Goal: Task Accomplishment & Management: Use online tool/utility

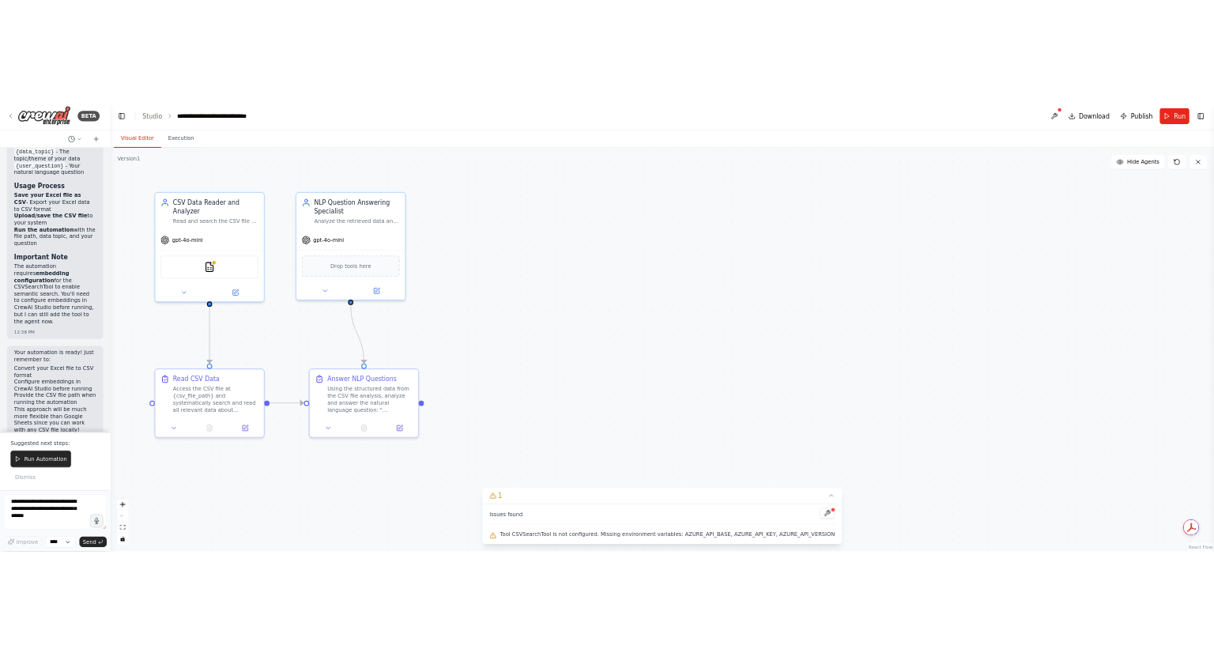
scroll to position [5077, 0]
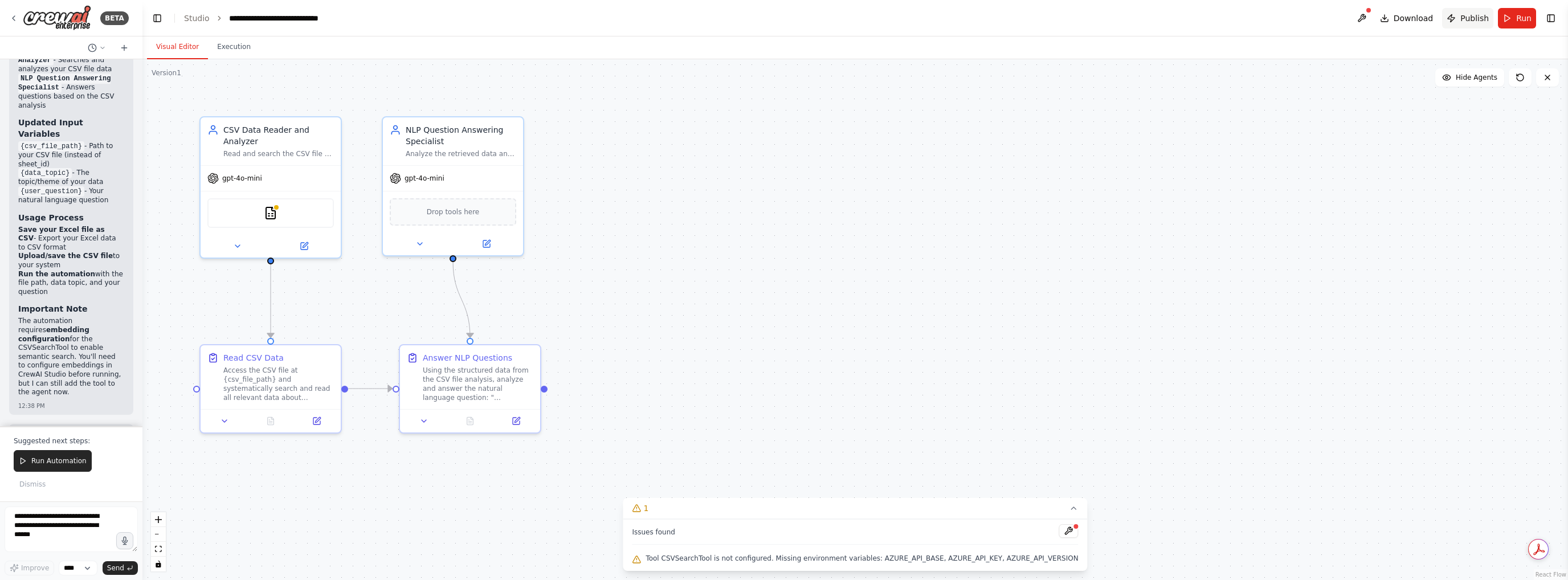
click at [875, 17] on span "Publish" at bounding box center [1474, 18] width 29 height 12
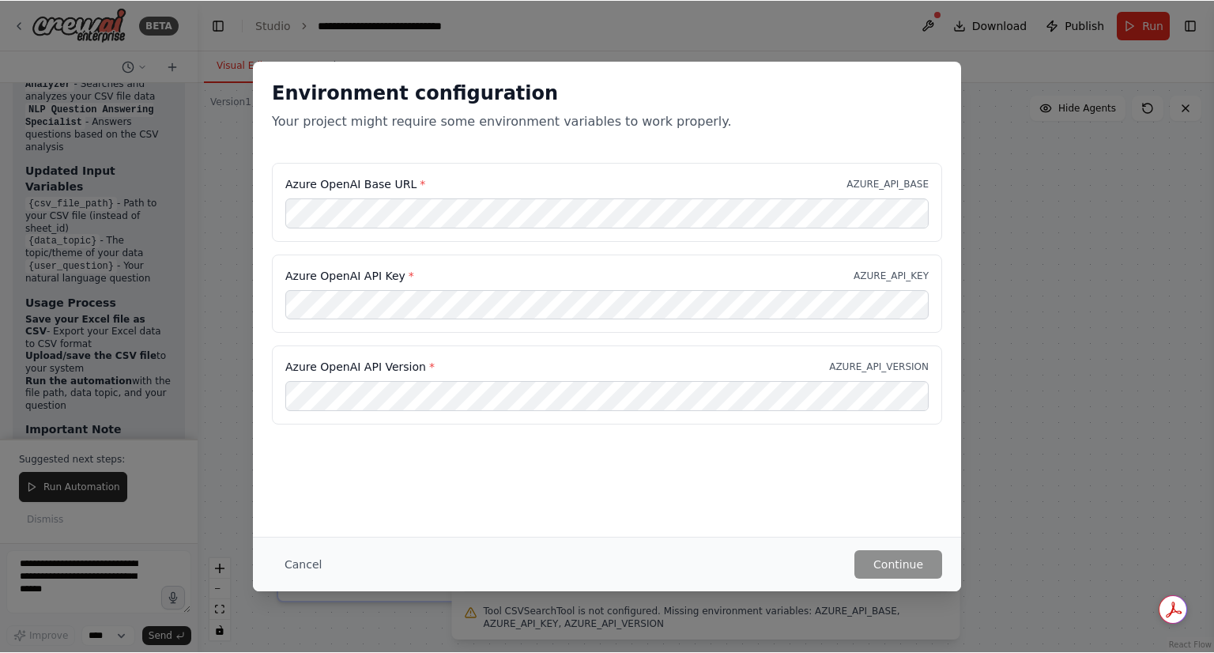
scroll to position [5229, 0]
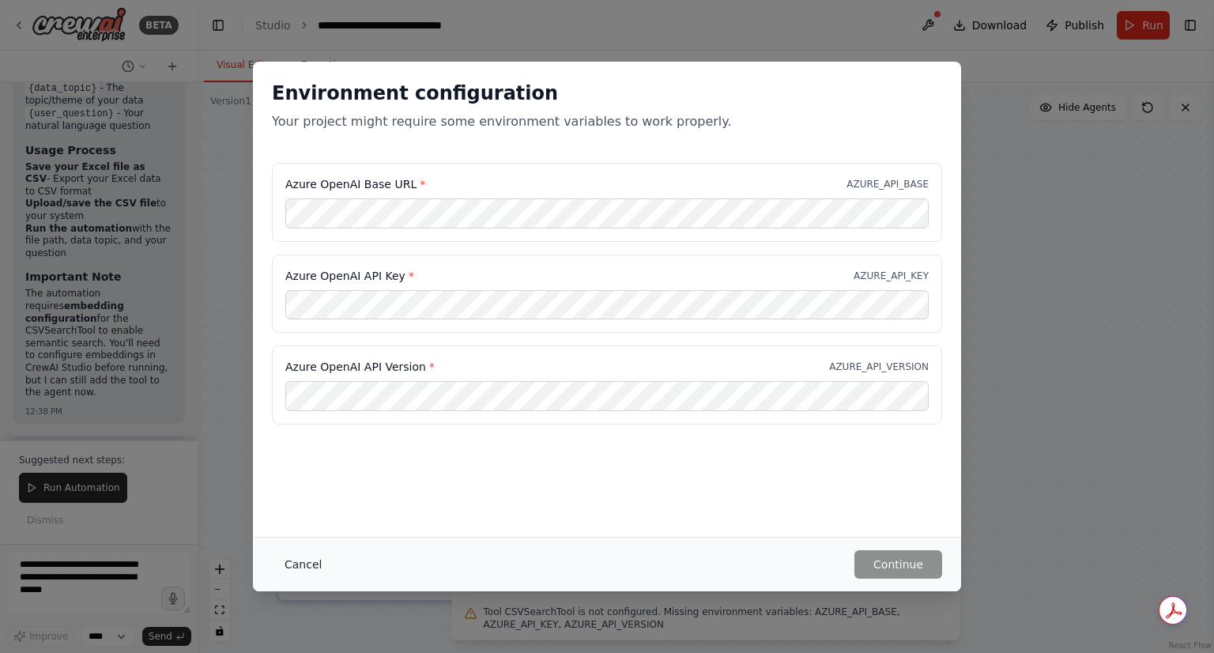
click at [313, 567] on button "Cancel" at bounding box center [303, 564] width 62 height 28
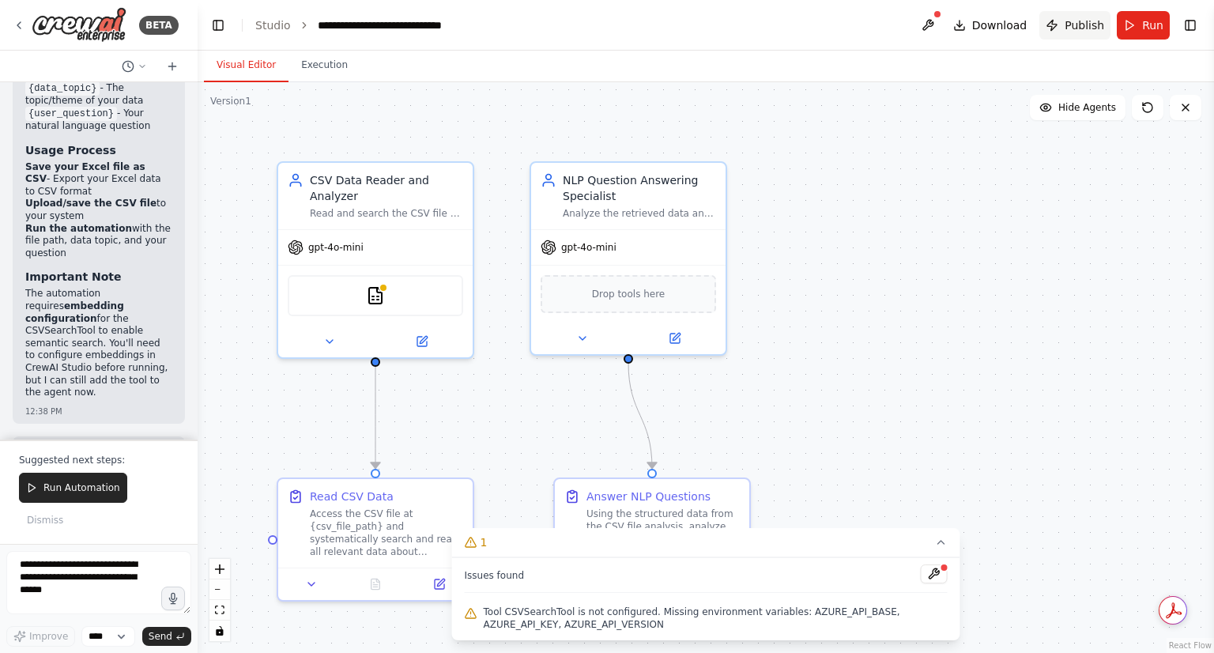
click at [1080, 28] on span "Publish" at bounding box center [1085, 25] width 40 height 16
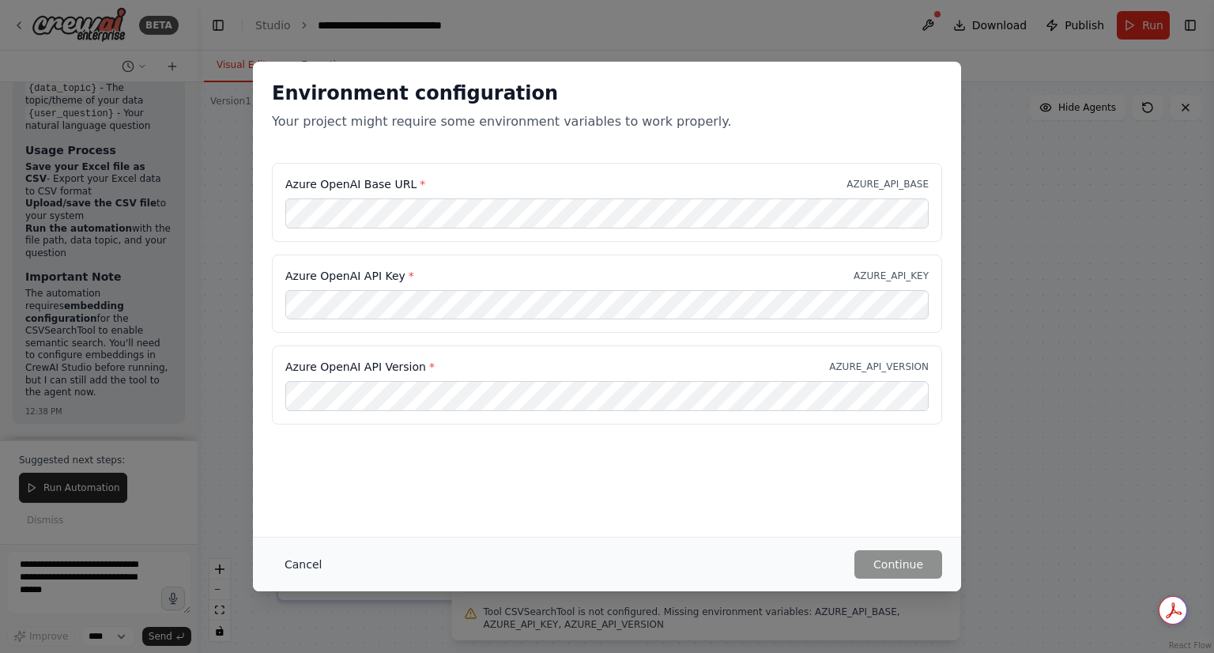
click at [297, 565] on button "Cancel" at bounding box center [303, 564] width 62 height 28
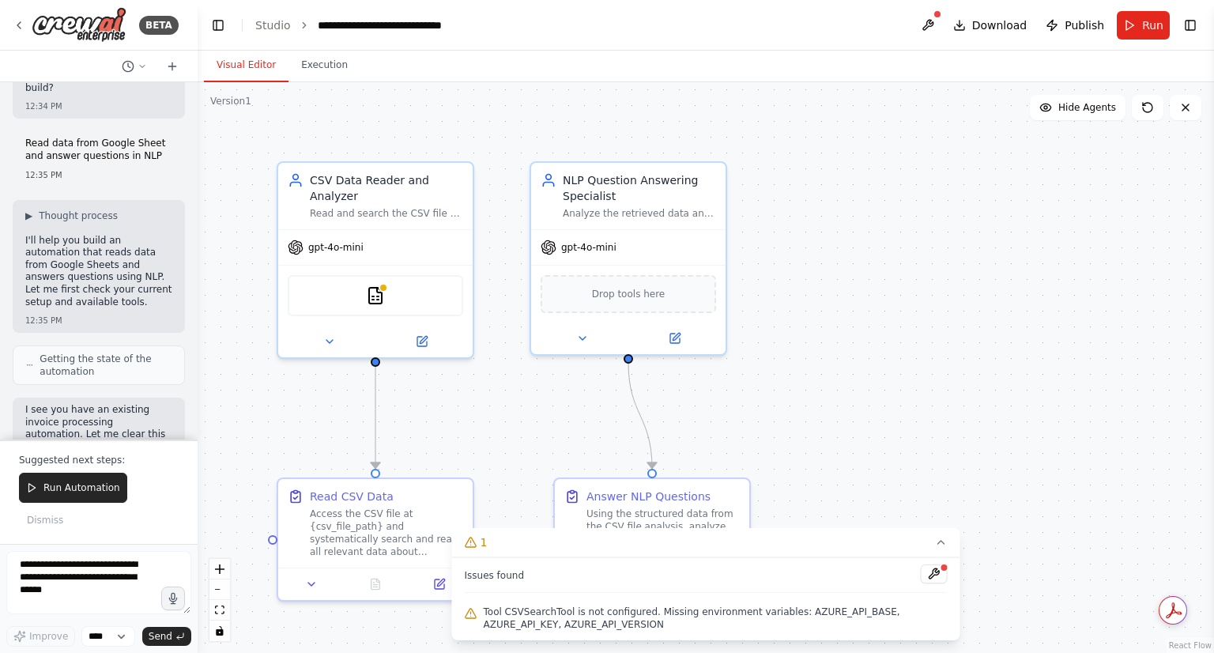
scroll to position [55, 0]
click at [996, 30] on span "Download" at bounding box center [999, 25] width 55 height 16
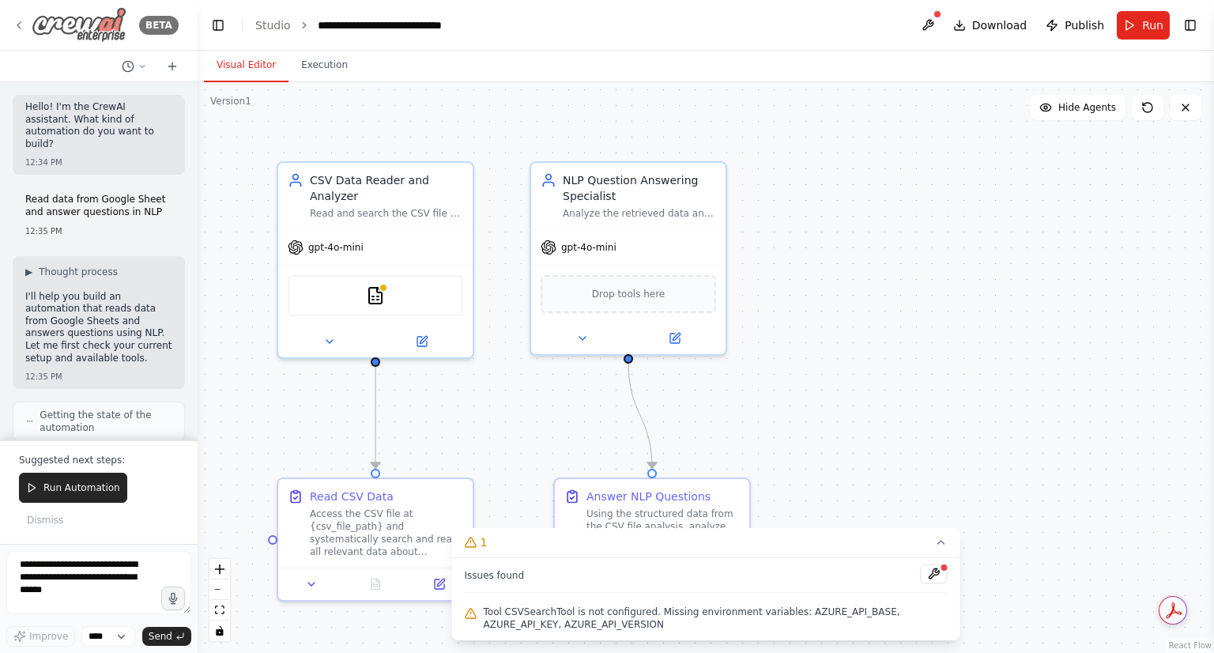
click at [111, 26] on img at bounding box center [79, 25] width 95 height 36
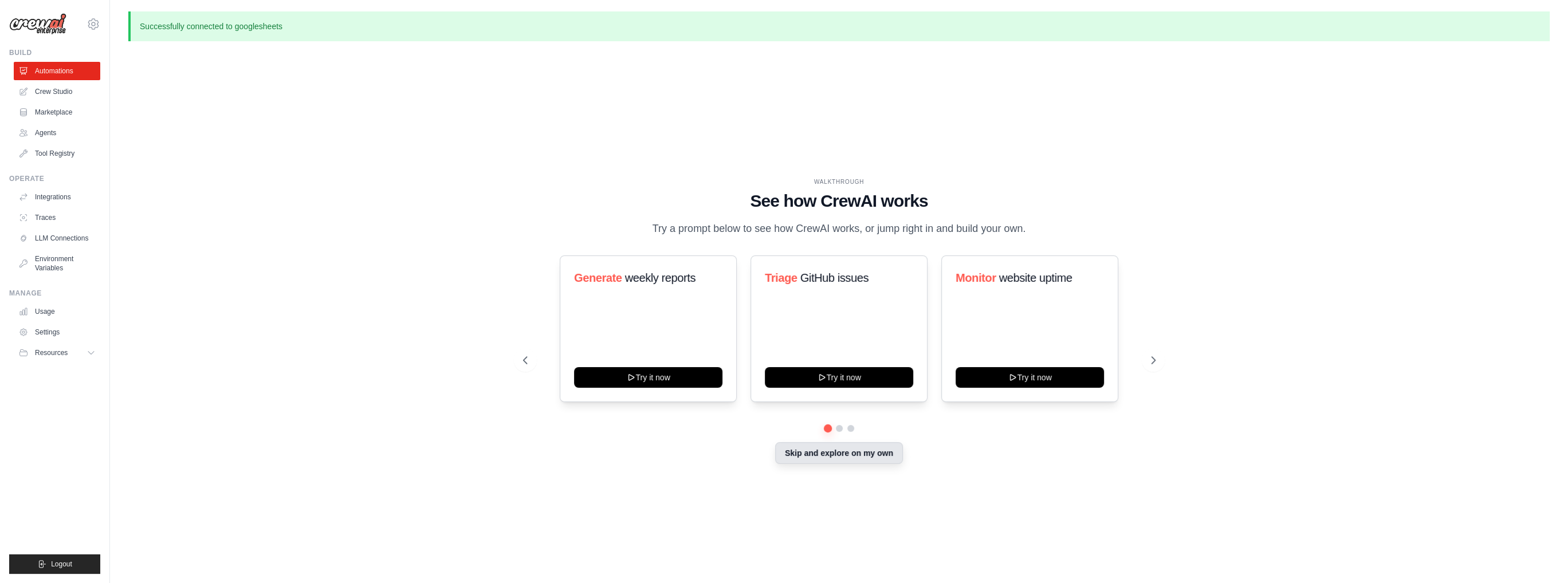
click at [866, 456] on button "Skip and explore on my own" at bounding box center [839, 453] width 128 height 22
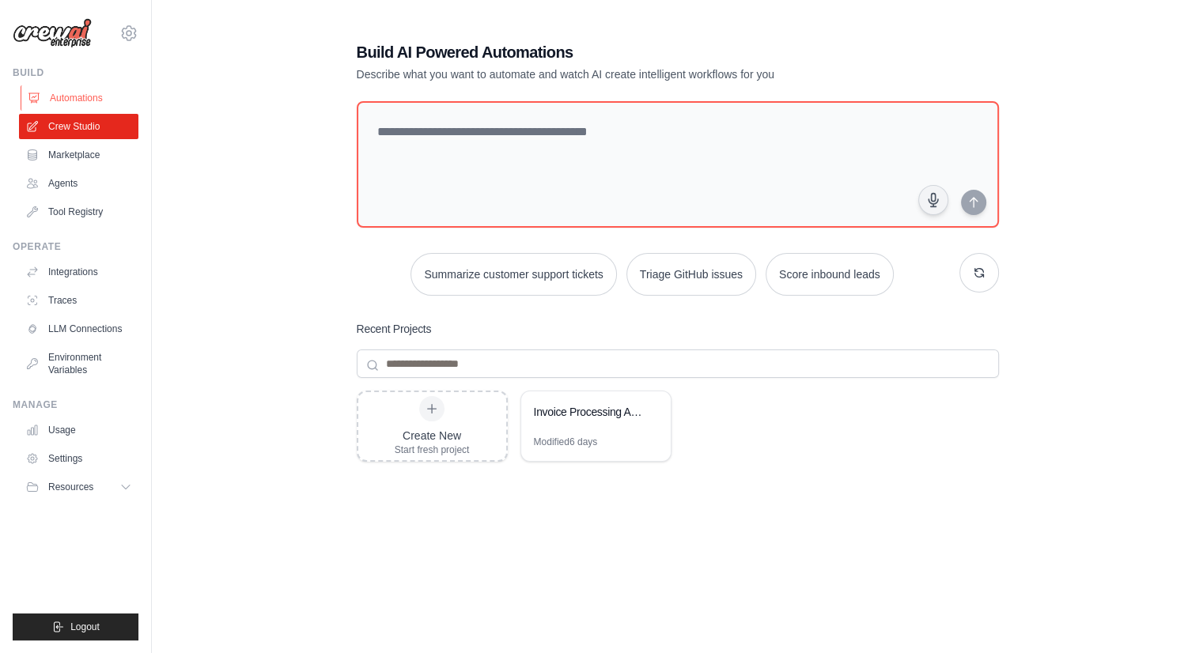
click at [74, 99] on link "Automations" at bounding box center [80, 97] width 119 height 25
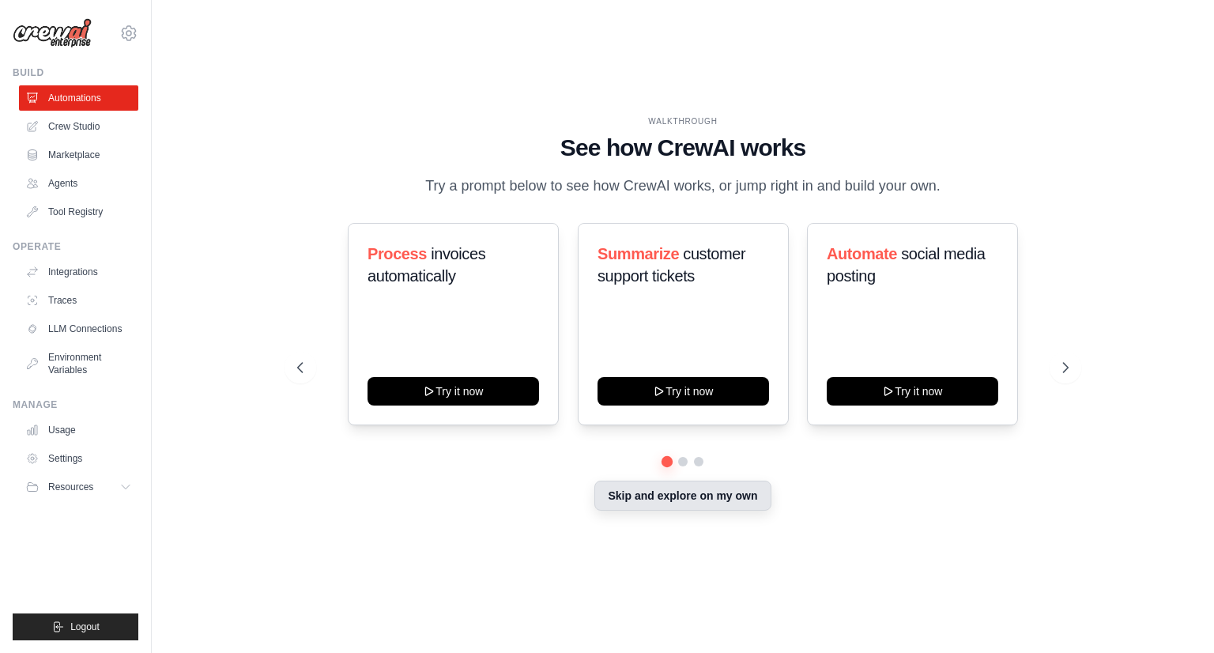
click at [674, 502] on button "Skip and explore on my own" at bounding box center [683, 496] width 176 height 30
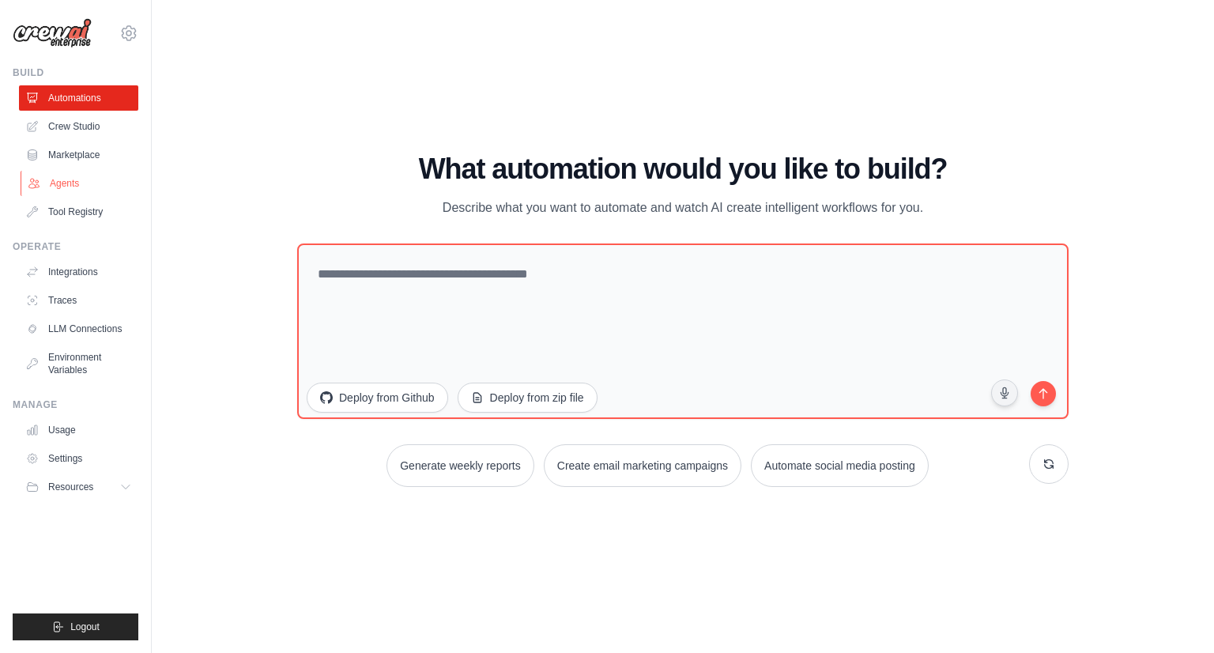
click at [59, 177] on link "Agents" at bounding box center [80, 183] width 119 height 25
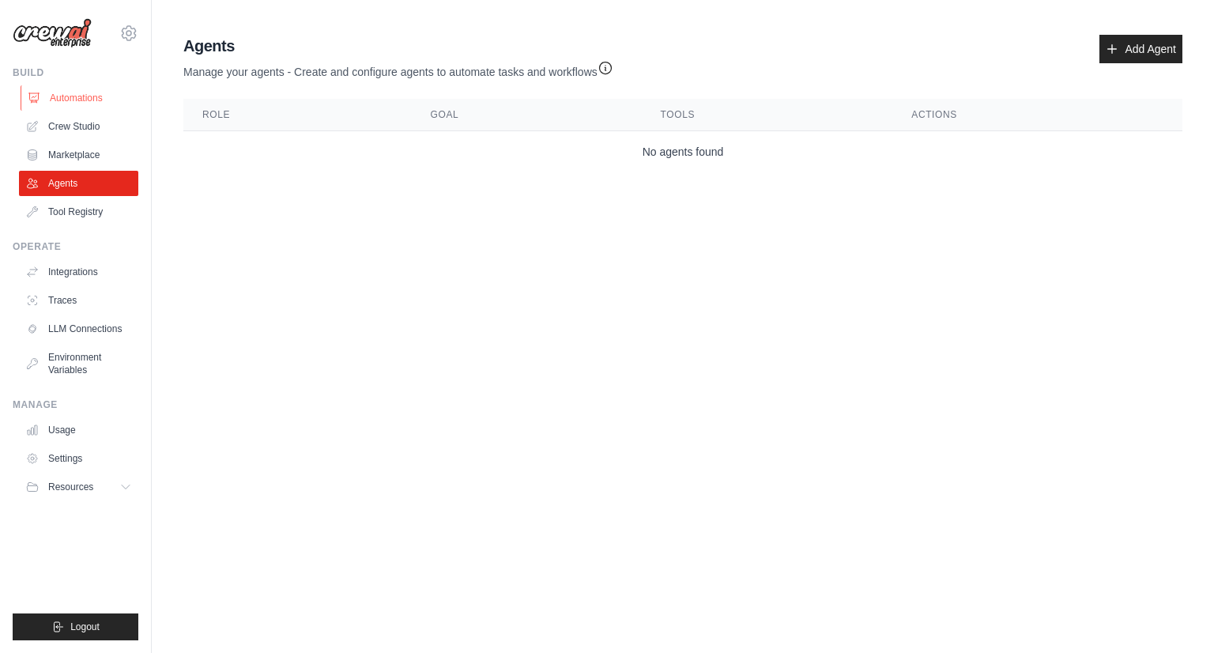
click at [57, 100] on link "Automations" at bounding box center [80, 97] width 119 height 25
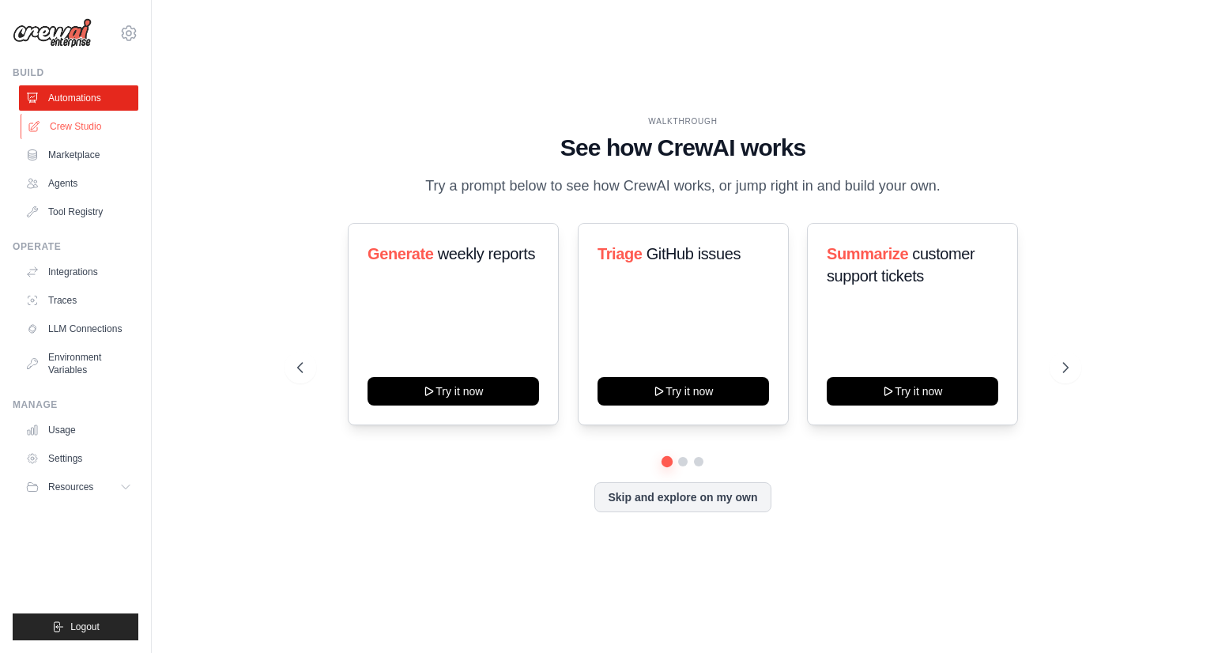
click at [92, 130] on link "Crew Studio" at bounding box center [80, 126] width 119 height 25
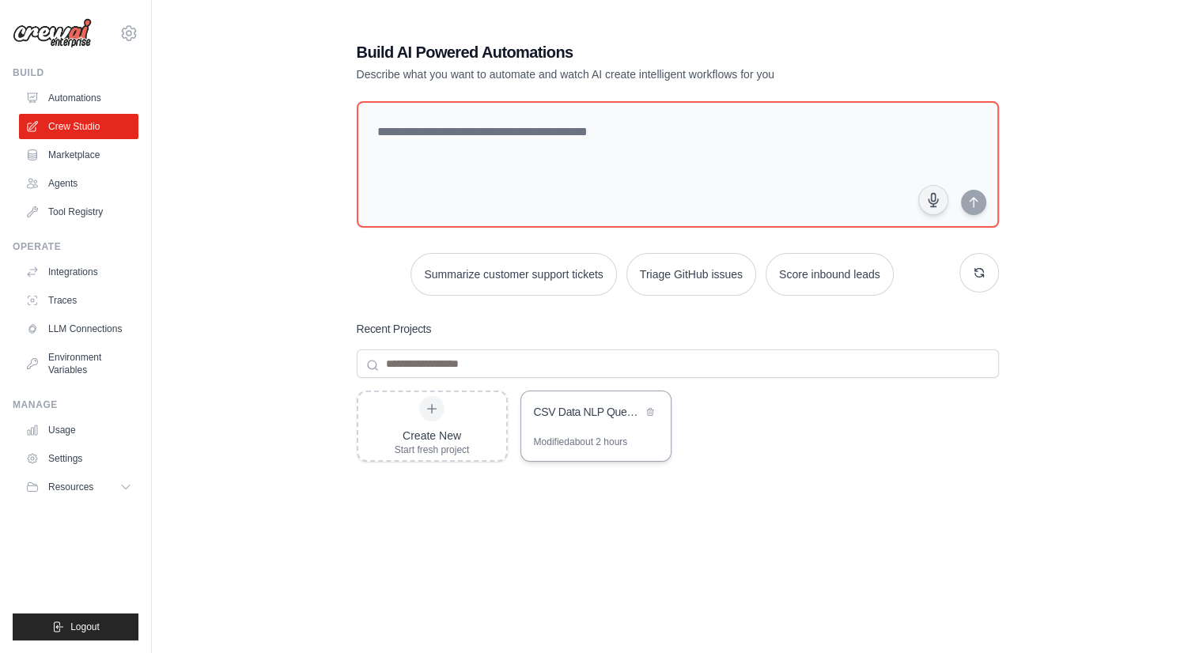
click at [567, 425] on div "CSV Data NLP Question Answering" at bounding box center [595, 413] width 149 height 44
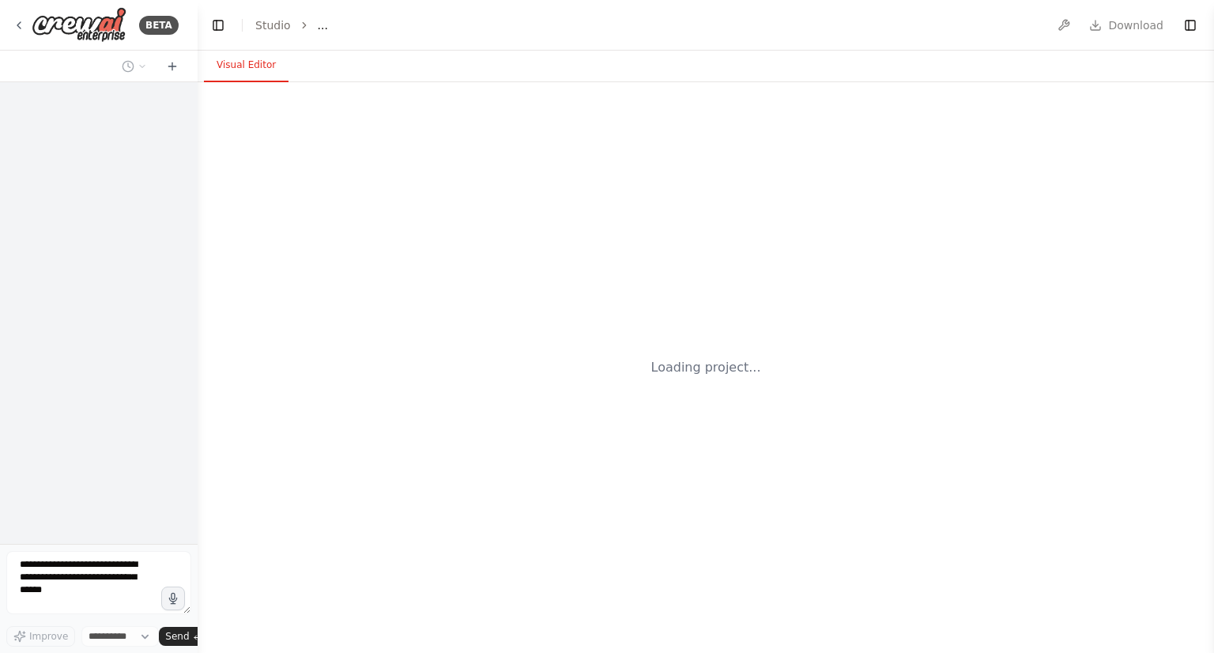
select select "****"
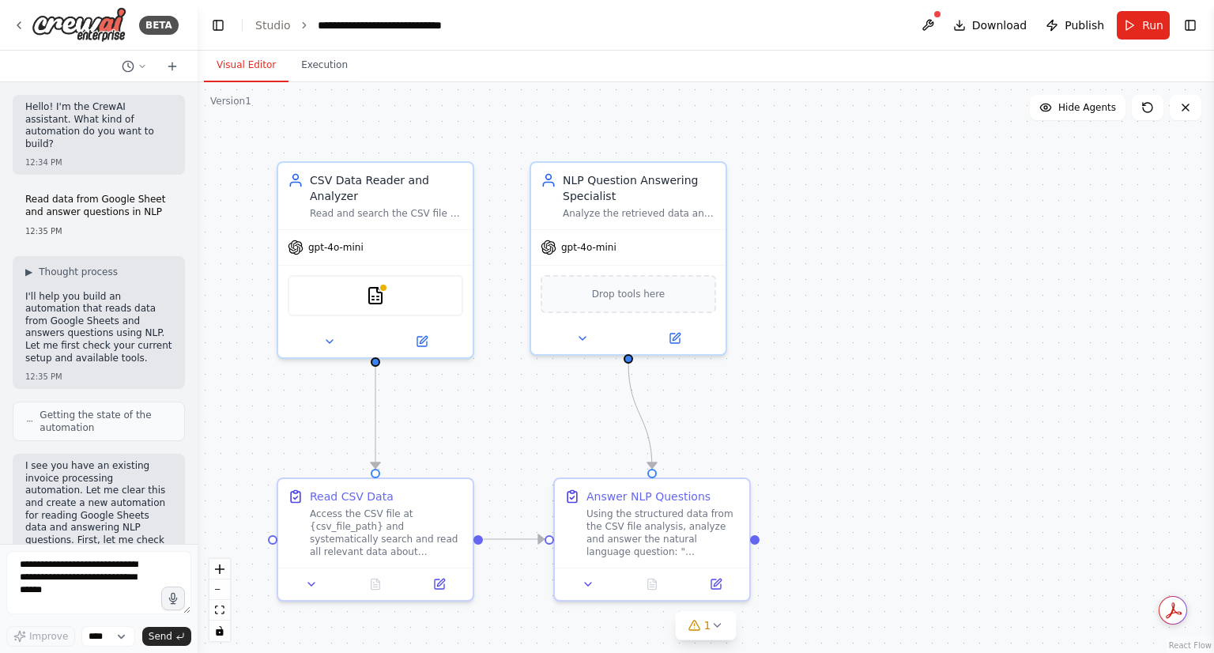
click at [130, 412] on span "Getting the state of the automation" at bounding box center [106, 421] width 132 height 25
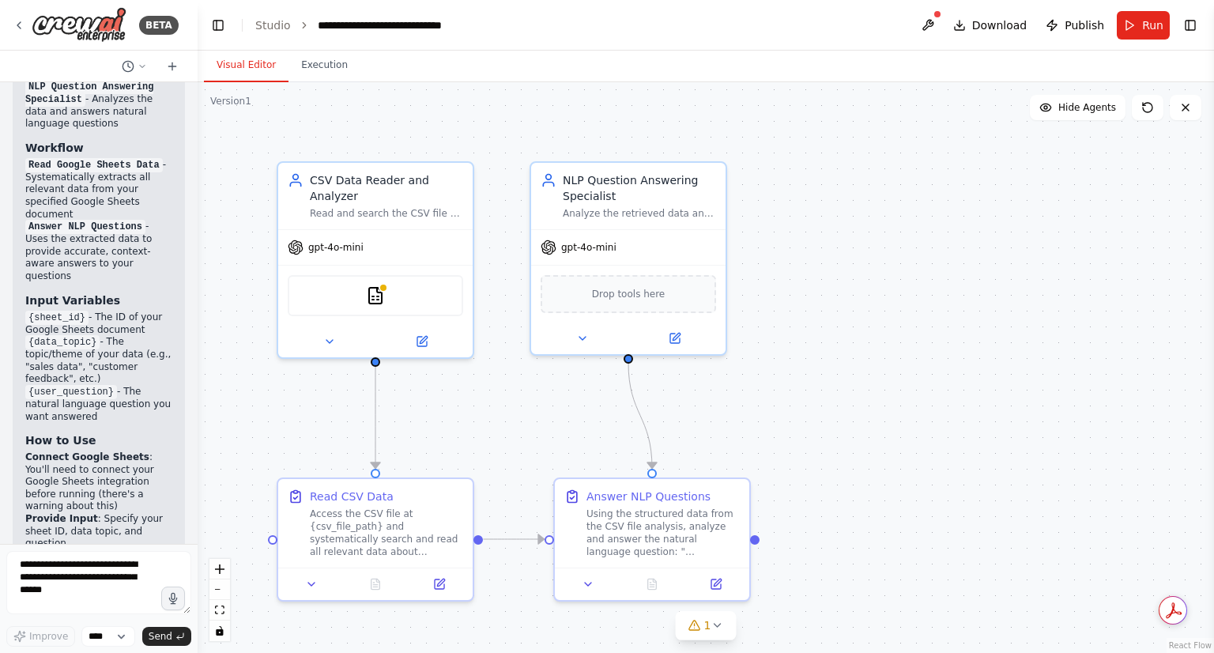
scroll to position [2843, 0]
click at [177, 62] on icon at bounding box center [172, 66] width 13 height 13
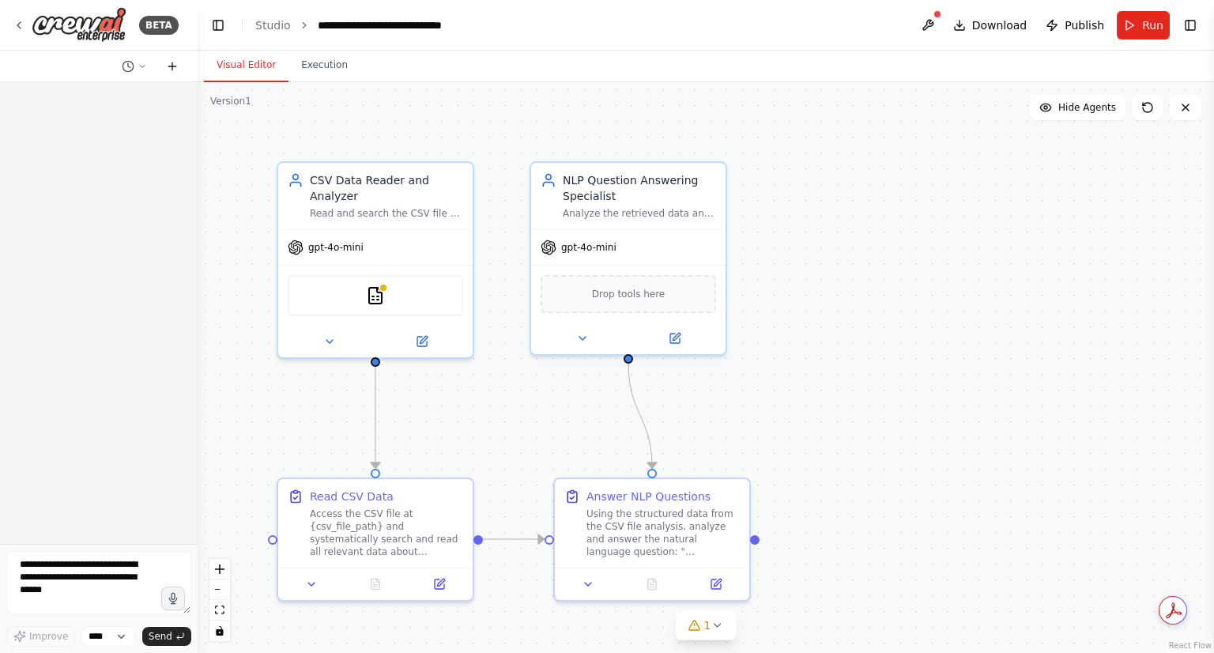
scroll to position [0, 0]
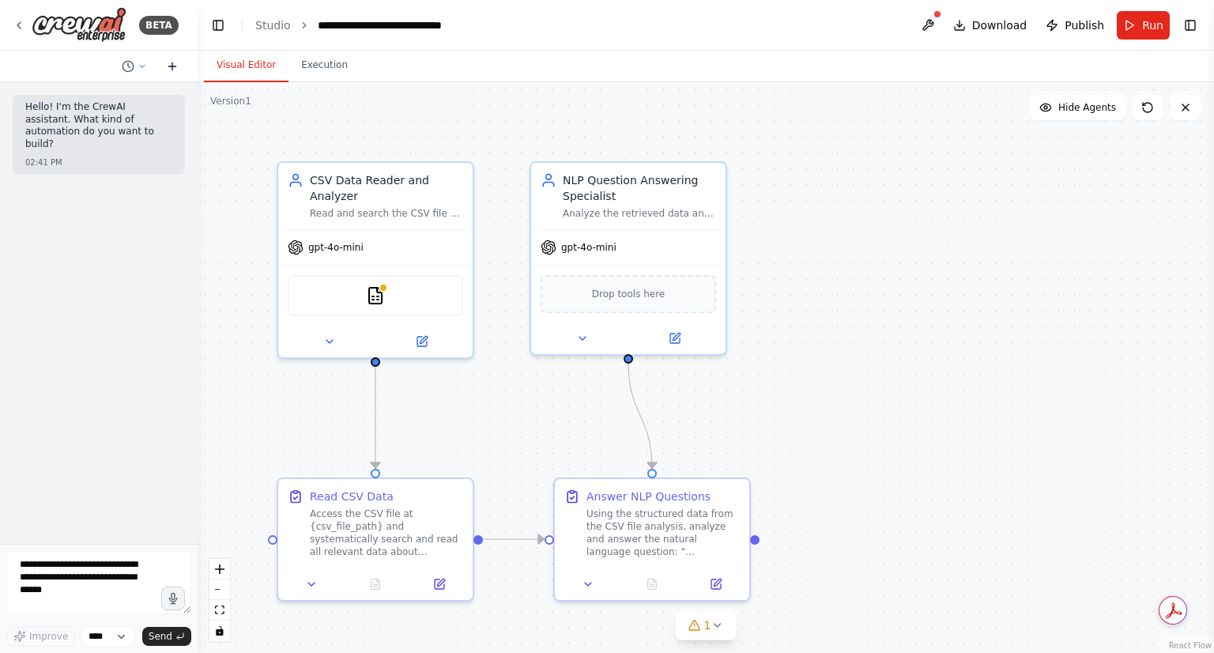
click at [174, 67] on icon at bounding box center [172, 66] width 13 height 13
click at [103, 633] on select "****" at bounding box center [108, 636] width 54 height 21
click at [47, 595] on textarea at bounding box center [98, 582] width 185 height 63
click at [144, 62] on icon at bounding box center [142, 66] width 9 height 9
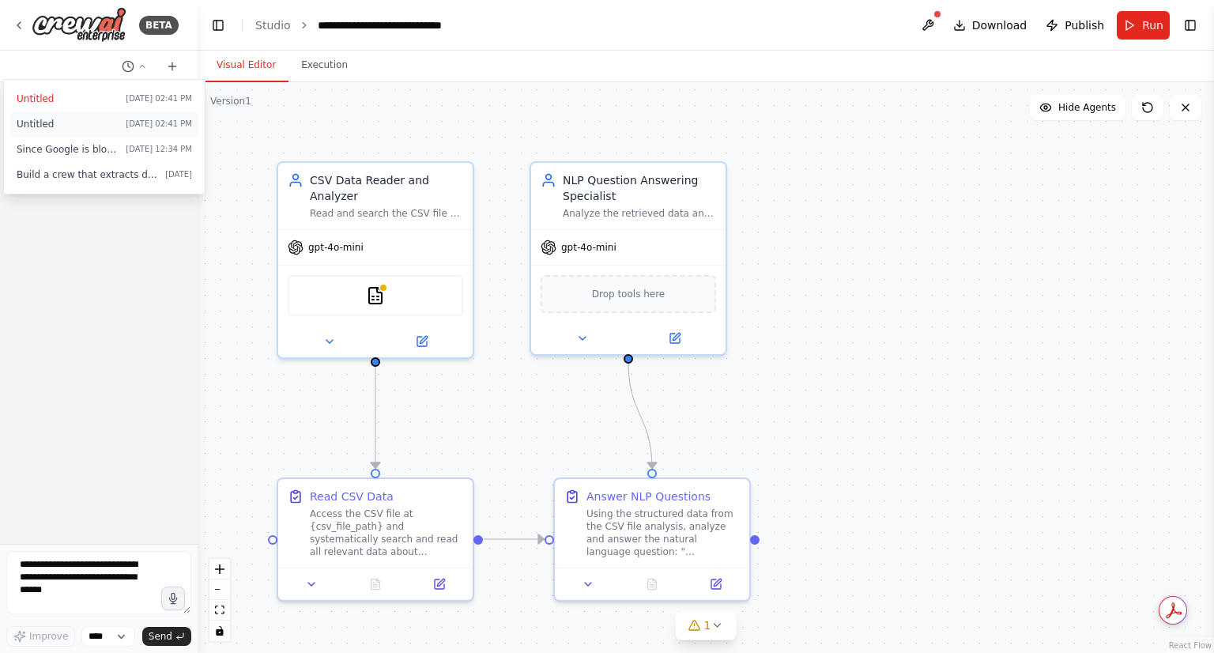
click at [50, 124] on span "Untitled" at bounding box center [68, 124] width 103 height 13
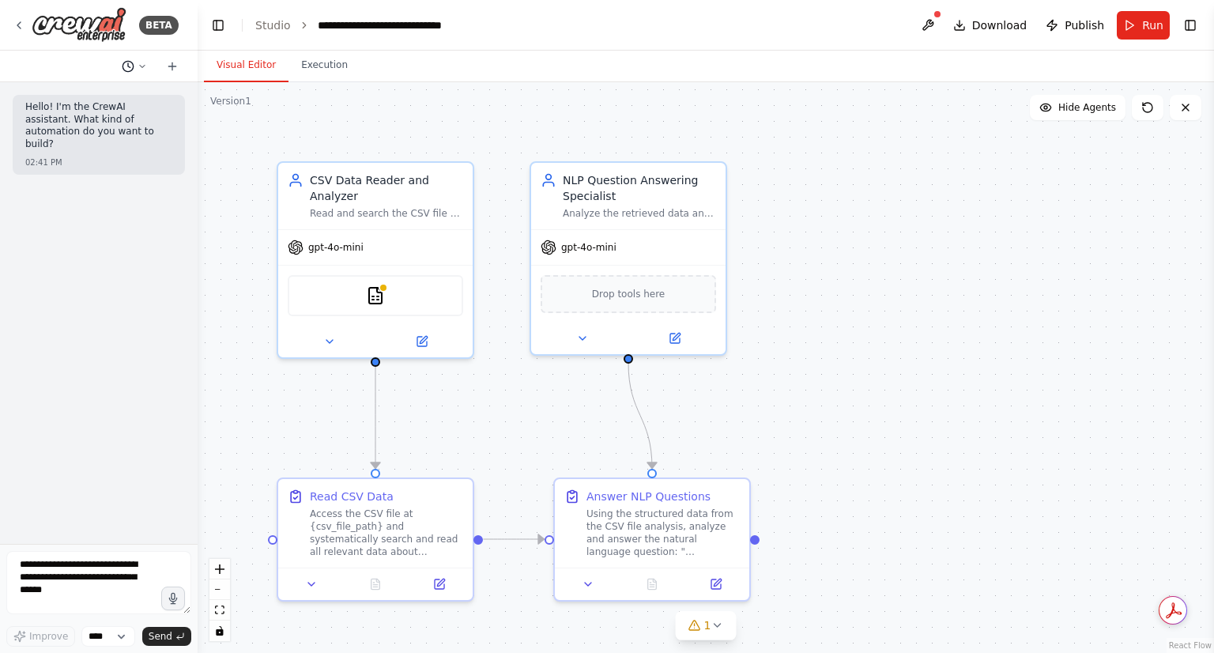
click at [143, 70] on button at bounding box center [134, 66] width 38 height 19
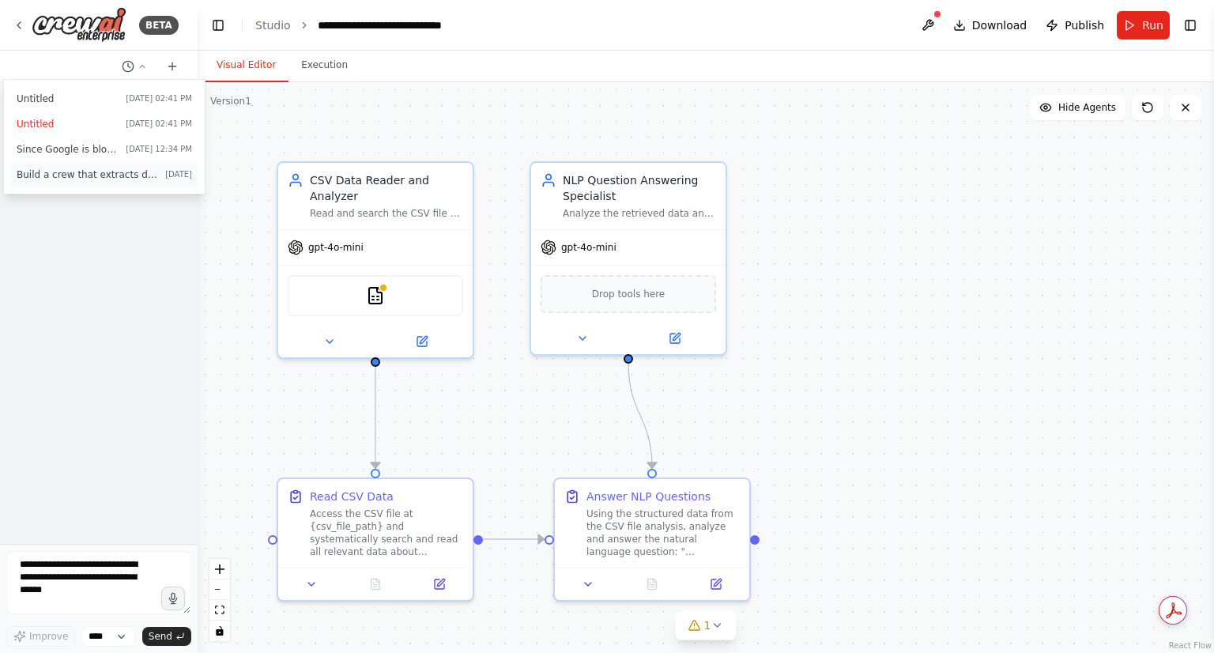
click at [74, 177] on span "Build a crew that extracts data from incoming invoices, validates information a…" at bounding box center [88, 174] width 142 height 13
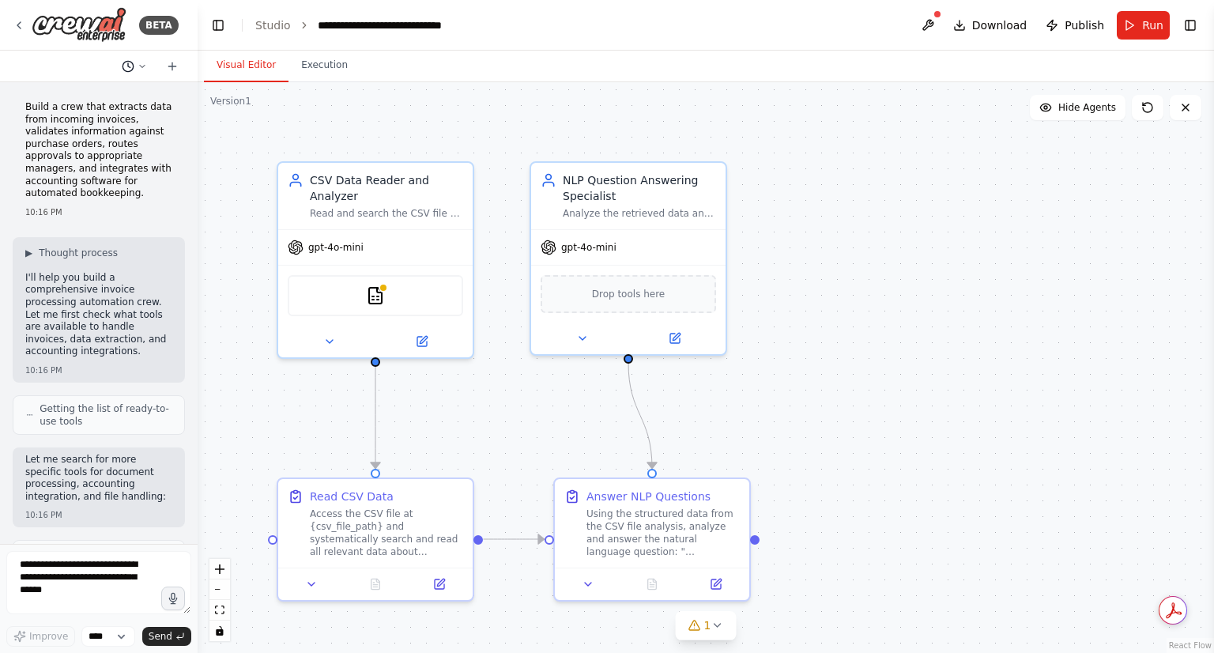
click at [139, 69] on icon at bounding box center [142, 66] width 9 height 9
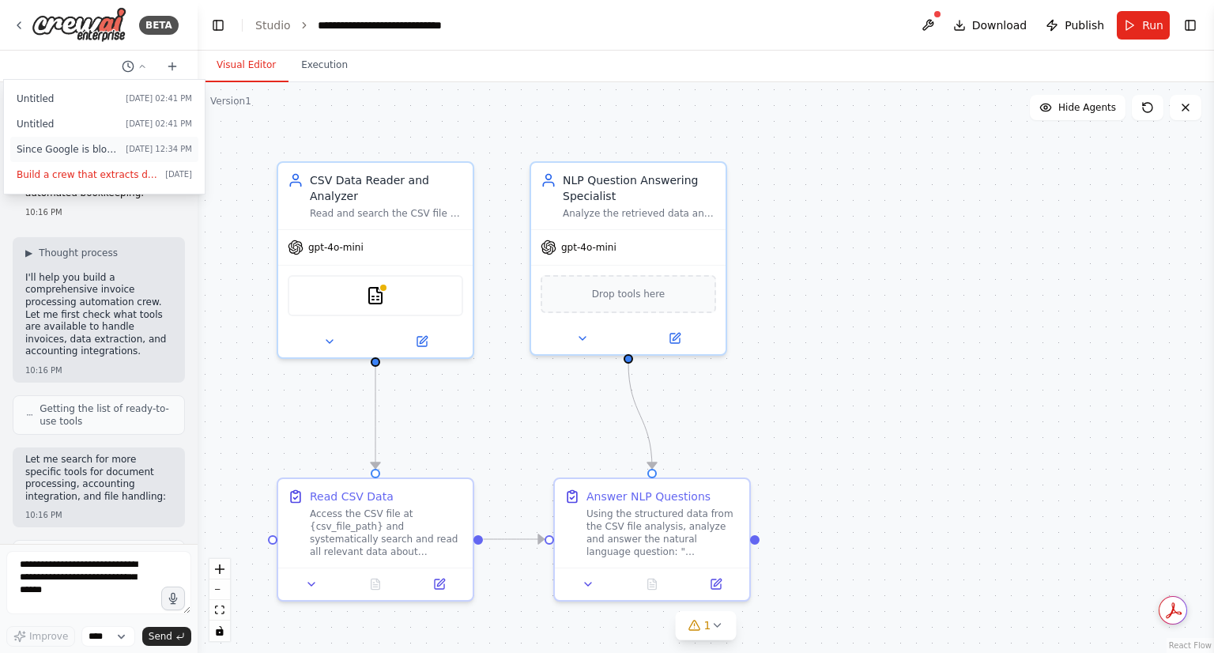
click at [82, 153] on span "Since Google is blocked can I use excel to upload data instead of Google Sheet" at bounding box center [68, 149] width 103 height 13
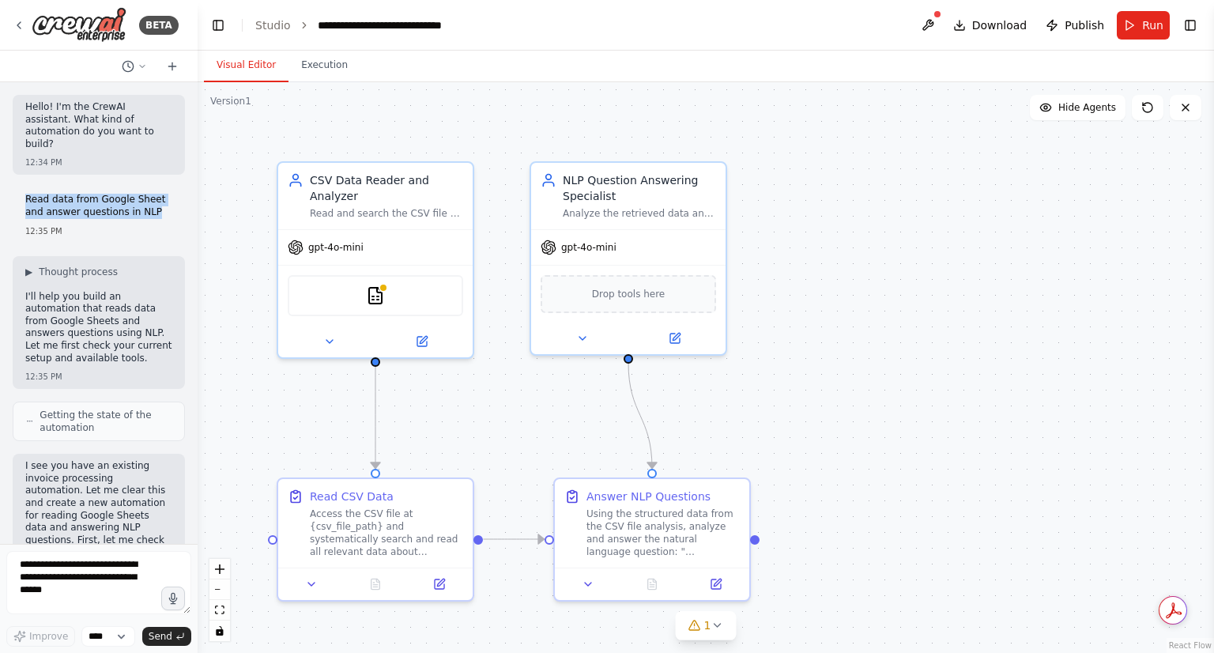
drag, startPoint x: 148, startPoint y: 200, endPoint x: 25, endPoint y: 181, distance: 124.0
click at [25, 187] on div "Read data from Google Sheet and answer questions in NLP 12:35 PM" at bounding box center [99, 214] width 172 height 55
copy p "Read data from Google Sheet and answer questions in NLP"
click at [290, 26] on ol "**********" at bounding box center [373, 25] width 236 height 16
click at [281, 26] on link "Studio" at bounding box center [273, 25] width 36 height 13
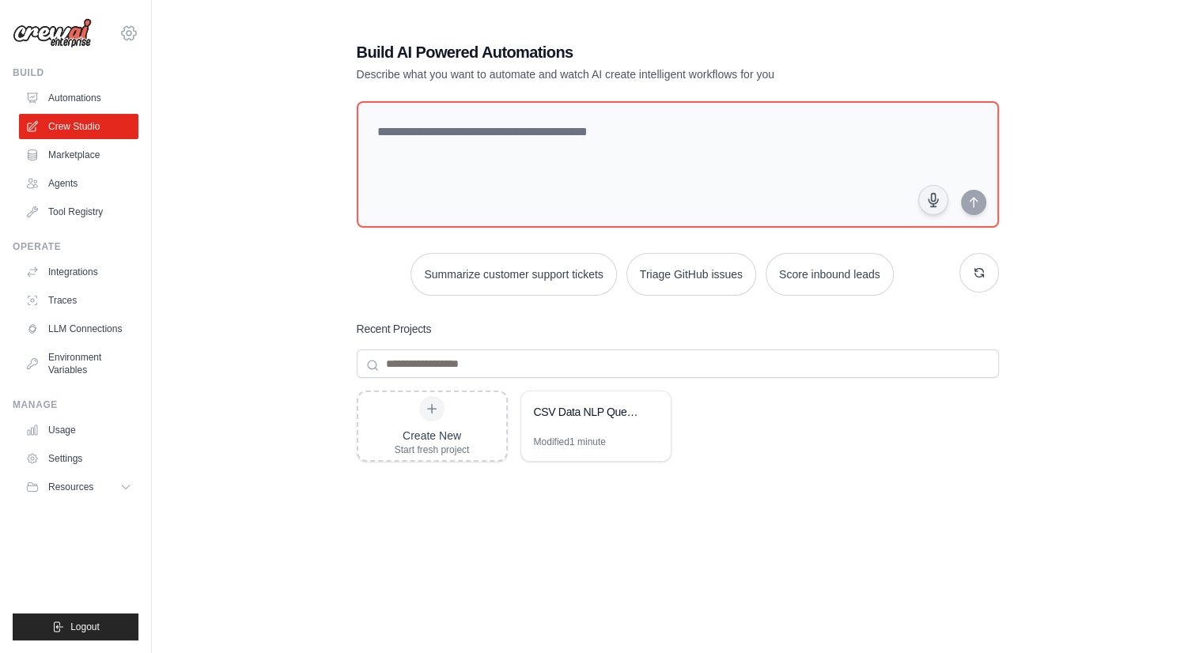
click at [126, 26] on icon at bounding box center [128, 33] width 19 height 19
click at [247, 130] on div "Build AI Powered Automations Describe what you want to automate and watch AI cr…" at bounding box center [677, 342] width 1000 height 653
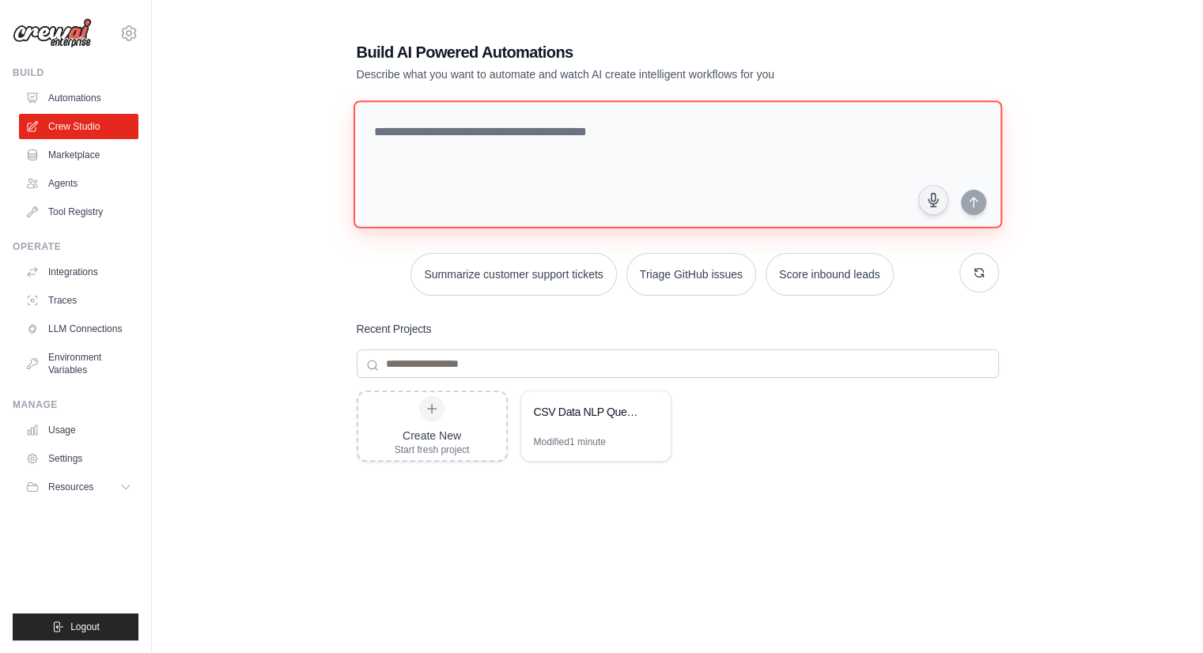
click at [722, 202] on textarea at bounding box center [677, 164] width 648 height 128
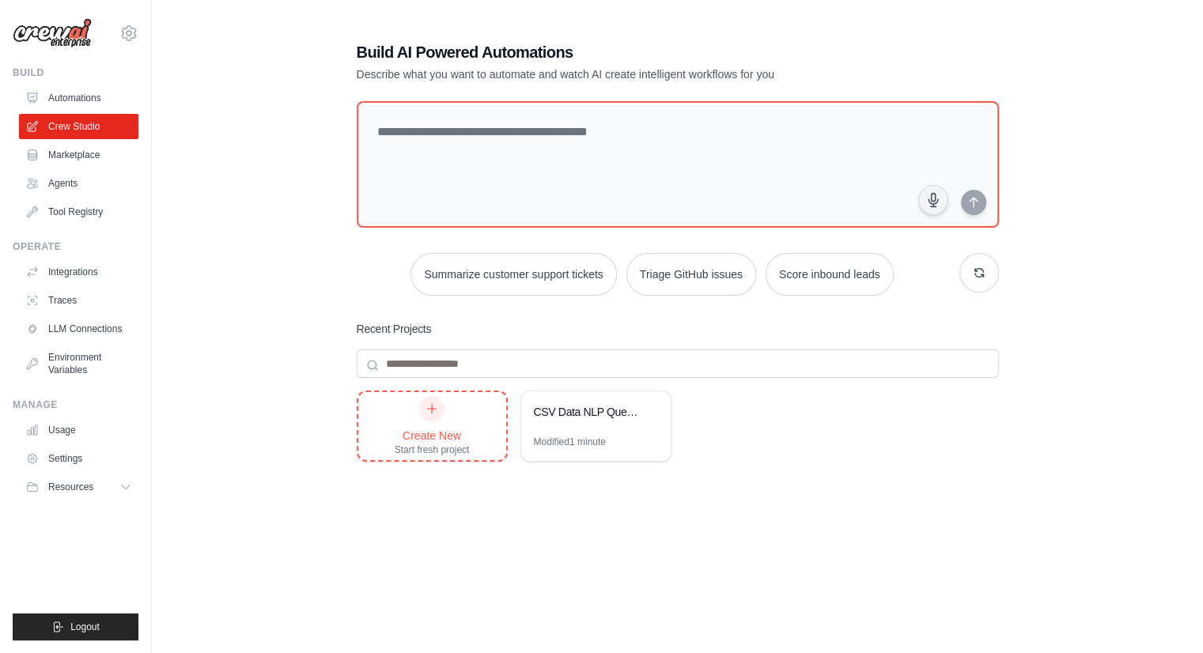
click at [481, 428] on div "Create New Start fresh project" at bounding box center [432, 426] width 148 height 68
click at [618, 439] on div "Modified 1 minute" at bounding box center [595, 448] width 149 height 25
click at [126, 36] on icon at bounding box center [128, 33] width 19 height 19
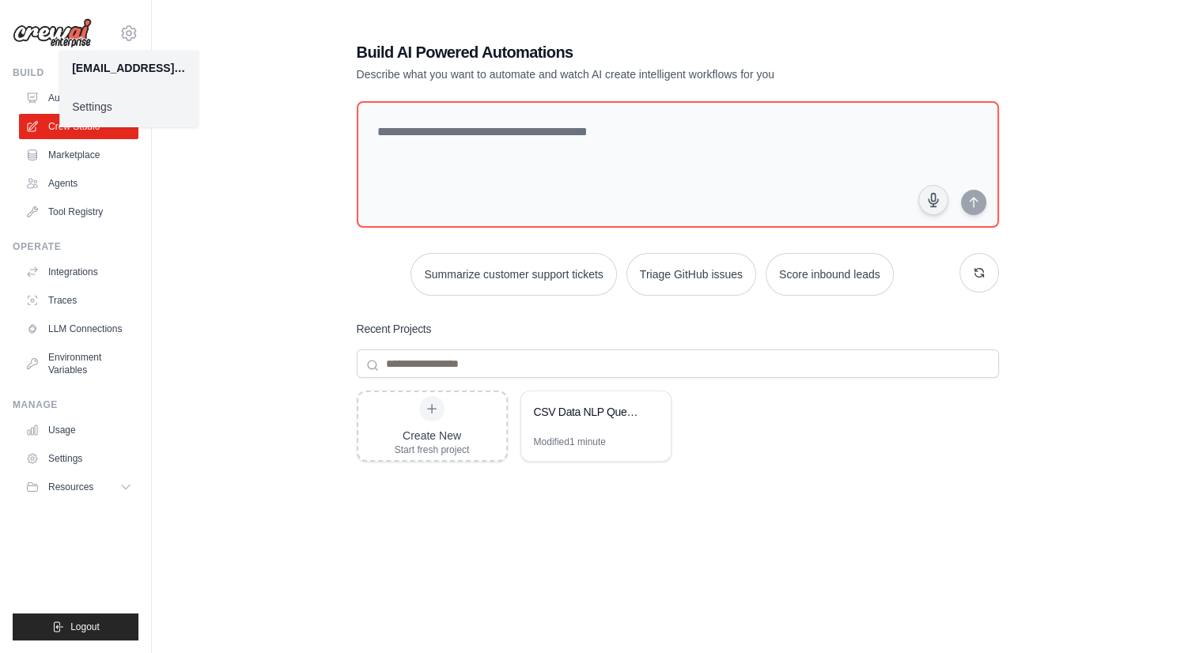
click at [189, 259] on div "Build AI Powered Automations Describe what you want to automate and watch AI cr…" at bounding box center [677, 342] width 1000 height 653
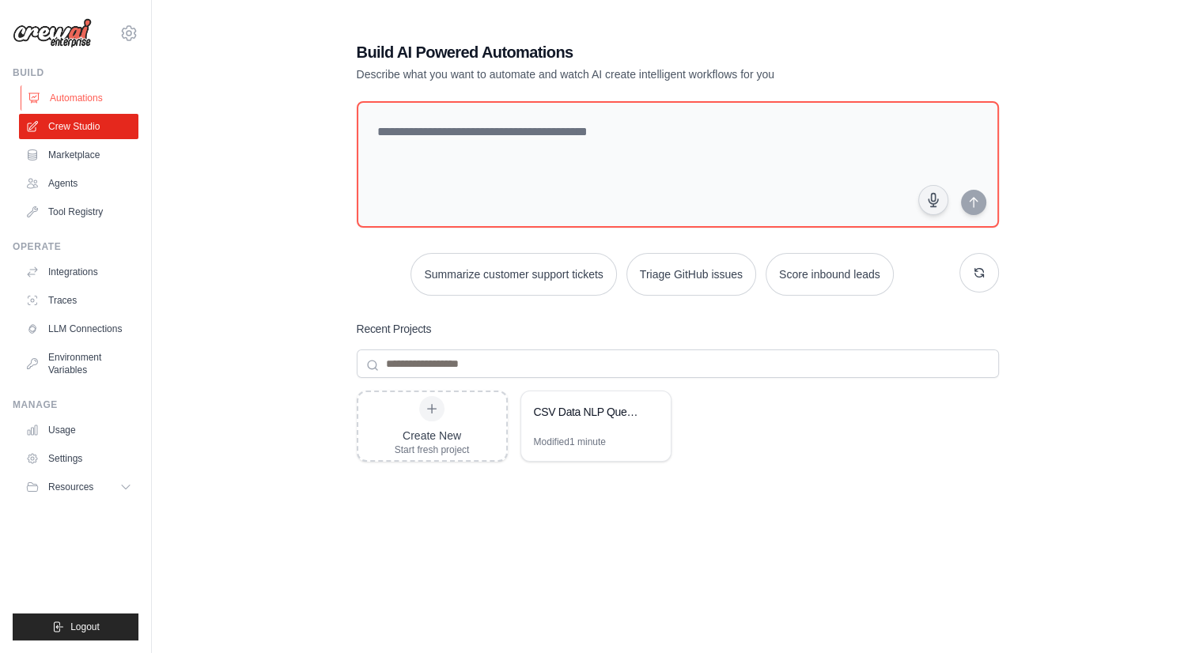
click at [80, 106] on link "Automations" at bounding box center [80, 97] width 119 height 25
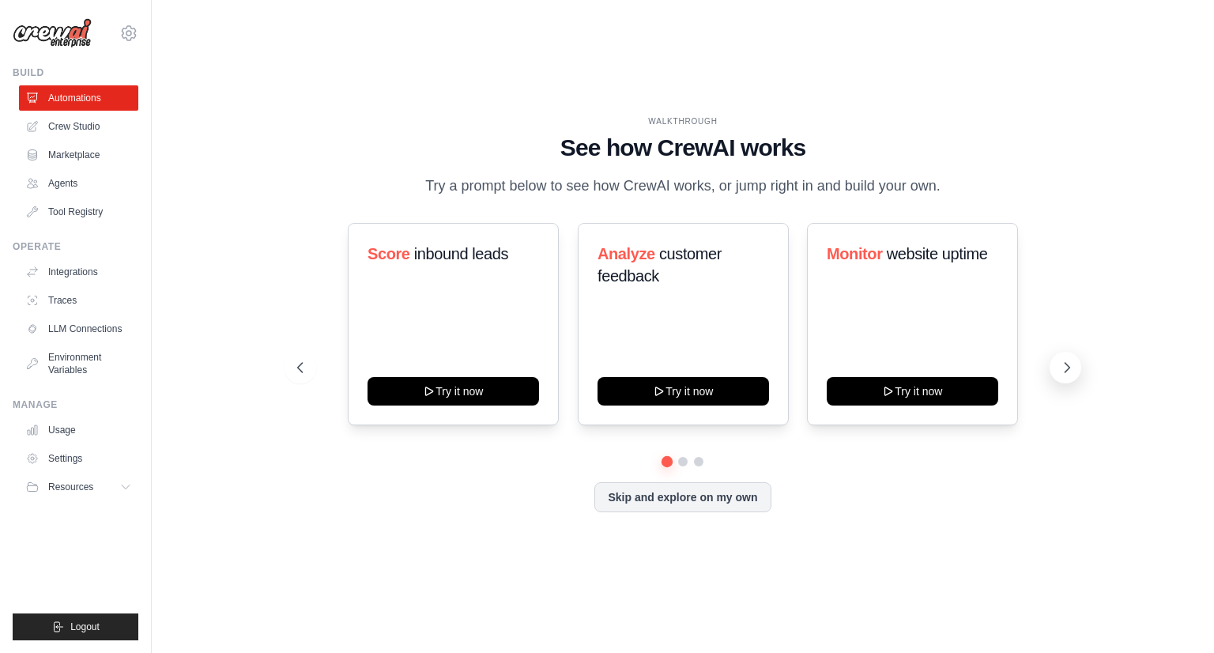
click at [1059, 364] on button at bounding box center [1066, 368] width 32 height 32
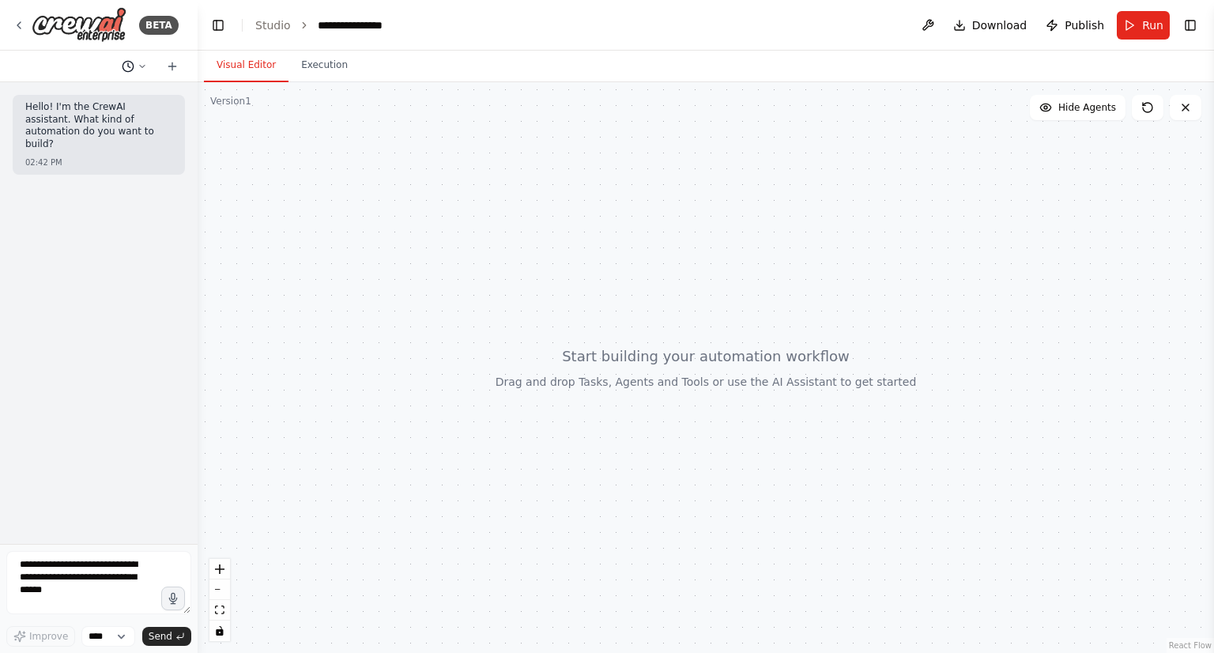
click at [145, 65] on icon at bounding box center [142, 66] width 9 height 9
click at [15, 25] on div at bounding box center [99, 326] width 198 height 653
click at [217, 632] on icon "toggle interactivity" at bounding box center [219, 630] width 7 height 9
click at [1193, 107] on button at bounding box center [1186, 107] width 32 height 25
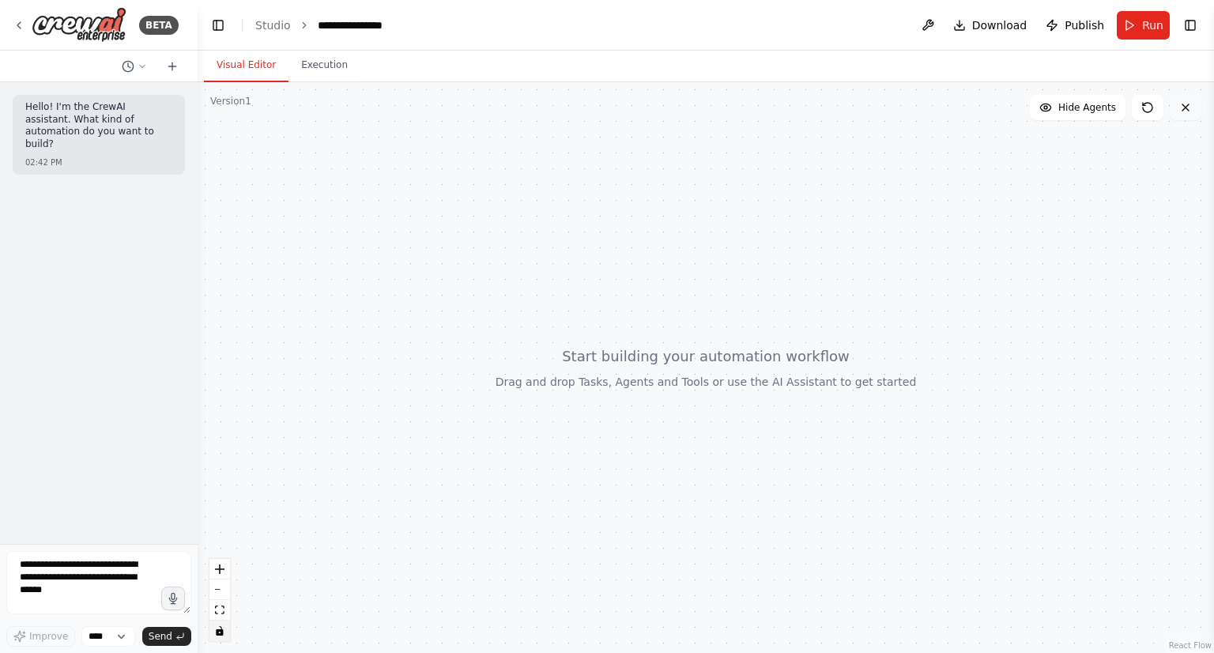
click at [1185, 107] on icon at bounding box center [1186, 107] width 6 height 6
click at [17, 26] on icon at bounding box center [19, 25] width 13 height 13
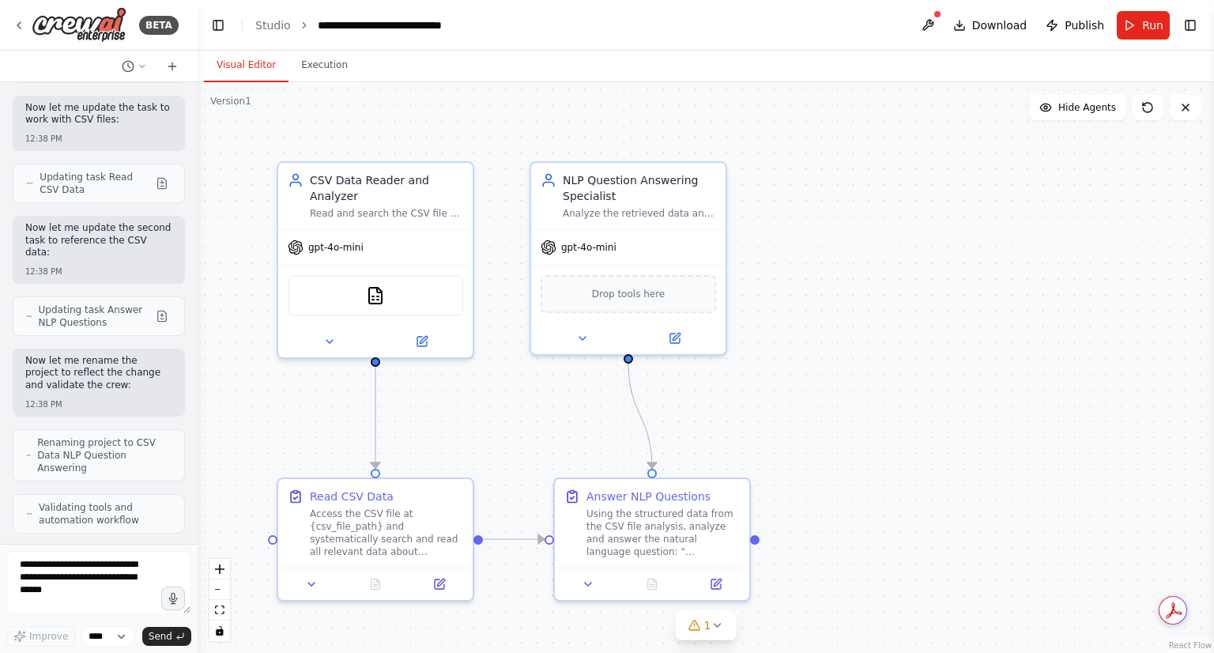
scroll to position [4344, 0]
click at [1194, 23] on button "Toggle Right Sidebar" at bounding box center [1191, 25] width 22 height 22
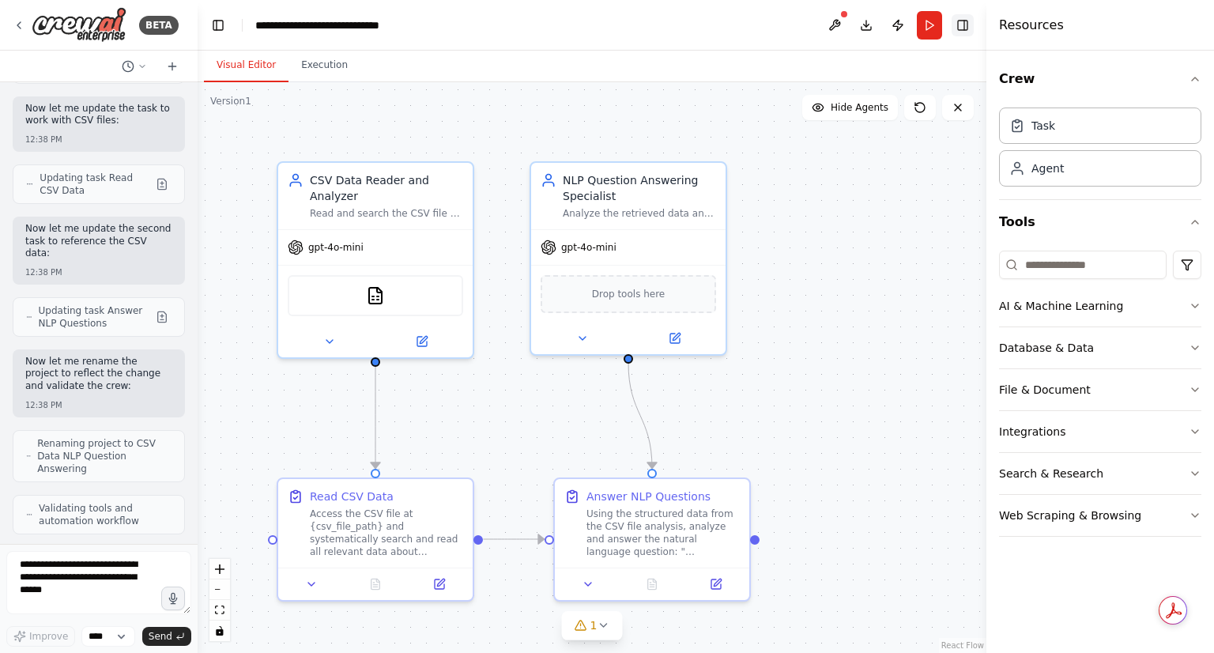
click at [968, 27] on button "Toggle Right Sidebar" at bounding box center [963, 25] width 22 height 22
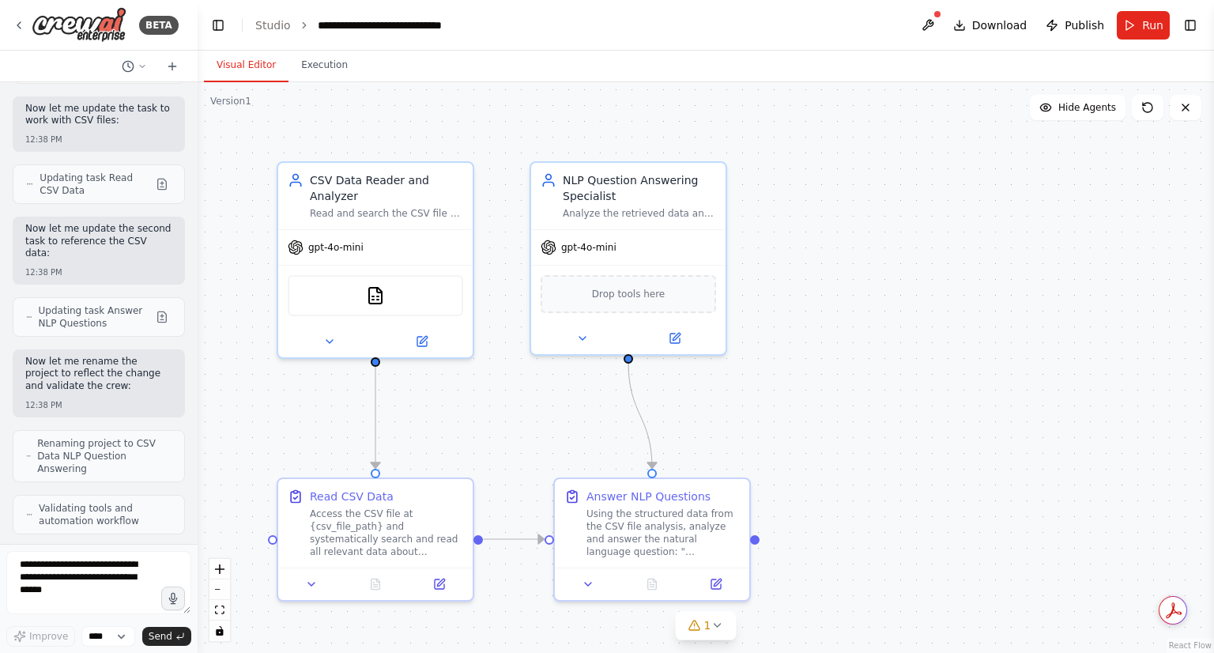
click at [817, 28] on header "**********" at bounding box center [706, 25] width 1017 height 51
click at [383, 283] on img at bounding box center [375, 292] width 19 height 19
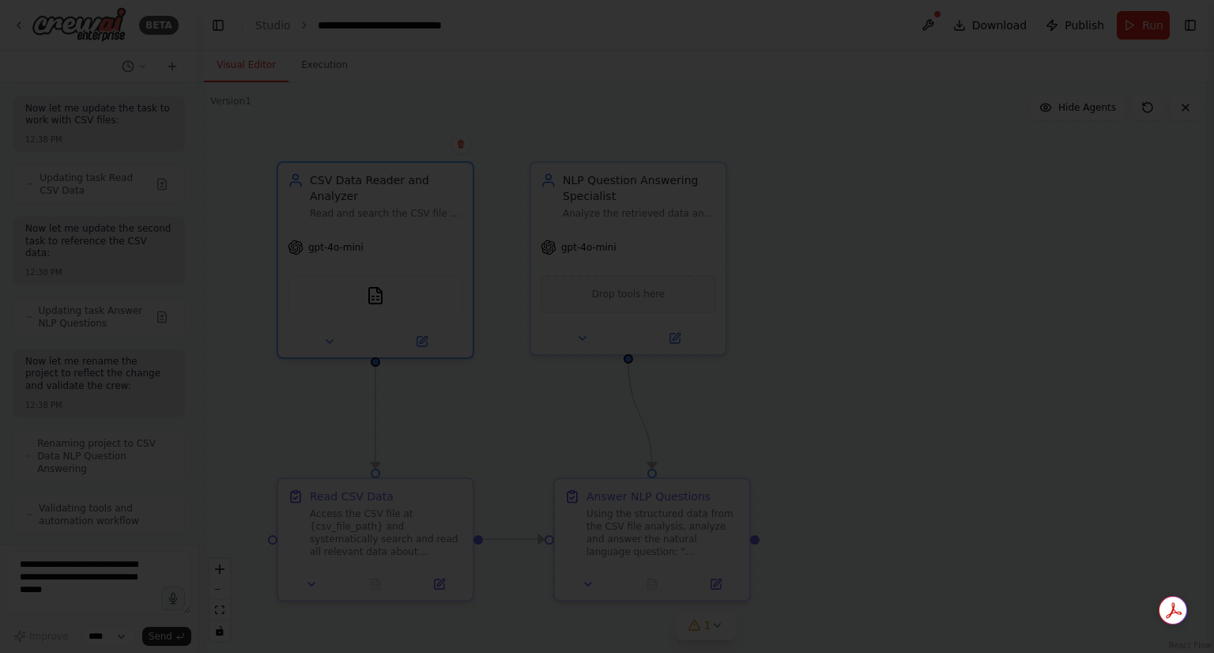
click at [521, 64] on div at bounding box center [607, 326] width 1214 height 653
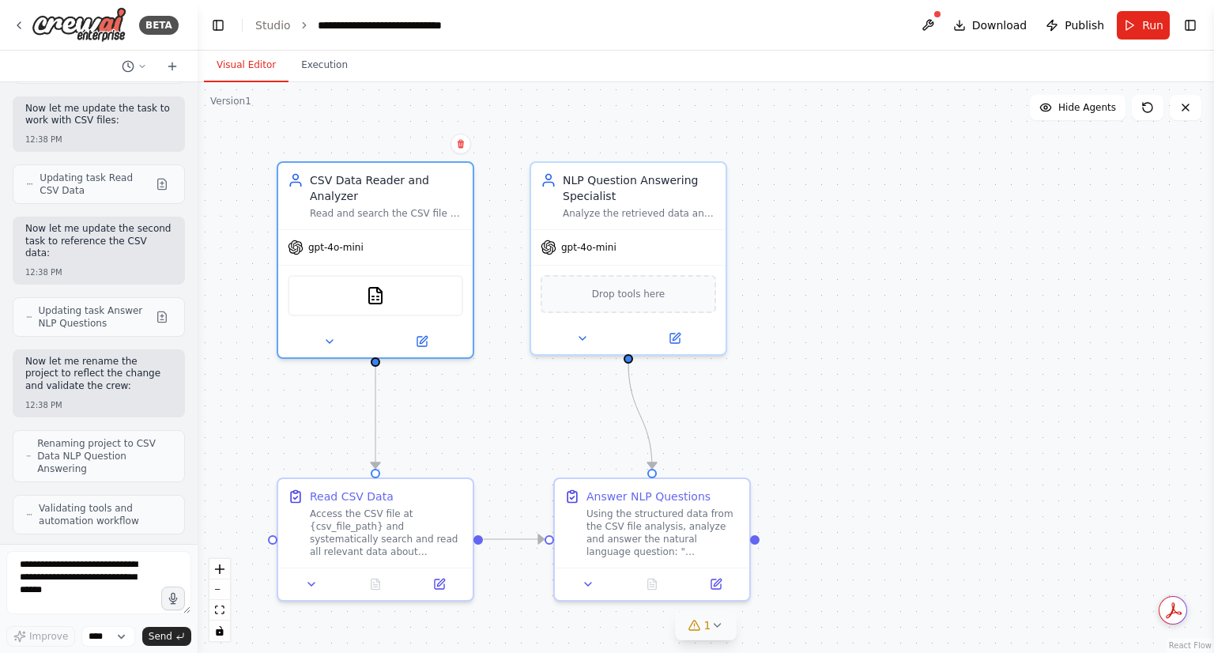
click at [699, 630] on icon at bounding box center [695, 625] width 13 height 13
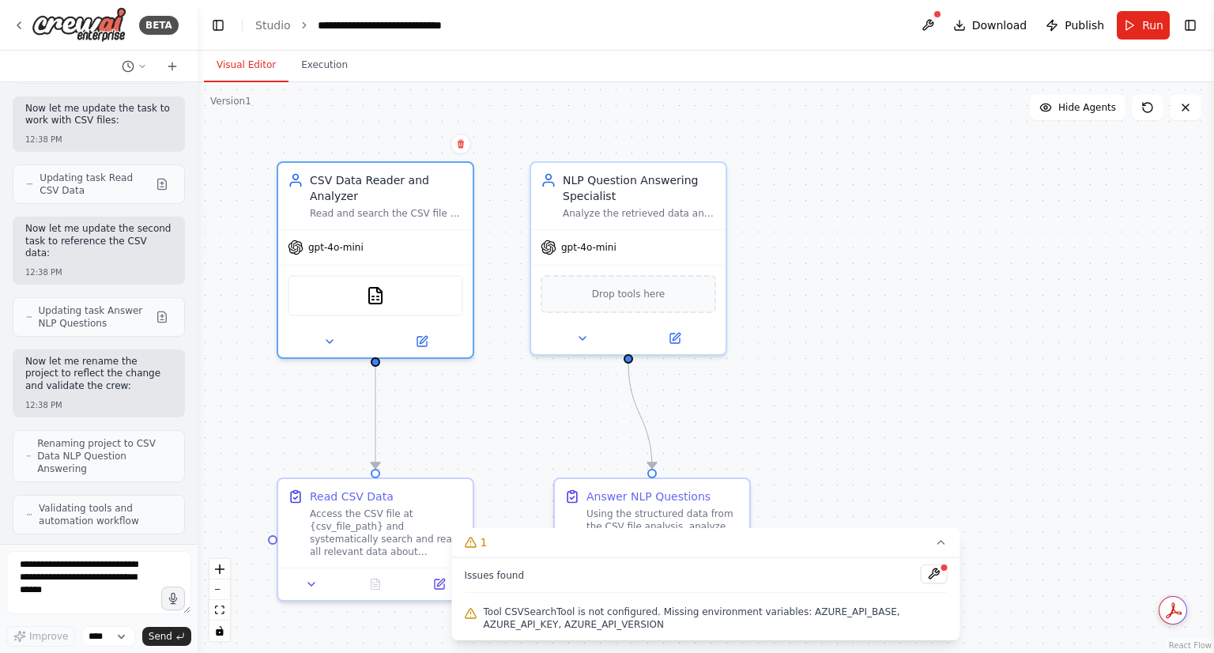
click at [556, 618] on span "Tool CSVSearchTool is not configured. Missing environment variables: AZURE_API_…" at bounding box center [716, 618] width 464 height 25
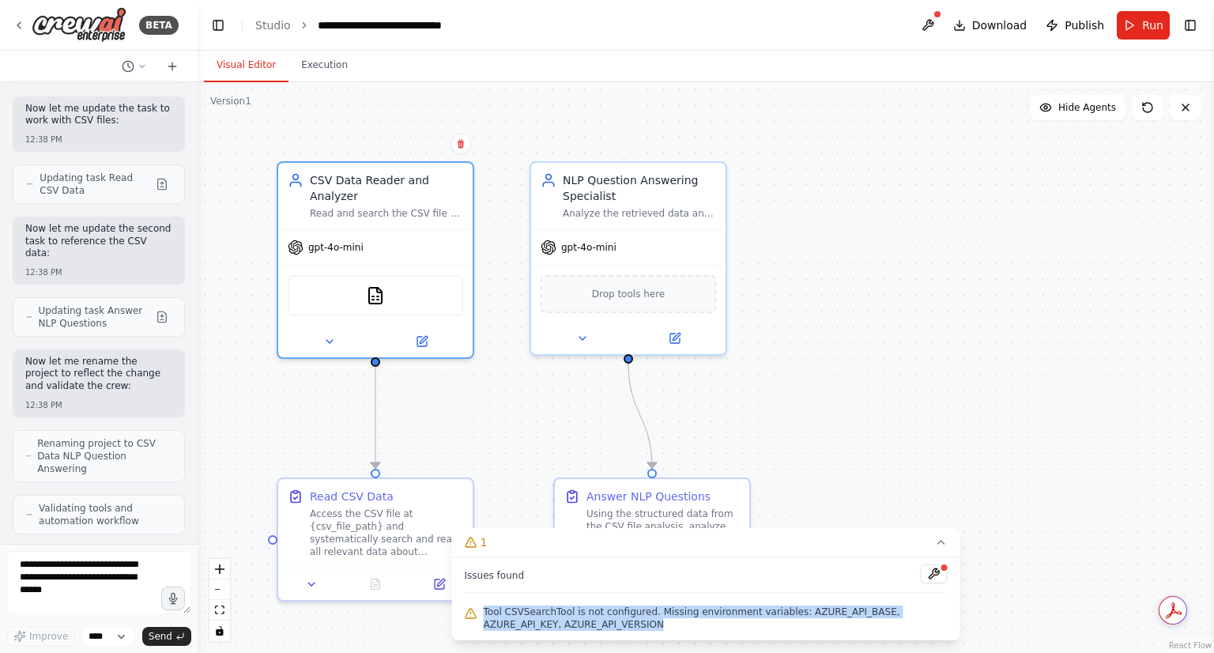
drag, startPoint x: 576, startPoint y: 628, endPoint x: 465, endPoint y: 608, distance: 112.4
click at [465, 608] on div "Tool CSVSearchTool is not configured. Missing environment variables: AZURE_API_…" at bounding box center [706, 618] width 483 height 32
click at [528, 608] on span "Tool CSVSearchTool is not configured. Missing environment variables: AZURE_API_…" at bounding box center [716, 618] width 464 height 25
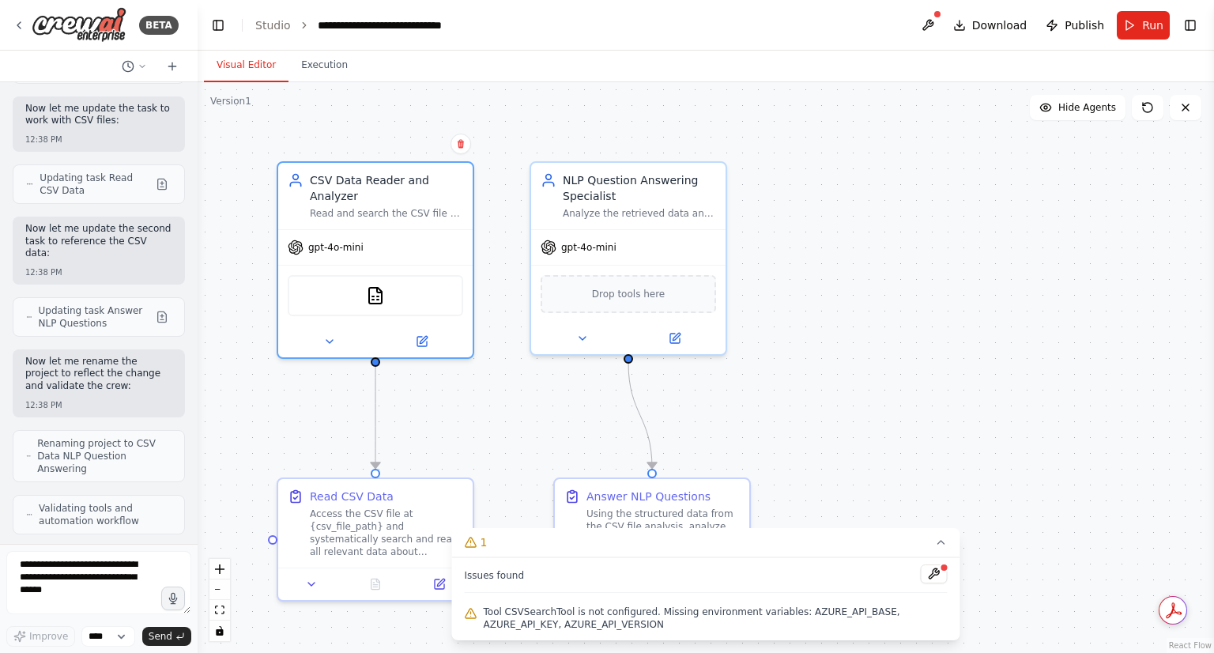
click at [763, 33] on header "**********" at bounding box center [706, 25] width 1017 height 51
click at [946, 538] on icon at bounding box center [941, 542] width 13 height 13
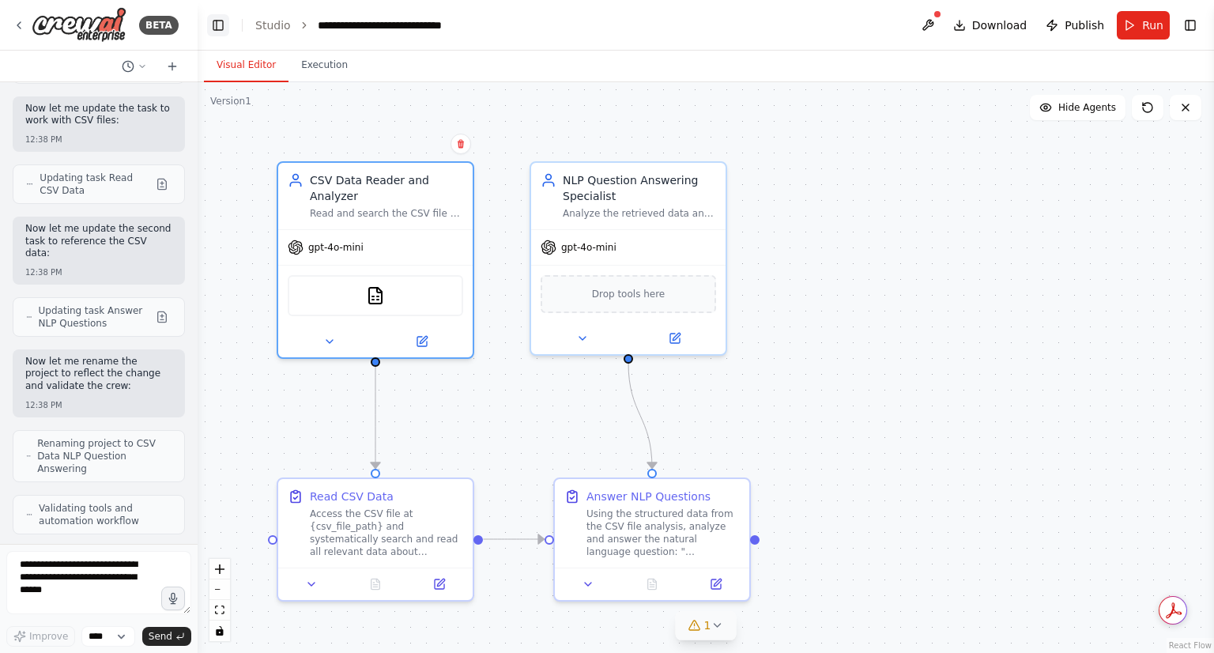
click at [218, 26] on button "Toggle Left Sidebar" at bounding box center [218, 25] width 22 height 22
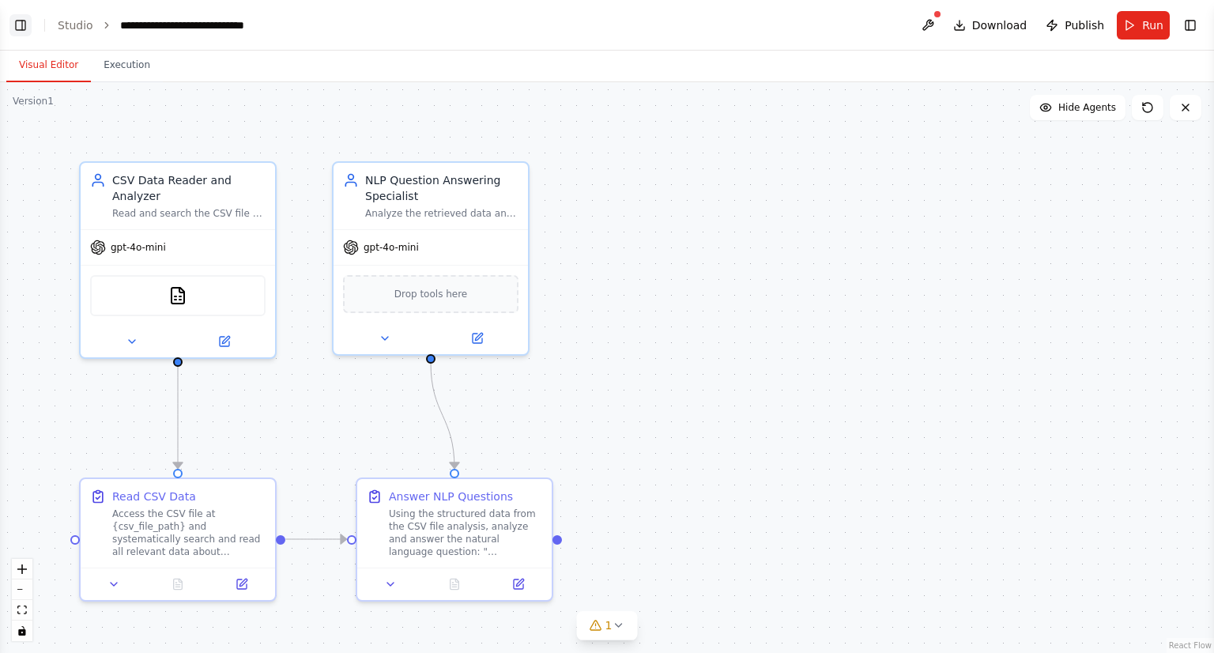
click at [22, 27] on button "Toggle Left Sidebar" at bounding box center [20, 25] width 22 height 22
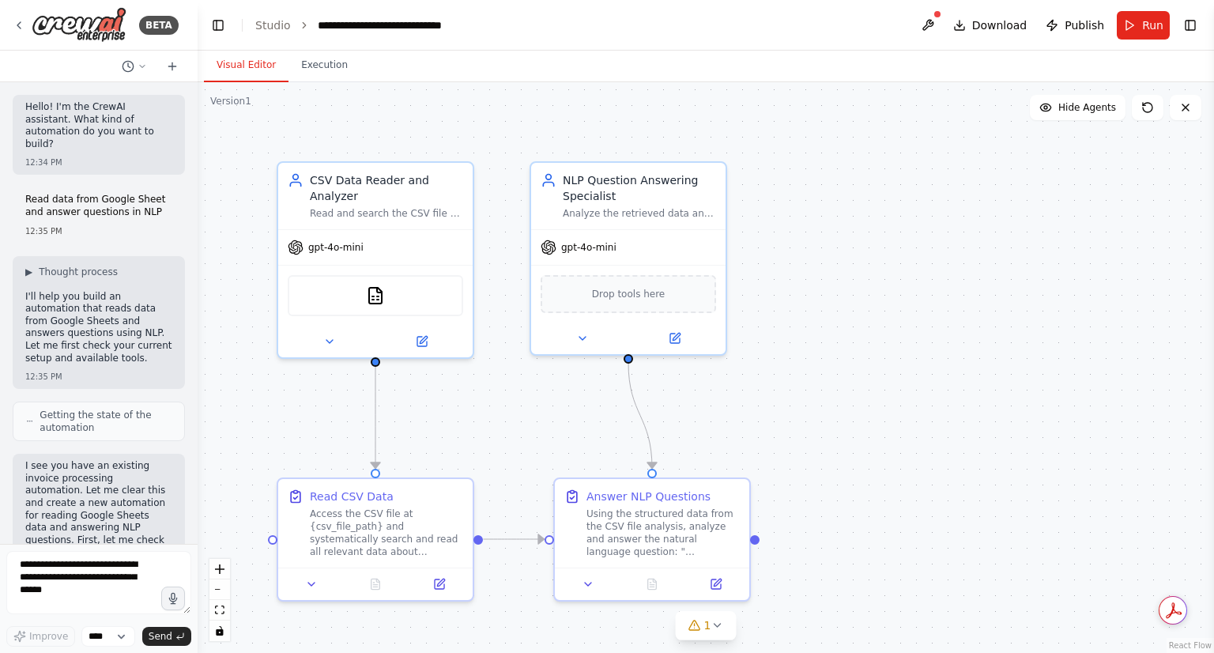
click at [677, 45] on header "**********" at bounding box center [706, 25] width 1017 height 51
click at [1067, 36] on button "Publish" at bounding box center [1075, 25] width 71 height 28
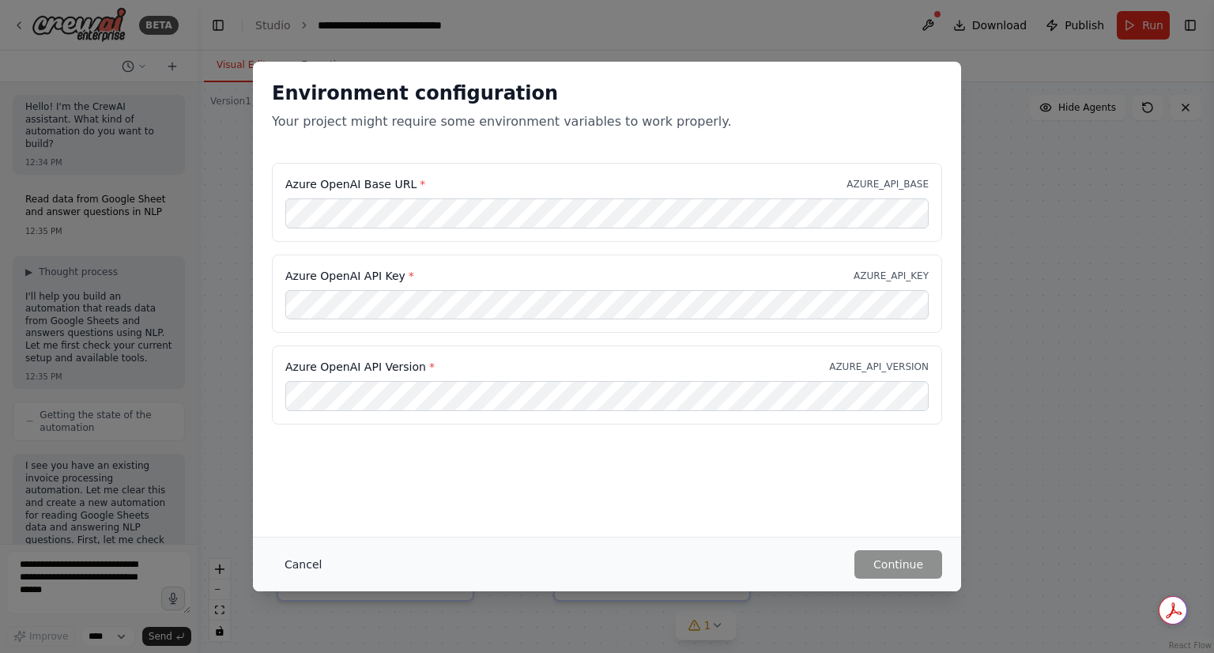
click at [299, 561] on button "Cancel" at bounding box center [303, 564] width 62 height 28
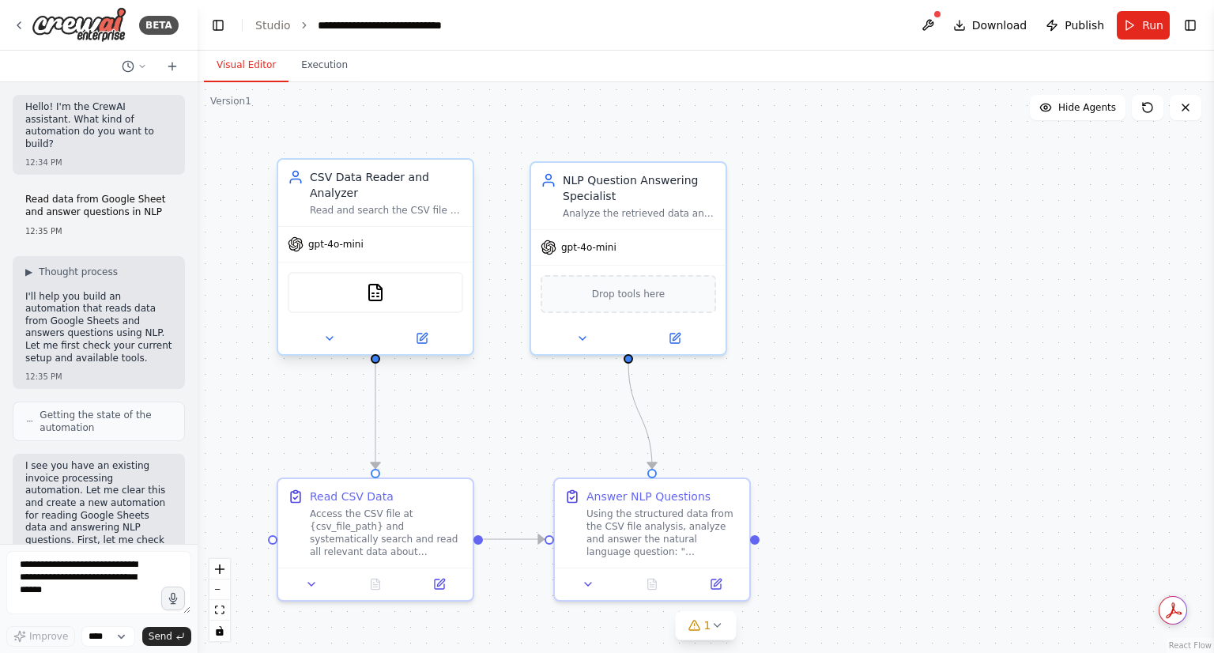
click at [389, 286] on div "CSVSearchTool" at bounding box center [376, 292] width 176 height 41
click at [422, 329] on button at bounding box center [421, 338] width 89 height 19
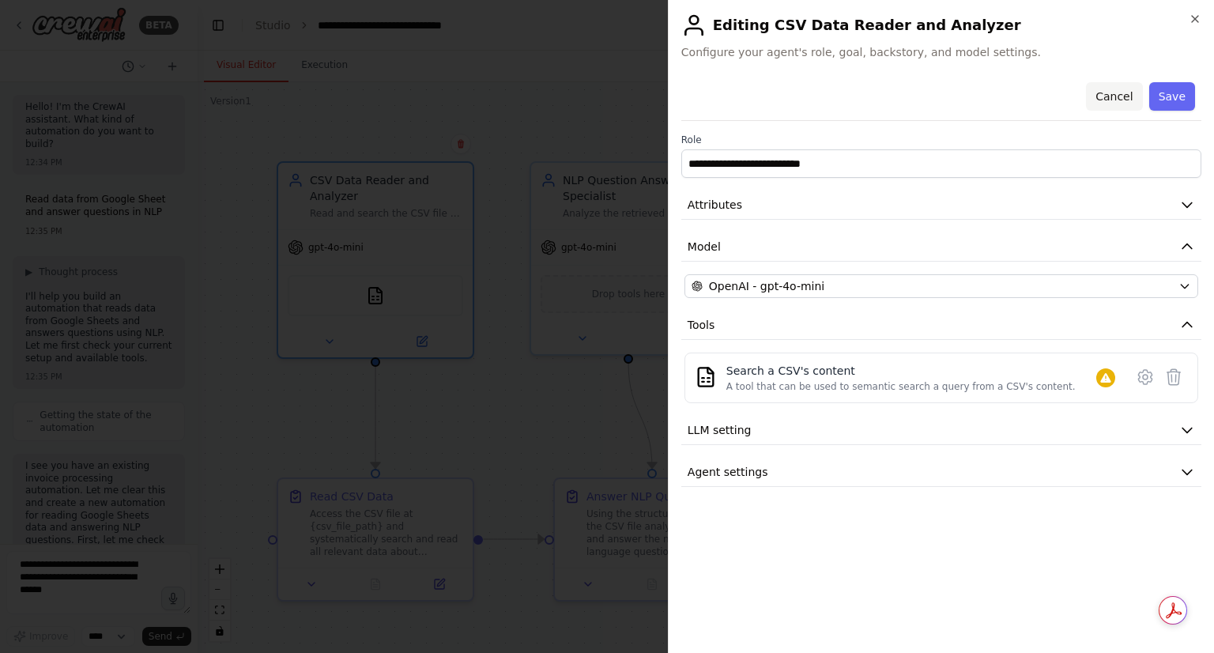
click at [1126, 99] on button "Cancel" at bounding box center [1114, 96] width 56 height 28
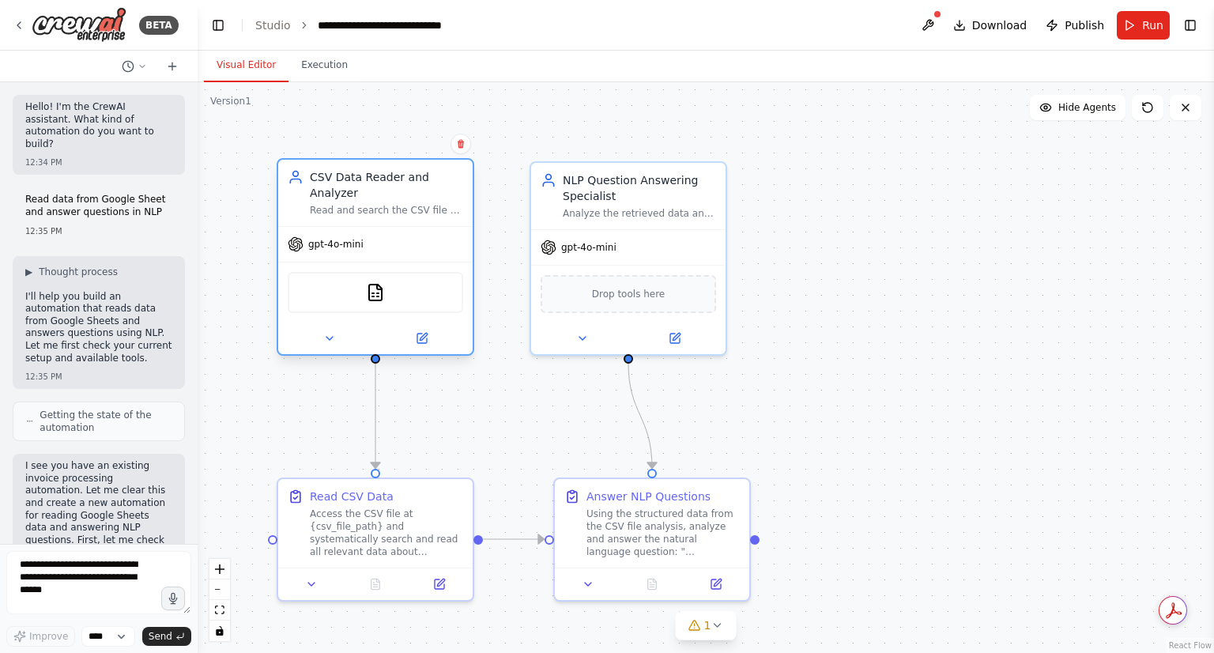
drag, startPoint x: 138, startPoint y: 221, endPoint x: 424, endPoint y: 281, distance: 292.4
click at [424, 281] on div "CSVSearchTool" at bounding box center [376, 292] width 176 height 41
click at [382, 283] on img at bounding box center [375, 292] width 19 height 19
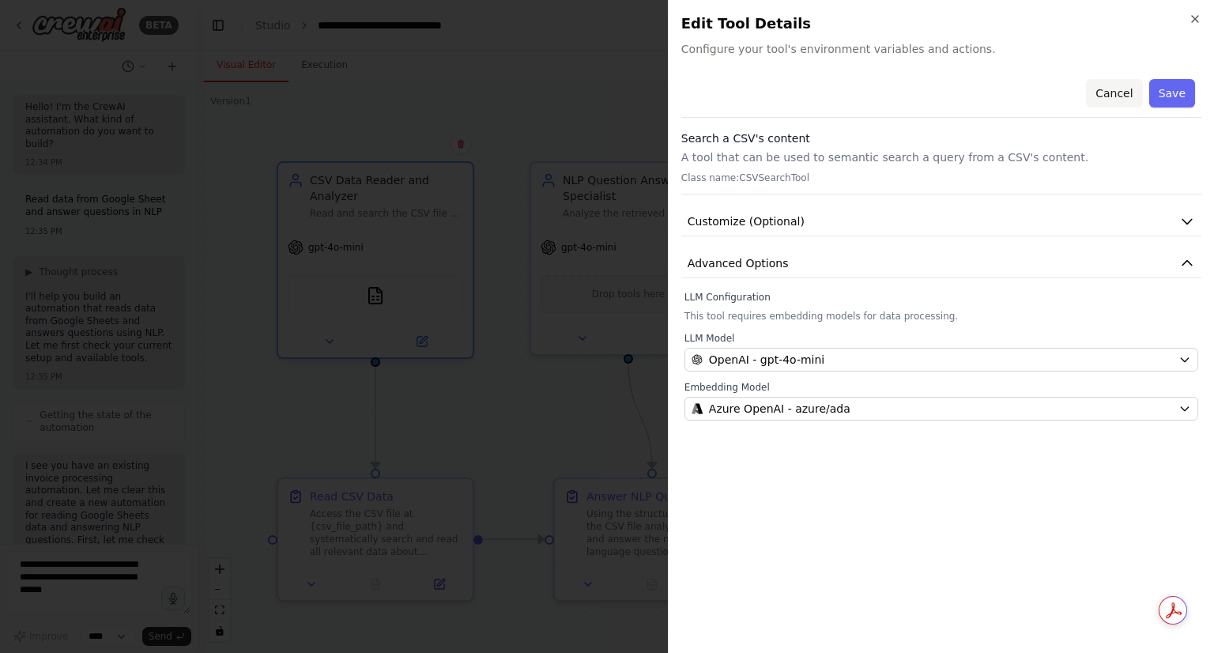
click at [1112, 86] on button "Cancel" at bounding box center [1114, 93] width 56 height 28
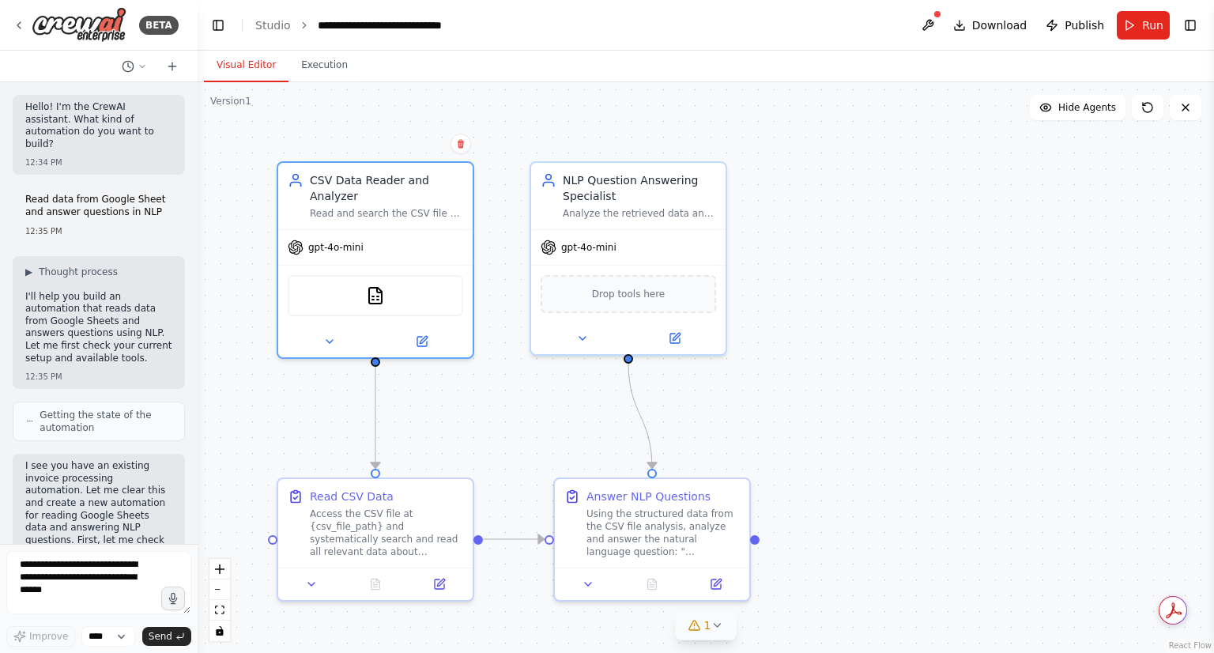
click at [708, 622] on span "1" at bounding box center [707, 625] width 7 height 16
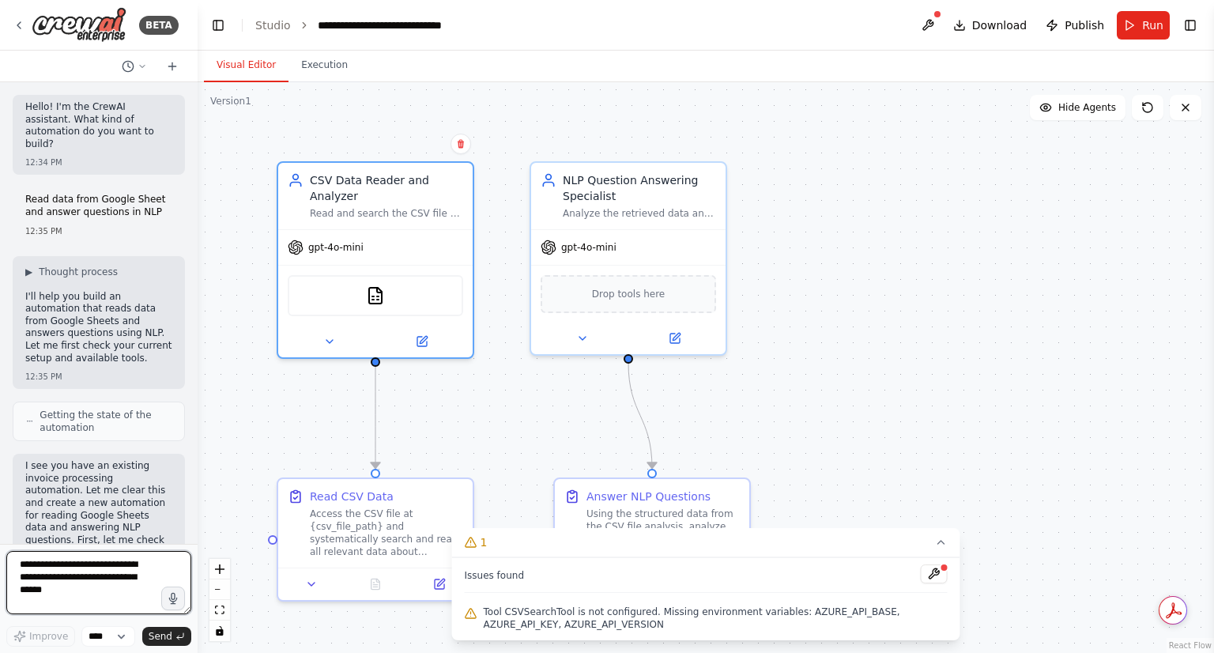
click at [89, 577] on textarea at bounding box center [98, 582] width 185 height 63
type textarea "**********"
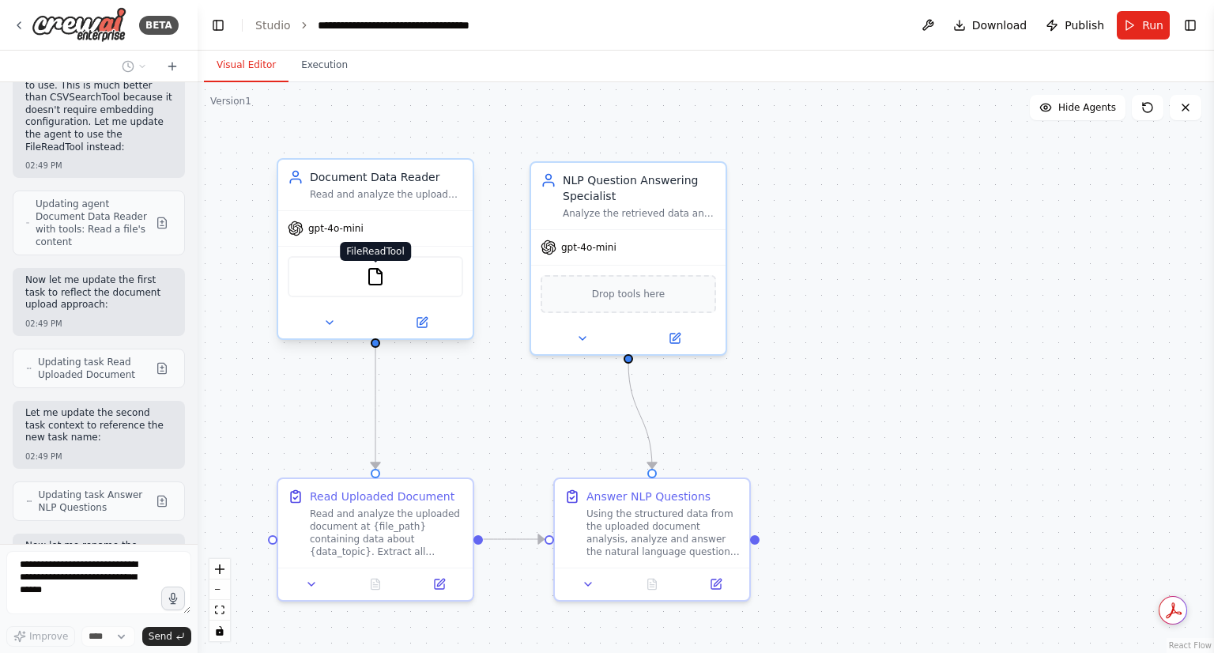
scroll to position [6274, 0]
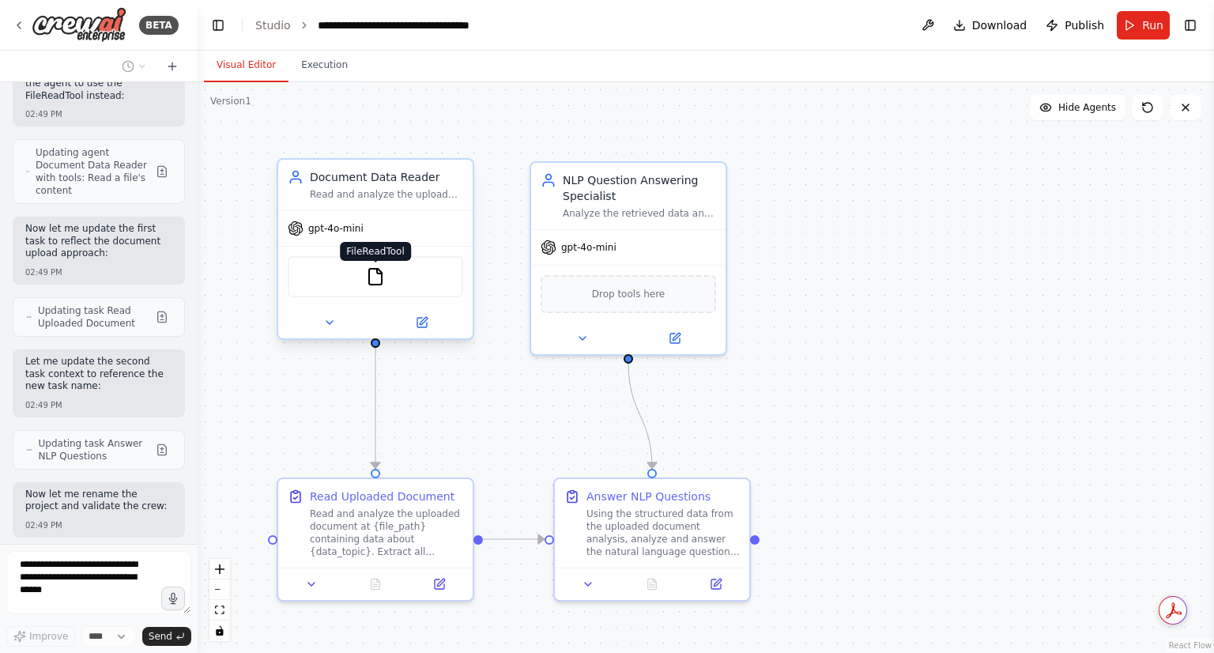
click at [376, 281] on img at bounding box center [375, 276] width 19 height 19
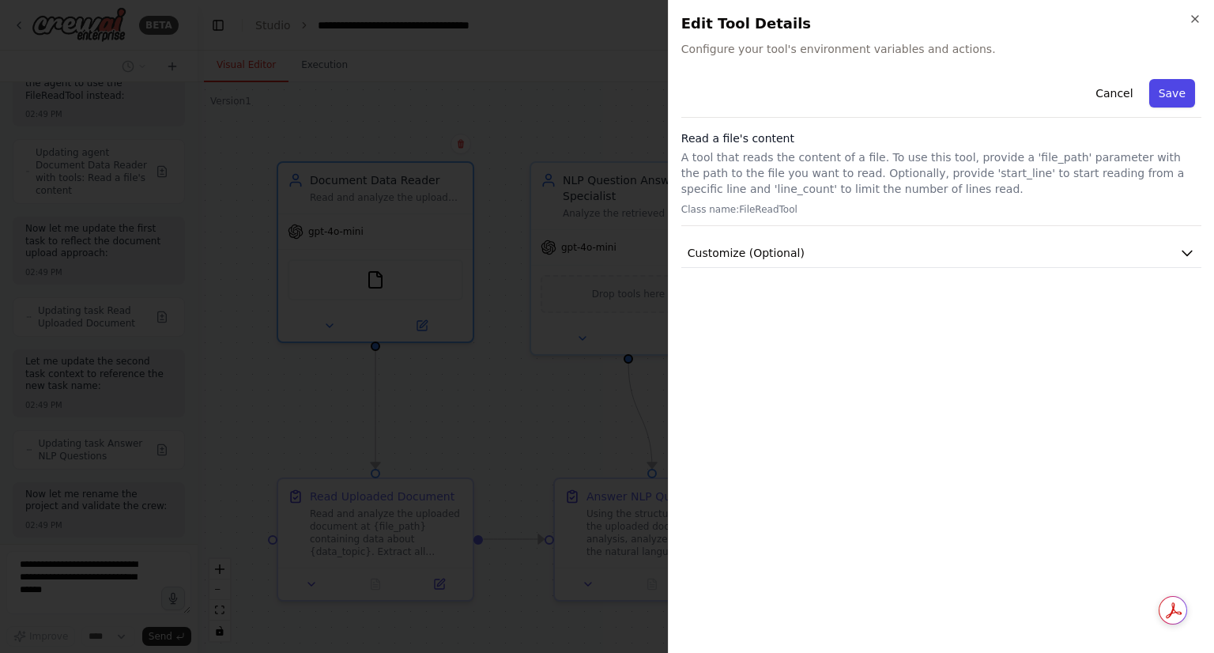
click at [1180, 89] on button "Save" at bounding box center [1173, 93] width 46 height 28
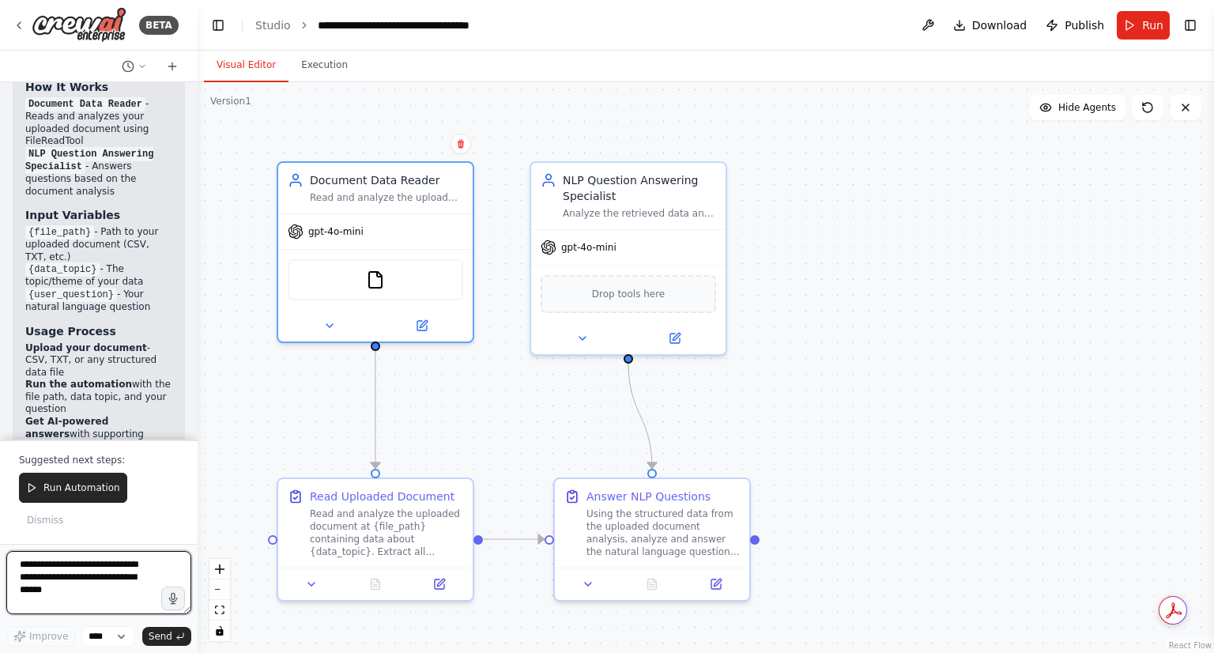
scroll to position [7156, 0]
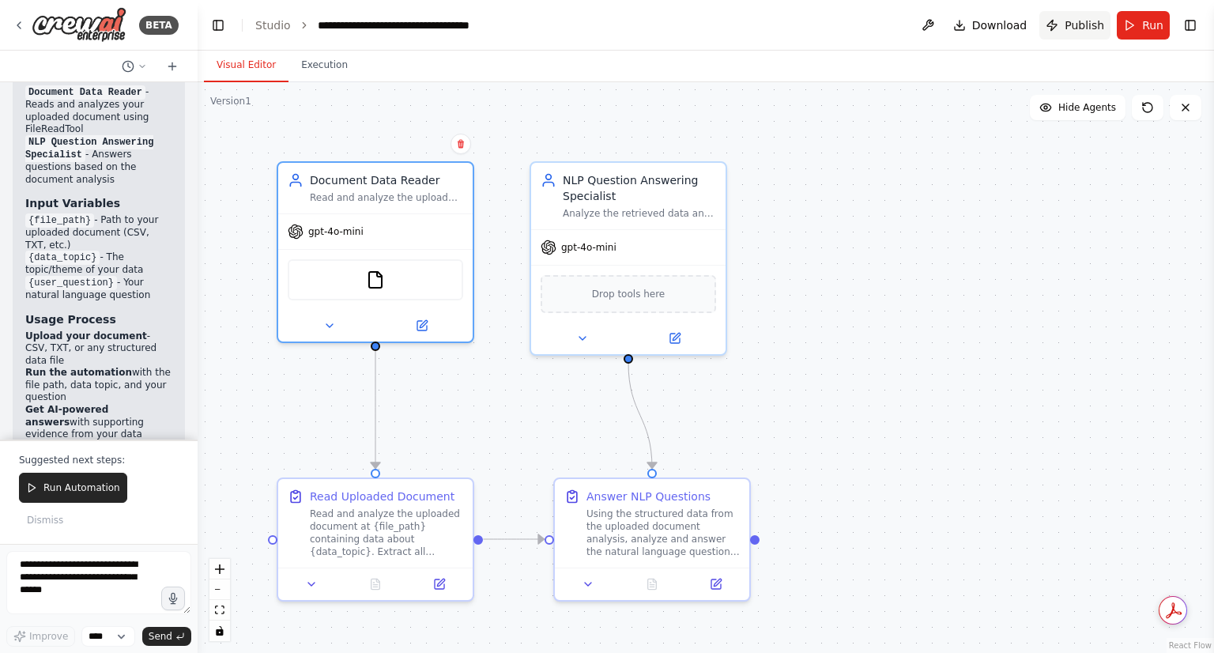
click at [1078, 29] on span "Publish" at bounding box center [1085, 25] width 40 height 16
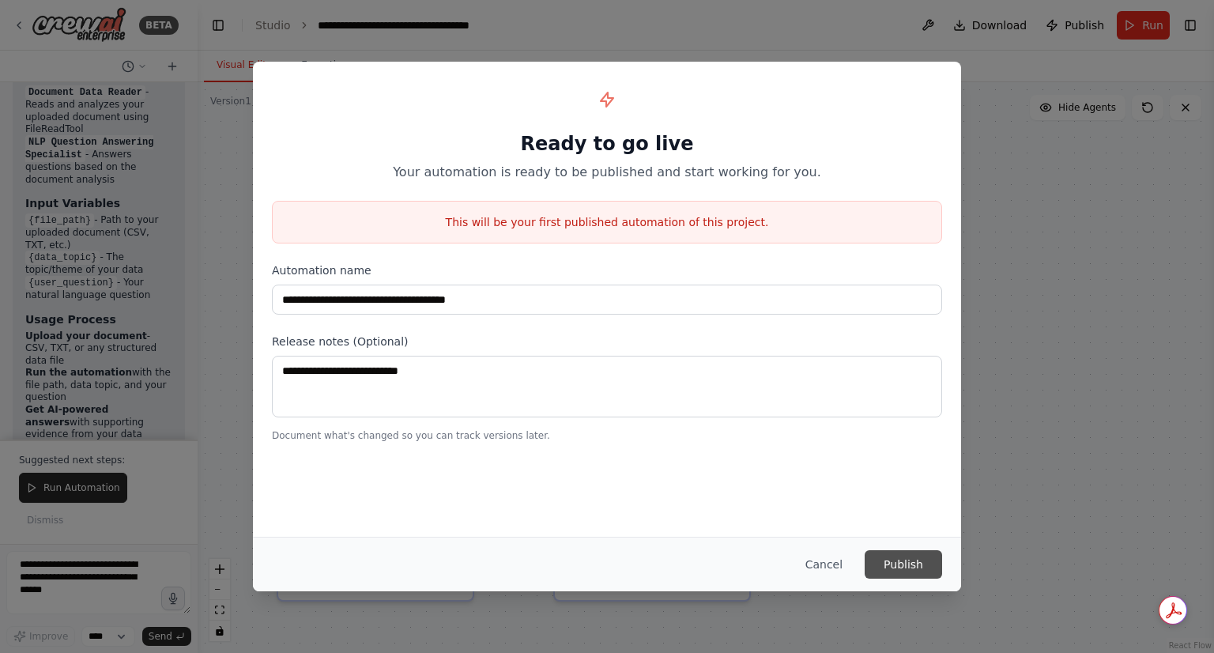
click at [893, 575] on button "Publish" at bounding box center [903, 564] width 77 height 28
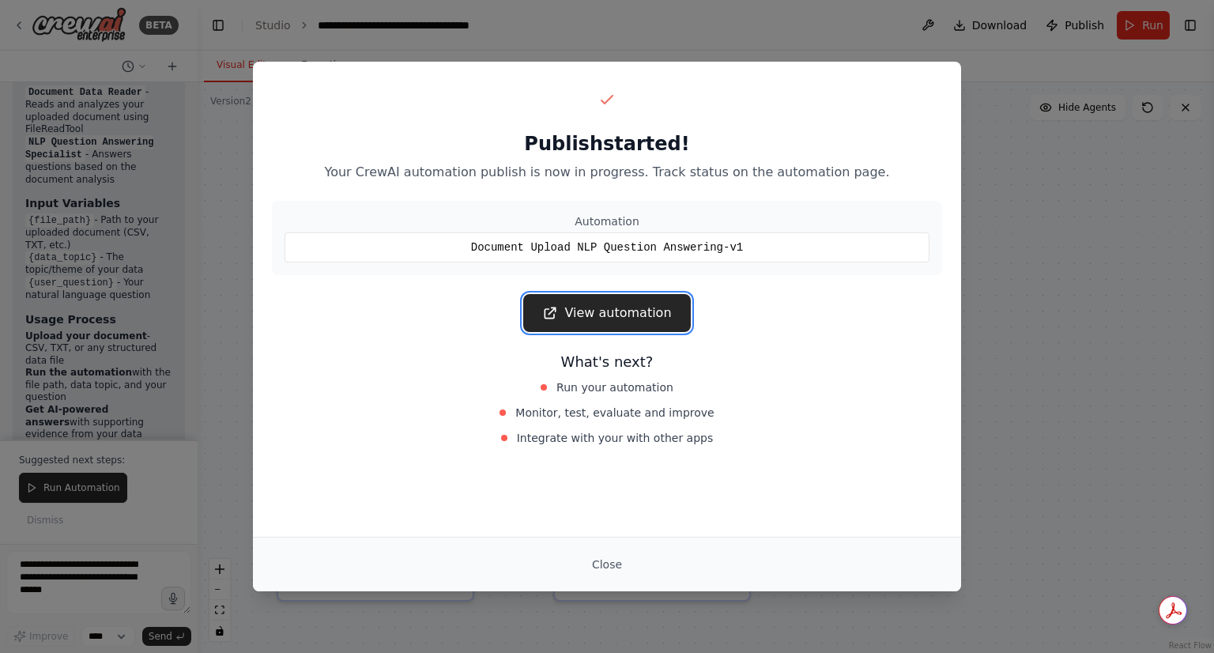
click at [632, 308] on link "View automation" at bounding box center [606, 313] width 167 height 38
click at [616, 564] on button "Close" at bounding box center [607, 564] width 55 height 28
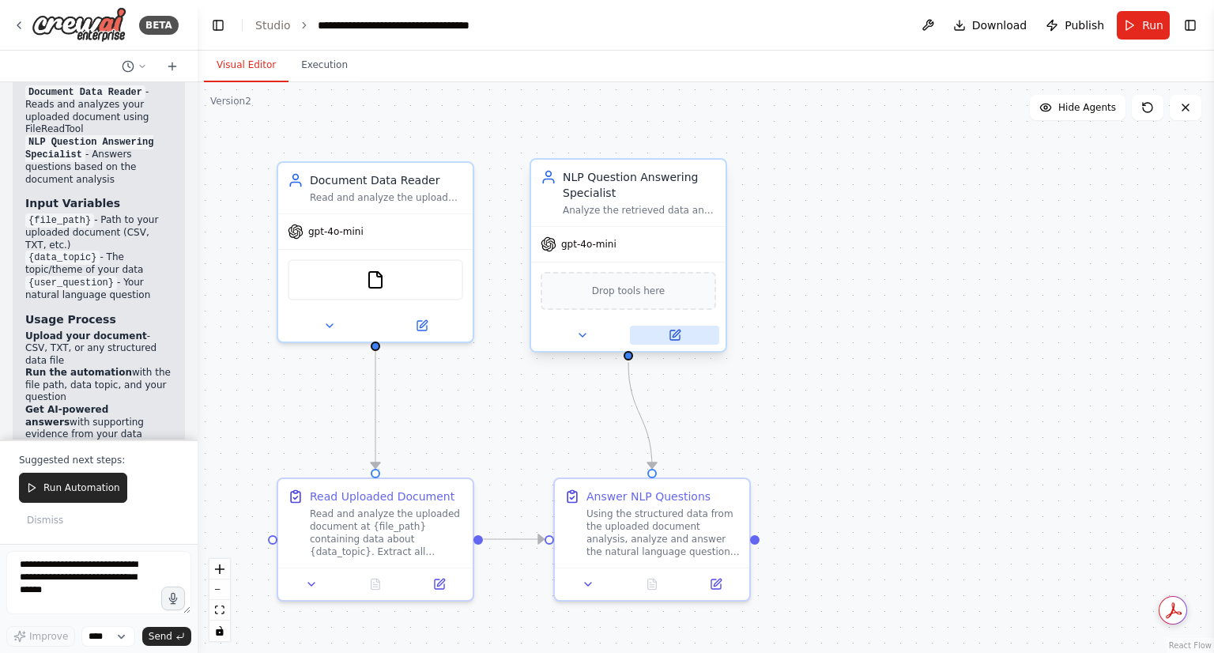
click at [674, 335] on icon at bounding box center [676, 333] width 7 height 7
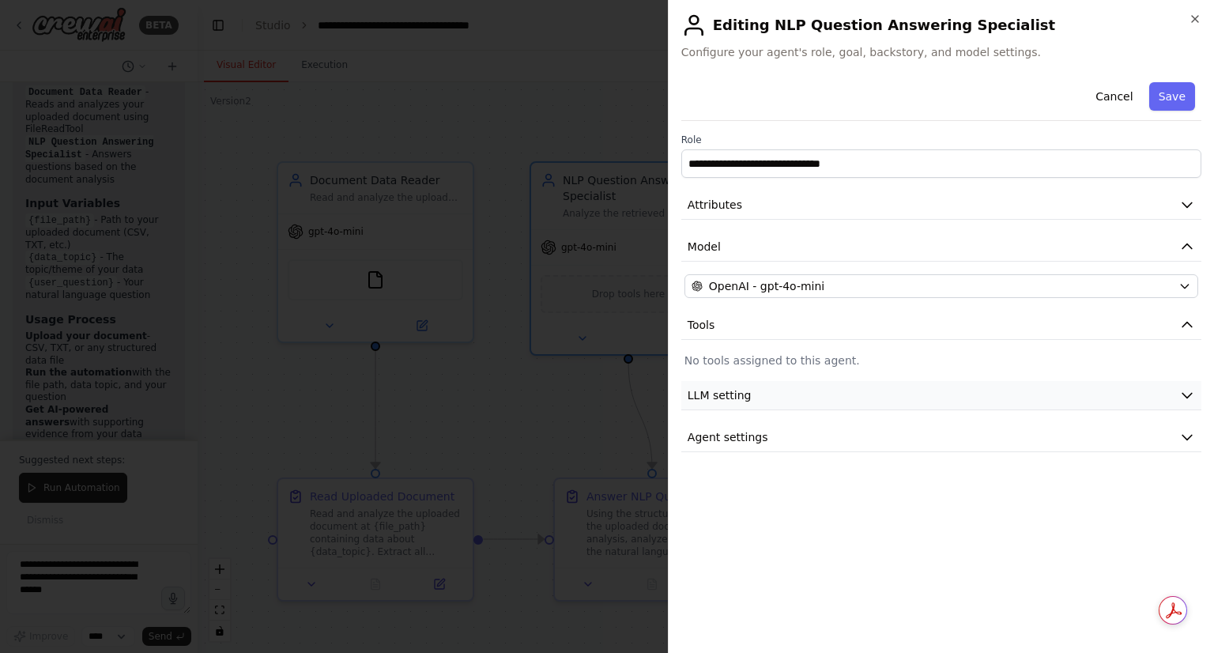
click at [828, 393] on button "LLM setting" at bounding box center [942, 395] width 520 height 29
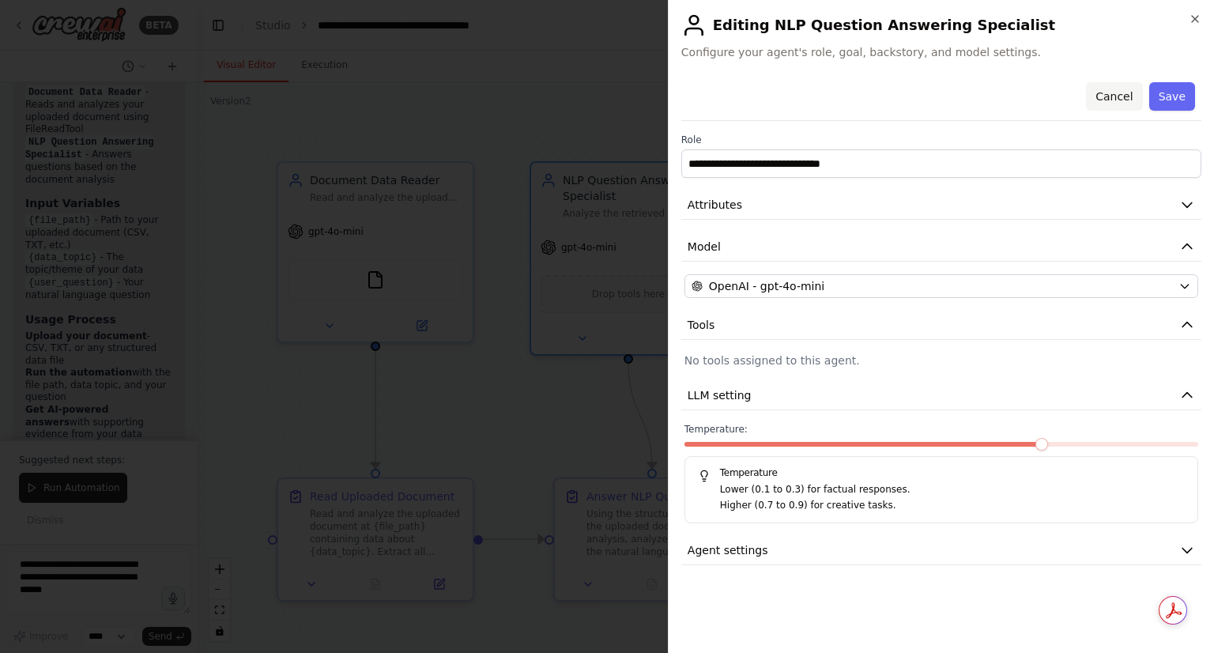
click at [1127, 93] on button "Cancel" at bounding box center [1114, 96] width 56 height 28
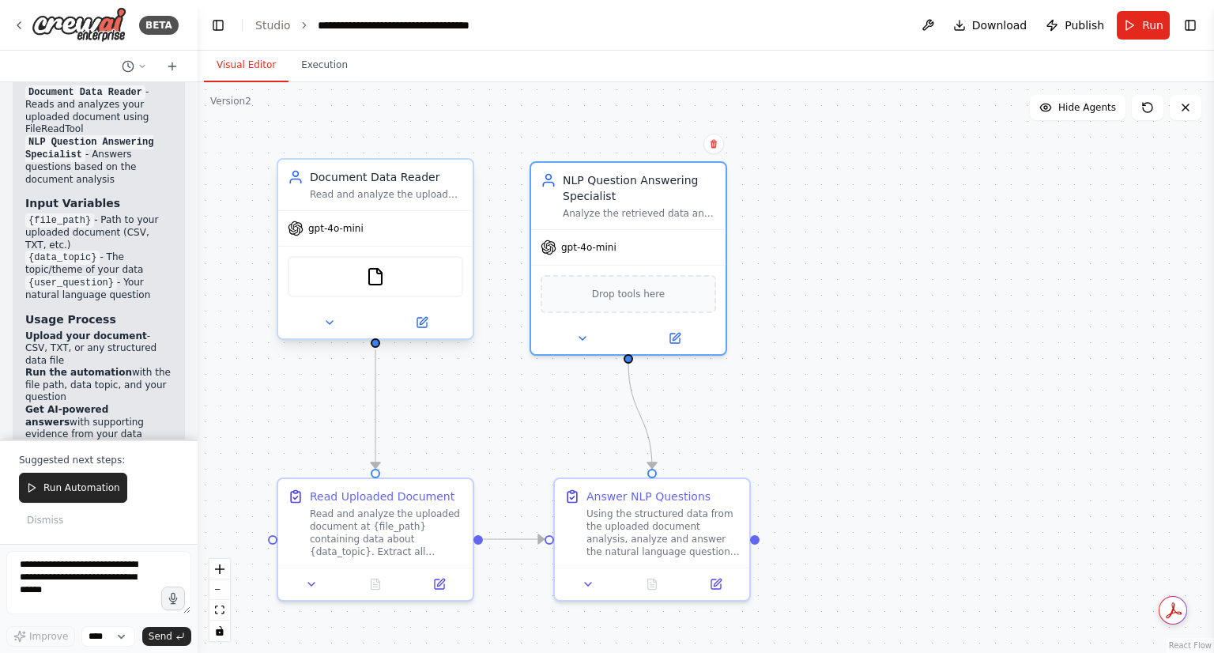
click at [353, 267] on div "FileReadTool" at bounding box center [376, 276] width 176 height 41
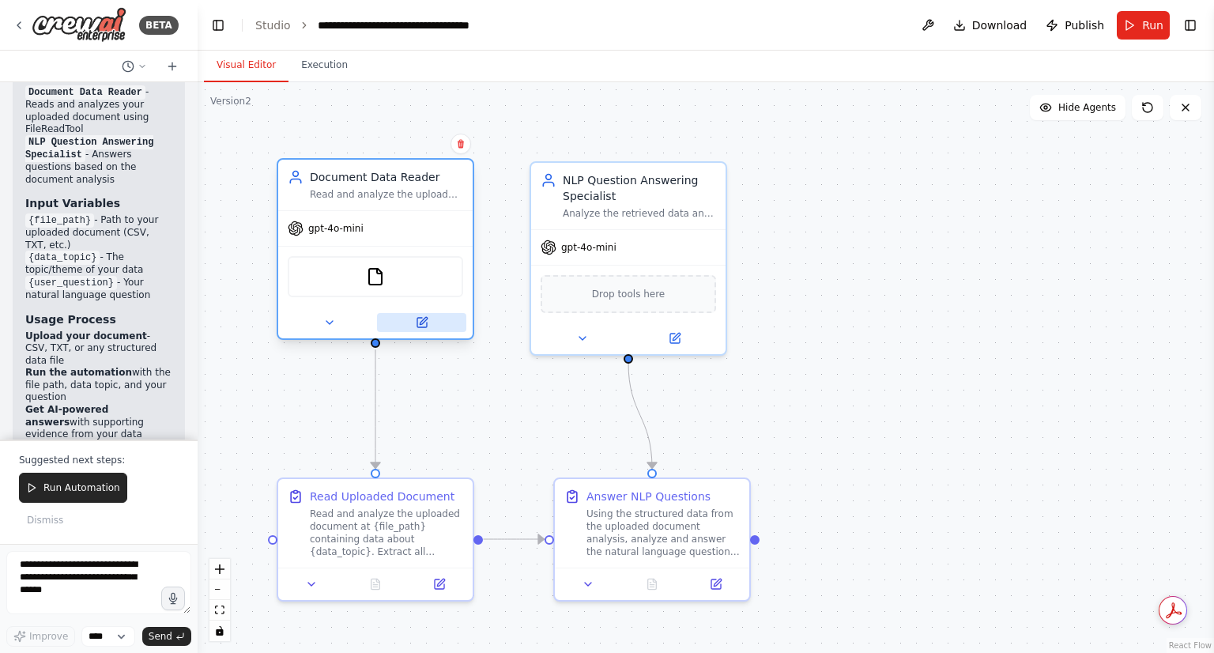
click at [428, 323] on icon at bounding box center [422, 322] width 13 height 13
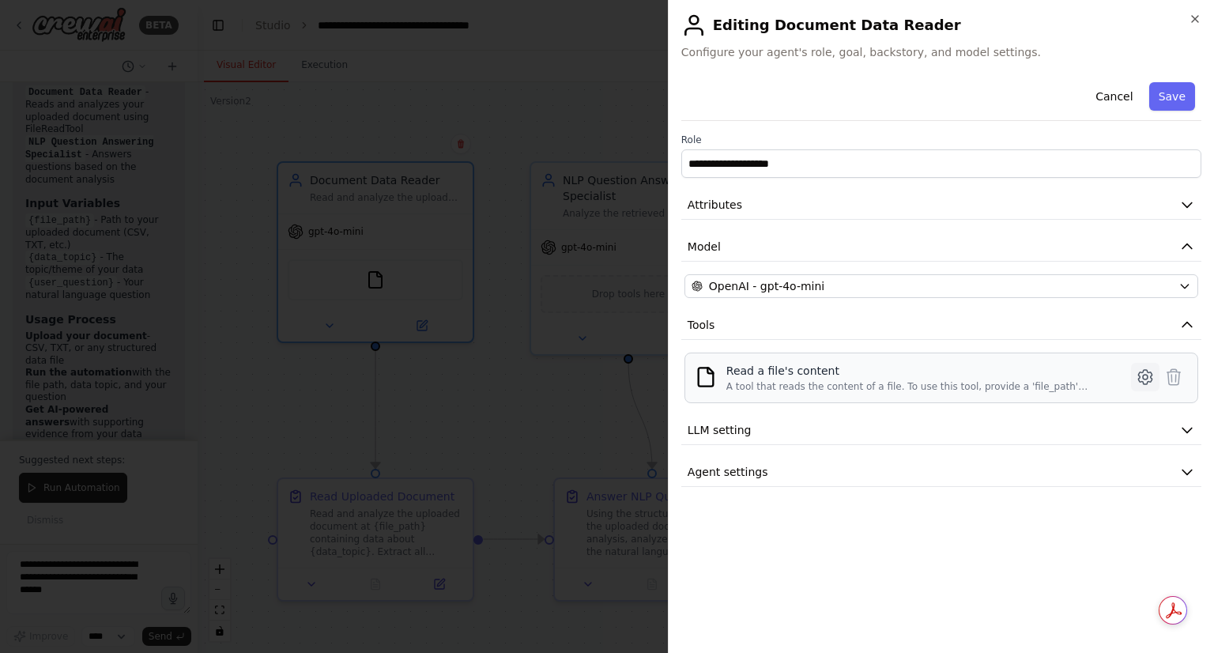
click at [1146, 376] on icon at bounding box center [1145, 377] width 19 height 19
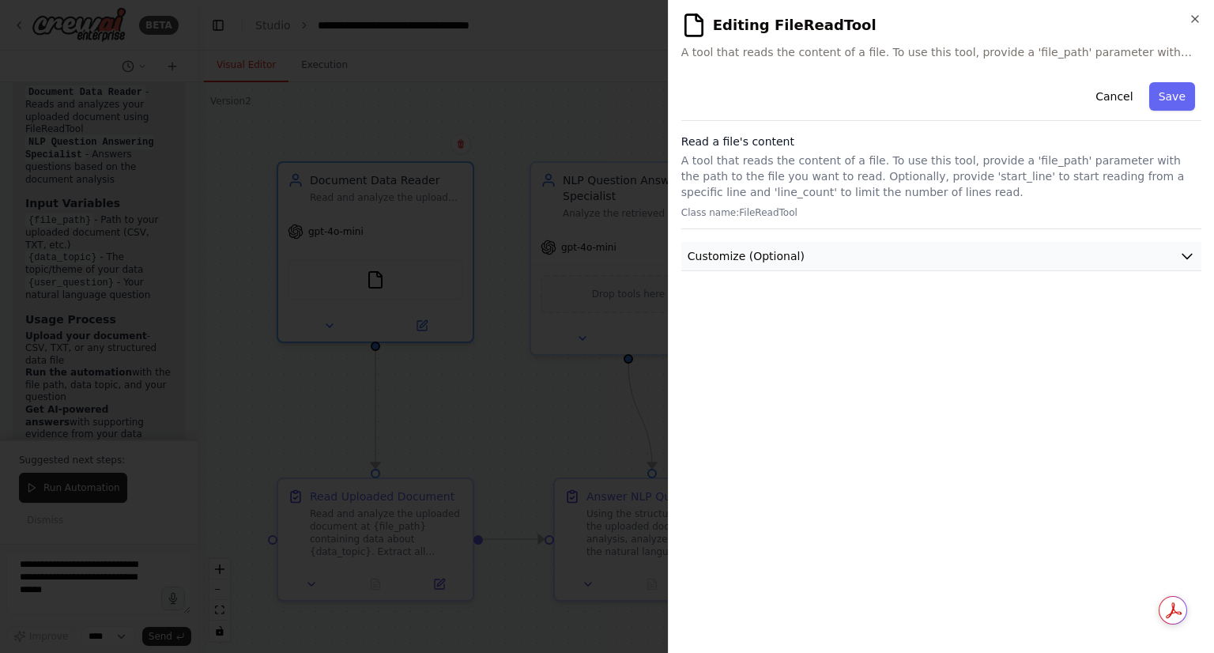
click at [1005, 263] on button "Customize (Optional)" at bounding box center [942, 256] width 520 height 29
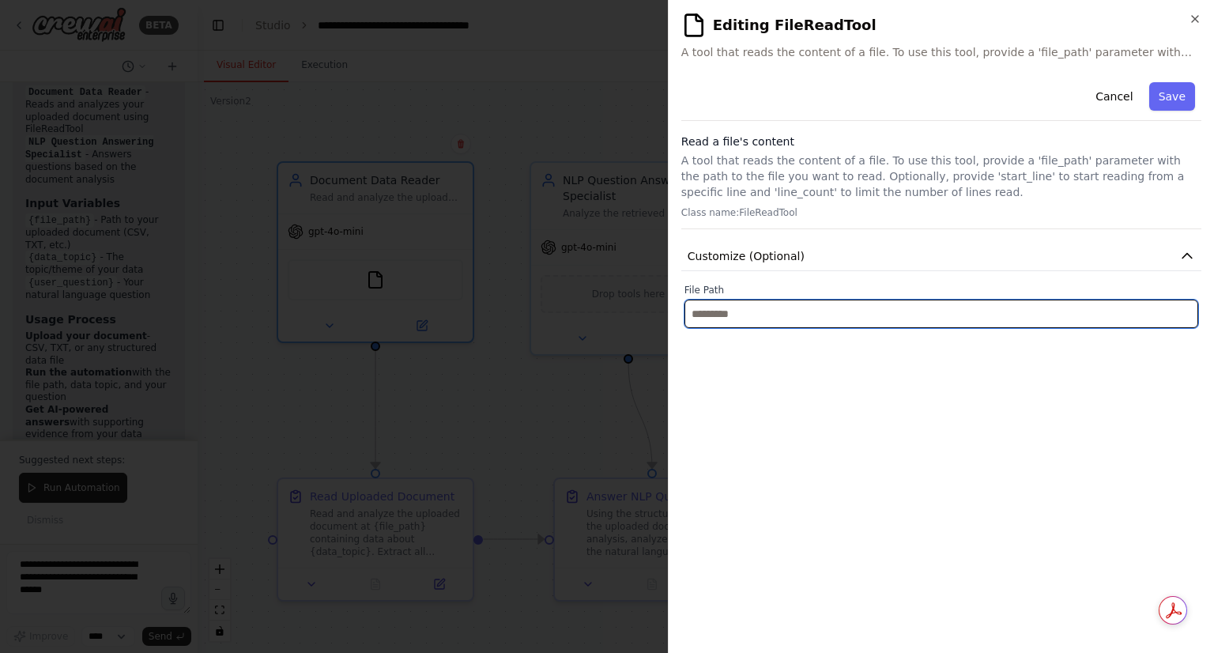
click at [875, 320] on input "text" at bounding box center [942, 314] width 514 height 28
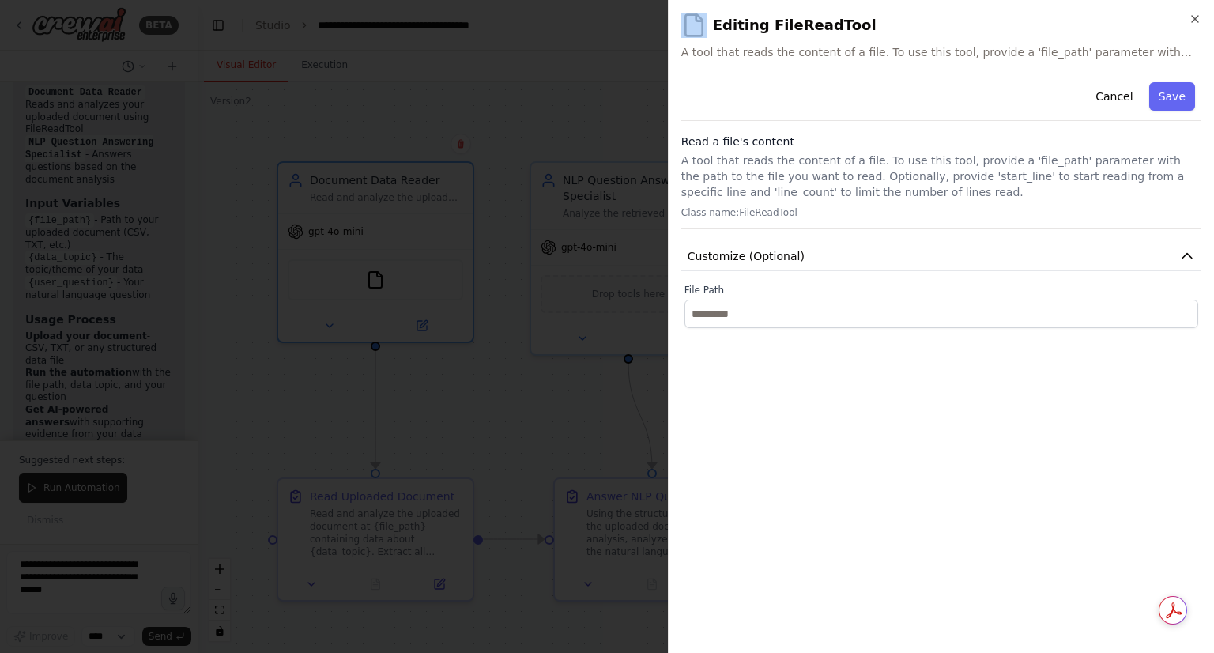
click at [487, 141] on body "BETA Hello! I'm the CrewAI assistant. What kind of automation do you want to bu…" at bounding box center [607, 326] width 1214 height 653
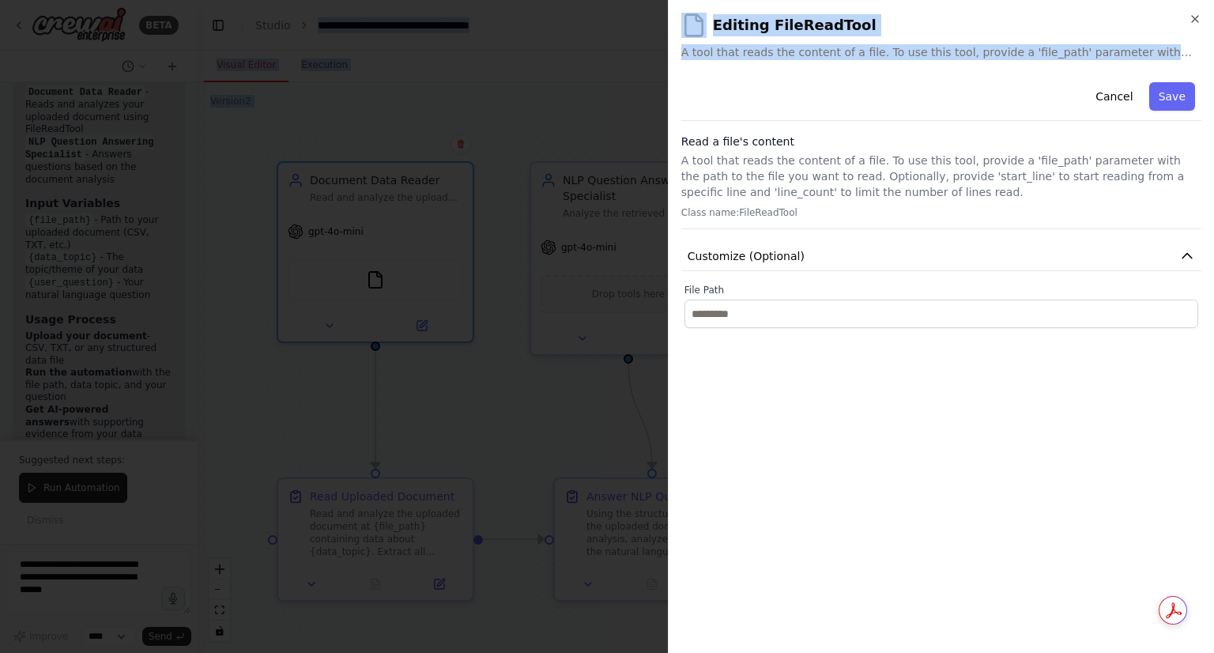
drag, startPoint x: 1064, startPoint y: 96, endPoint x: 289, endPoint y: -69, distance: 792.1
click at [289, 0] on html "BETA Hello! I'm the CrewAI assistant. What kind of automation do you want to bu…" at bounding box center [607, 326] width 1214 height 653
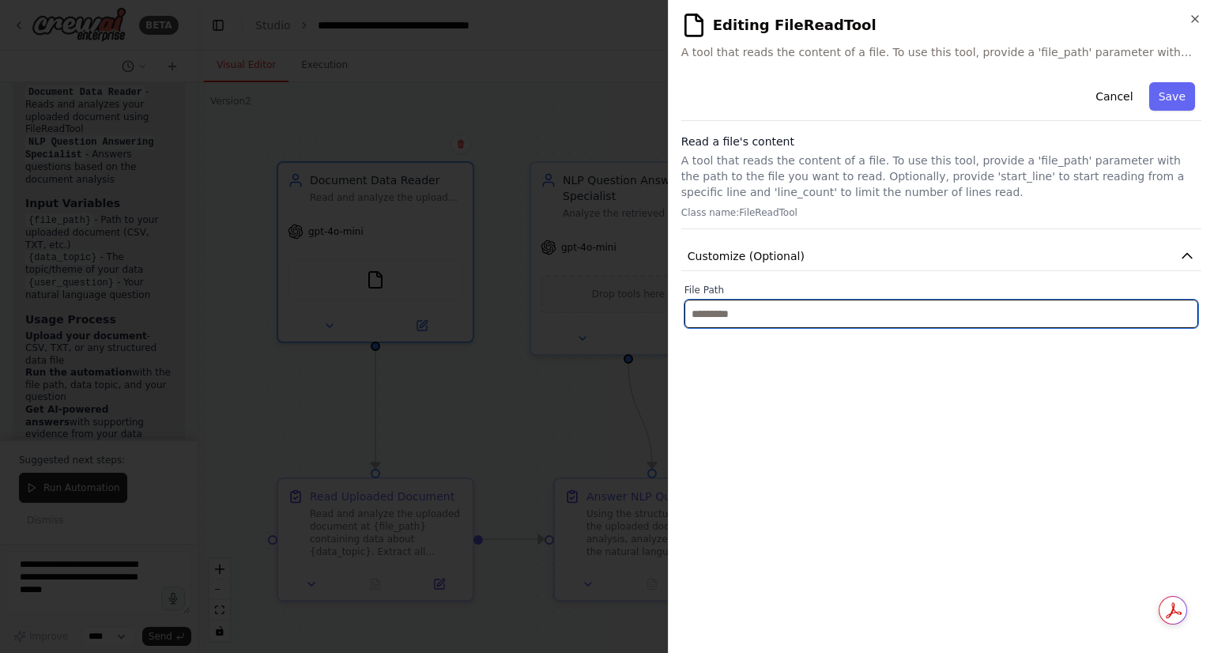
click at [753, 321] on input "text" at bounding box center [942, 314] width 514 height 28
paste input "**********"
type input "**********"
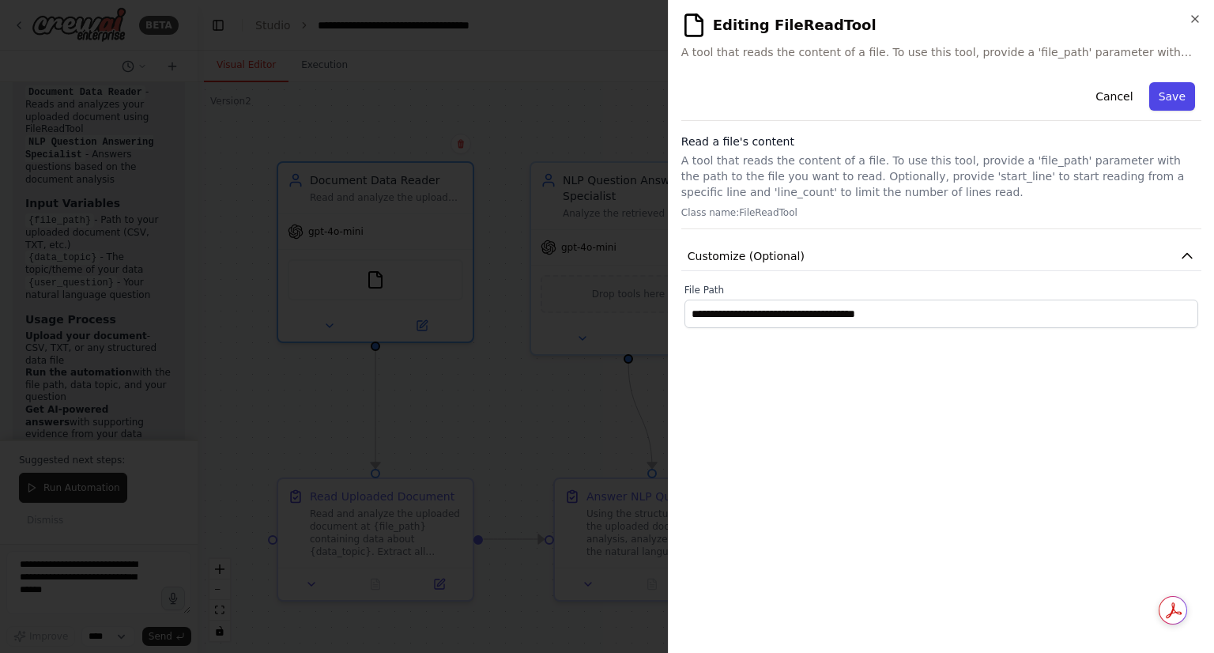
click at [1165, 99] on button "Save" at bounding box center [1173, 96] width 46 height 28
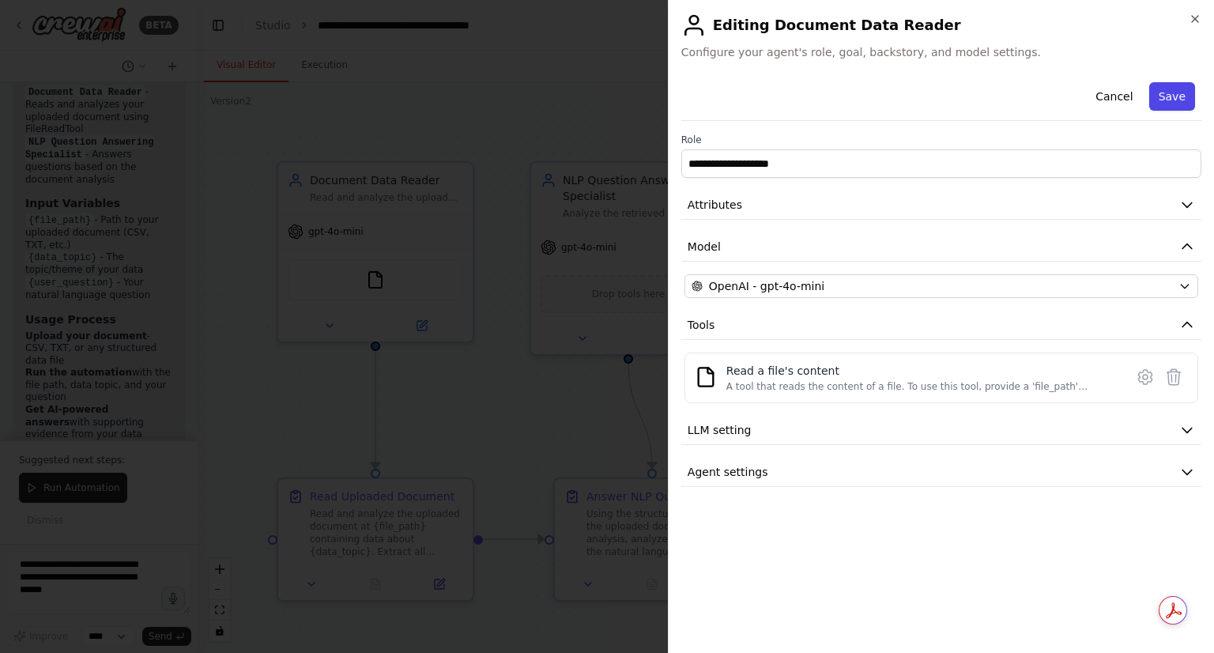
click at [1192, 109] on button "Save" at bounding box center [1173, 96] width 46 height 28
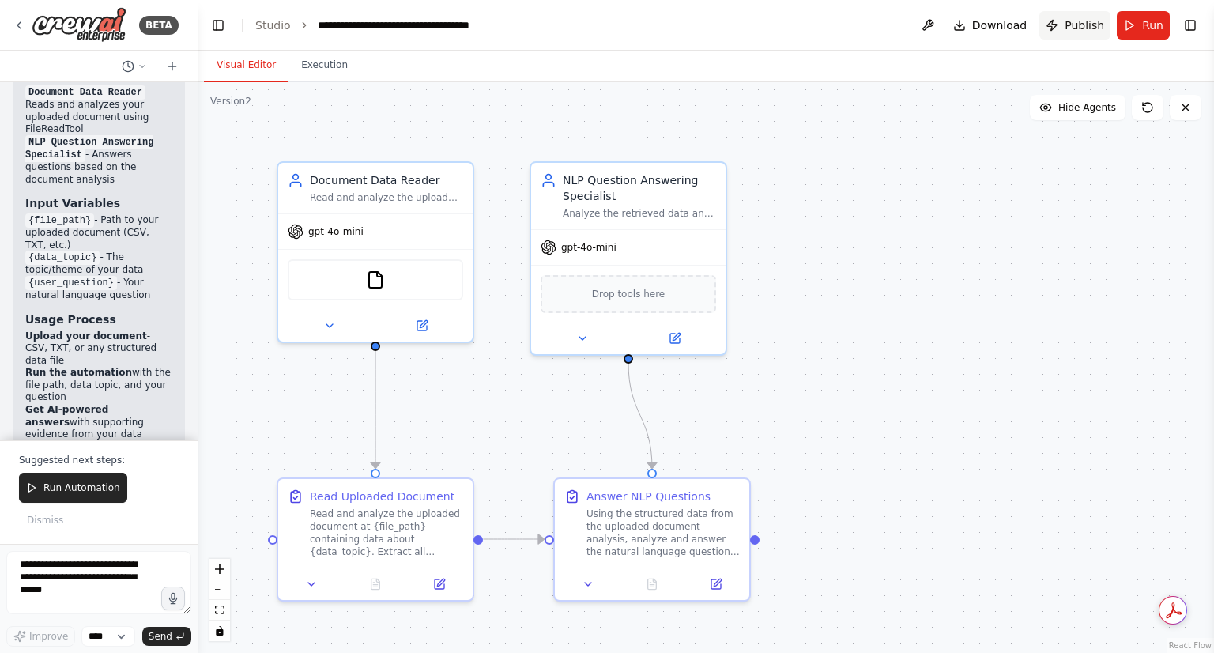
click at [1077, 32] on span "Publish" at bounding box center [1085, 25] width 40 height 16
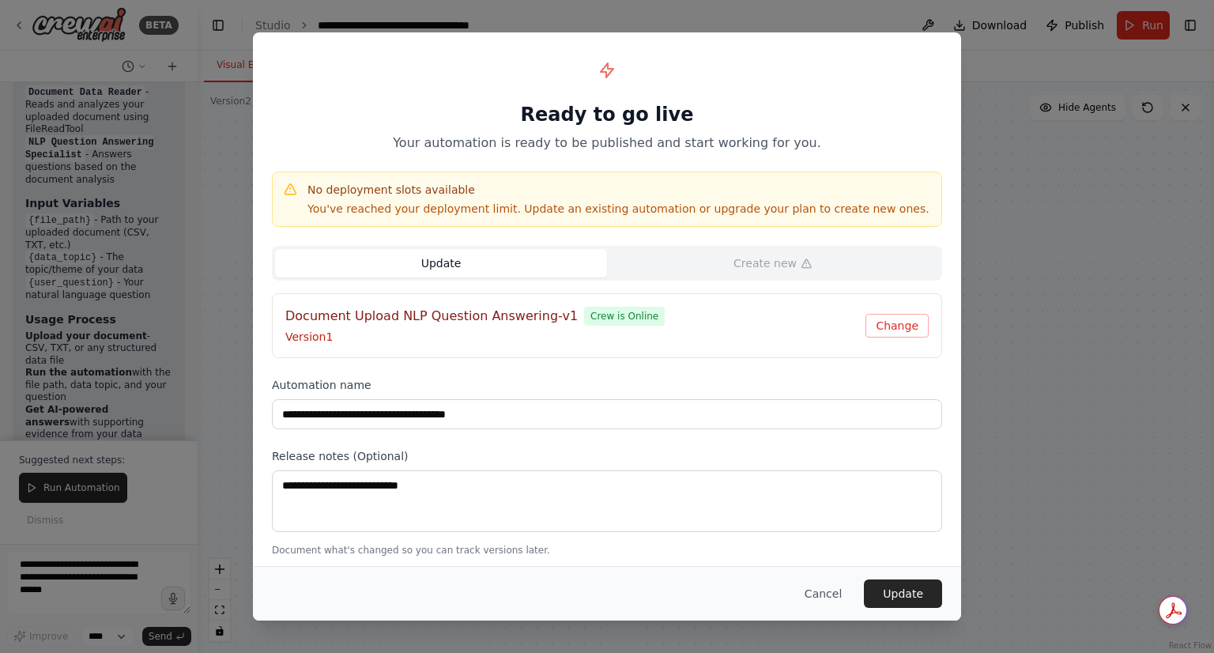
click at [466, 276] on button "Update" at bounding box center [441, 263] width 332 height 28
click at [525, 262] on button "Update" at bounding box center [441, 263] width 332 height 28
click at [914, 602] on button "Update" at bounding box center [903, 594] width 78 height 28
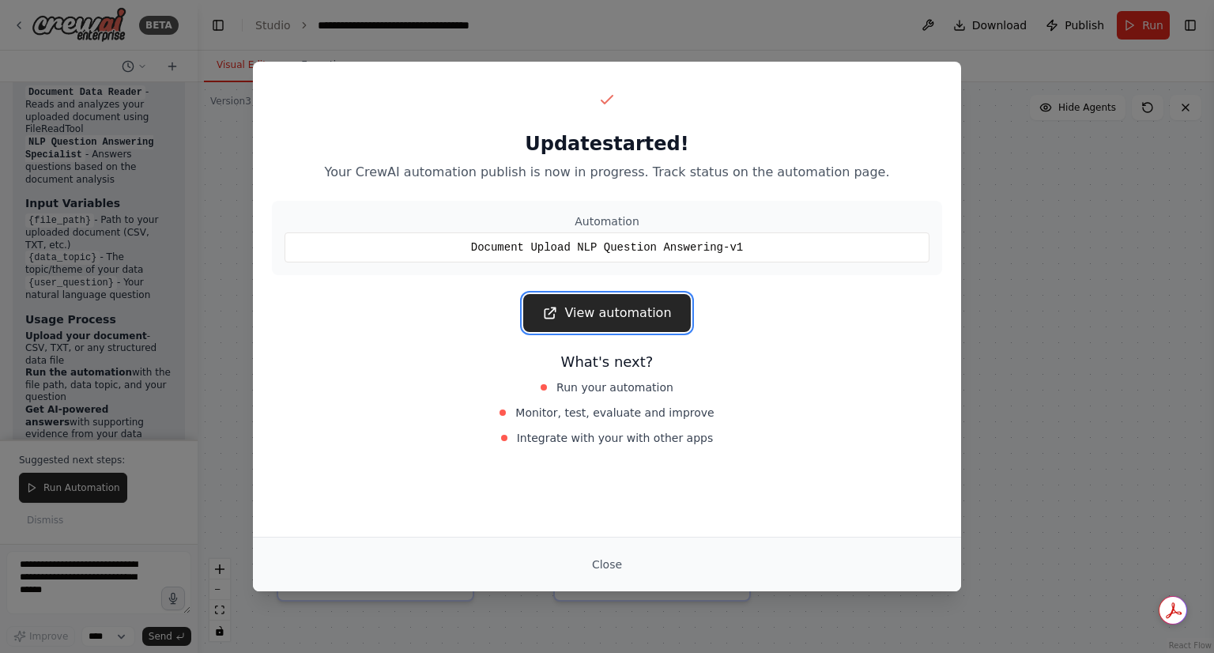
click at [620, 314] on link "View automation" at bounding box center [606, 313] width 167 height 38
click at [610, 570] on button "Close" at bounding box center [607, 564] width 55 height 28
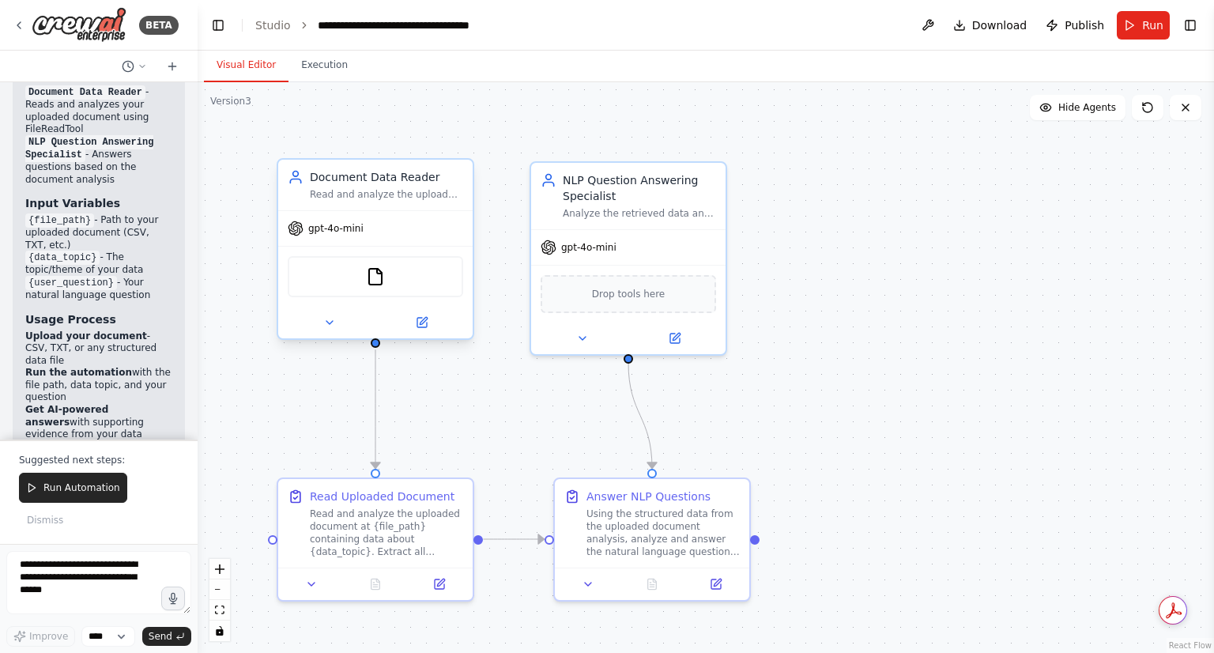
click at [383, 286] on div "FileReadTool" at bounding box center [376, 276] width 176 height 41
click at [424, 324] on icon at bounding box center [421, 322] width 9 height 9
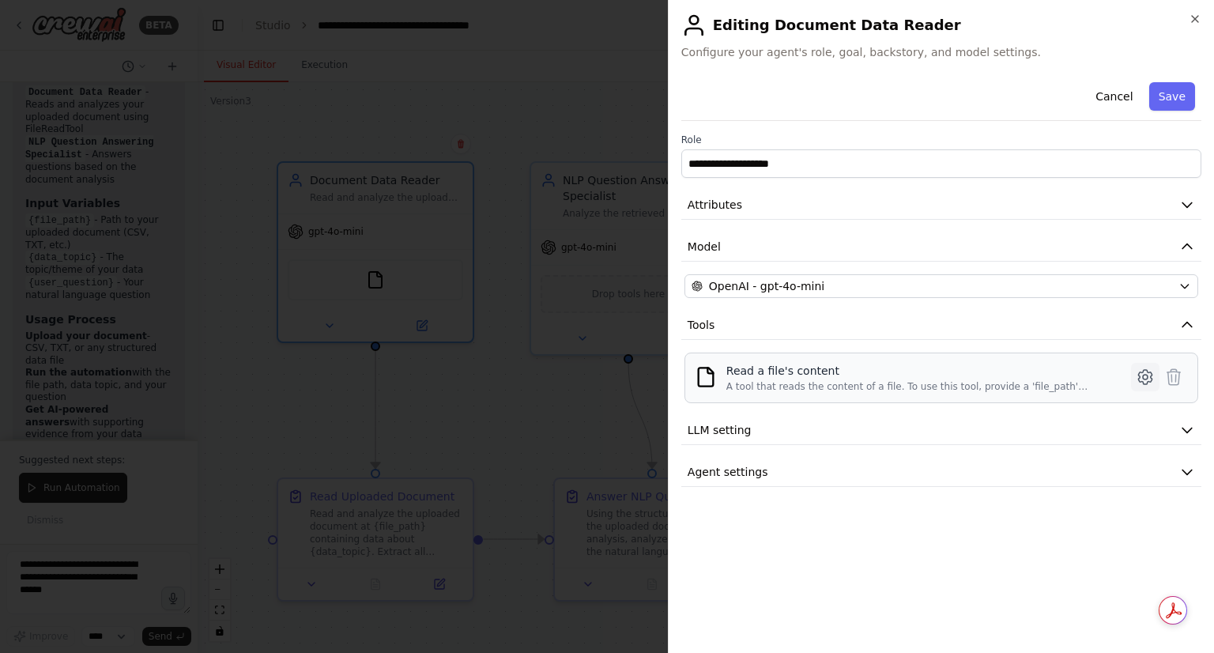
click at [1151, 372] on icon at bounding box center [1144, 377] width 13 height 14
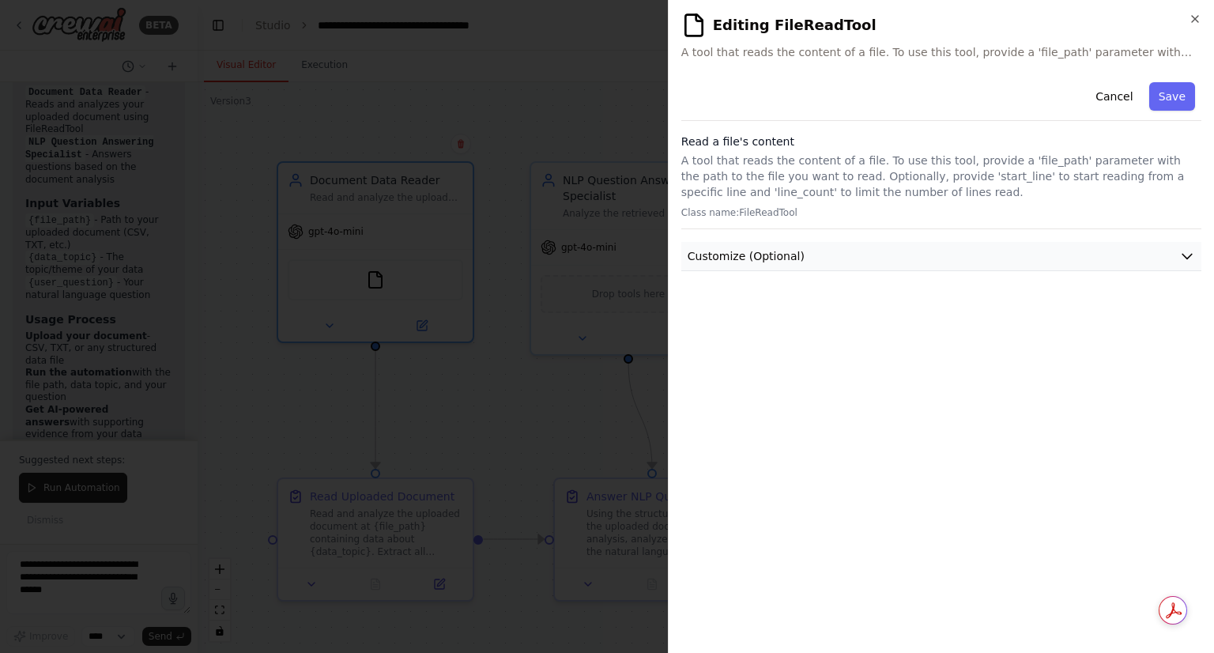
click at [980, 252] on button "Customize (Optional)" at bounding box center [942, 256] width 520 height 29
click at [1165, 97] on button "Save" at bounding box center [1173, 96] width 46 height 28
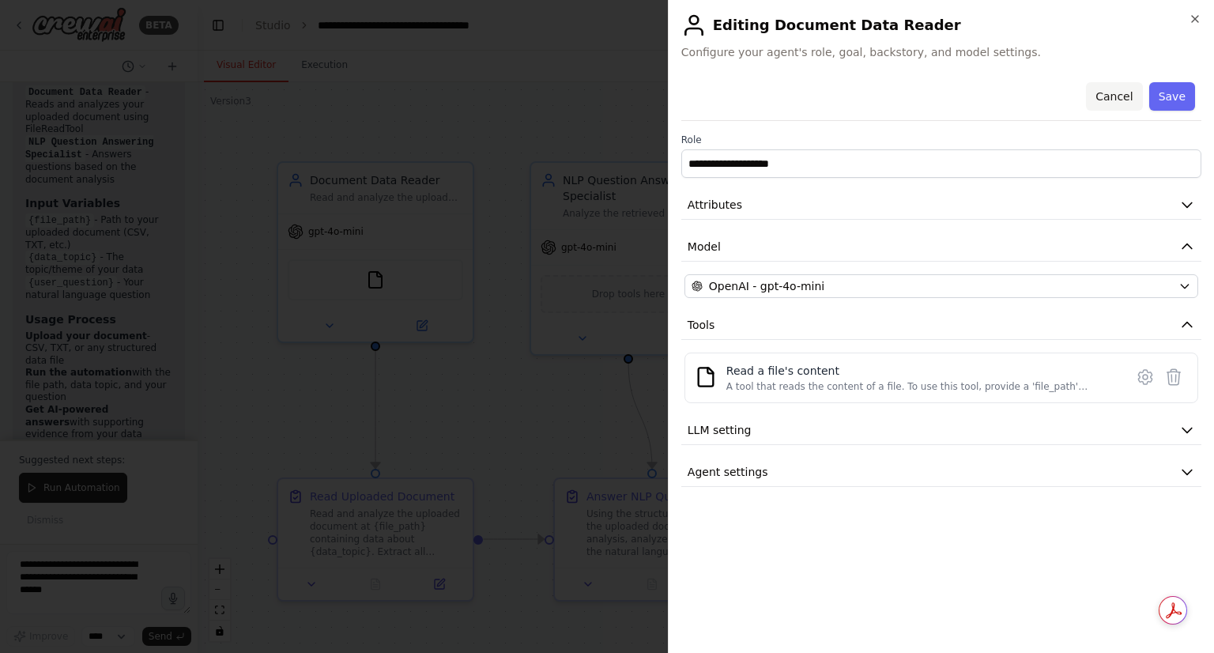
click at [1125, 98] on button "Cancel" at bounding box center [1114, 96] width 56 height 28
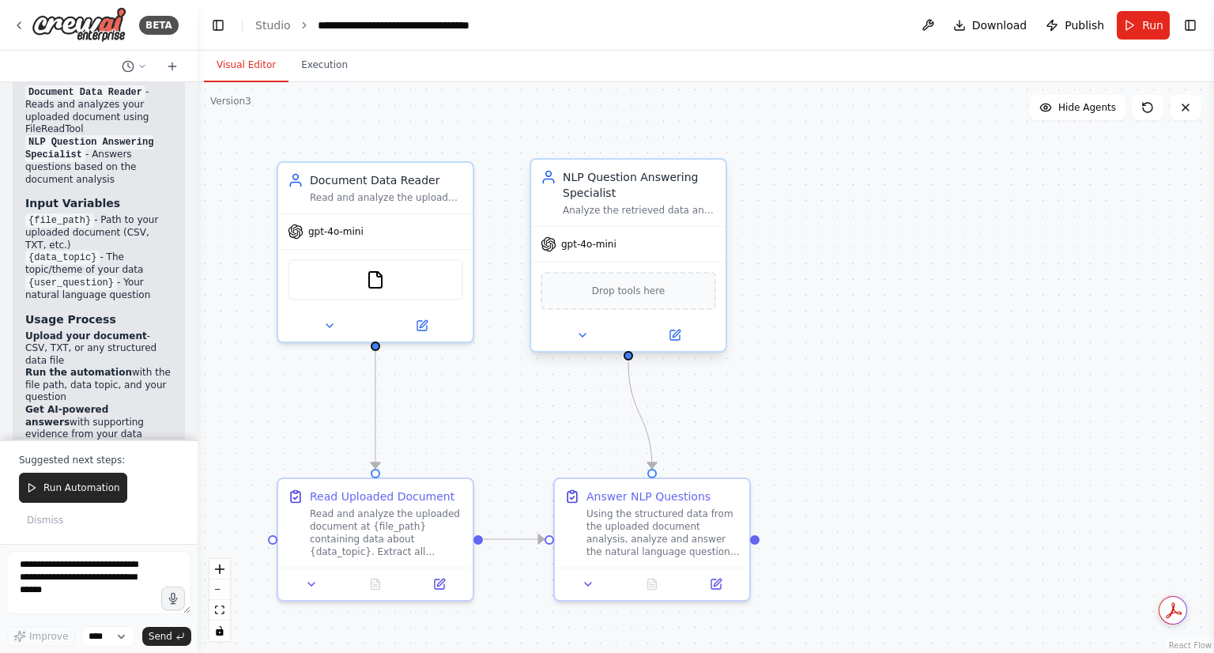
drag, startPoint x: 1125, startPoint y: 98, endPoint x: 531, endPoint y: 176, distance: 598.8
click at [531, 176] on div "Version 3 Show Tools Hide Agents .deletable-edge-delete-btn { width: 20px; heig…" at bounding box center [706, 367] width 1017 height 571
click at [1073, 27] on span "Publish" at bounding box center [1085, 25] width 40 height 16
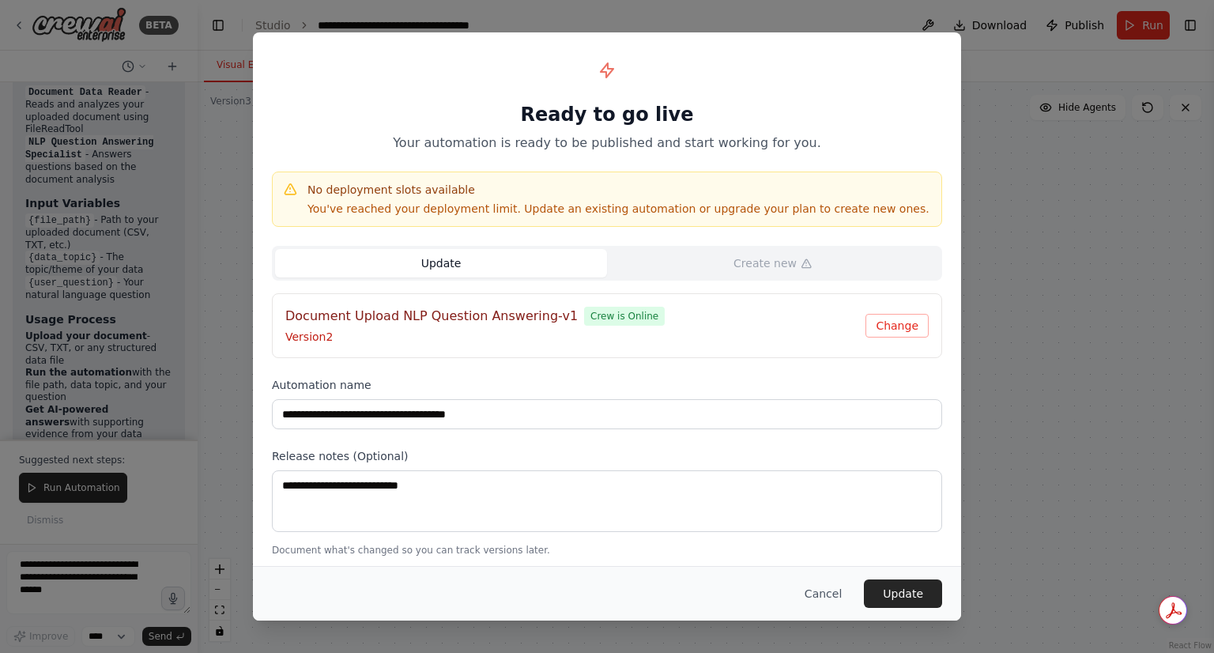
click at [532, 263] on button "Update" at bounding box center [441, 263] width 332 height 28
click at [887, 605] on button "Update" at bounding box center [903, 594] width 78 height 28
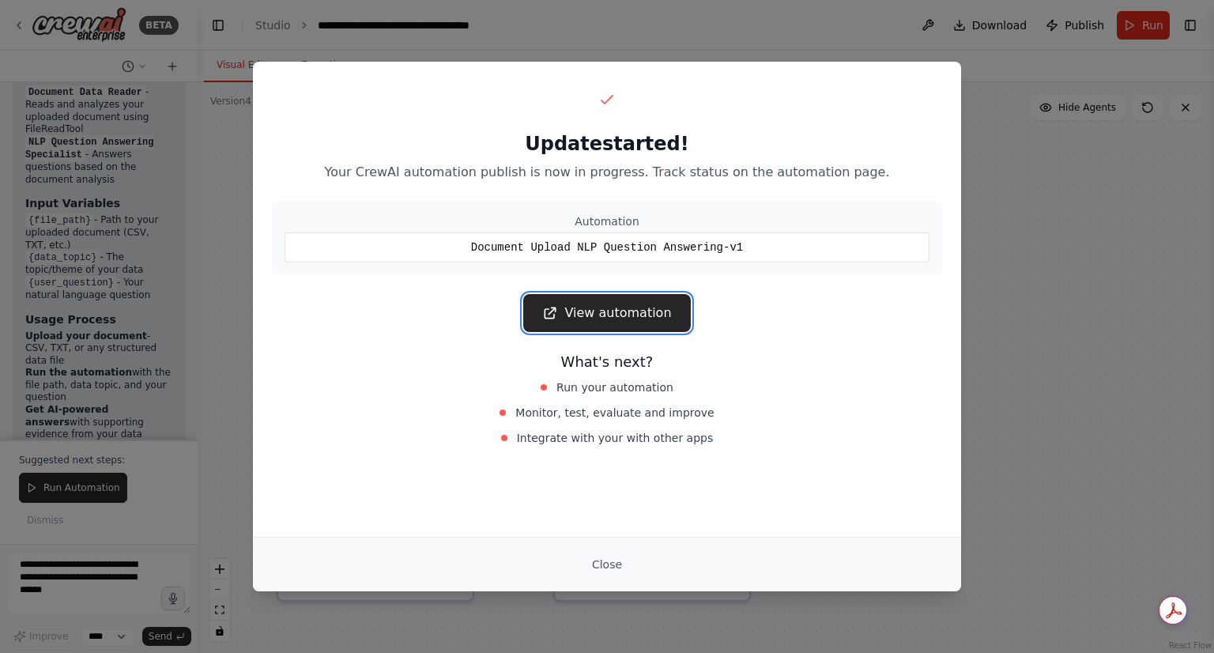
click at [626, 315] on link "View automation" at bounding box center [606, 313] width 167 height 38
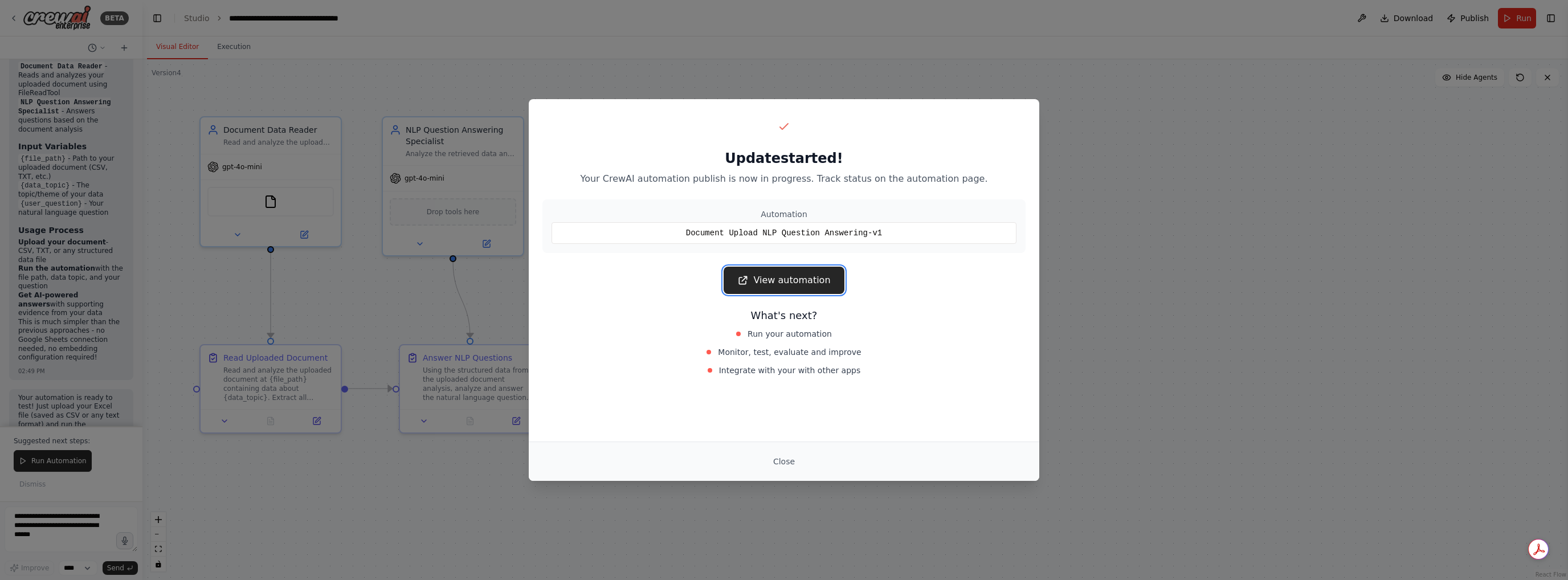
scroll to position [5046, 0]
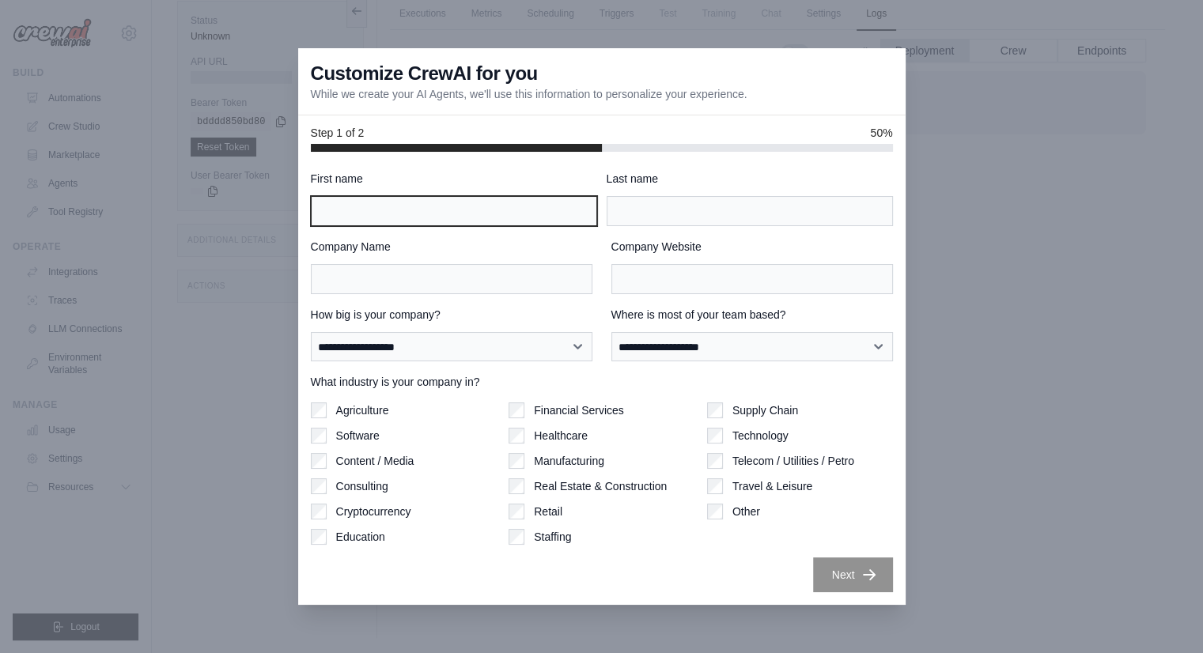
click at [446, 211] on input "First name" at bounding box center [454, 211] width 286 height 30
type input "*****"
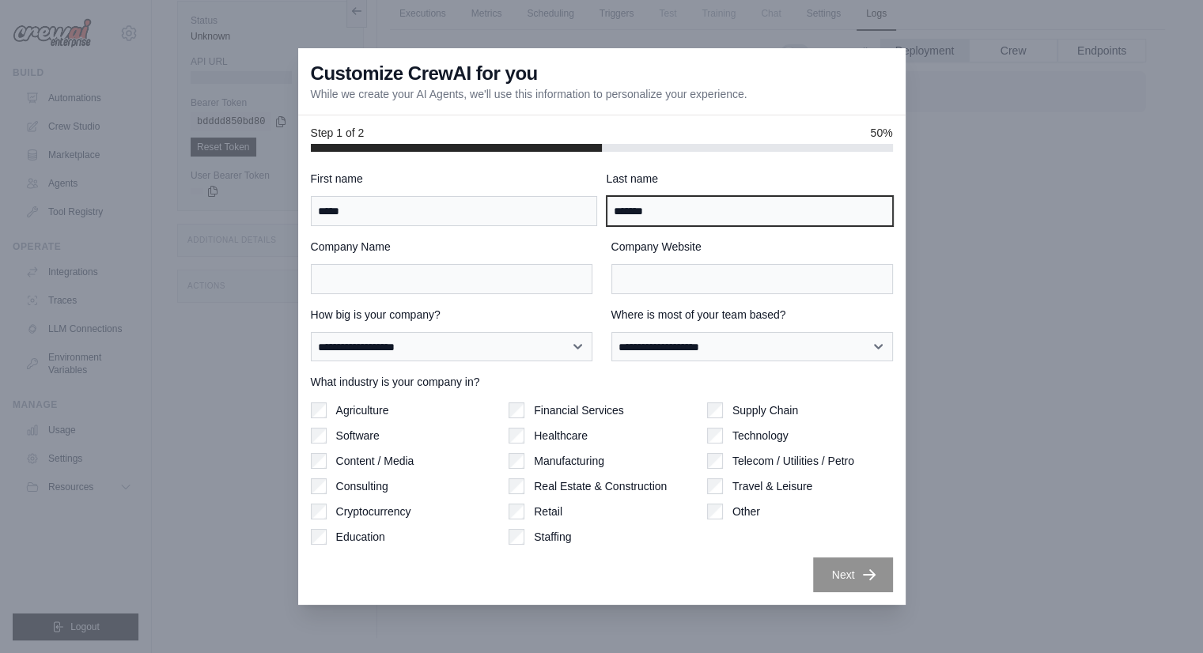
type input "*******"
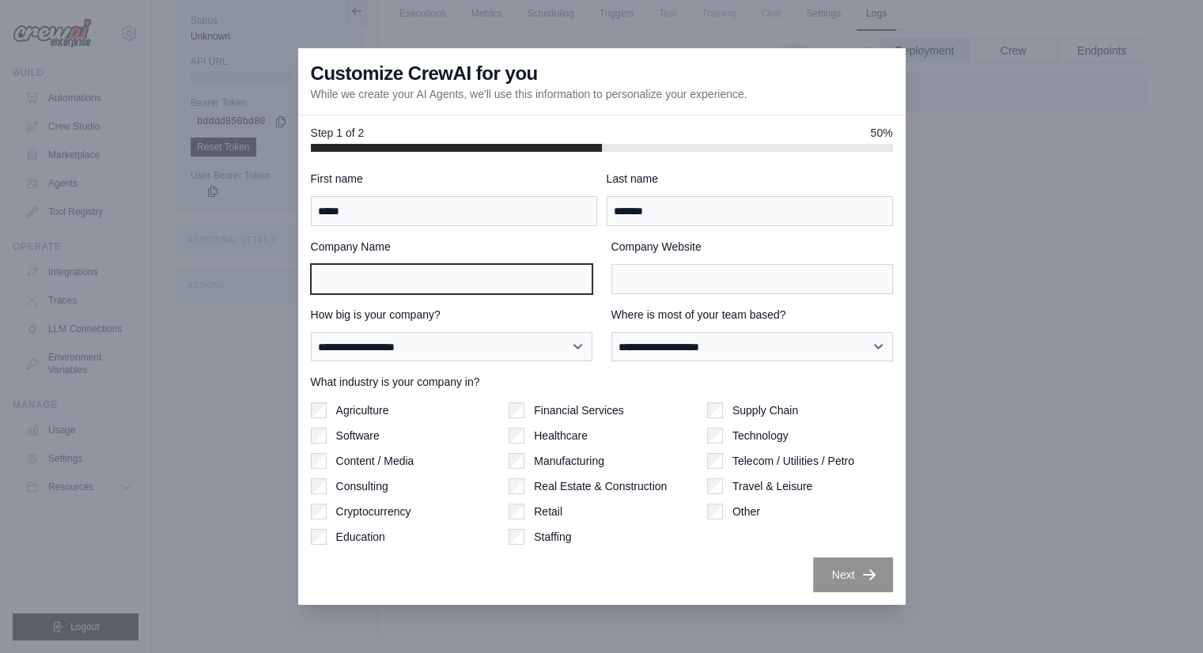
click at [427, 266] on input "Company Name" at bounding box center [451, 279] width 281 height 30
type input "****"
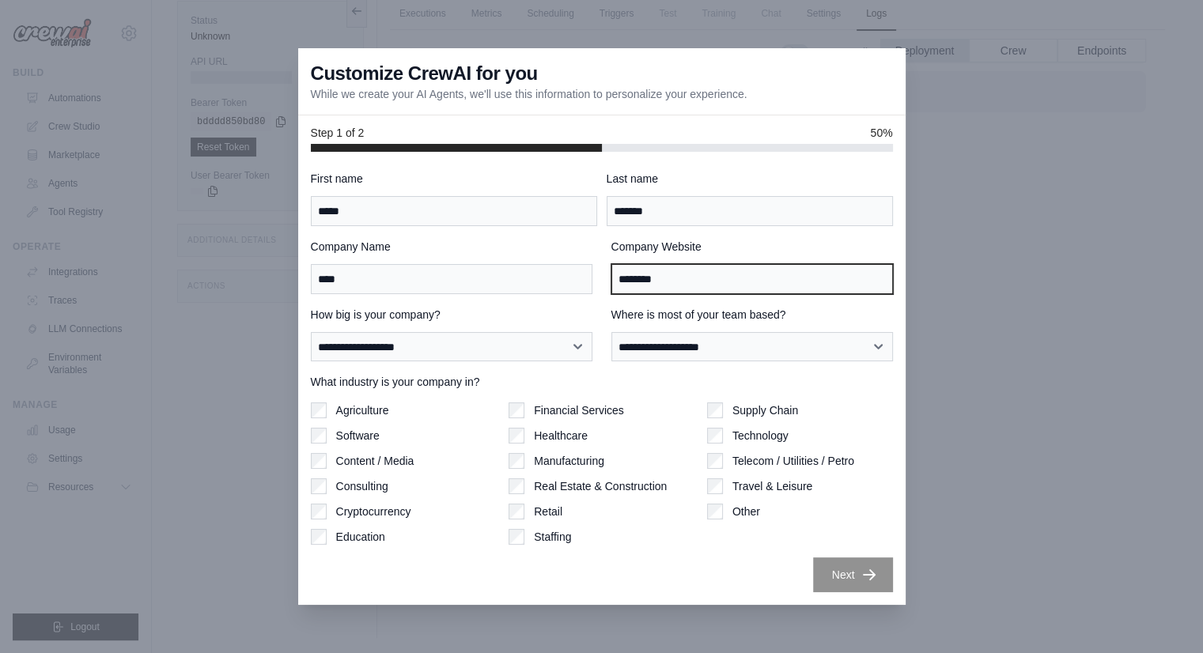
type input "********"
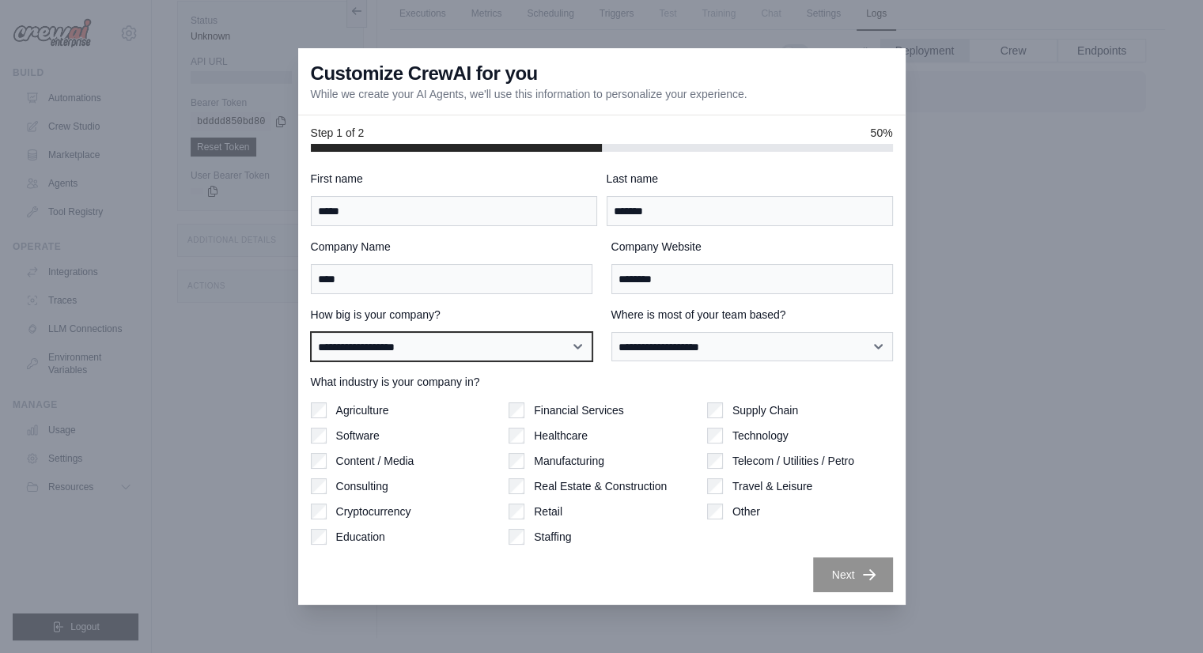
click at [446, 346] on select "**********" at bounding box center [451, 347] width 281 height 30
select select "**********"
click at [311, 332] on select "**********" at bounding box center [451, 347] width 281 height 30
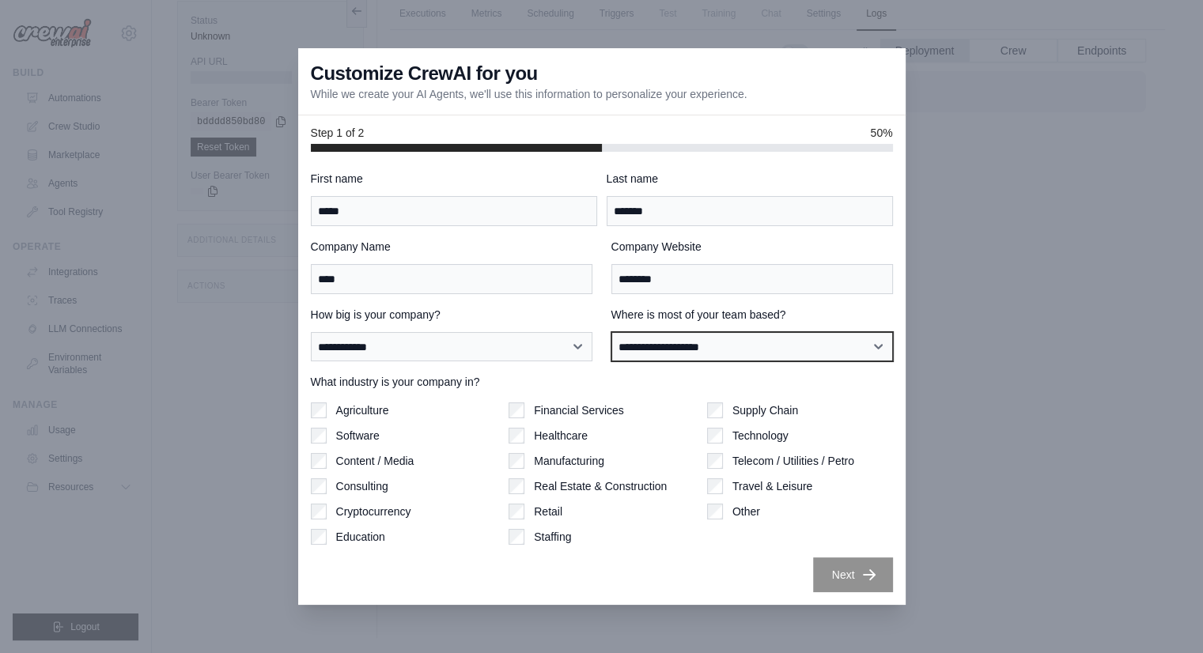
click at [740, 341] on select "**********" at bounding box center [751, 347] width 281 height 30
select select "**********"
click at [611, 332] on select "**********" at bounding box center [751, 347] width 281 height 30
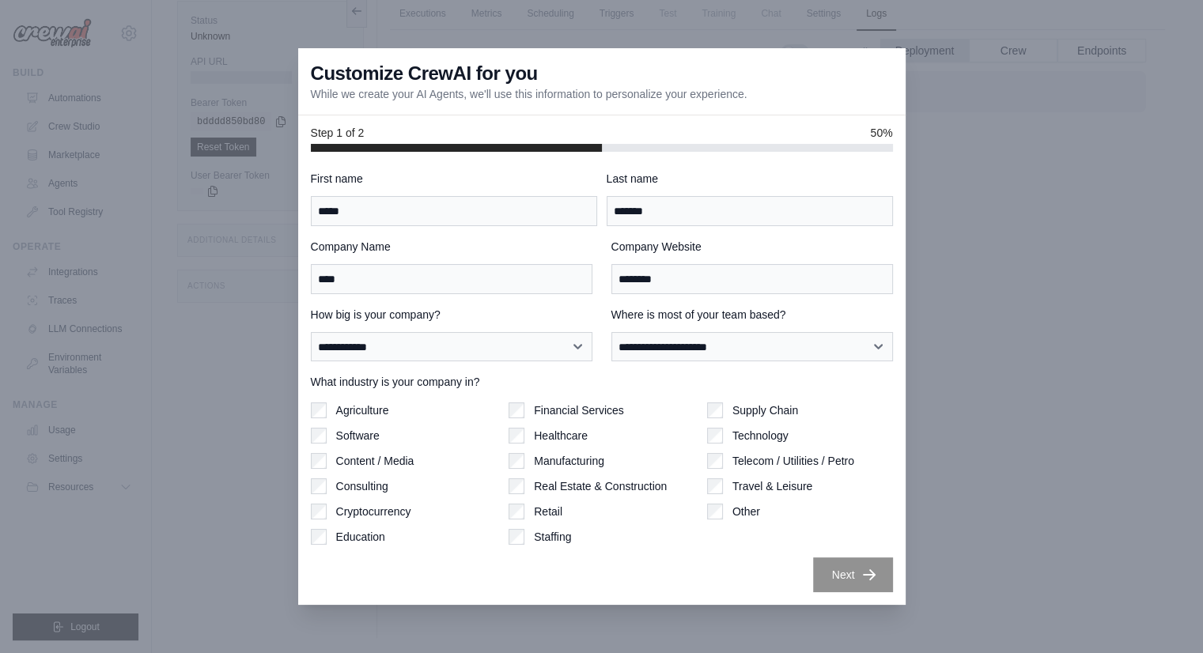
click at [353, 438] on label "Software" at bounding box center [357, 436] width 43 height 16
click at [838, 568] on button "Next" at bounding box center [853, 574] width 80 height 35
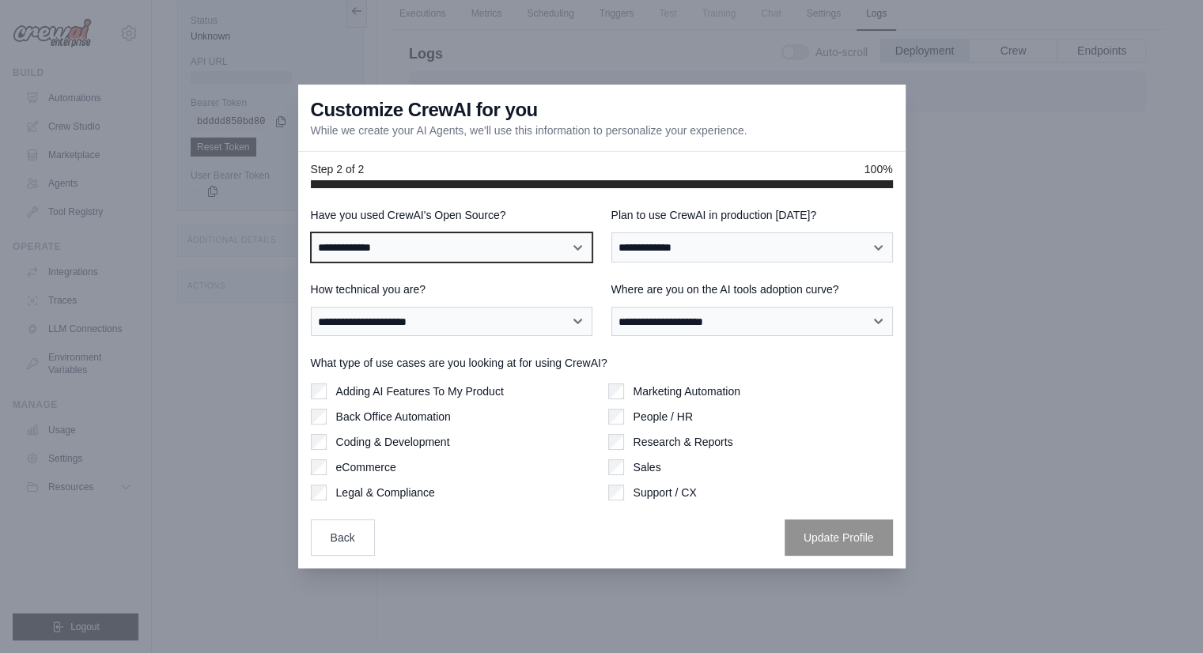
click at [448, 247] on select "**********" at bounding box center [451, 247] width 281 height 30
select select "**"
click at [311, 232] on select "**********" at bounding box center [451, 247] width 281 height 30
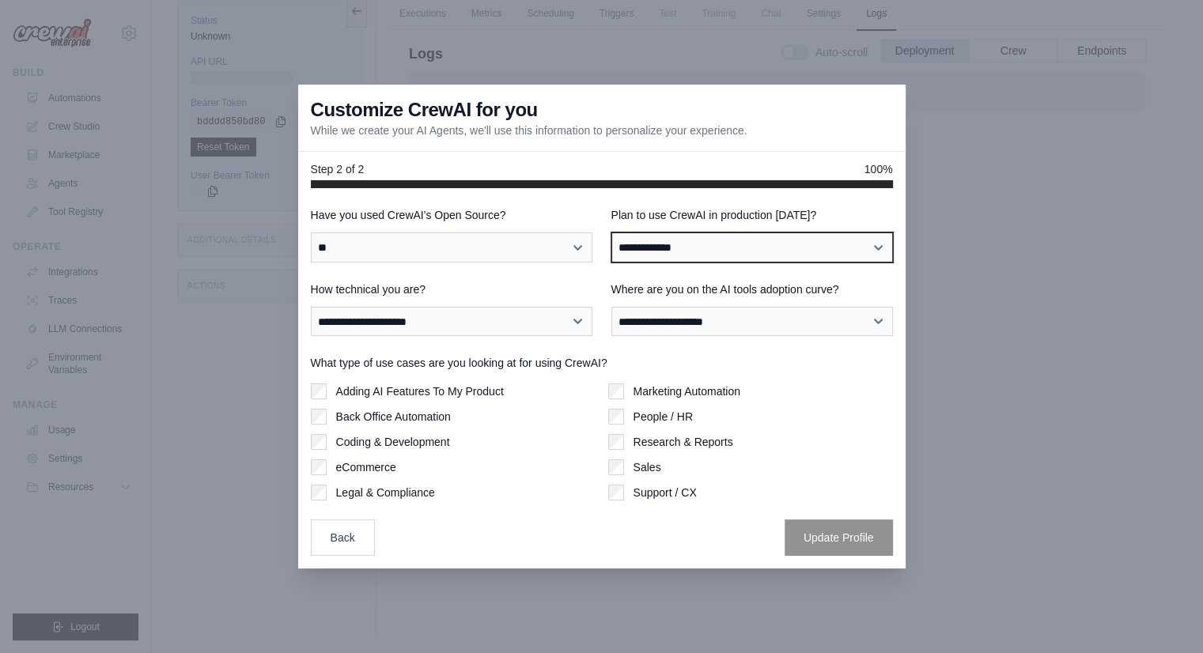
click at [735, 246] on select "**********" at bounding box center [751, 247] width 281 height 30
select select "*****"
click at [611, 232] on select "**********" at bounding box center [751, 247] width 281 height 30
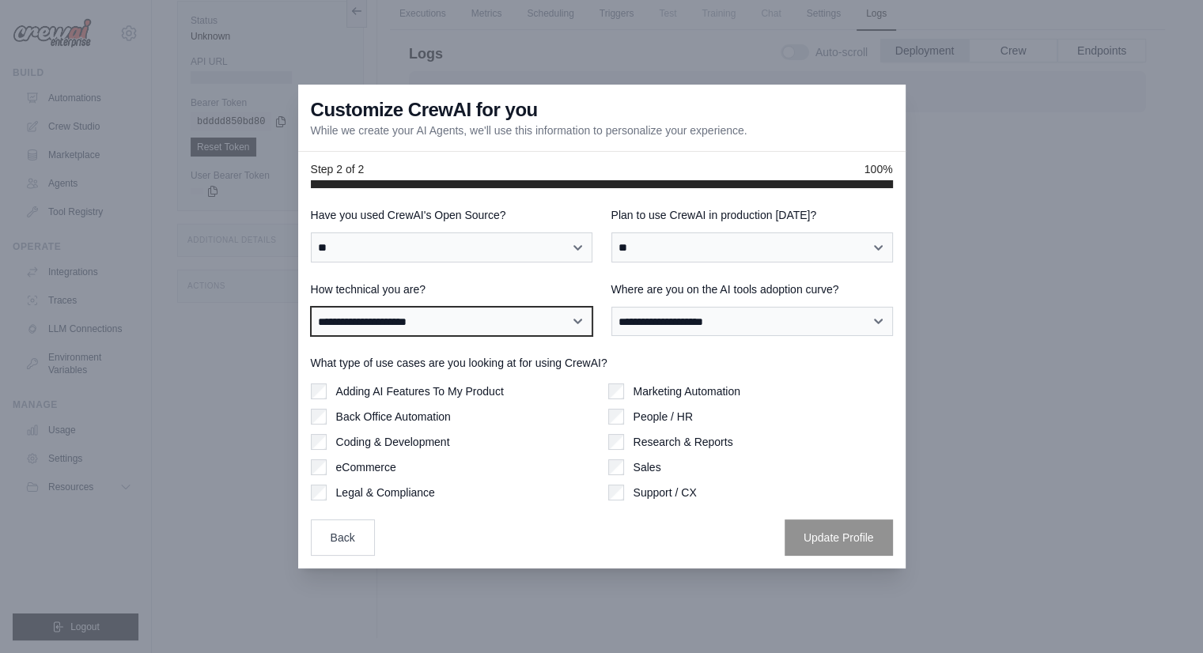
click at [474, 326] on select "**********" at bounding box center [451, 322] width 281 height 30
select select "**********"
click at [311, 307] on select "**********" at bounding box center [451, 322] width 281 height 30
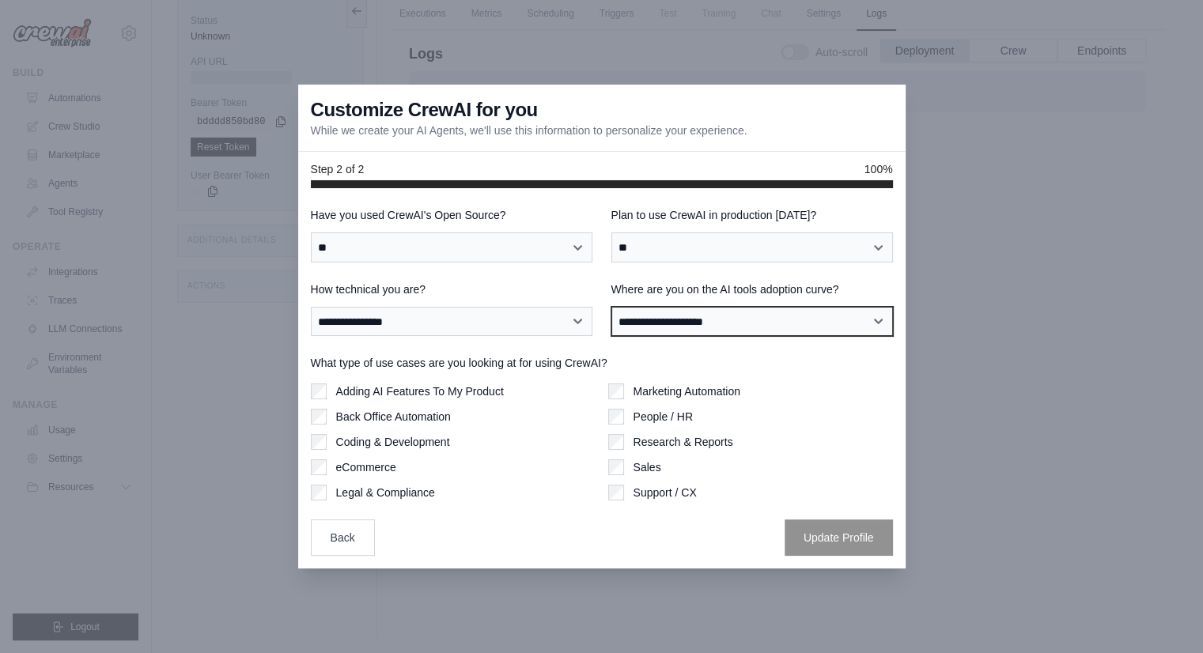
click at [751, 327] on select "**********" at bounding box center [751, 322] width 281 height 30
select select "**********"
click at [611, 307] on select "**********" at bounding box center [751, 322] width 281 height 30
click at [336, 446] on label "Coding & Development" at bounding box center [393, 442] width 114 height 16
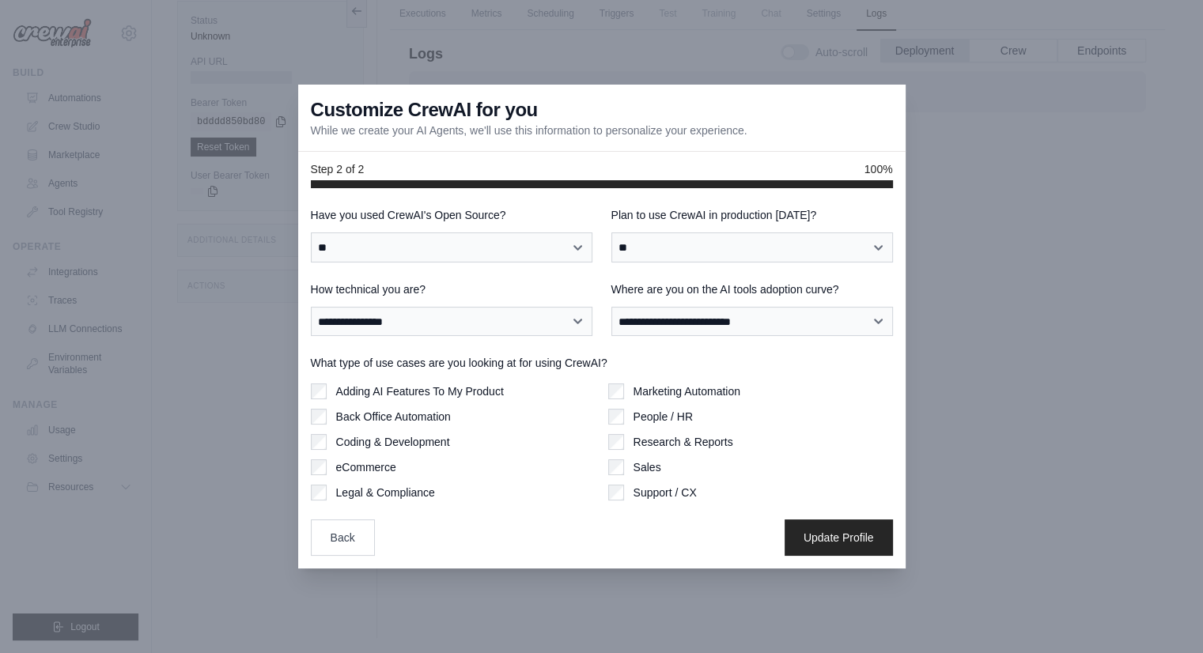
click at [377, 387] on label "Adding AI Features To My Product" at bounding box center [420, 391] width 168 height 16
click at [818, 538] on button "Update Profile" at bounding box center [838, 537] width 108 height 36
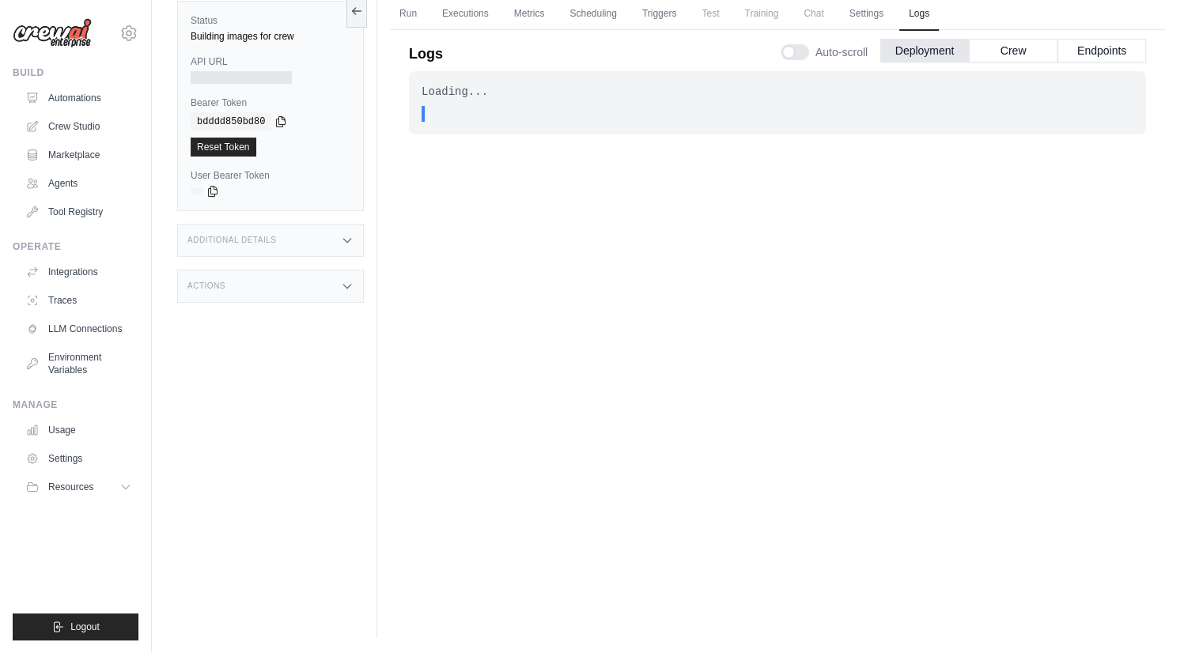
click at [345, 232] on div "Additional Details" at bounding box center [270, 240] width 187 height 33
click at [345, 239] on icon at bounding box center [346, 240] width 7 height 4
click at [353, 289] on icon at bounding box center [347, 286] width 13 height 13
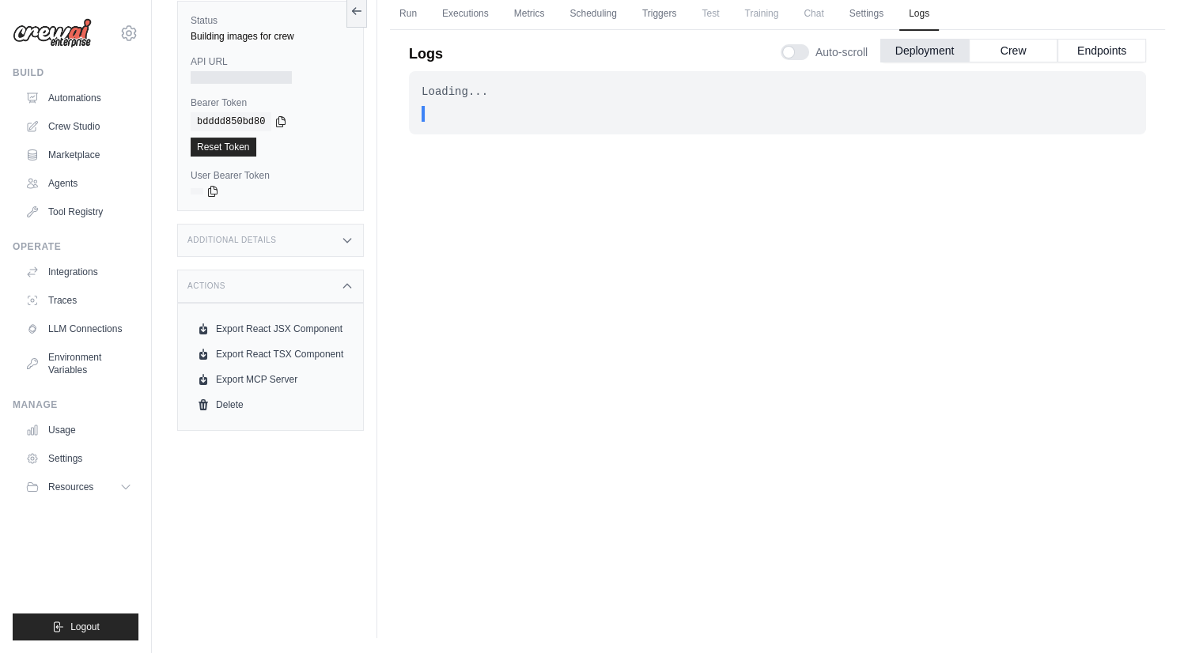
click at [344, 289] on icon at bounding box center [347, 286] width 13 height 13
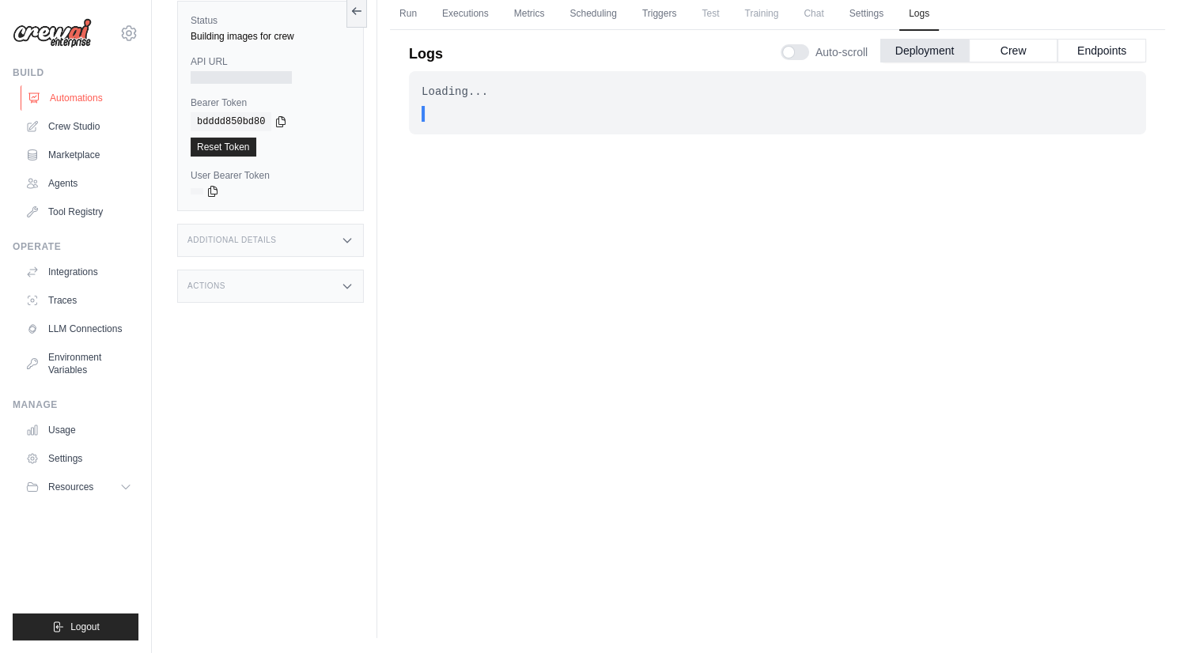
click at [49, 99] on link "Automations" at bounding box center [80, 97] width 119 height 25
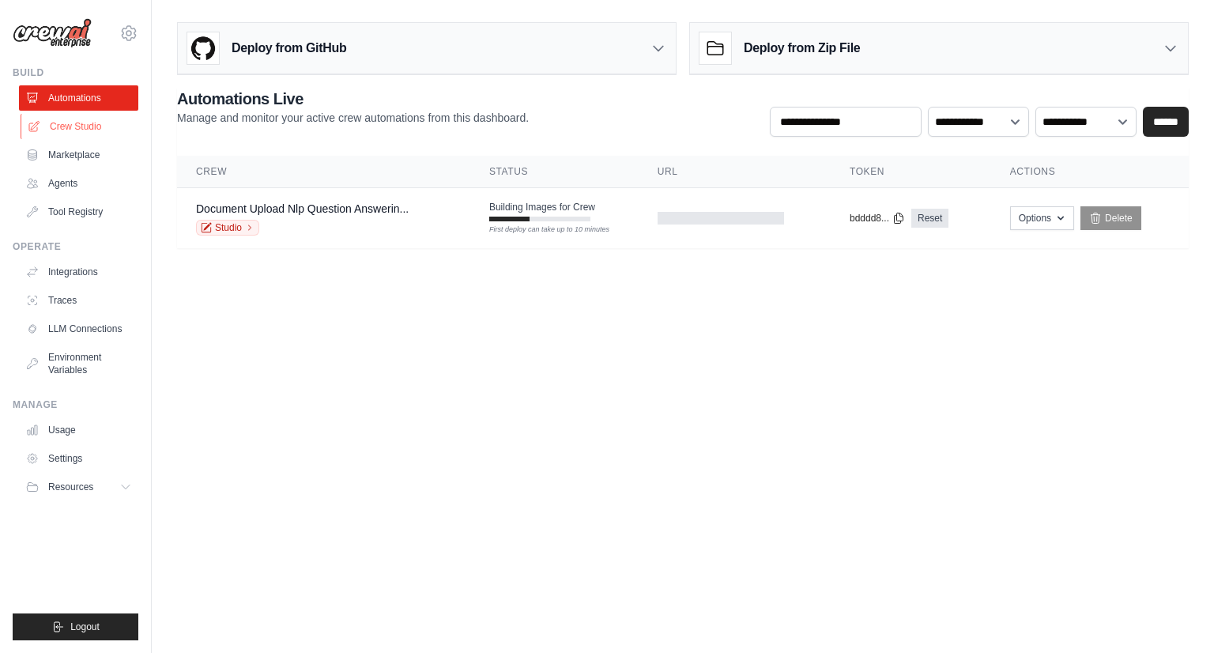
click at [82, 124] on link "Crew Studio" at bounding box center [80, 126] width 119 height 25
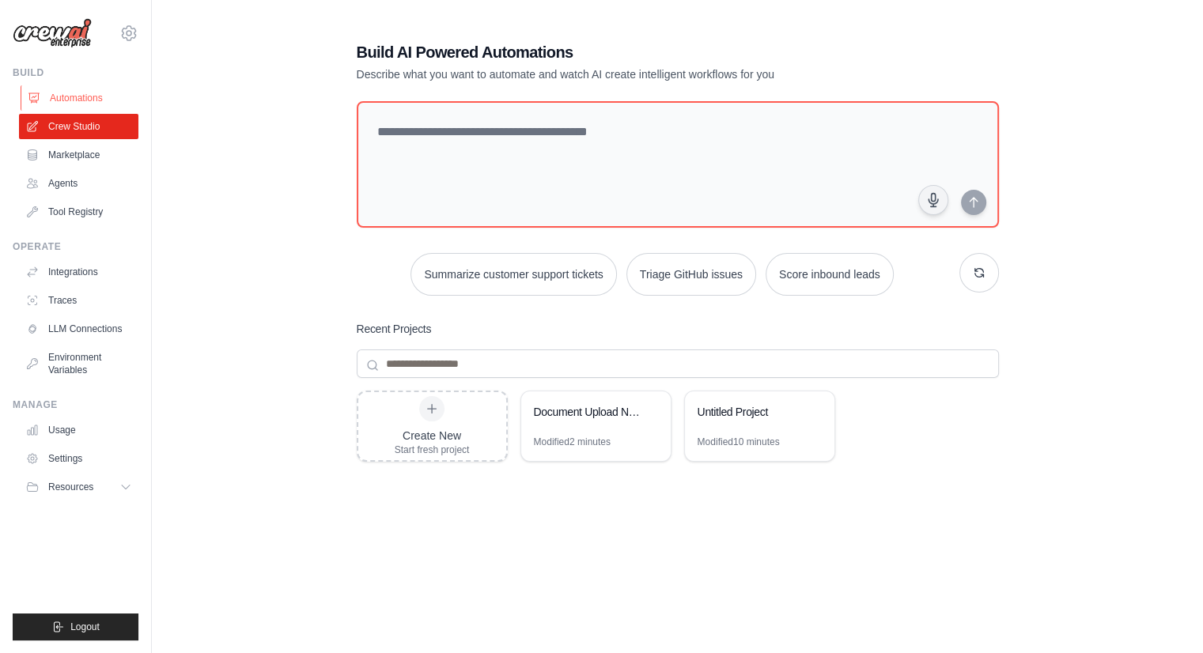
click at [76, 98] on link "Automations" at bounding box center [80, 97] width 119 height 25
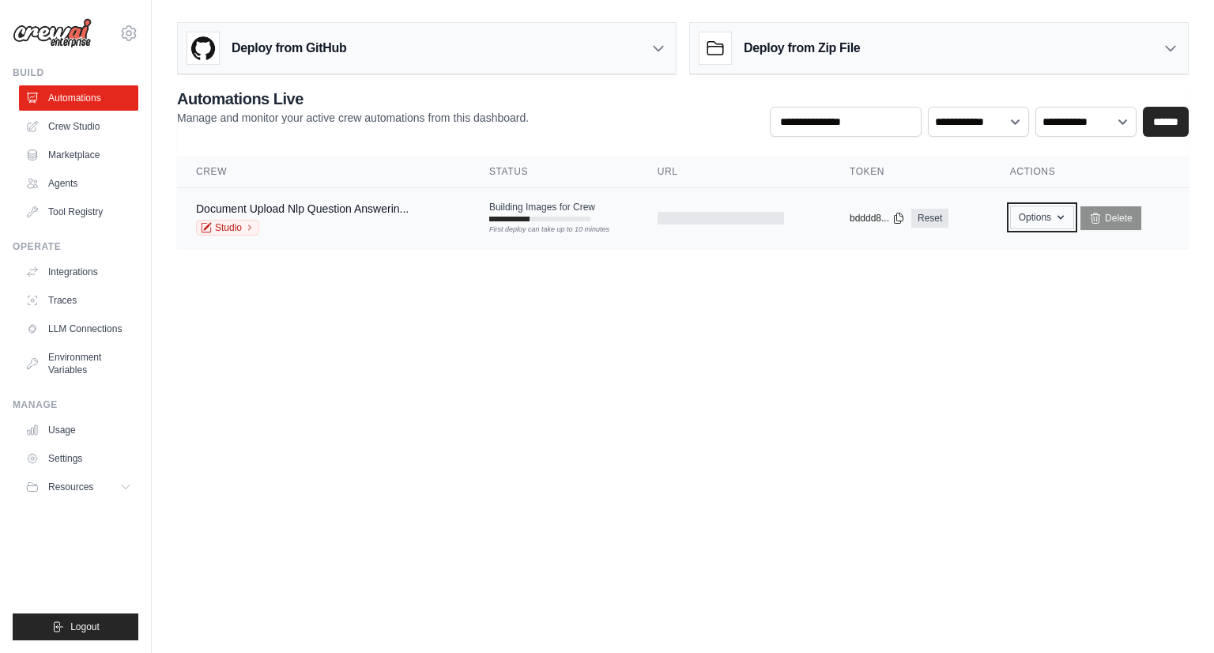
click at [1058, 217] on icon "button" at bounding box center [1061, 217] width 13 height 13
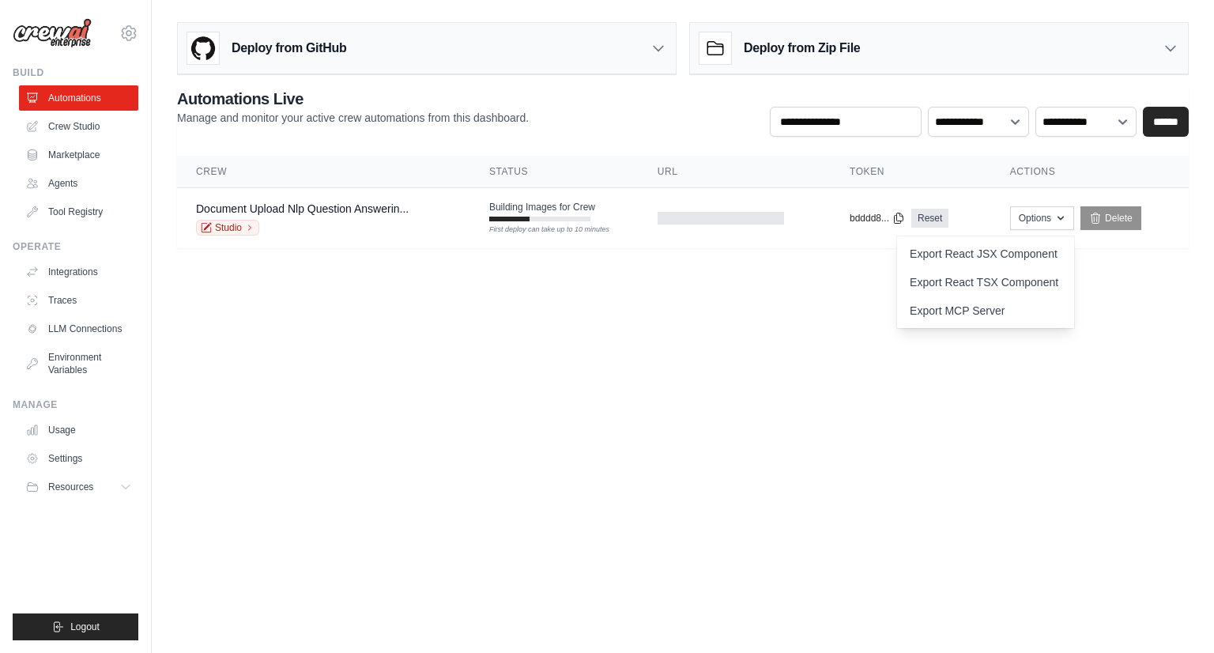
click at [1120, 315] on body "[EMAIL_ADDRESS][DOMAIN_NAME] Settings Build Automations Crew Studio" at bounding box center [607, 326] width 1214 height 653
click at [790, 351] on body "[EMAIL_ADDRESS][DOMAIN_NAME] Settings Build Automations Crew Studio" at bounding box center [607, 326] width 1214 height 653
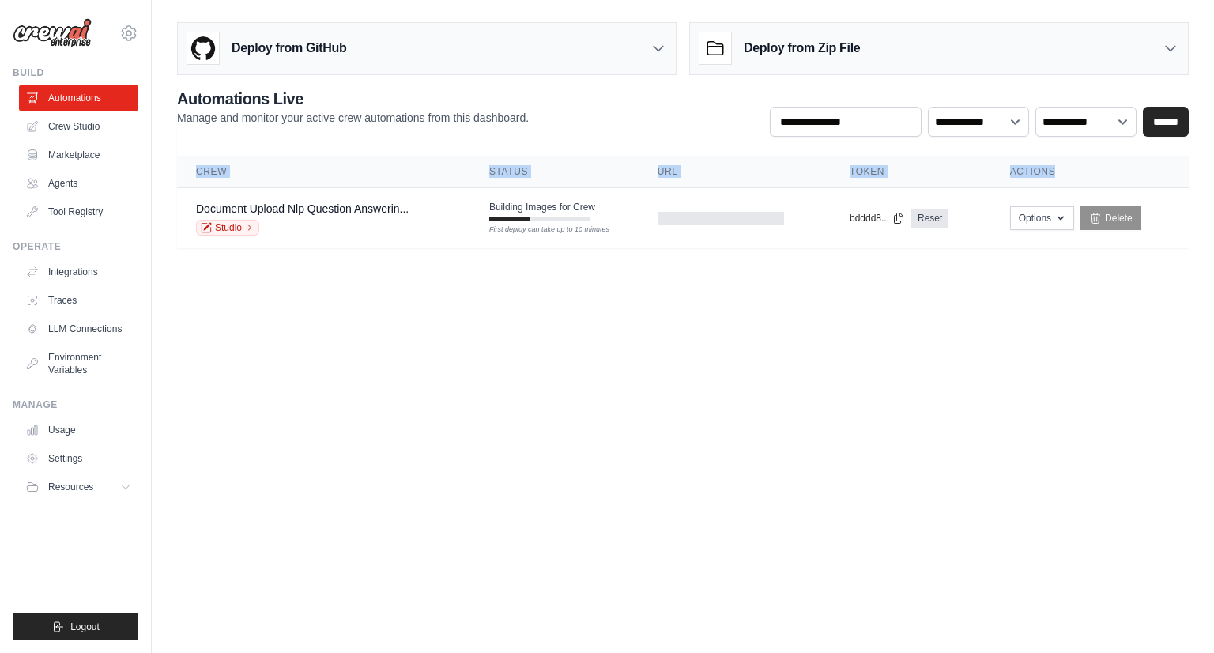
click at [1056, 184] on main "Deploy from GitHub Deploy your project directly from GitHub. Select a repositor…" at bounding box center [683, 141] width 1063 height 283
click at [813, 484] on body "mohit.agarwal@docusign.com Settings Build Automations Crew Studio" at bounding box center [607, 326] width 1214 height 653
click at [798, 45] on h3 "Deploy from Zip File" at bounding box center [802, 48] width 116 height 19
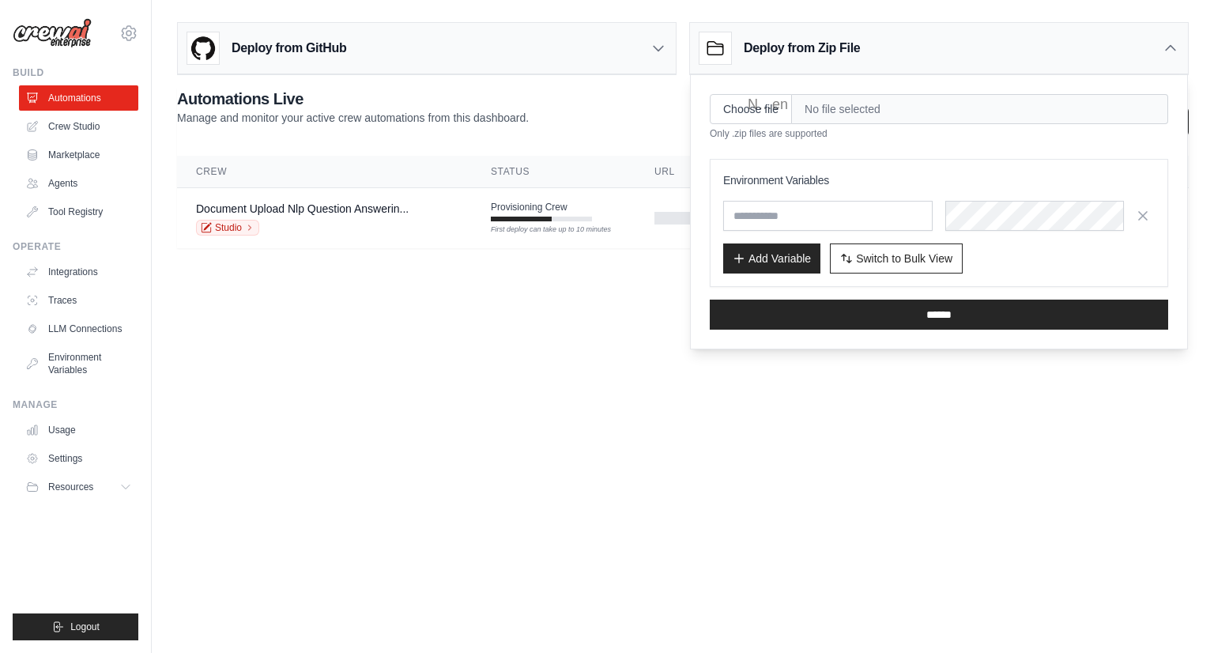
click at [604, 372] on body "mohit.agarwal@docusign.com Settings Build Automations Crew Studio" at bounding box center [607, 326] width 1214 height 653
click at [547, 342] on body "mohit.agarwal@docusign.com Settings Build Automations Crew Studio" at bounding box center [607, 326] width 1214 height 653
click at [1172, 50] on icon at bounding box center [1171, 48] width 16 height 16
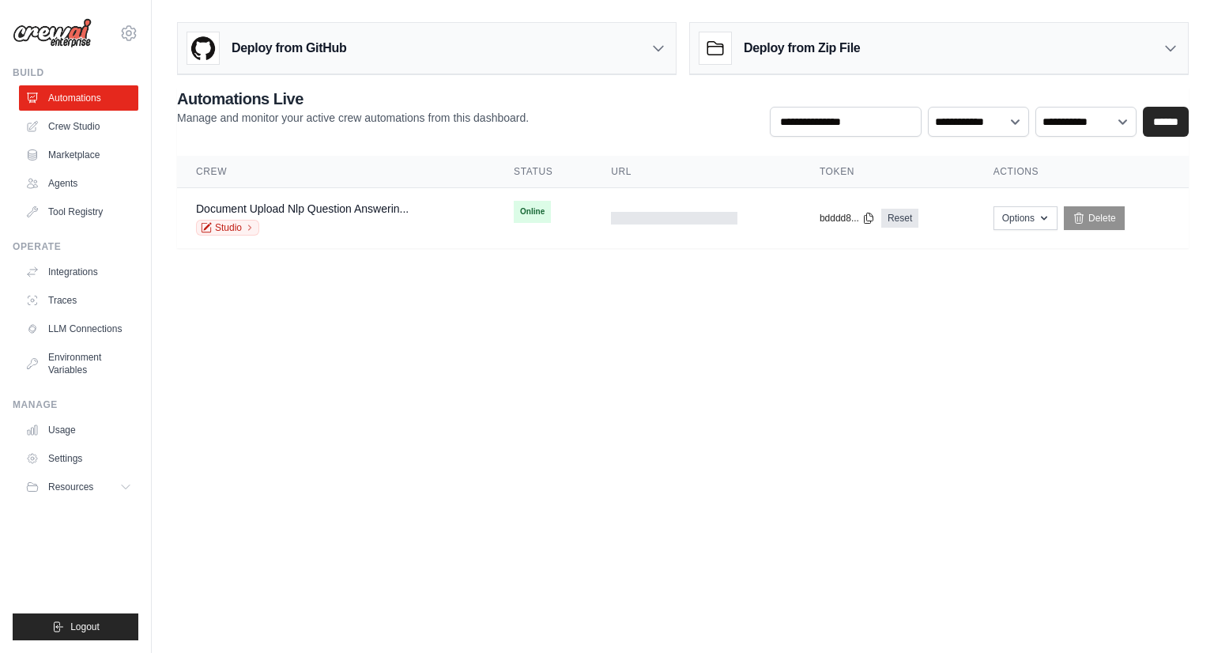
click at [540, 391] on body "mohit.agarwal@docusign.com Settings Build Automations Crew Studio" at bounding box center [607, 326] width 1214 height 653
click at [51, 123] on link "Crew Studio" at bounding box center [80, 126] width 119 height 25
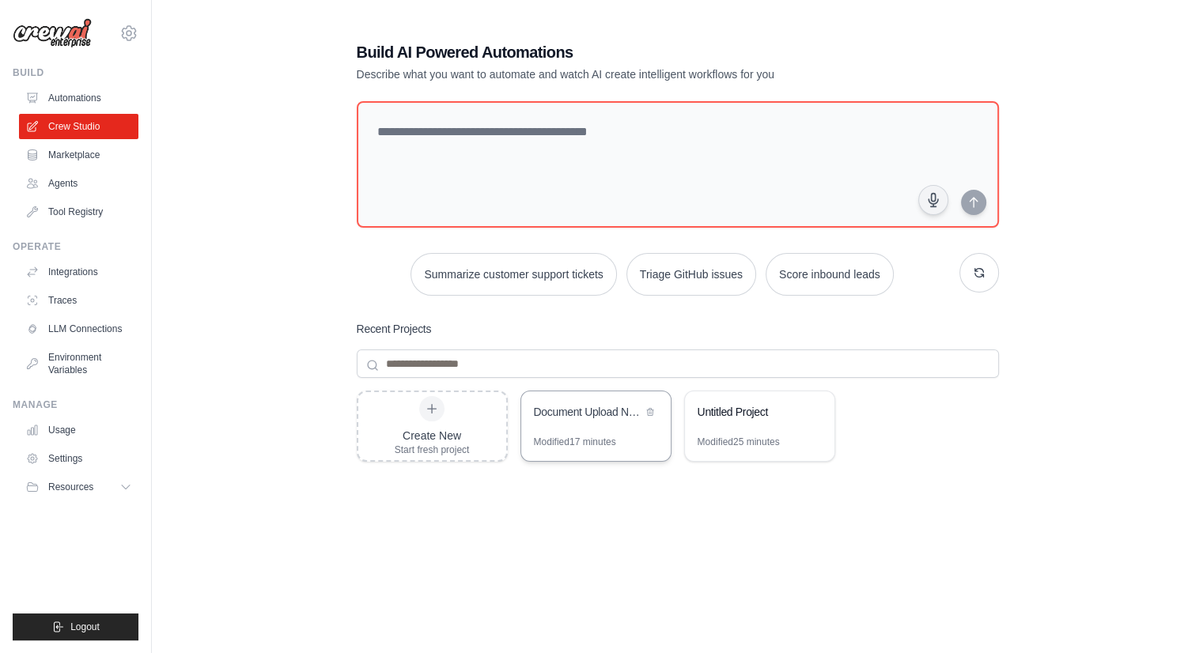
click at [589, 425] on div "Document Upload NLP Question Answering" at bounding box center [595, 413] width 149 height 44
click at [91, 97] on link "Automations" at bounding box center [80, 97] width 119 height 25
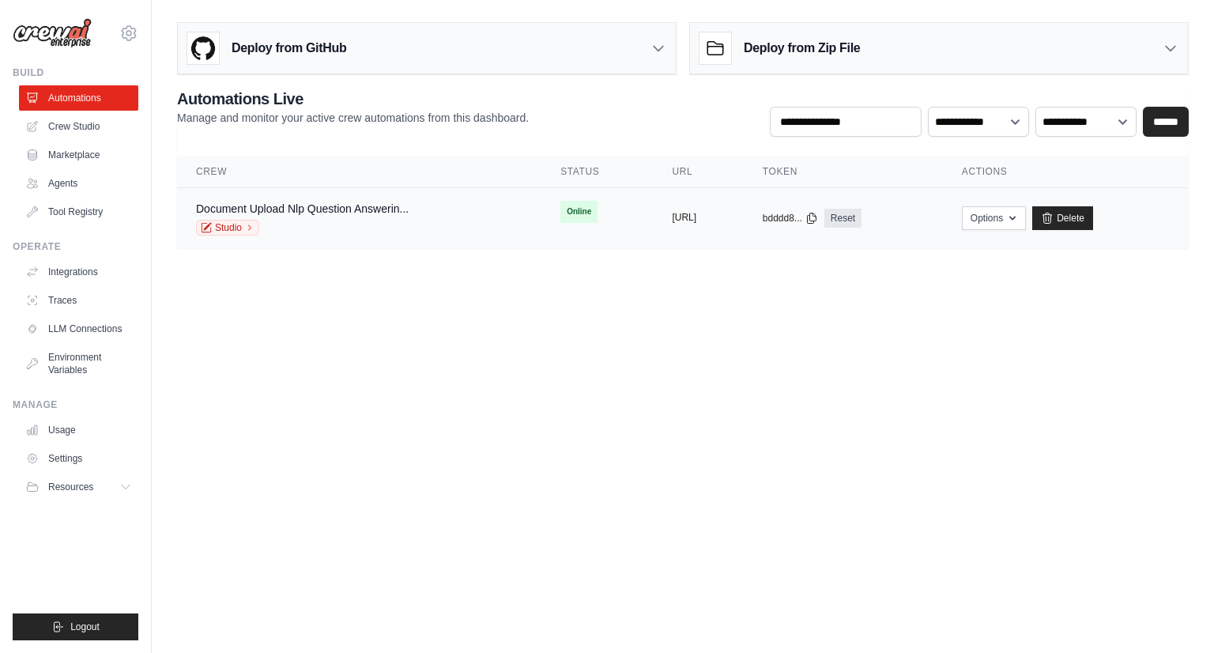
click at [697, 213] on button "https://document-upload-nlp-questio" at bounding box center [684, 217] width 25 height 13
click at [1019, 217] on icon "button" at bounding box center [1012, 217] width 13 height 13
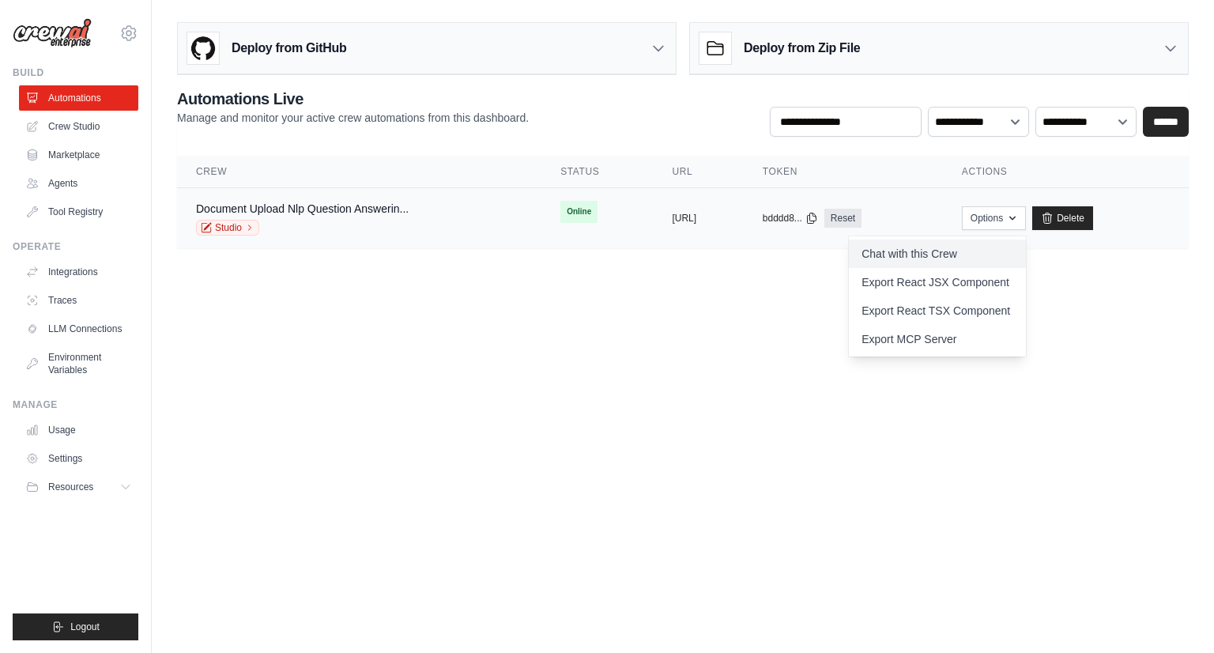
click at [961, 251] on link "Chat with this Crew" at bounding box center [937, 254] width 177 height 28
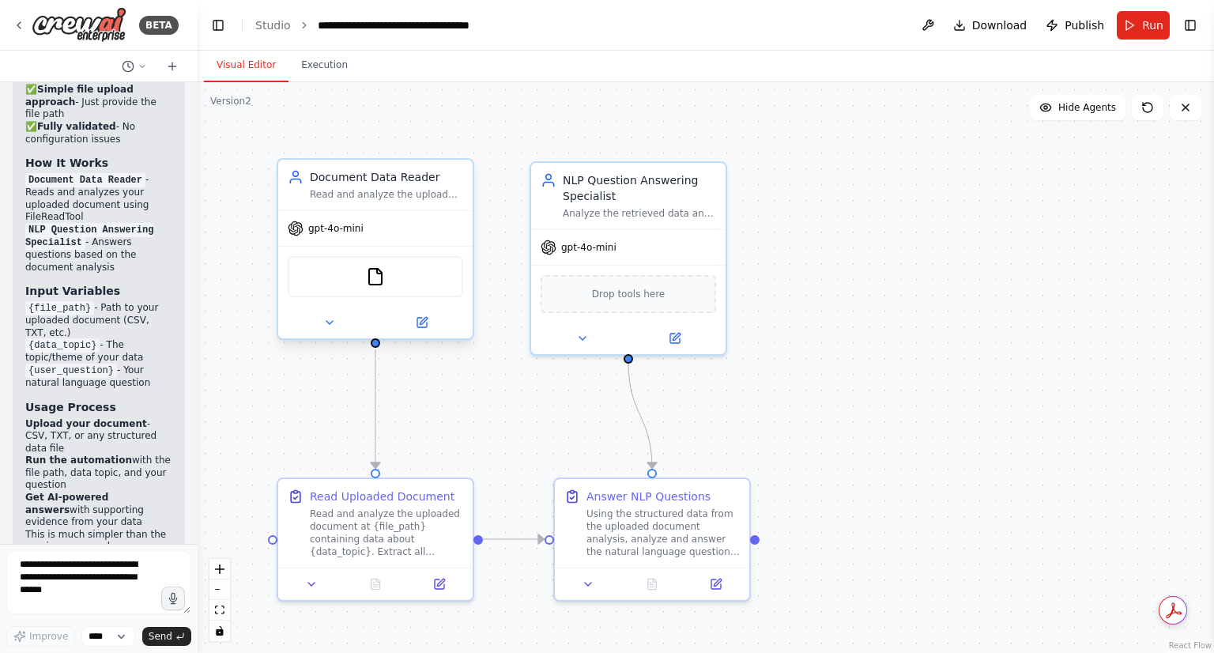
click at [407, 280] on div "FileReadTool" at bounding box center [376, 276] width 176 height 41
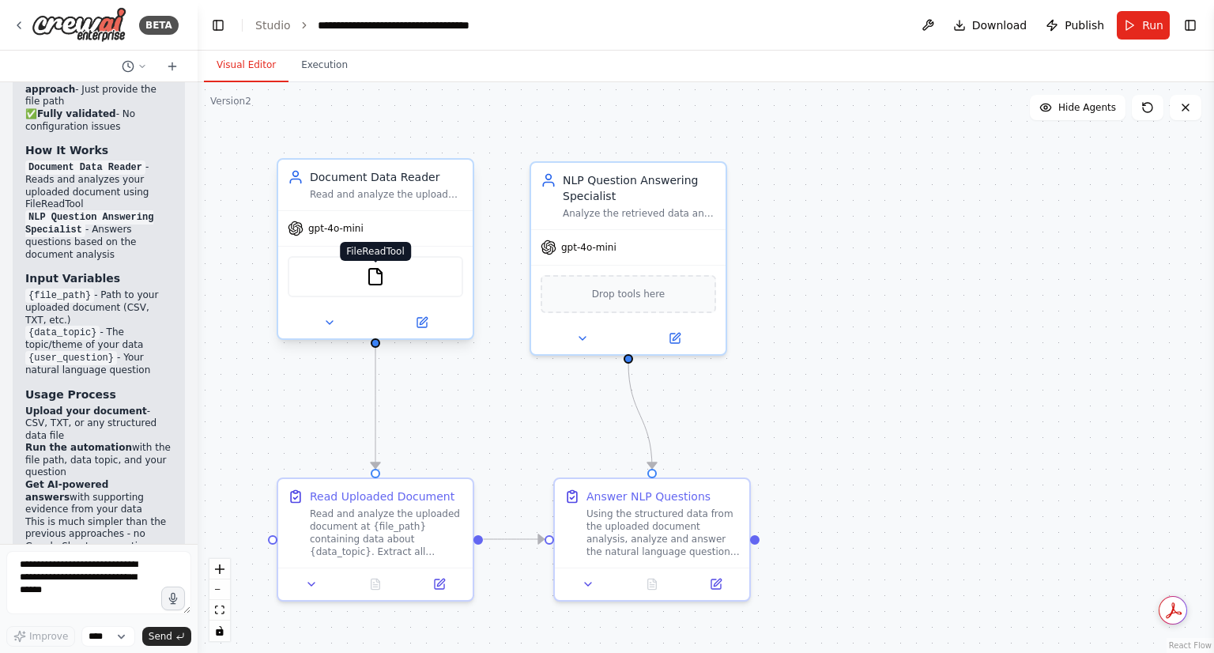
click at [381, 285] on img at bounding box center [375, 276] width 19 height 19
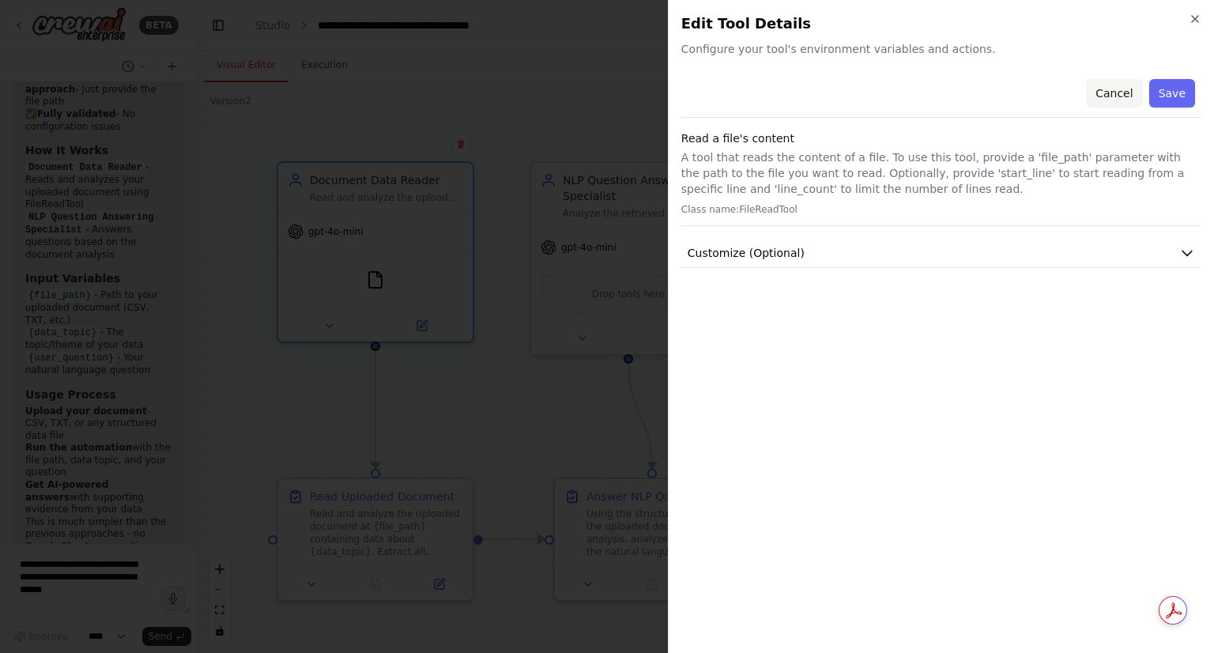
click at [1116, 106] on button "Cancel" at bounding box center [1114, 93] width 56 height 28
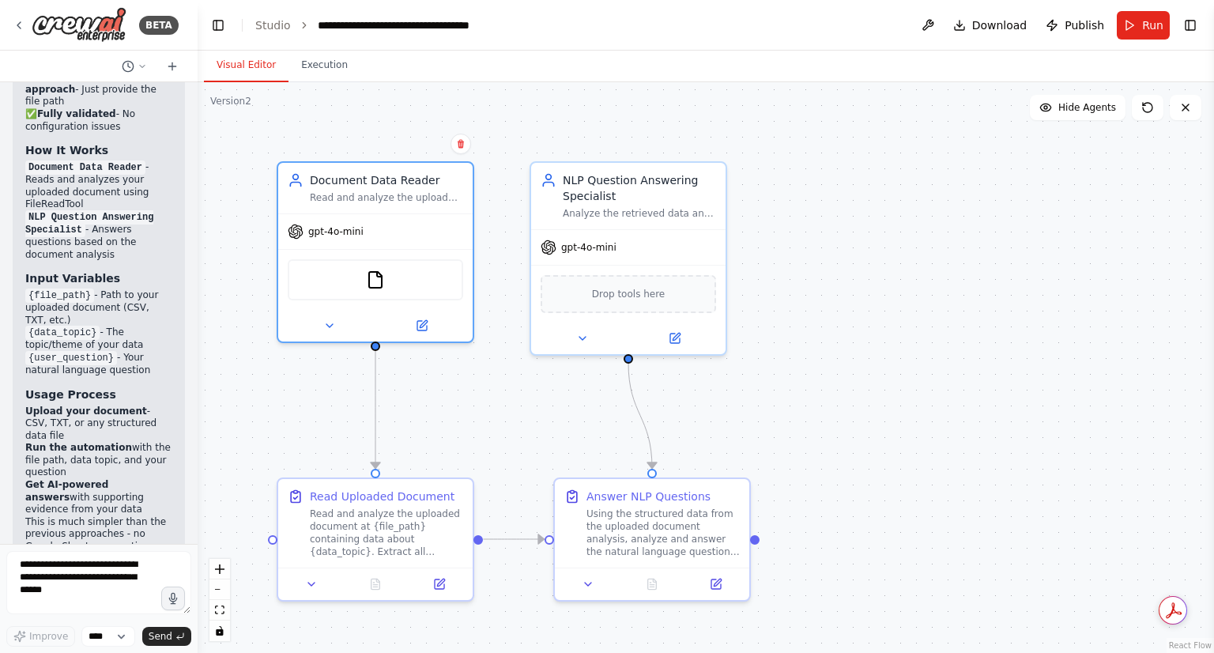
click at [11, 18] on div "BETA" at bounding box center [99, 25] width 198 height 51
click at [11, 26] on div "BETA" at bounding box center [99, 25] width 198 height 51
click at [18, 26] on icon at bounding box center [18, 25] width 3 height 6
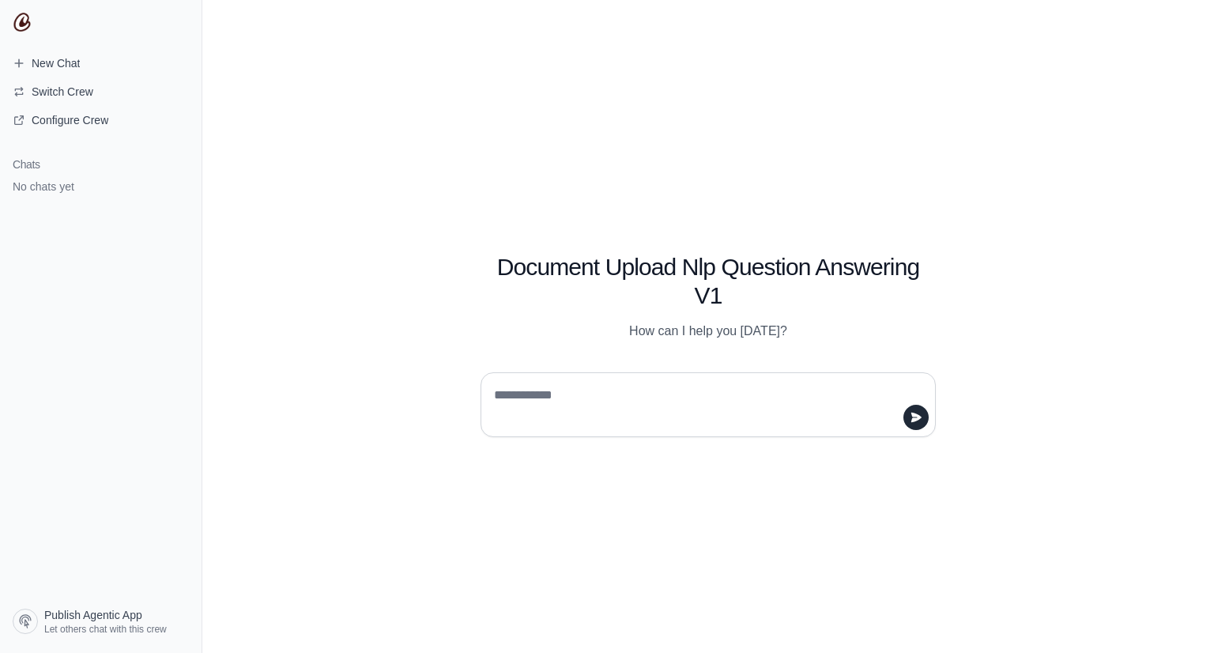
click at [745, 406] on textarea at bounding box center [703, 405] width 425 height 44
click at [806, 542] on div "Document Upload Nlp Question Answering V1 How can I help you [DATE]?" at bounding box center [708, 326] width 1012 height 653
click at [847, 82] on div "Document Upload Nlp Question Answering V1 How can I help you [DATE]?" at bounding box center [708, 326] width 1012 height 653
click at [618, 184] on div "Document Upload Nlp Question Answering V1 How can I help you [DATE]?" at bounding box center [708, 326] width 1012 height 653
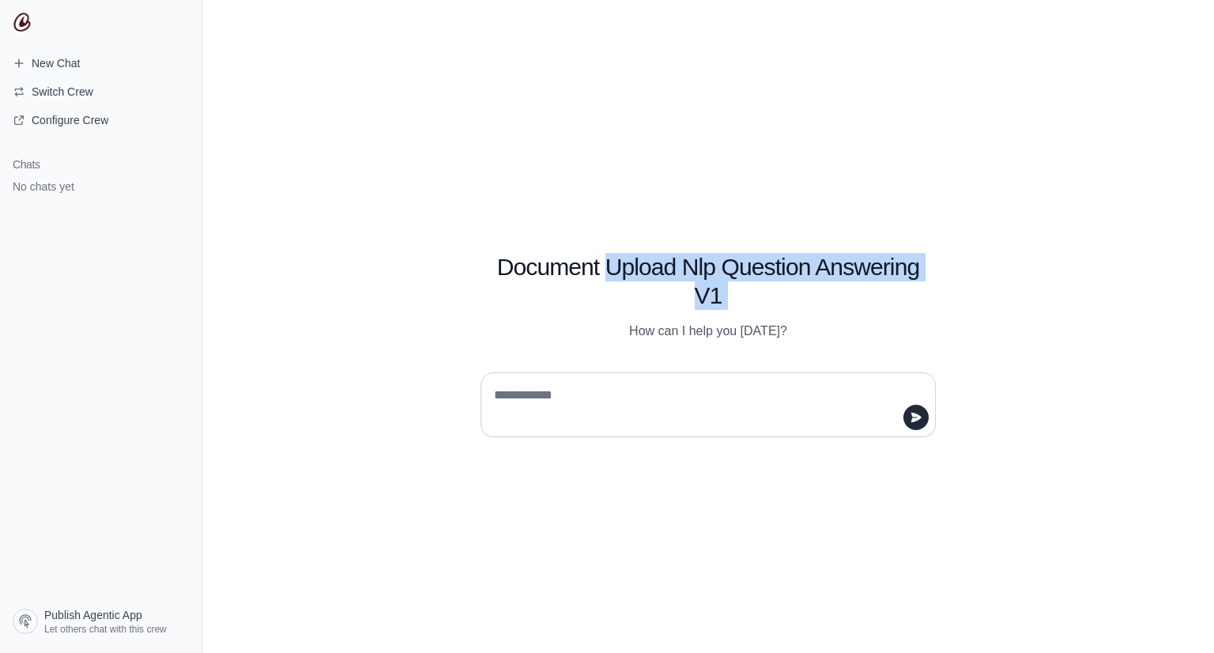
drag, startPoint x: 618, startPoint y: 184, endPoint x: 737, endPoint y: 298, distance: 164.4
click at [737, 298] on div "Document Upload Nlp Question Answering V1 How can I help you [DATE]?" at bounding box center [708, 326] width 1012 height 653
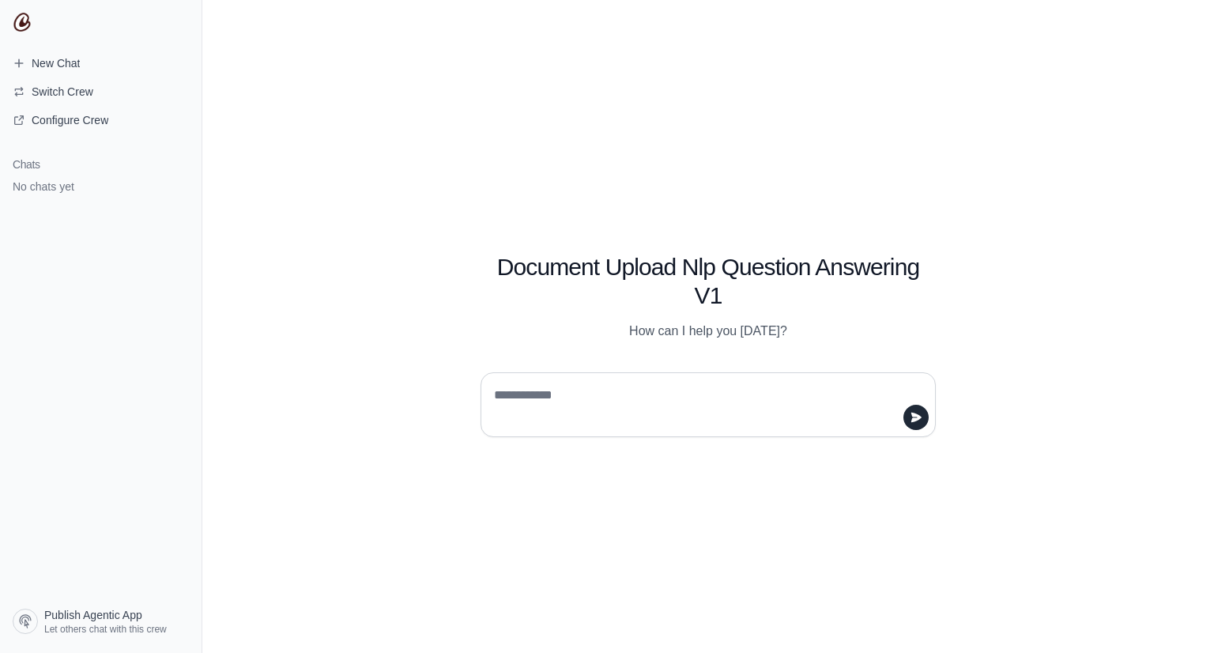
click at [689, 412] on textarea at bounding box center [703, 405] width 425 height 44
type textarea "**********"
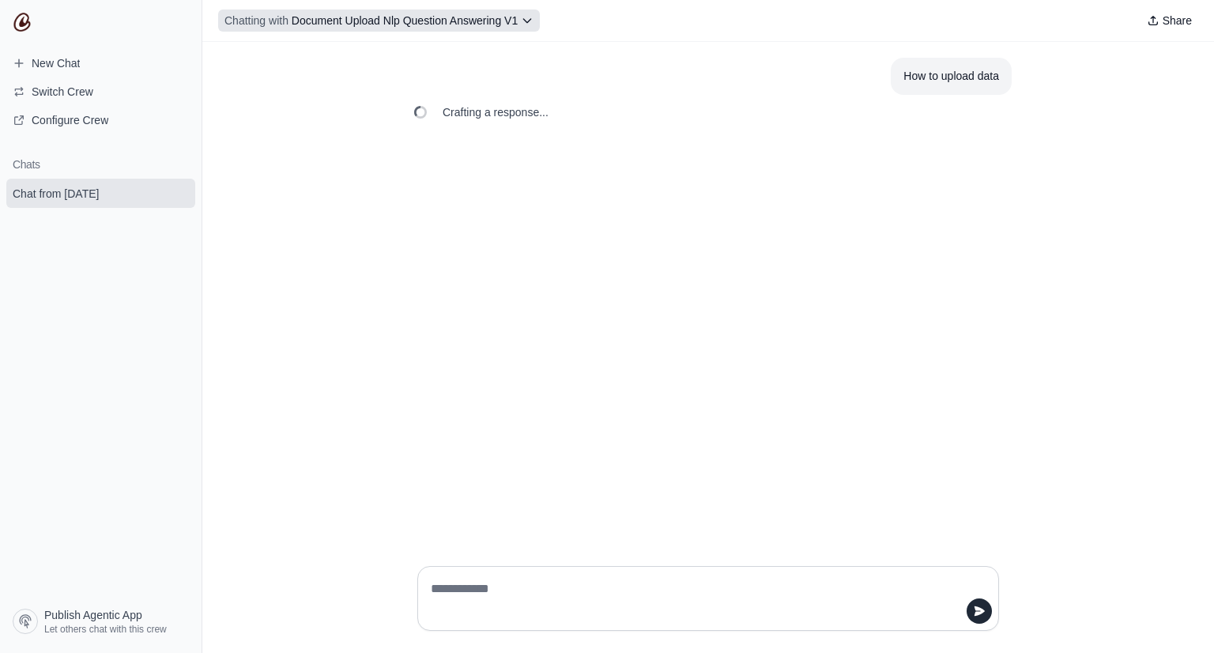
click at [525, 20] on icon at bounding box center [527, 21] width 7 height 4
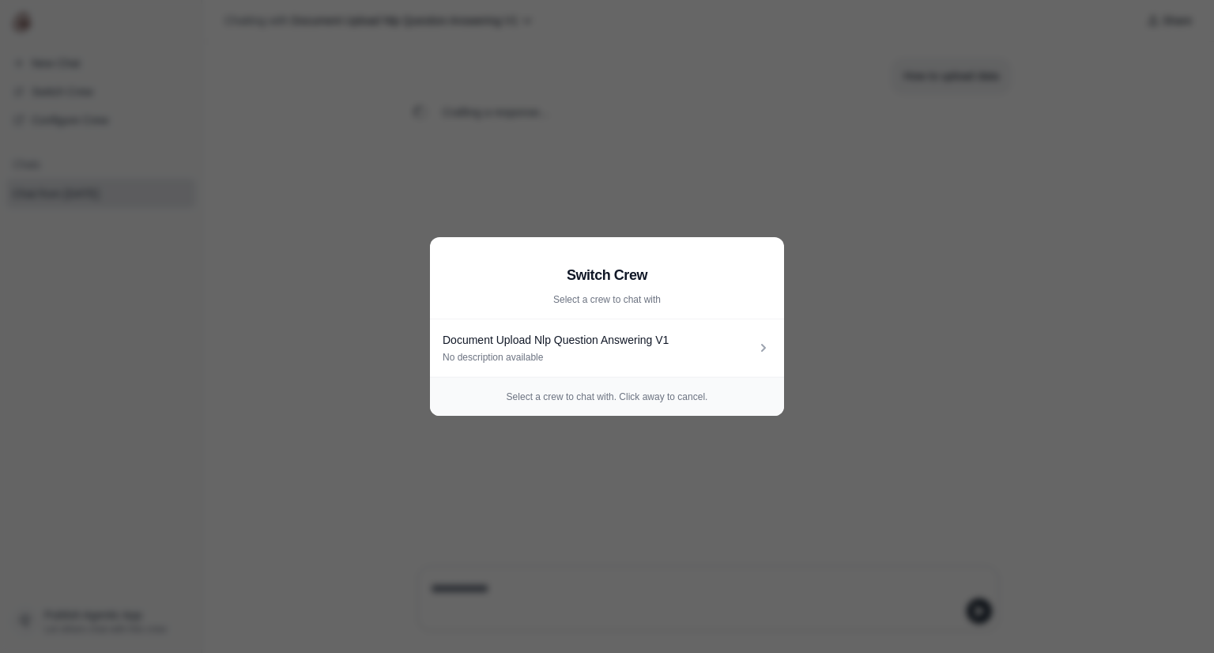
click at [933, 374] on aside "Switch Crew Select a crew to chat with Document Upload Nlp Question Answering V…" at bounding box center [607, 326] width 1214 height 653
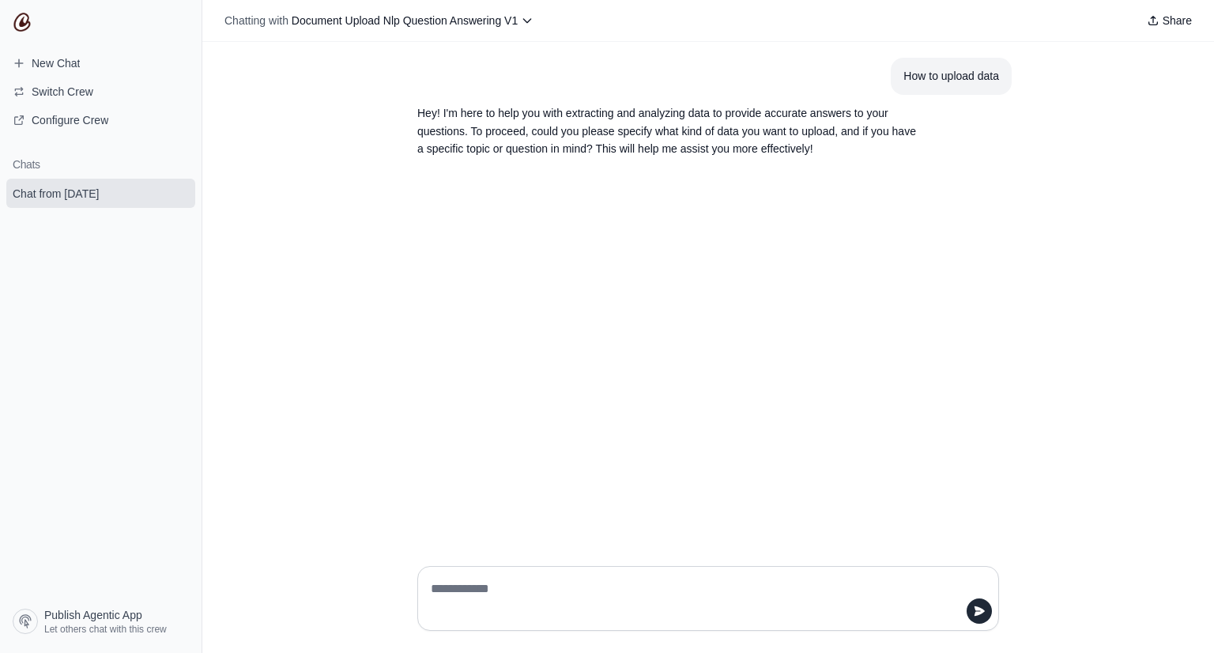
click at [519, 591] on textarea at bounding box center [704, 598] width 552 height 44
type textarea "********"
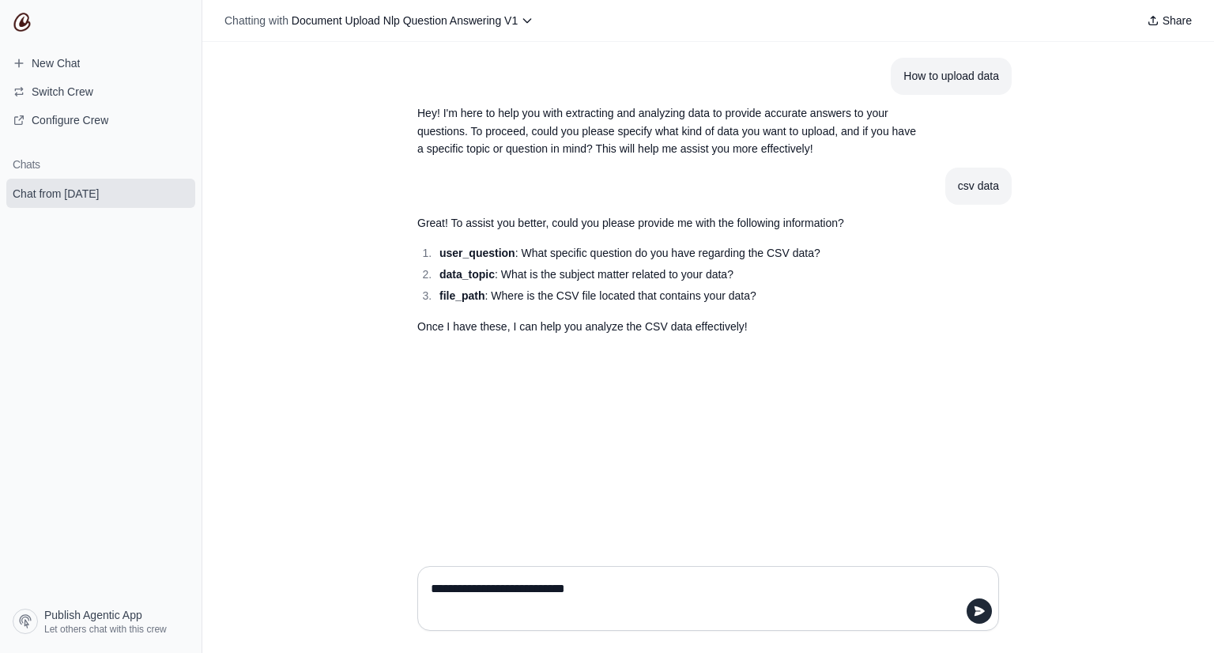
type textarea "**********"
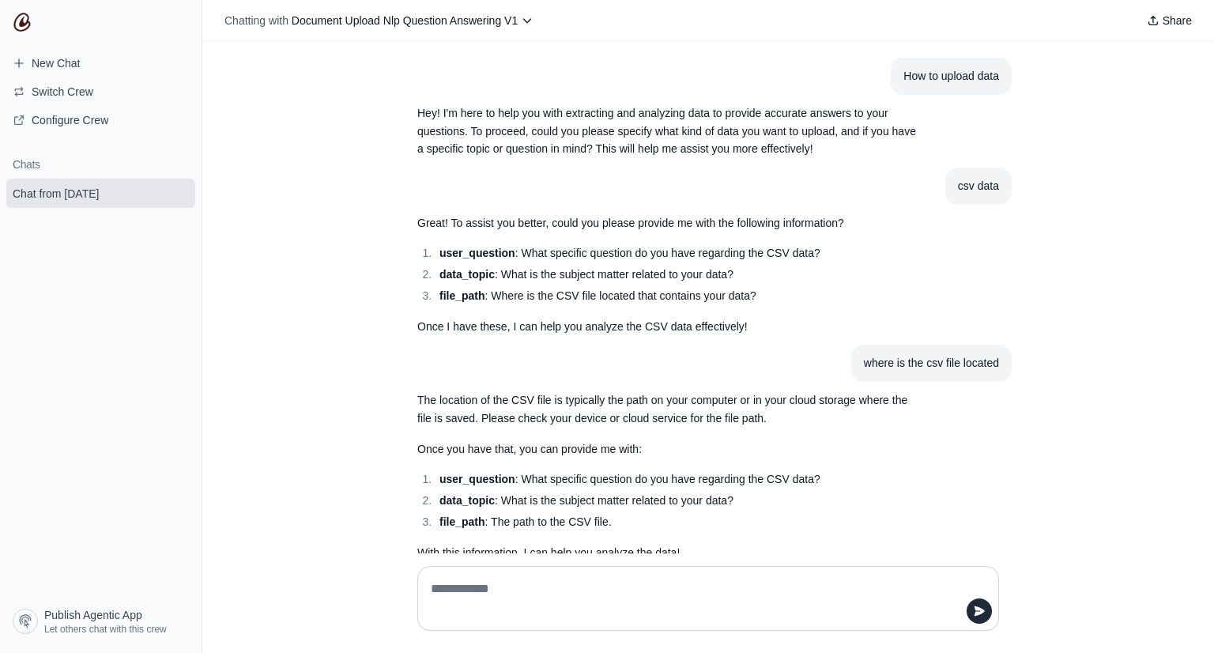
scroll to position [33, 0]
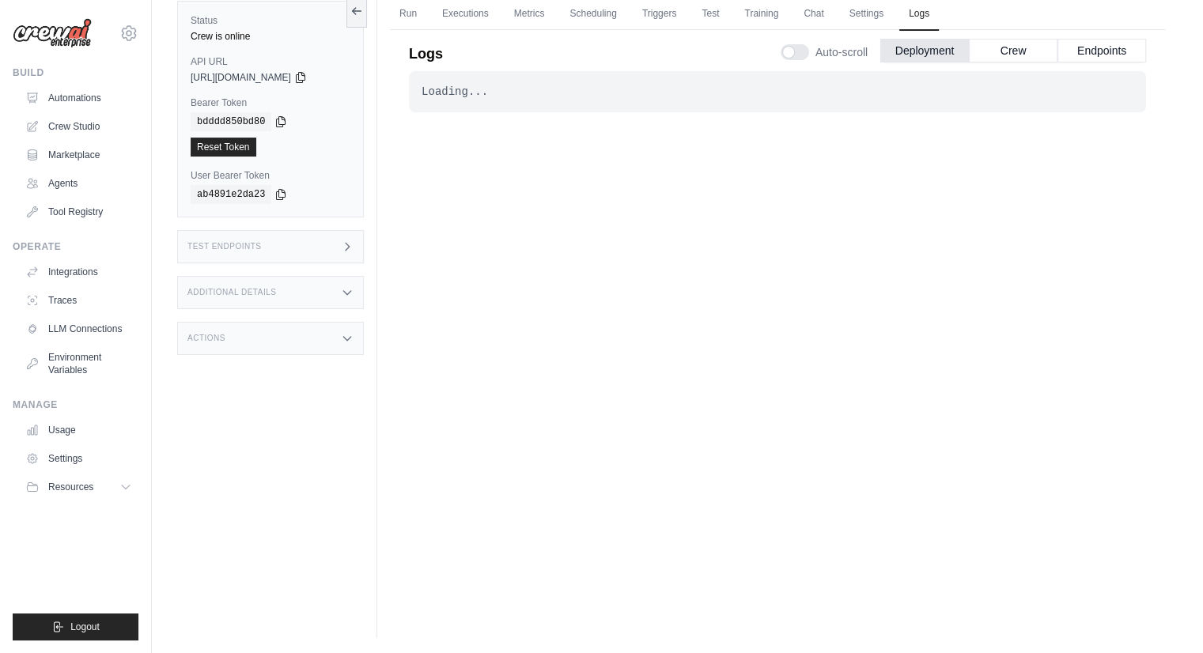
click at [413, 47] on p "Logs" at bounding box center [426, 54] width 34 height 22
click at [470, 155] on div "Loading... . . . Successful" at bounding box center [777, 320] width 737 height 498
click at [804, 17] on link "Chat" at bounding box center [813, 14] width 39 height 33
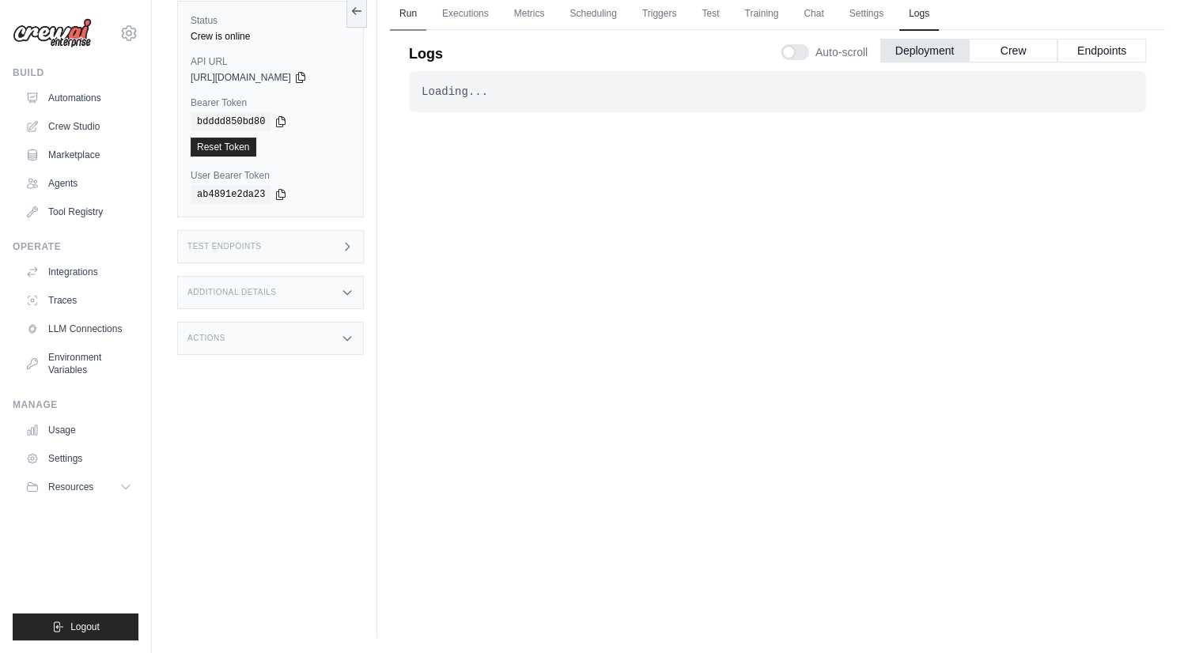
click at [414, 10] on link "Run" at bounding box center [408, 14] width 36 height 33
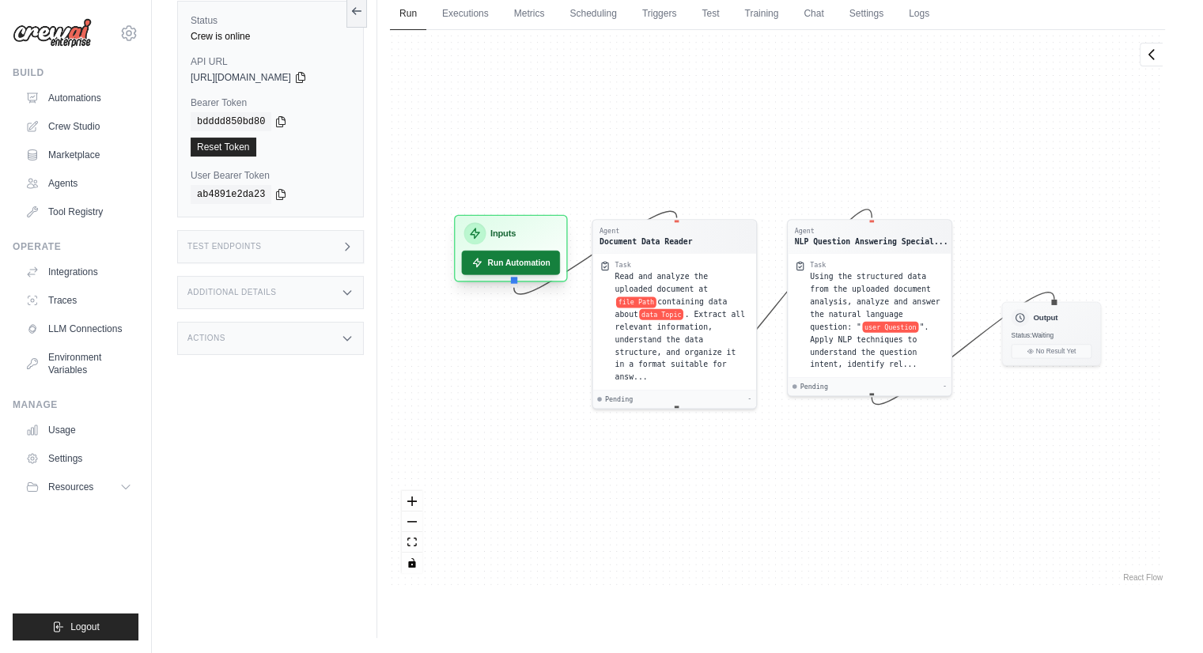
click at [508, 270] on button "Run Automation" at bounding box center [511, 263] width 99 height 25
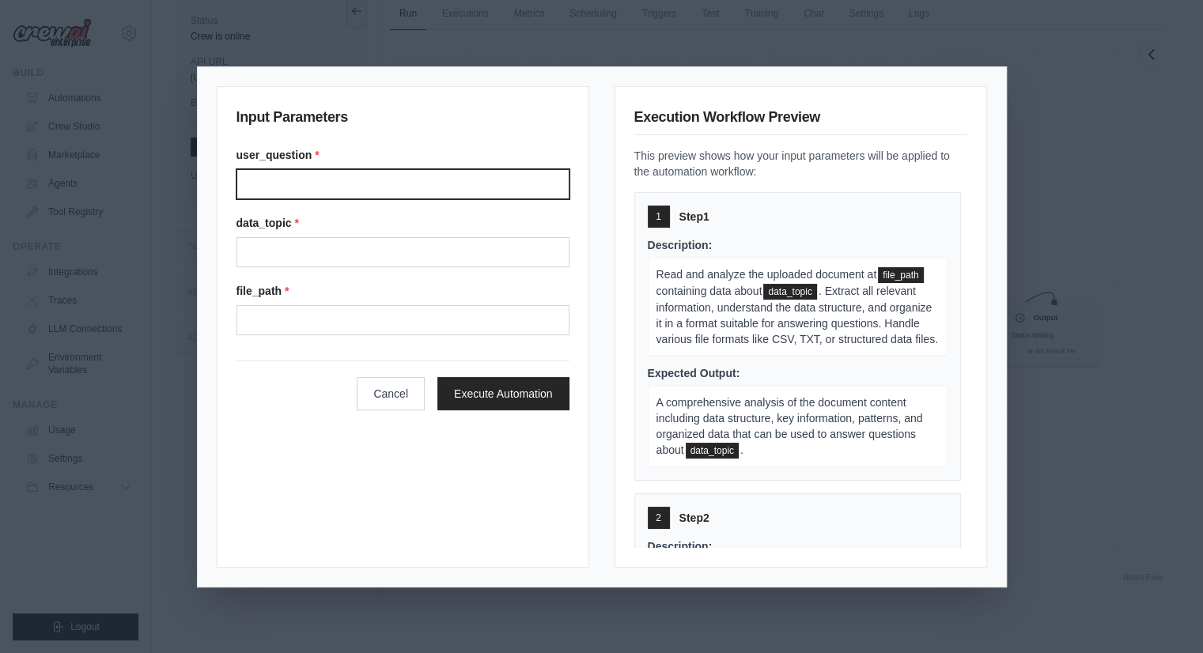
click at [338, 179] on input "User question" at bounding box center [402, 184] width 333 height 30
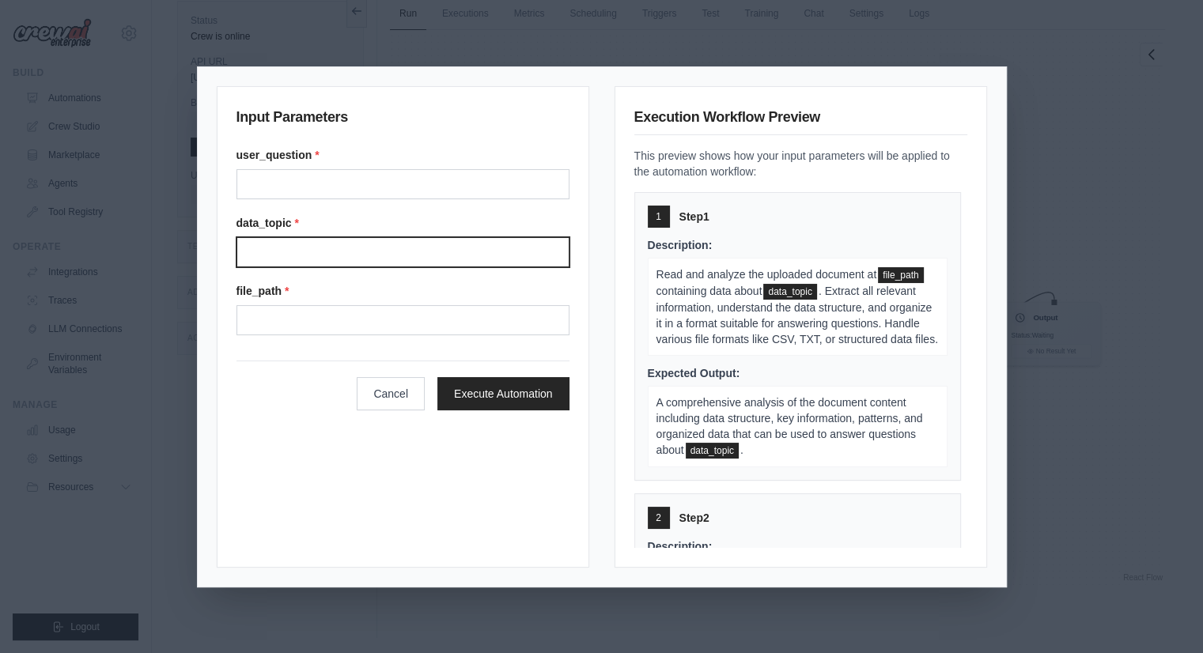
click at [334, 251] on input "Data topic" at bounding box center [402, 252] width 333 height 30
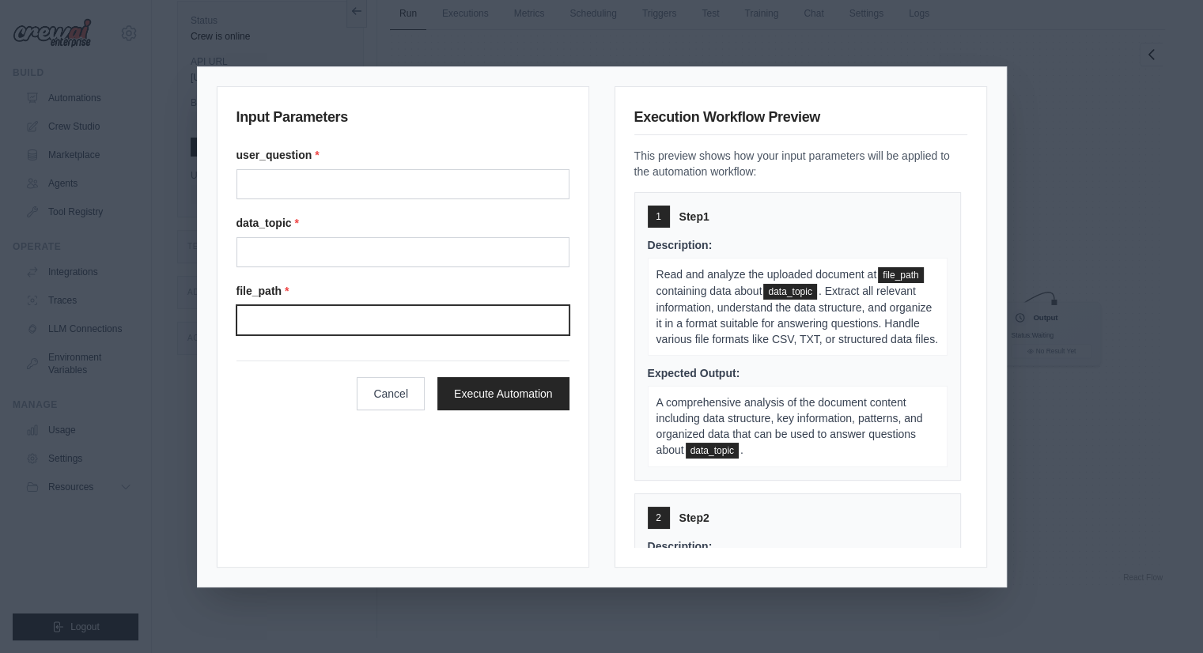
click at [348, 308] on input "File path" at bounding box center [402, 320] width 333 height 30
paste input "*******"
type input "*"
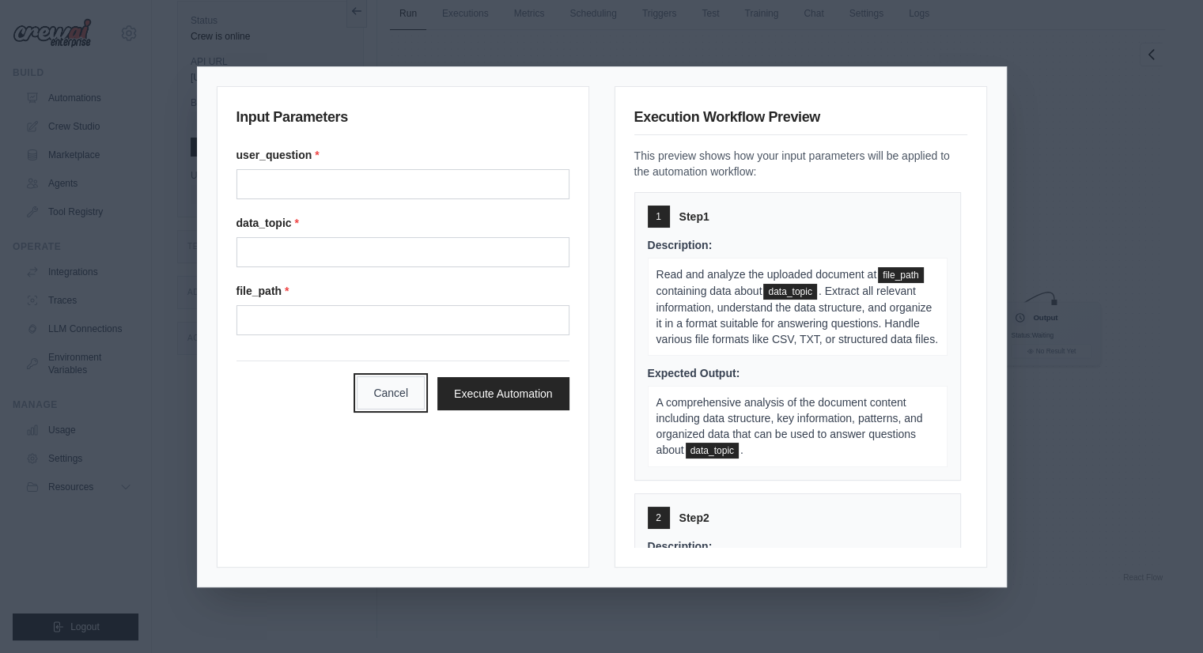
click at [369, 395] on button "Cancel" at bounding box center [391, 392] width 68 height 33
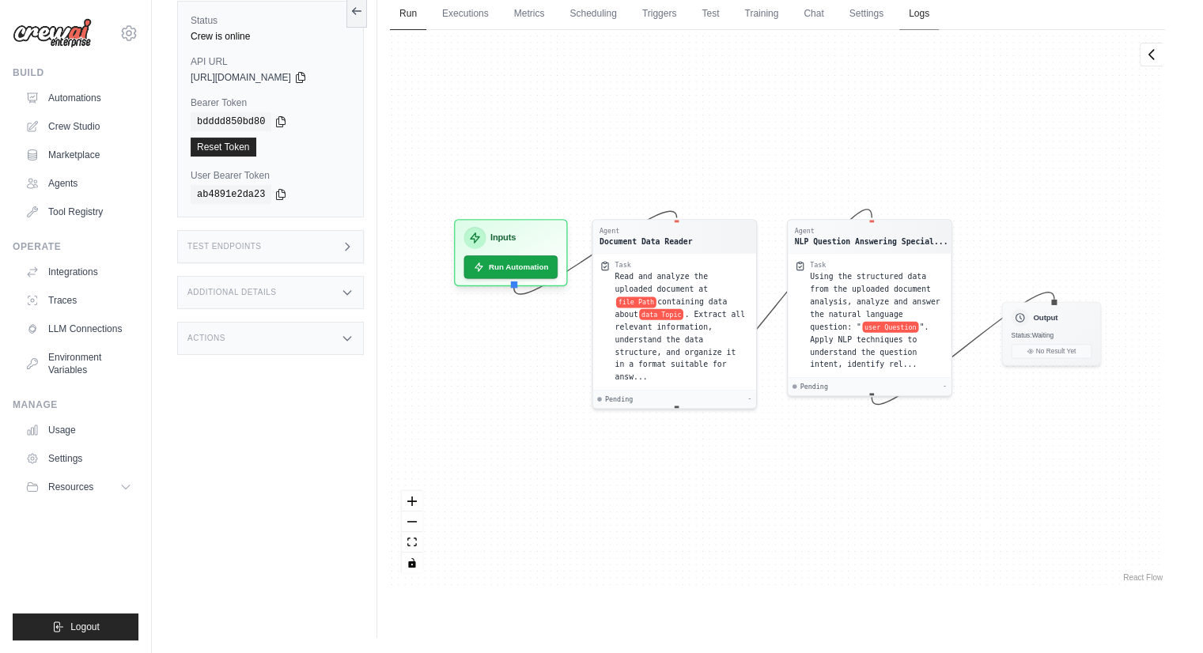
click at [908, 18] on link "Logs" at bounding box center [919, 14] width 40 height 33
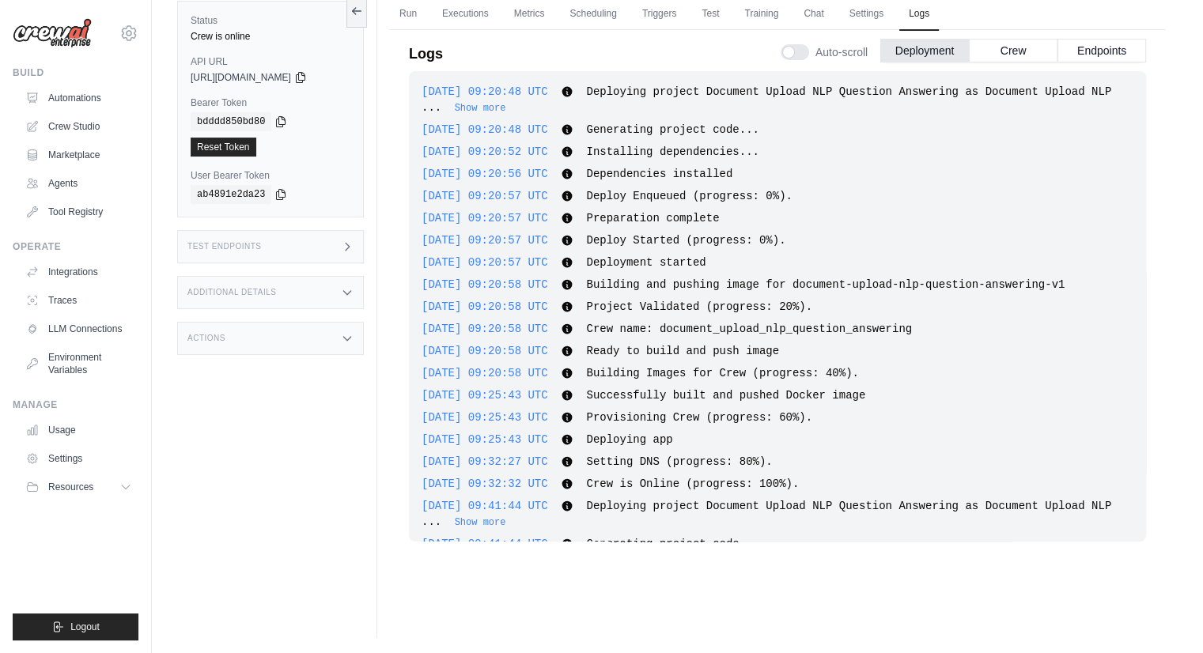
scroll to position [355, 0]
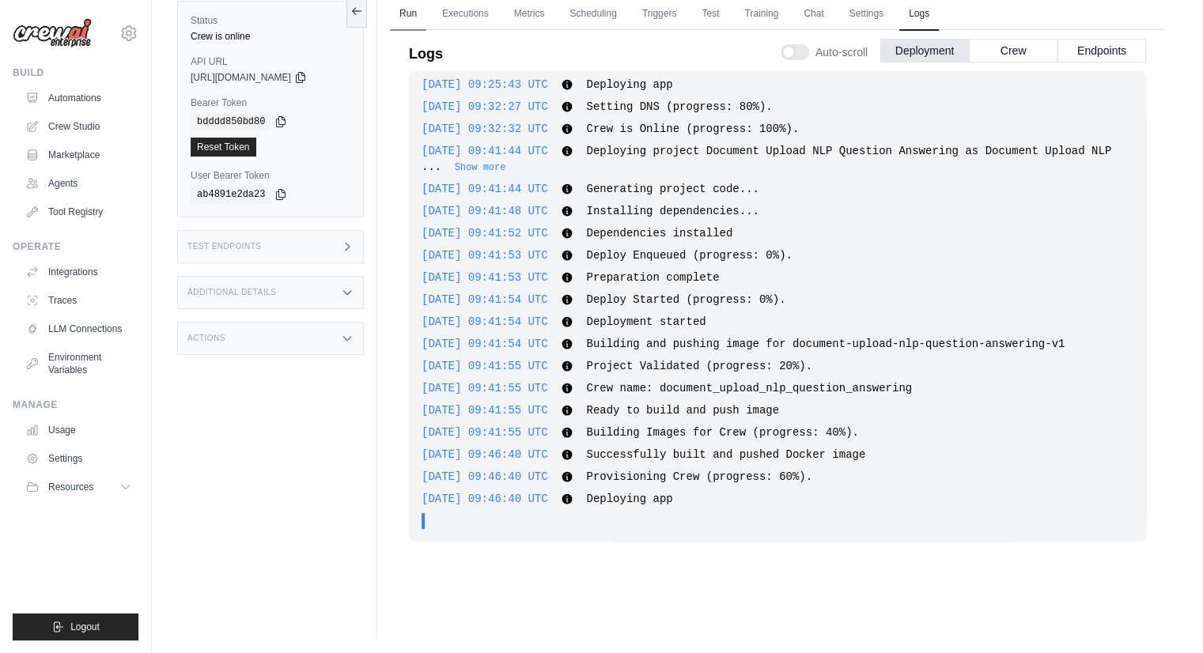
click at [401, 20] on link "Run" at bounding box center [408, 14] width 36 height 33
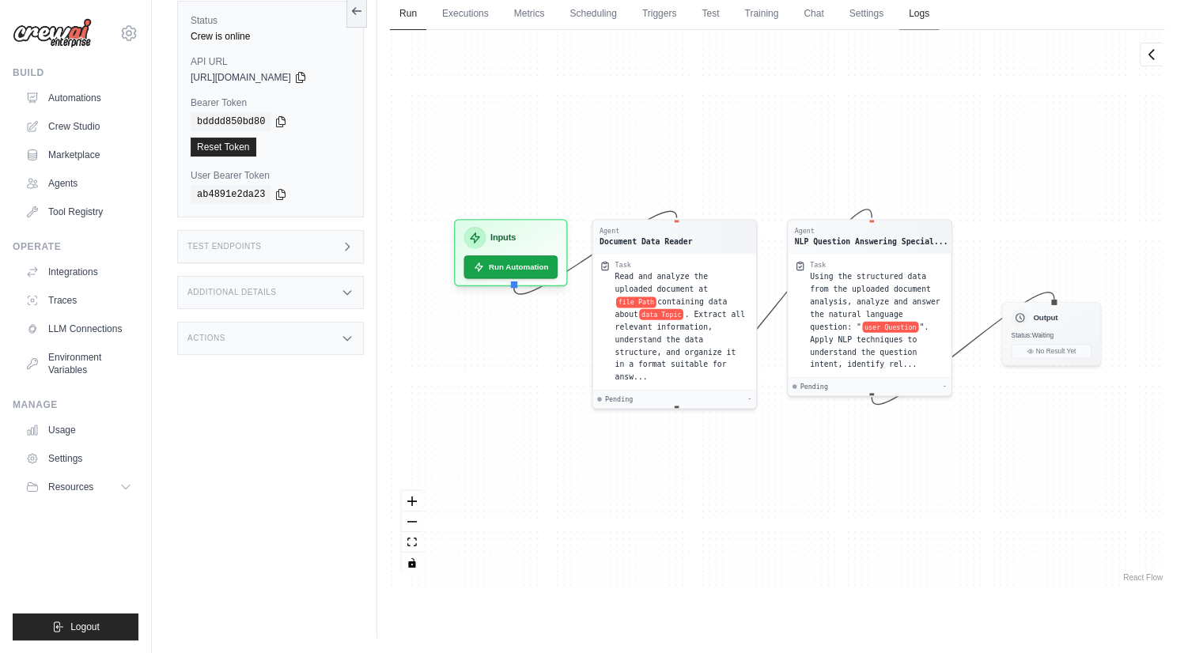
click at [927, 15] on link "Logs" at bounding box center [919, 14] width 40 height 33
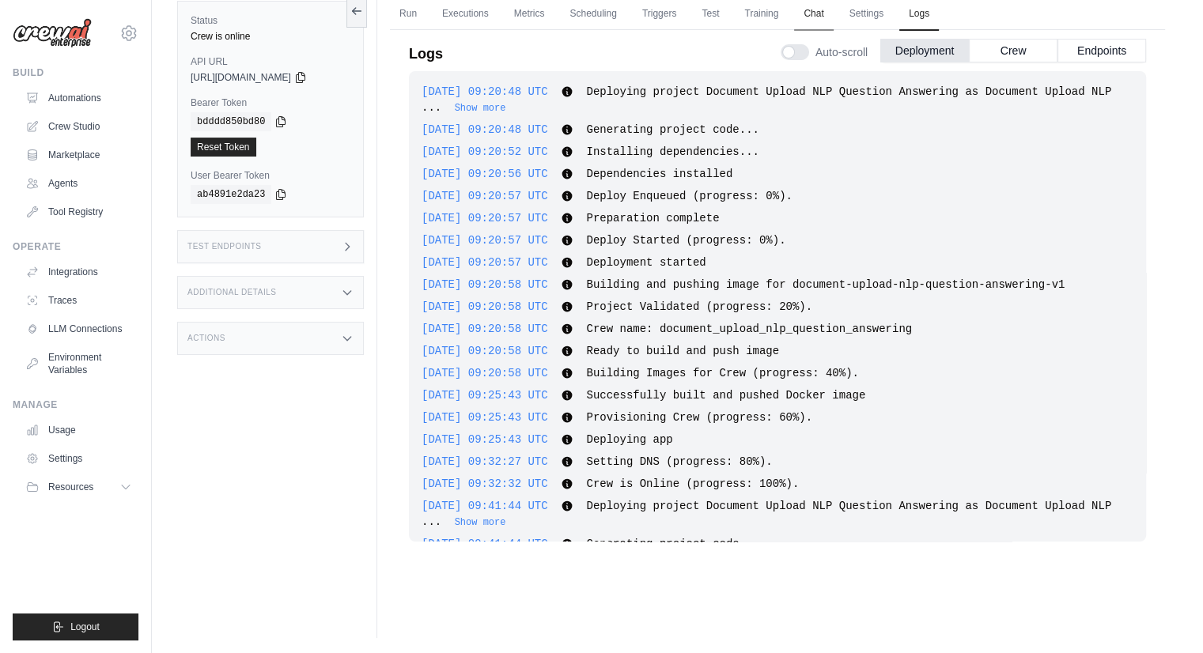
scroll to position [383, 0]
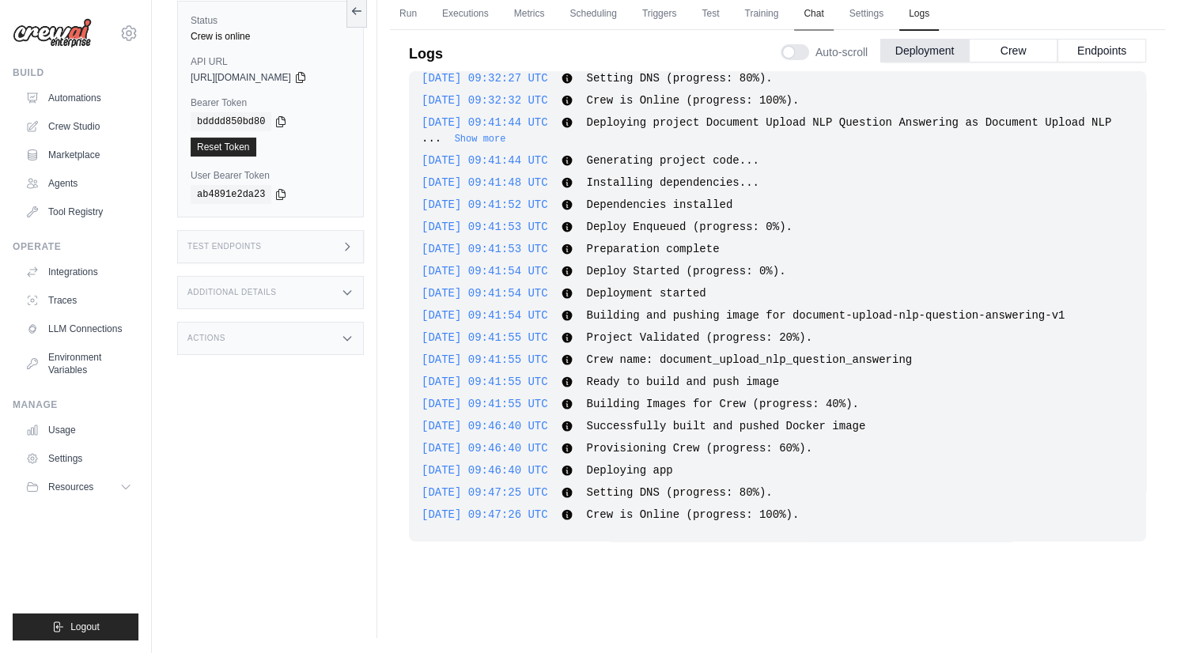
click at [807, 15] on link "Chat" at bounding box center [813, 14] width 39 height 33
click at [1004, 57] on button "Crew" at bounding box center [1012, 50] width 89 height 24
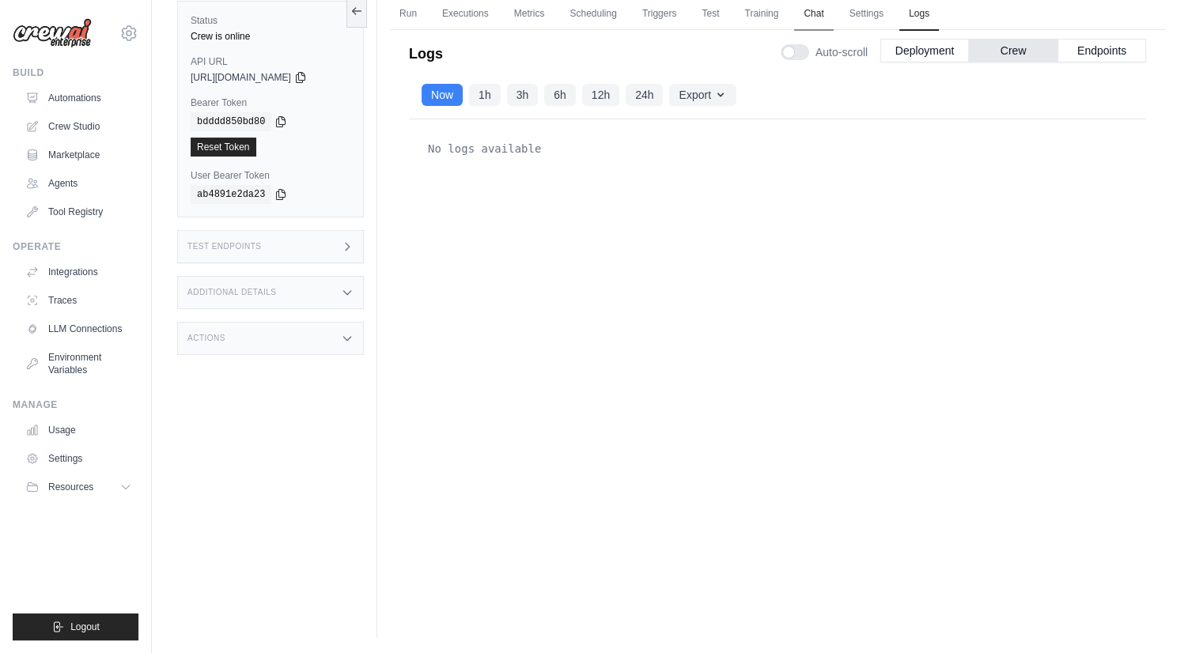
click at [819, 20] on link "Chat" at bounding box center [813, 14] width 39 height 33
click at [933, 17] on link "Logs" at bounding box center [919, 14] width 40 height 33
click at [719, 96] on icon "button" at bounding box center [720, 94] width 13 height 13
click at [857, 193] on div "No logs available" at bounding box center [777, 337] width 737 height 437
click at [465, 13] on link "Executions" at bounding box center [465, 14] width 66 height 33
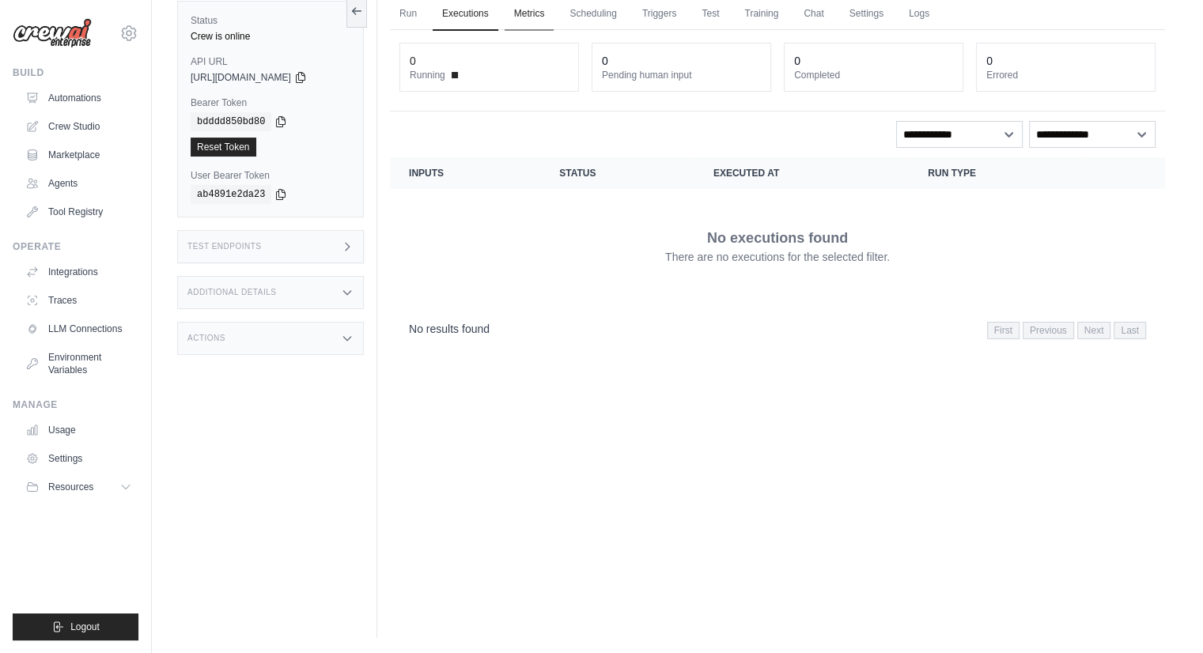
click at [538, 15] on link "Metrics" at bounding box center [529, 14] width 50 height 33
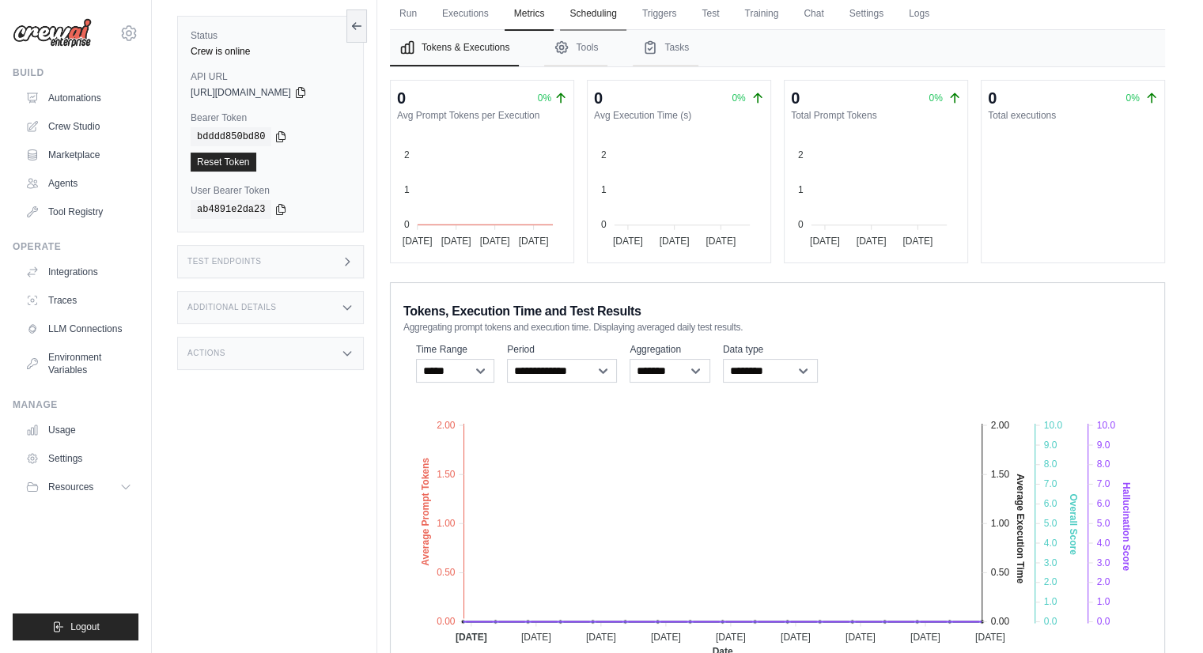
click at [599, 19] on link "Scheduling" at bounding box center [593, 14] width 66 height 33
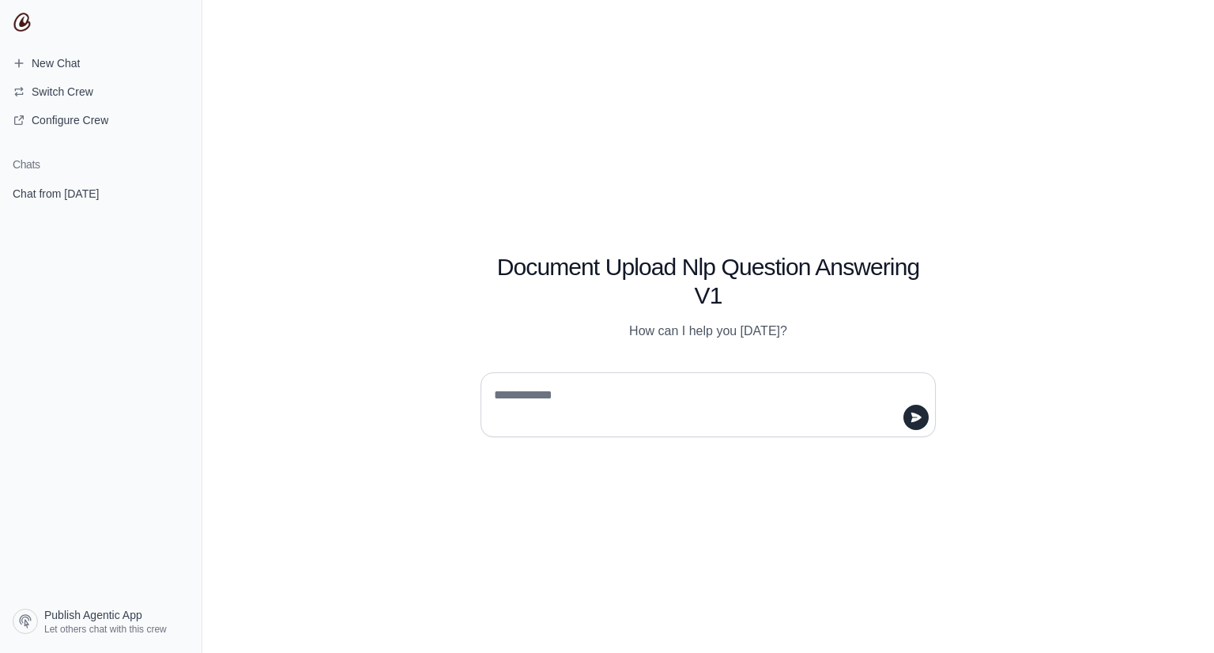
click at [698, 399] on textarea at bounding box center [703, 405] width 425 height 44
paste textarea "********"
type textarea "**********"
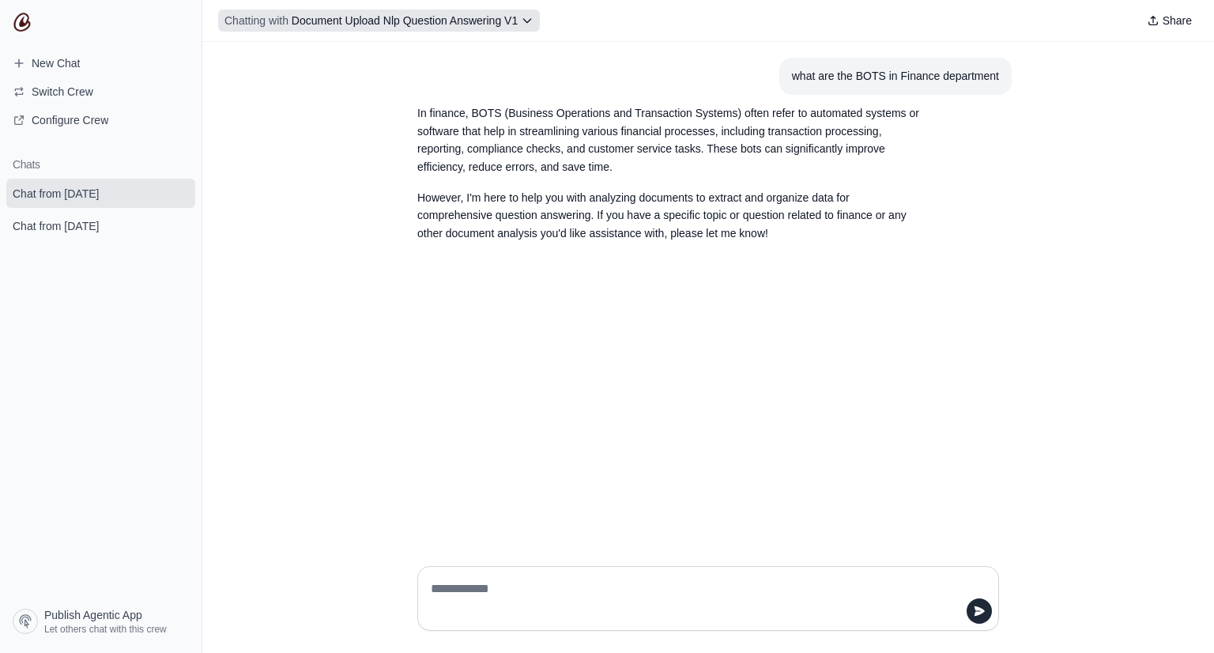
click at [526, 22] on icon at bounding box center [527, 20] width 13 height 13
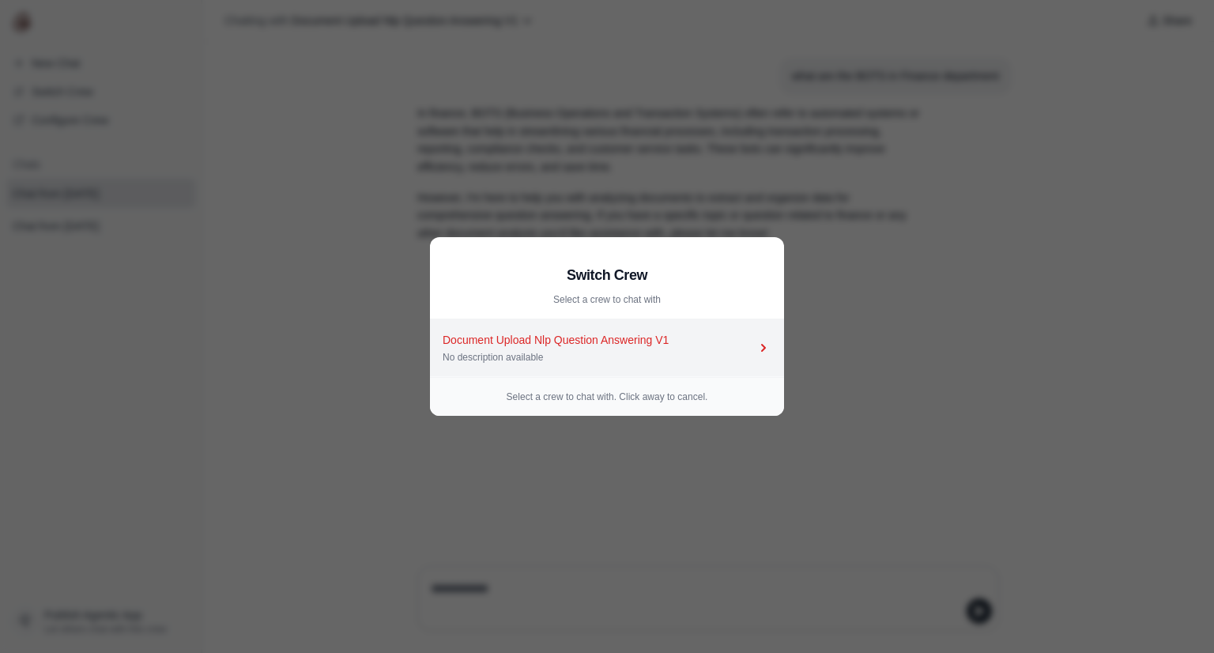
click at [614, 358] on div "No description available" at bounding box center [599, 357] width 313 height 13
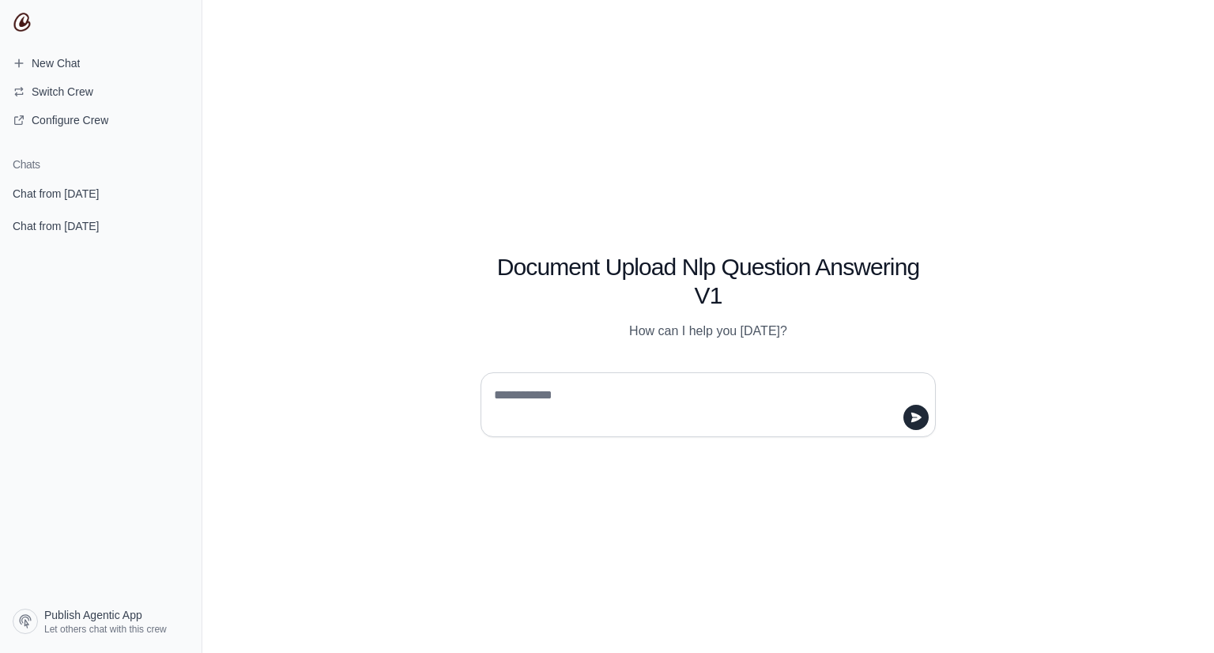
click at [664, 399] on textarea at bounding box center [703, 405] width 425 height 44
type textarea "**********"
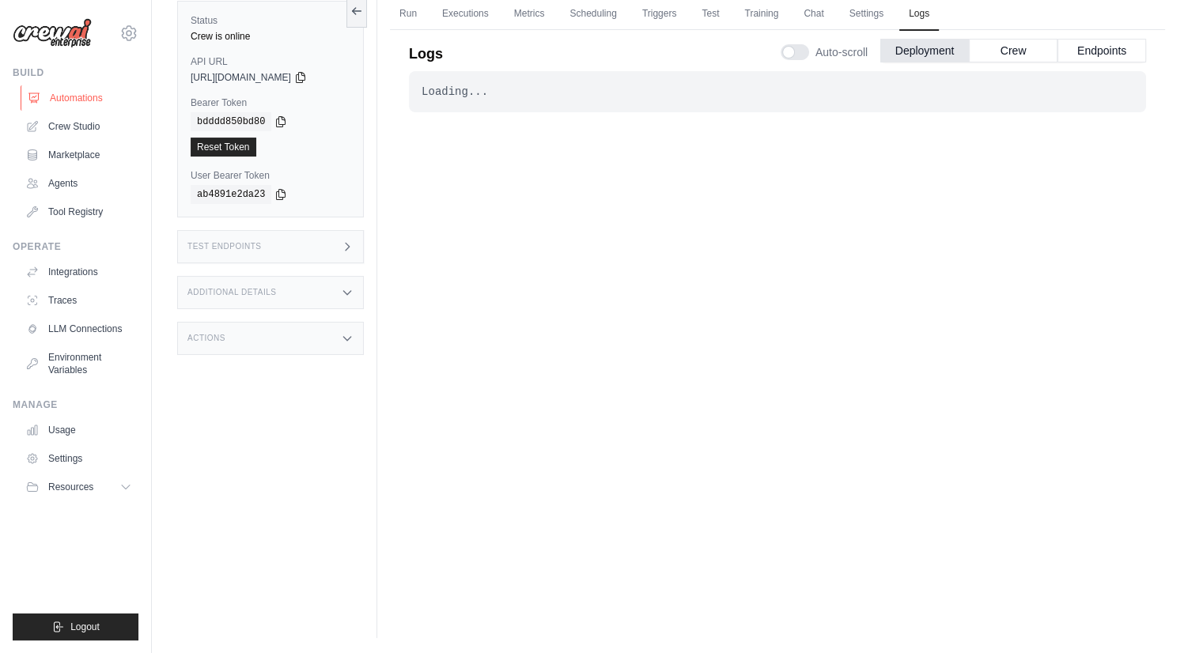
click at [73, 87] on link "Automations" at bounding box center [80, 97] width 119 height 25
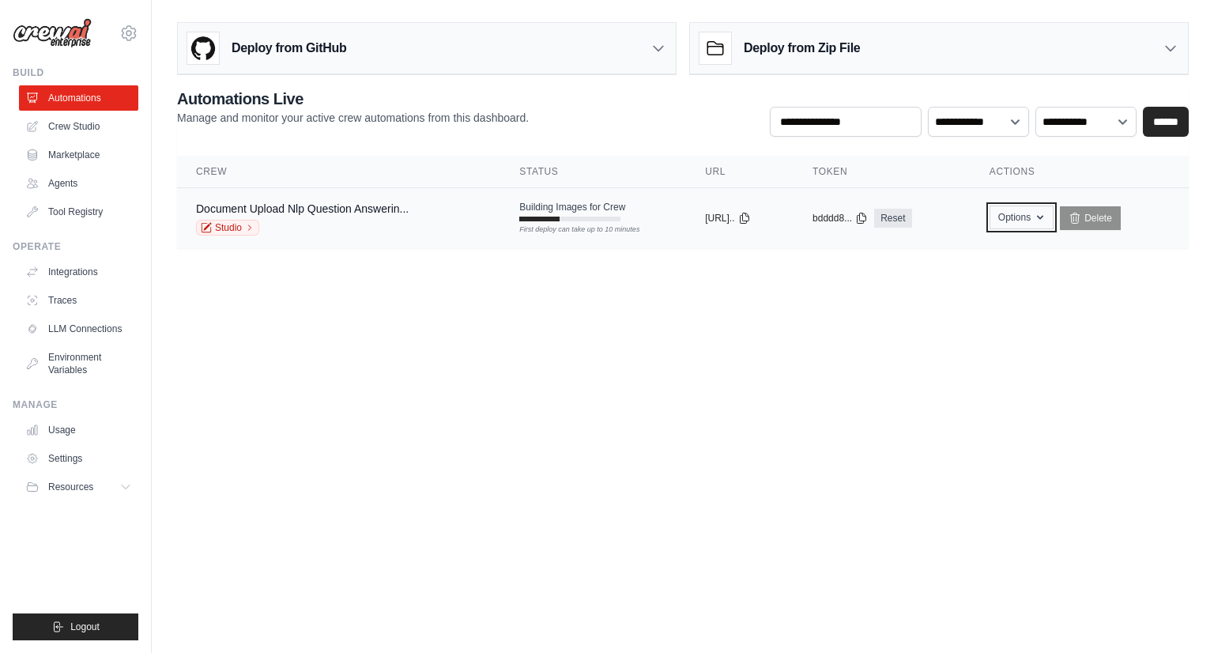
click at [1037, 210] on button "Options" at bounding box center [1022, 218] width 64 height 24
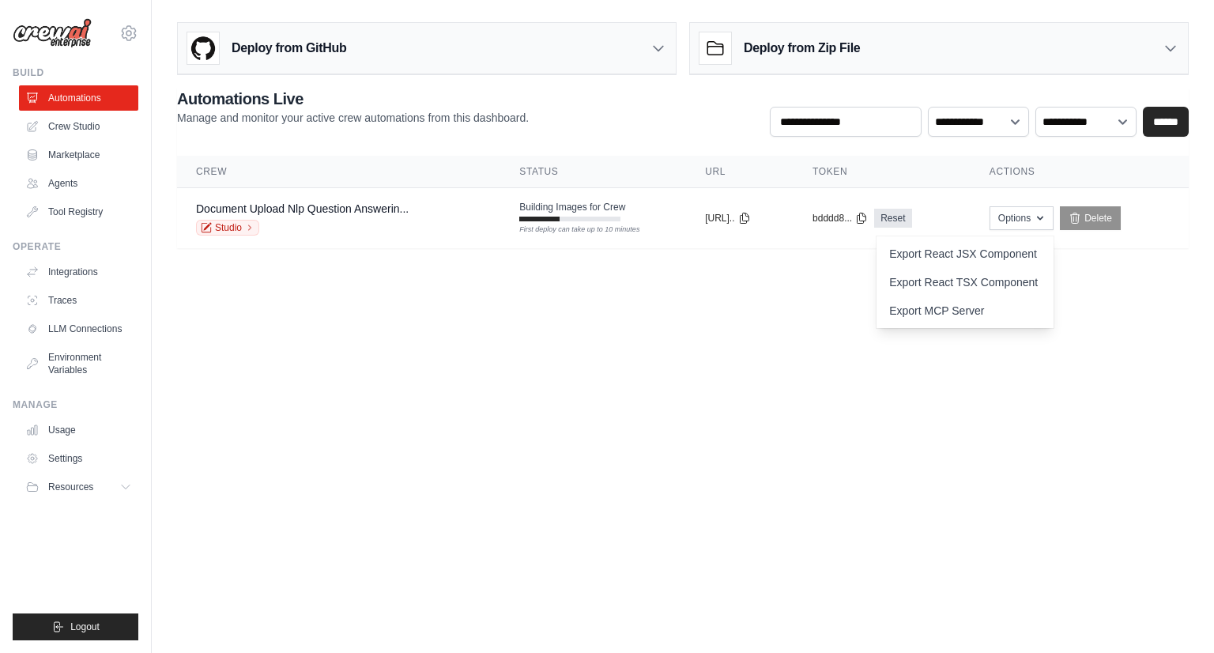
click at [791, 358] on body "mohit.agarwal@docusign.com Settings Build Automations Crew Studio" at bounding box center [607, 326] width 1214 height 653
click at [69, 124] on link "Crew Studio" at bounding box center [80, 126] width 119 height 25
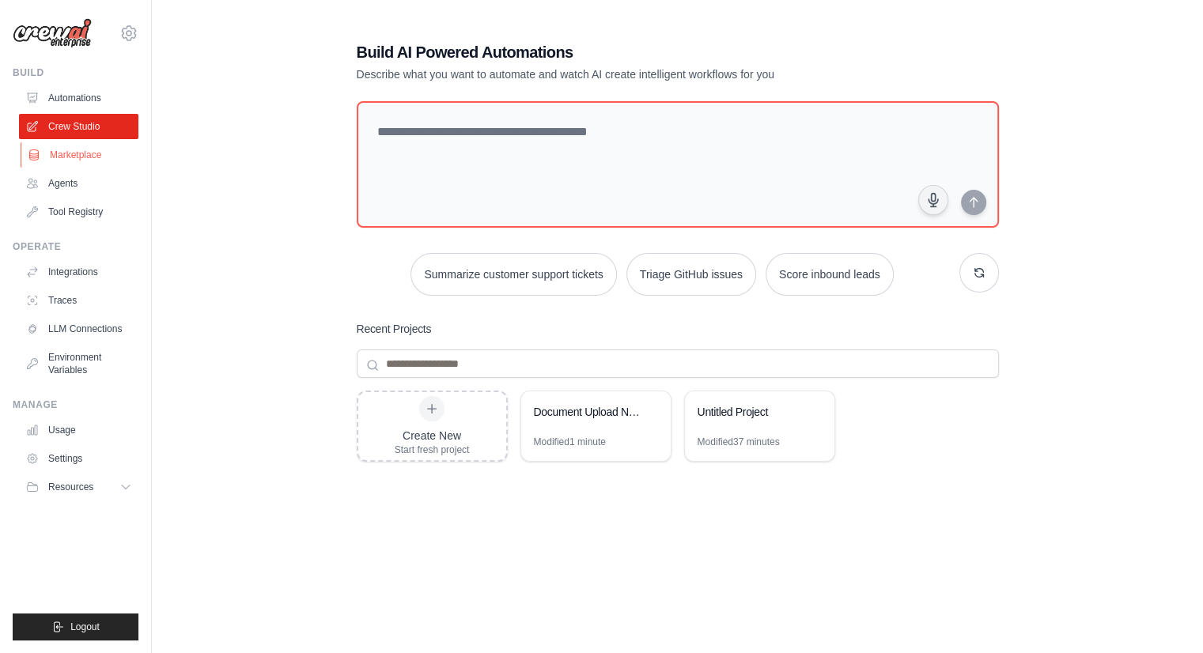
click at [69, 159] on link "Marketplace" at bounding box center [80, 154] width 119 height 25
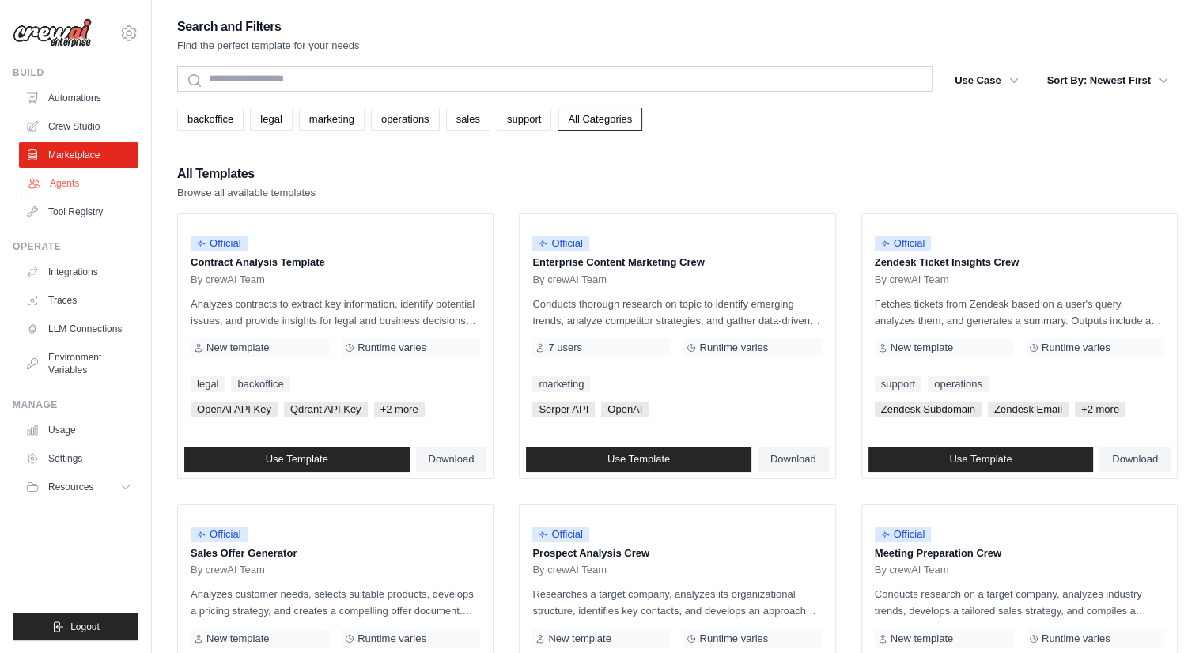
click at [67, 179] on link "Agents" at bounding box center [80, 183] width 119 height 25
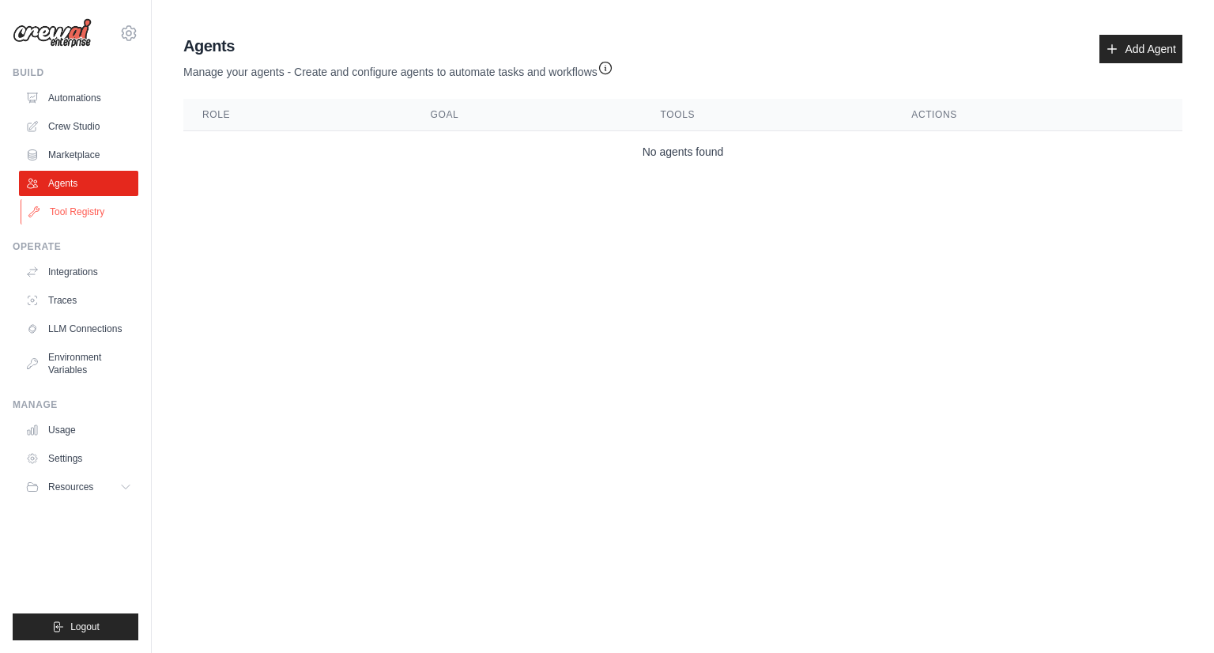
click at [64, 203] on link "Tool Registry" at bounding box center [80, 211] width 119 height 25
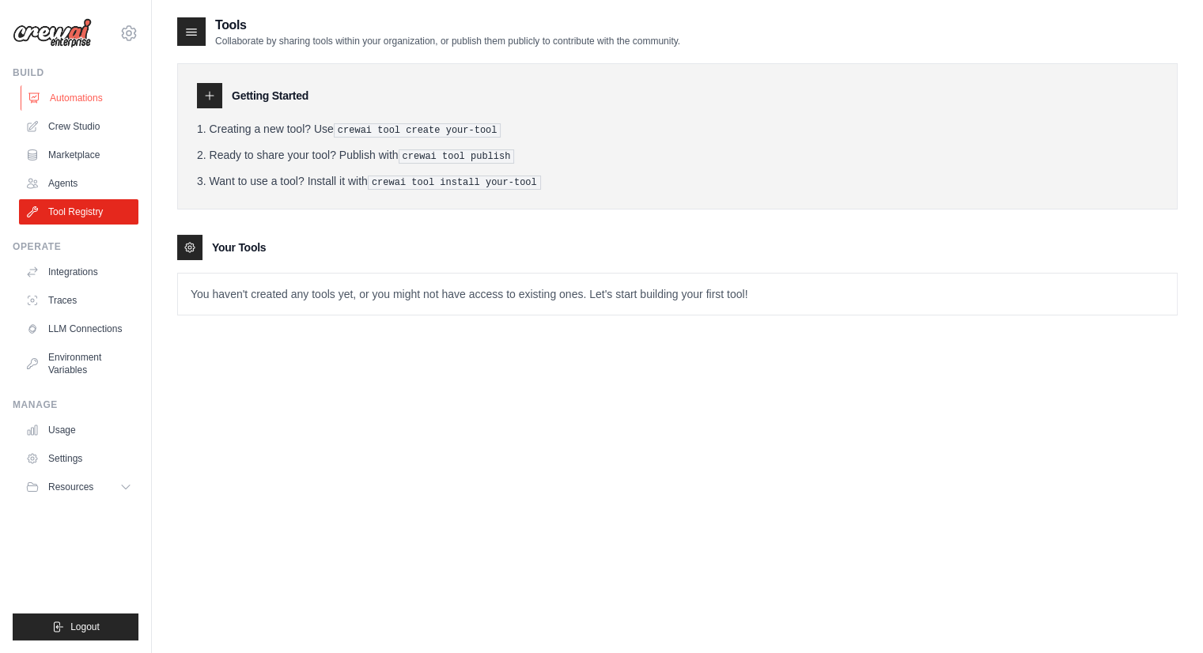
click at [72, 96] on link "Automations" at bounding box center [80, 97] width 119 height 25
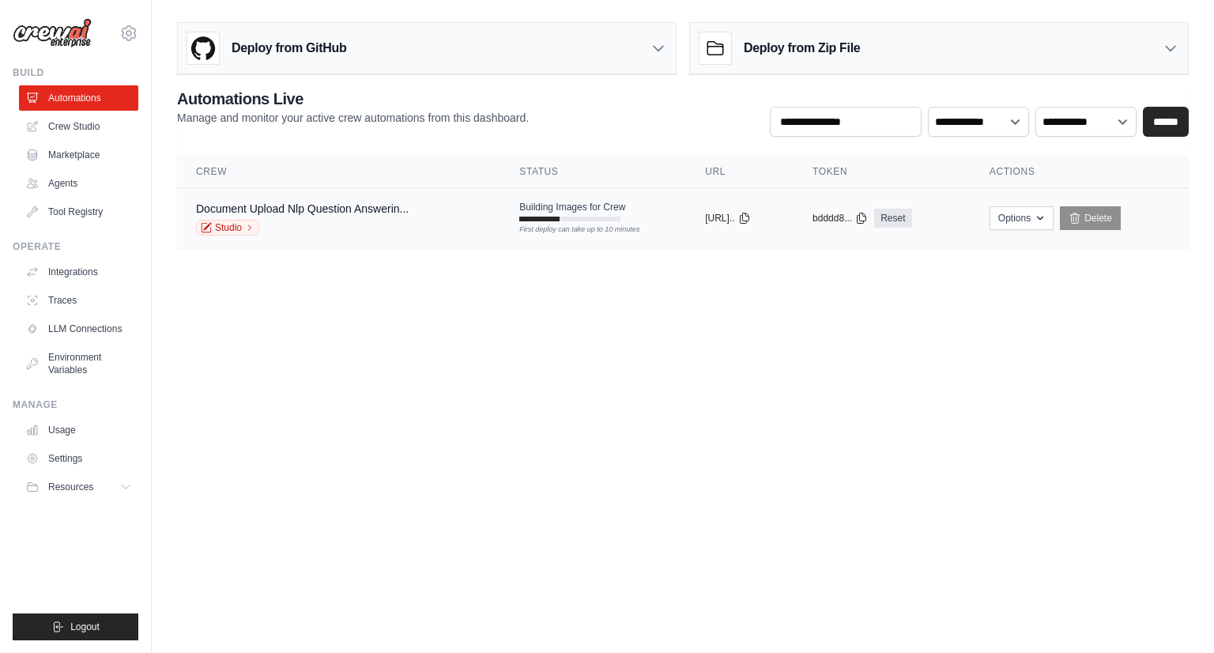
click at [289, 213] on div "Document Upload Nlp Question Answerin..." at bounding box center [302, 209] width 213 height 16
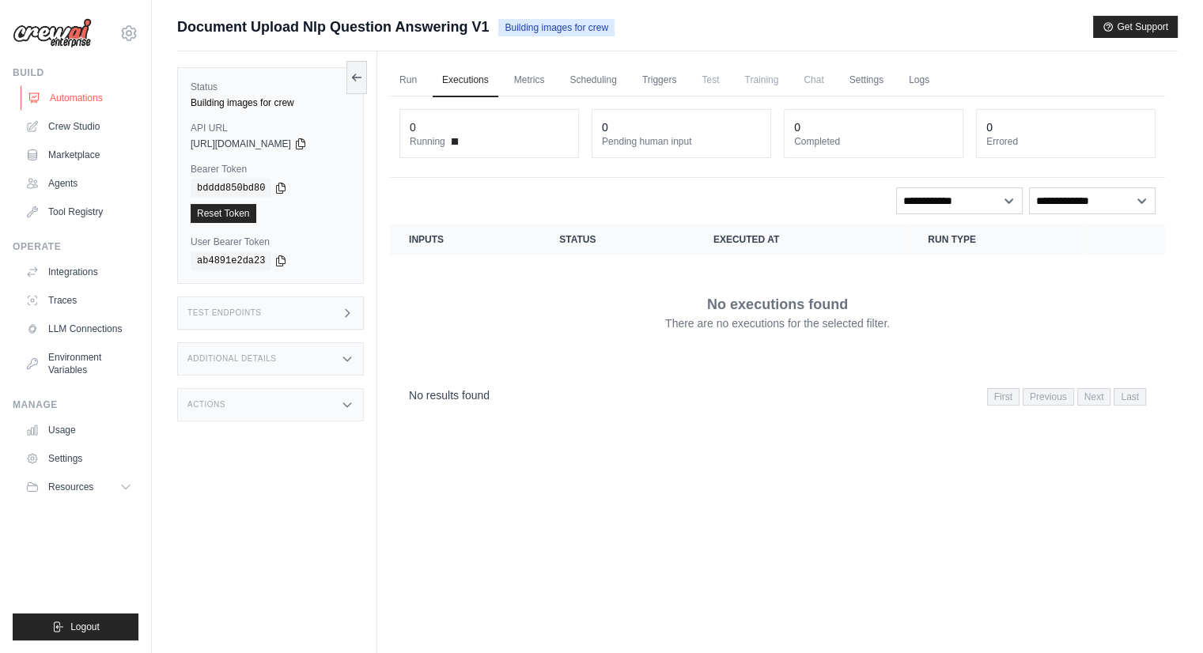
click at [64, 93] on link "Automations" at bounding box center [80, 97] width 119 height 25
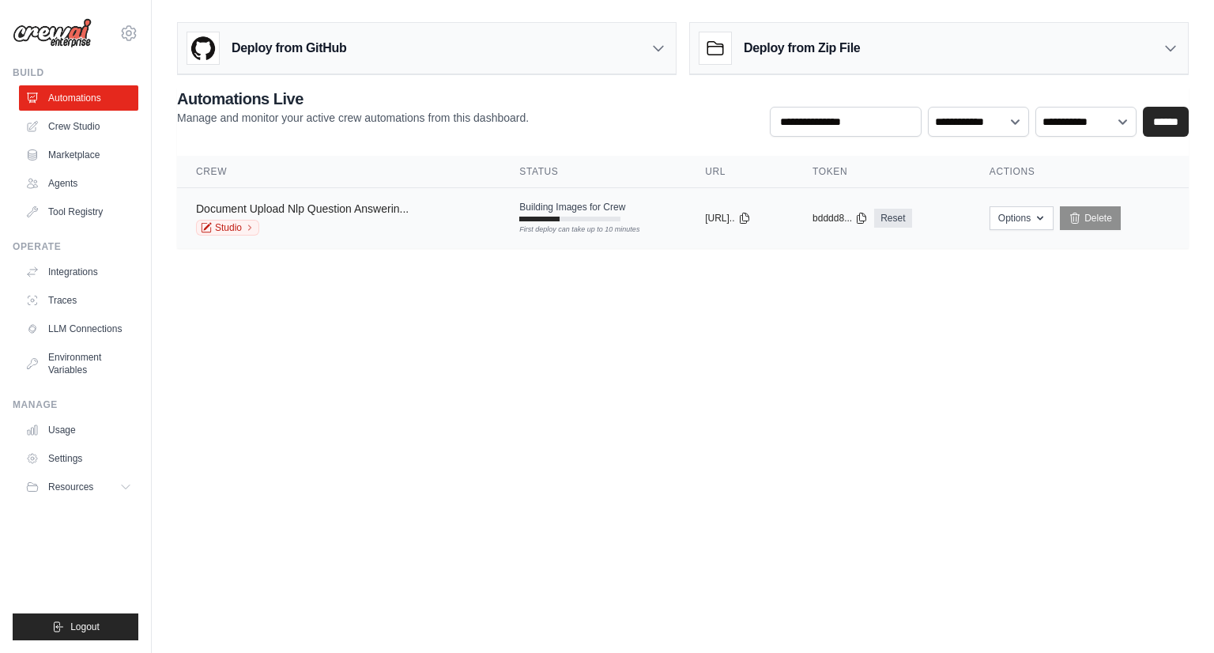
click at [293, 213] on link "Document Upload Nlp Question Answerin..." at bounding box center [302, 208] width 213 height 13
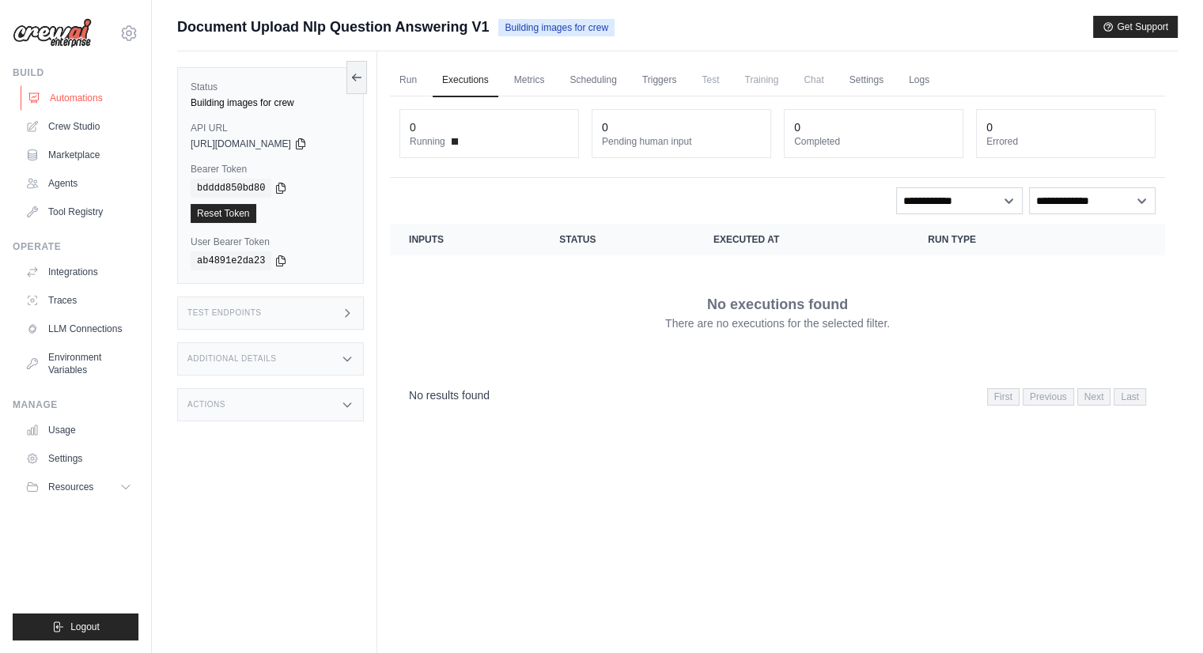
click at [74, 100] on link "Automations" at bounding box center [80, 97] width 119 height 25
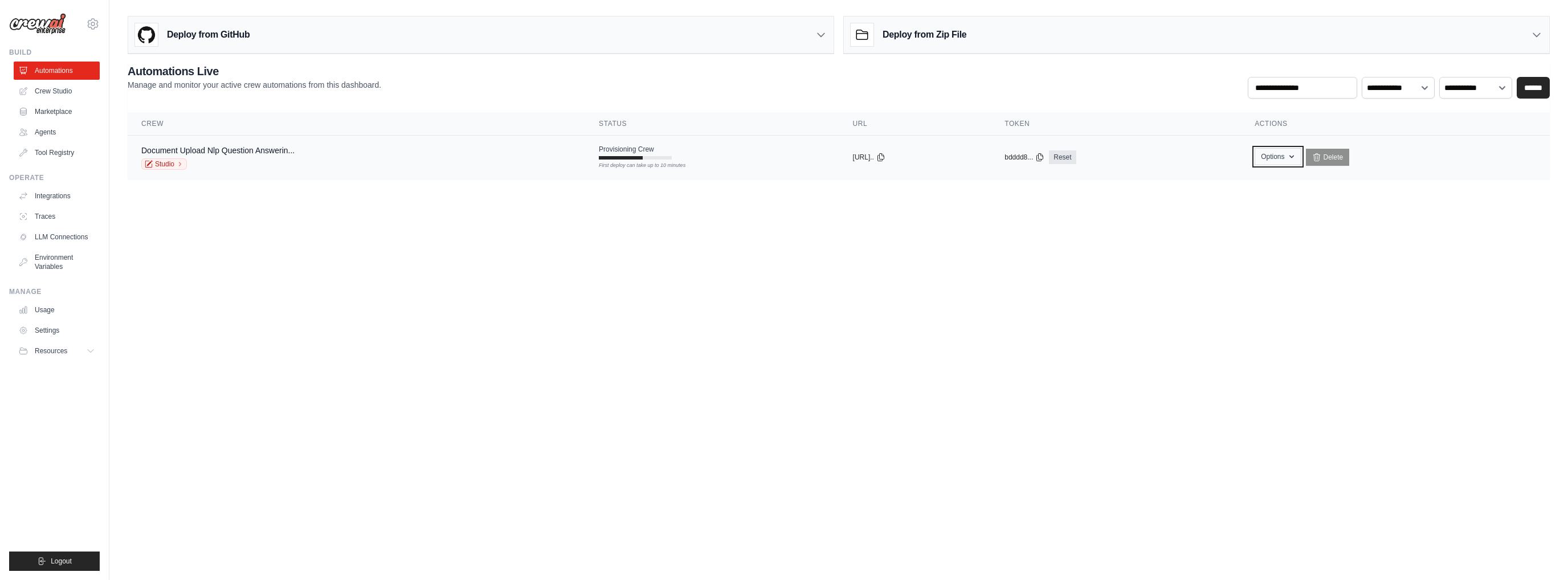
click at [866, 153] on icon "button" at bounding box center [1291, 156] width 9 height 9
click at [866, 83] on div "**********" at bounding box center [838, 81] width 1422 height 35
click at [499, 79] on div "**********" at bounding box center [838, 81] width 1422 height 35
click at [866, 159] on button "Options" at bounding box center [1278, 157] width 46 height 17
click at [866, 254] on body "mohit.agarwal@docusign.com Settings Build Automations Crew Studio" at bounding box center [784, 290] width 1568 height 580
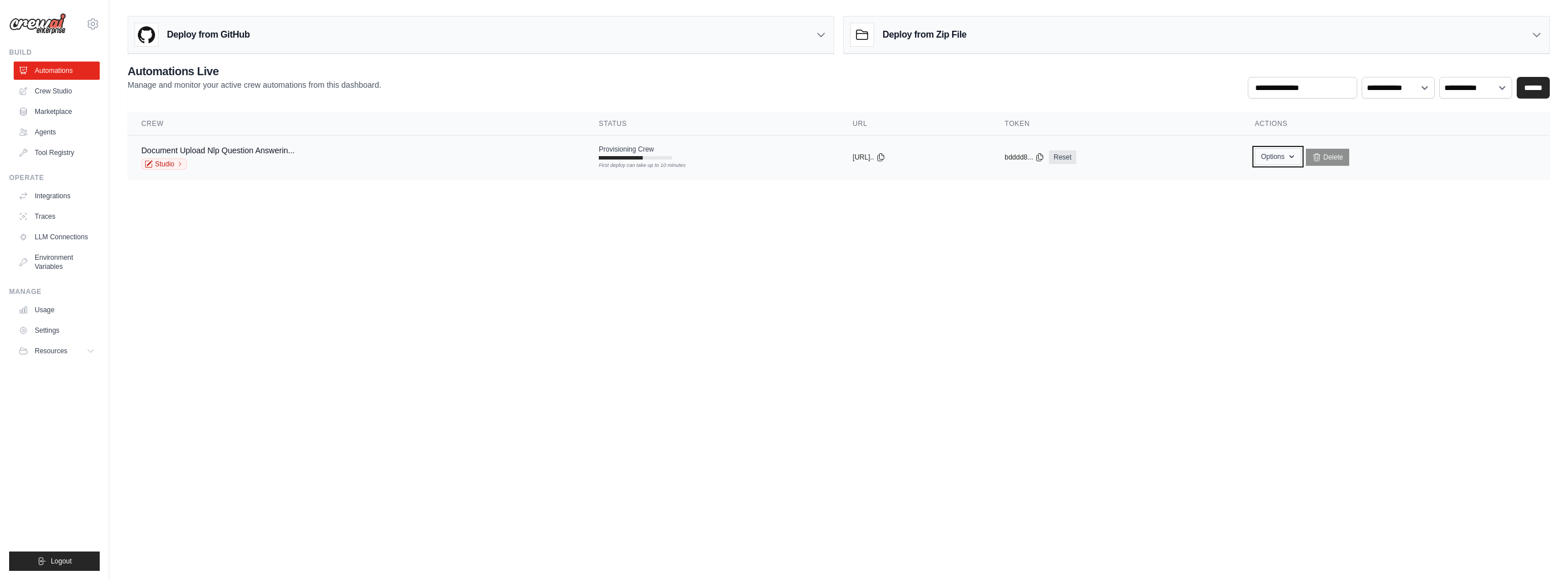
click at [866, 153] on button "Options" at bounding box center [1278, 157] width 46 height 17
click at [866, 251] on body "mohit.agarwal@docusign.com Settings Build Automations Crew Studio" at bounding box center [784, 290] width 1568 height 580
click at [585, 160] on td "Provisioning Crew First deploy can take up to 10 minutes" at bounding box center [712, 152] width 254 height 33
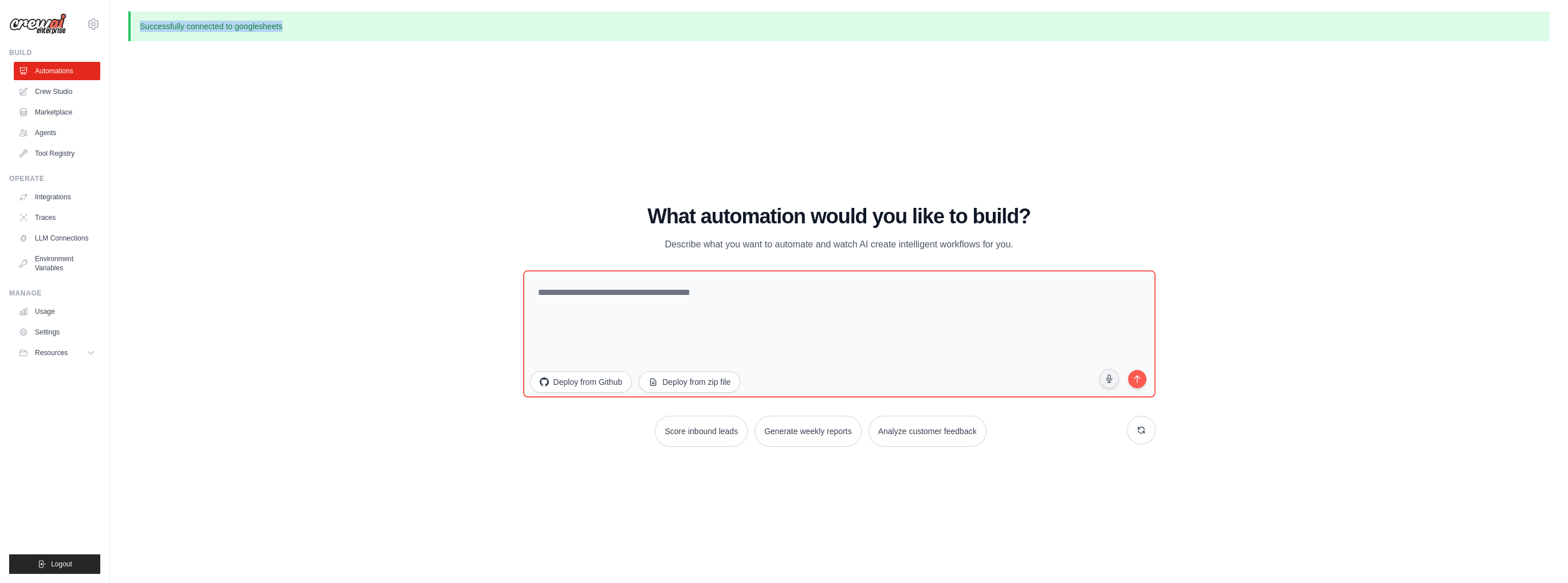
drag, startPoint x: 138, startPoint y: 26, endPoint x: 312, endPoint y: 25, distance: 174.0
click at [312, 25] on p "Successfully connected to googlesheets" at bounding box center [839, 26] width 1422 height 30
click at [48, 88] on link "Crew Studio" at bounding box center [58, 91] width 86 height 18
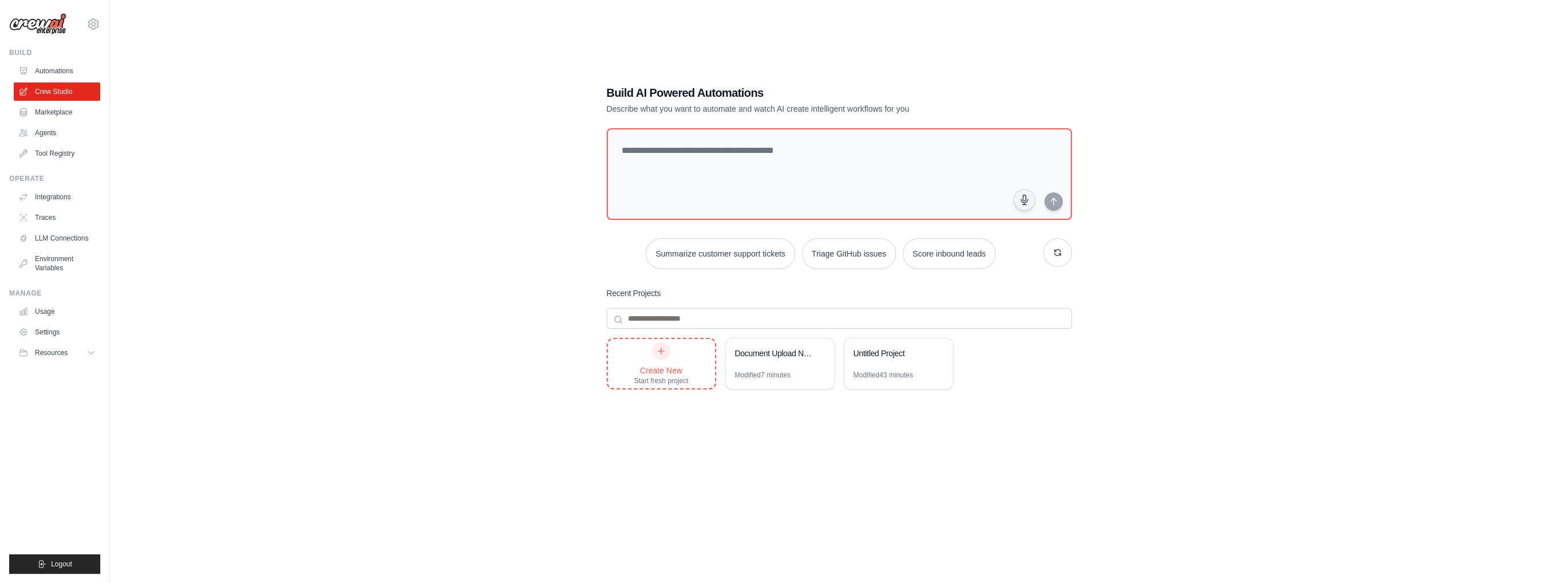
click at [670, 379] on div "Start fresh project" at bounding box center [661, 380] width 54 height 9
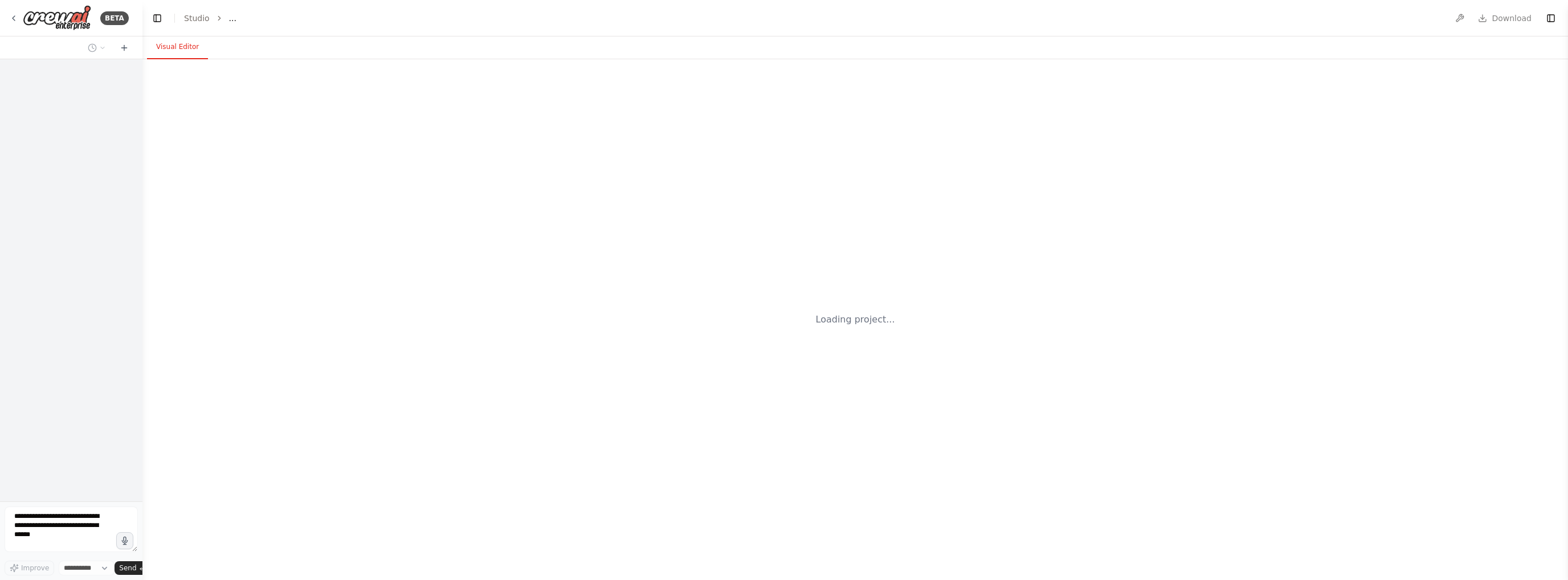
select select "****"
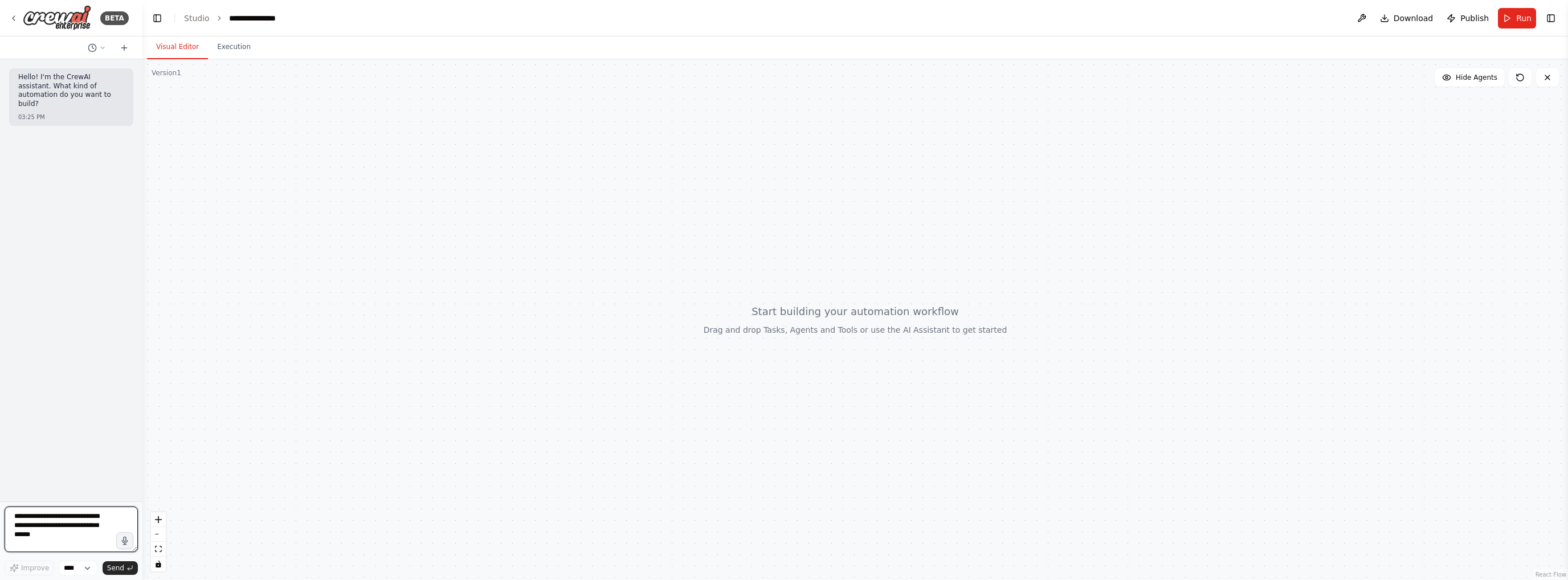
click at [61, 527] on textarea at bounding box center [71, 529] width 133 height 45
type textarea "*"
type textarea "**********"
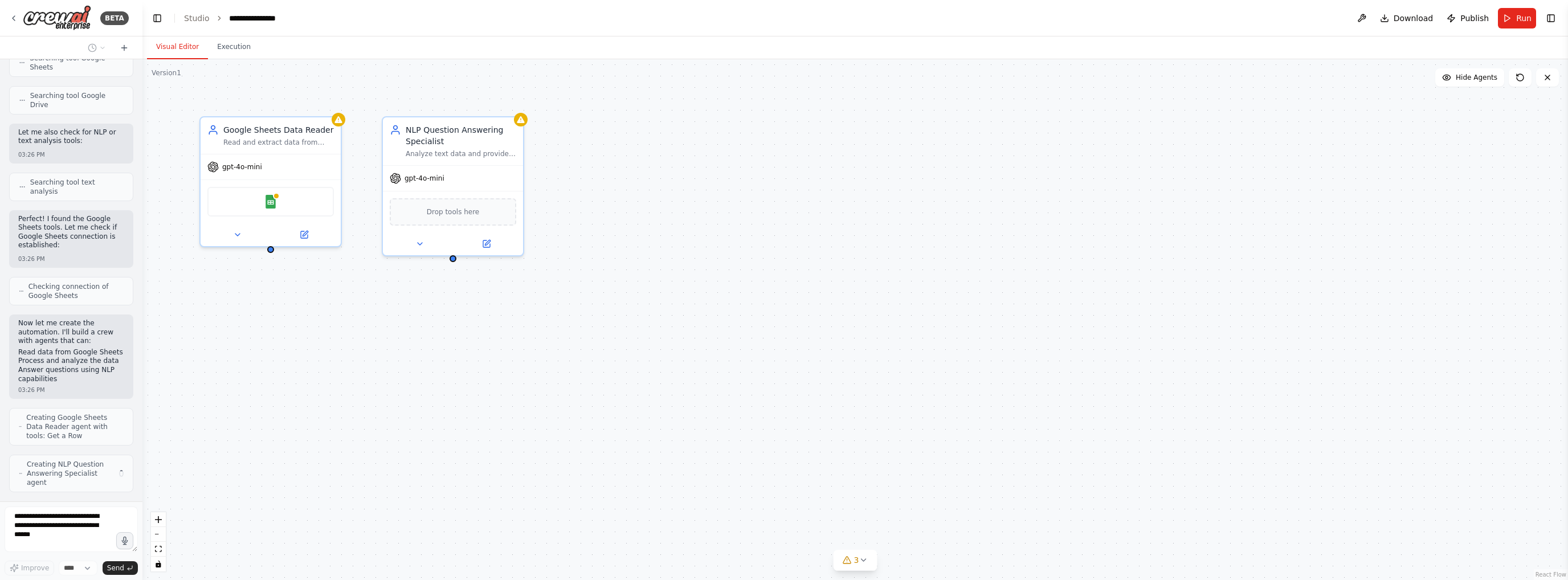
scroll to position [336, 0]
click at [857, 555] on span "3" at bounding box center [856, 560] width 5 height 12
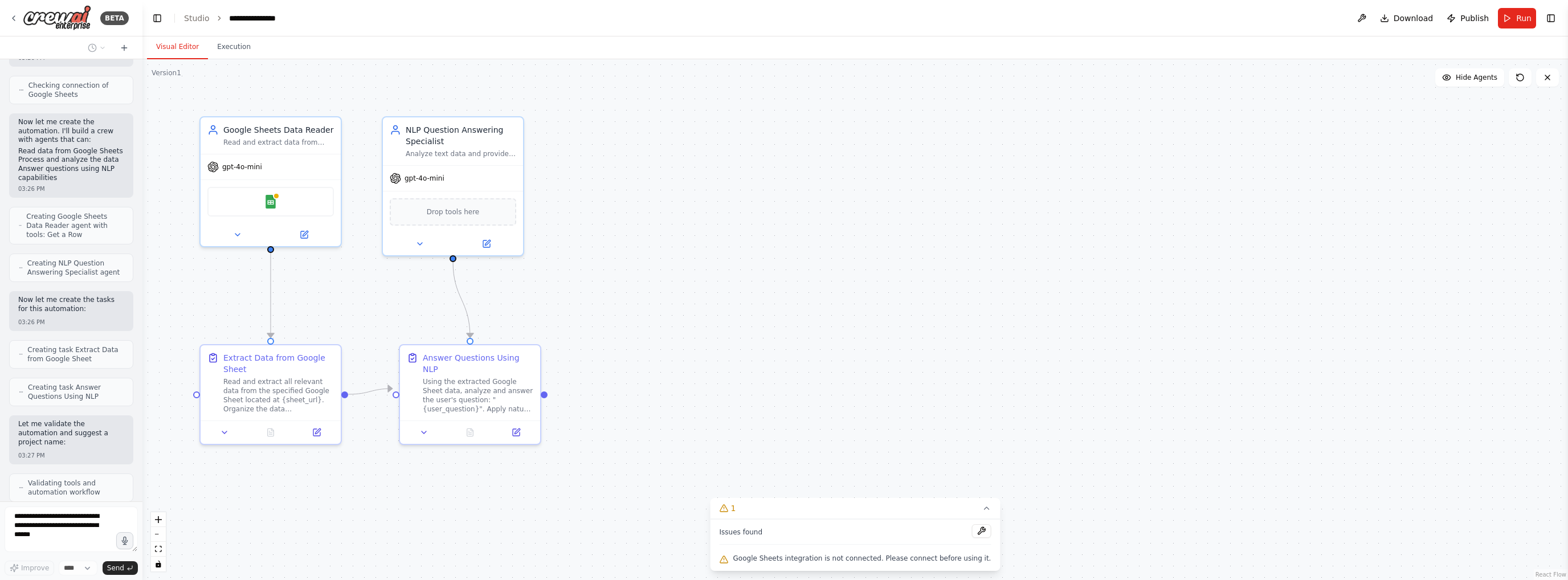
scroll to position [594, 0]
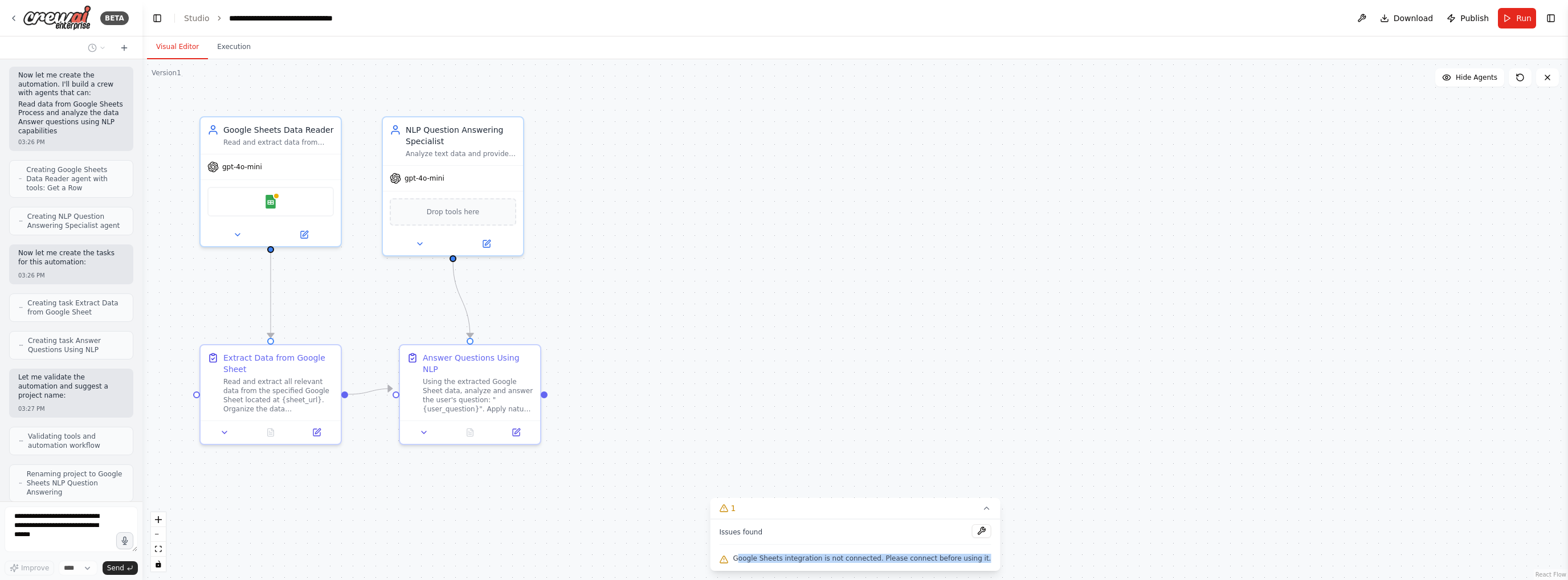
drag, startPoint x: 753, startPoint y: 558, endPoint x: 977, endPoint y: 563, distance: 224.1
click at [977, 563] on div "Issues found Google Sheets integration is not connected. Please connect before …" at bounding box center [855, 545] width 290 height 52
click at [280, 218] on div "Google Sheets" at bounding box center [270, 199] width 140 height 44
click at [280, 206] on div "Google Sheets" at bounding box center [271, 199] width 127 height 30
click at [302, 238] on div at bounding box center [270, 233] width 140 height 23
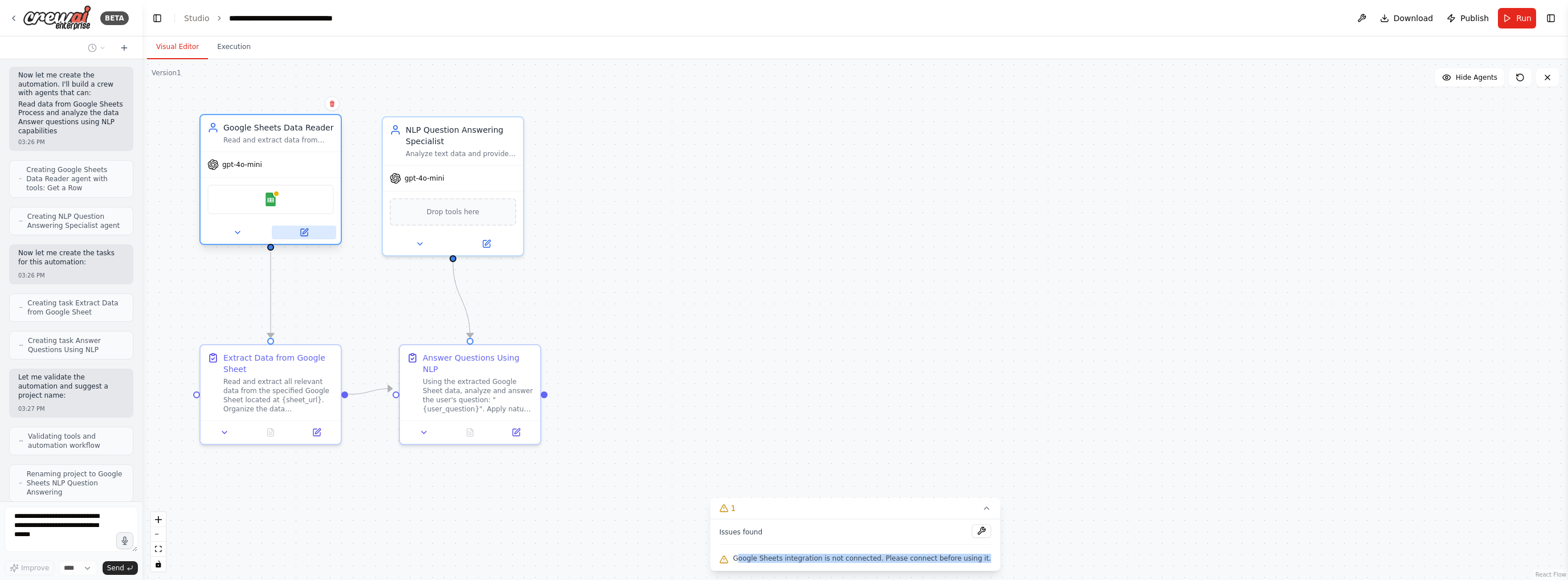
click at [308, 233] on icon at bounding box center [303, 232] width 6 height 6
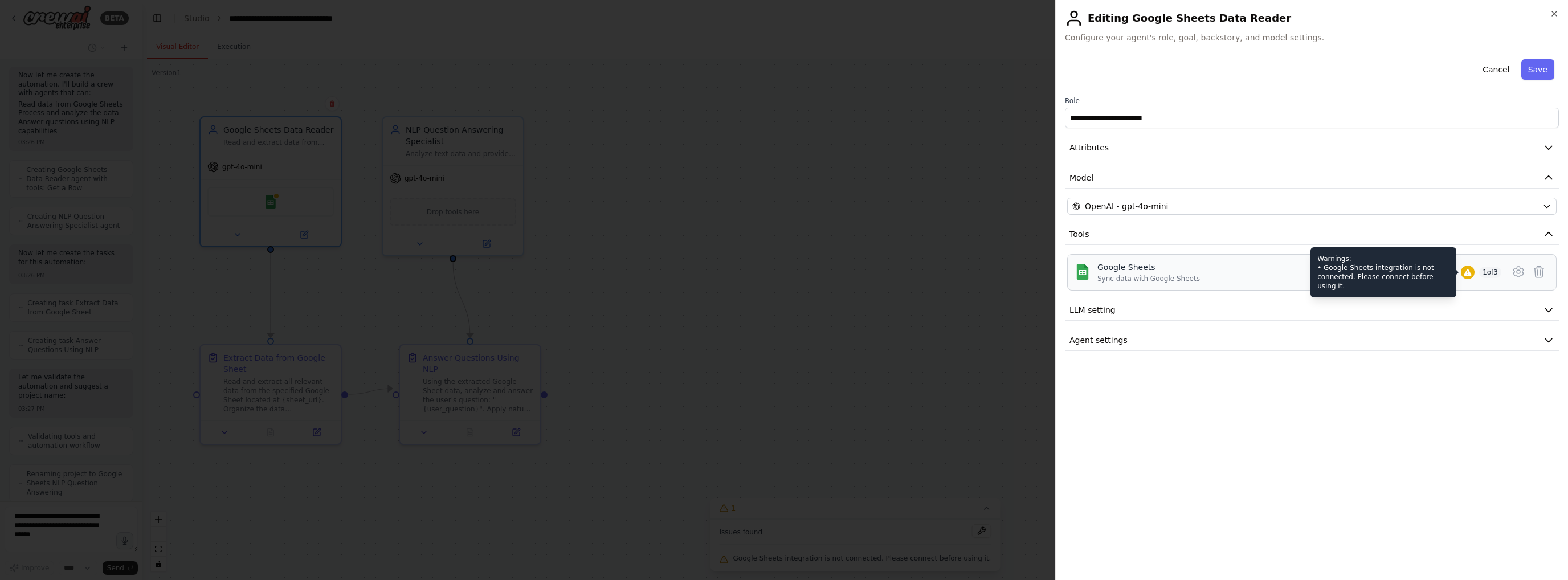
click at [1472, 270] on div at bounding box center [1467, 272] width 14 height 14
click at [1515, 271] on icon at bounding box center [1518, 272] width 14 height 14
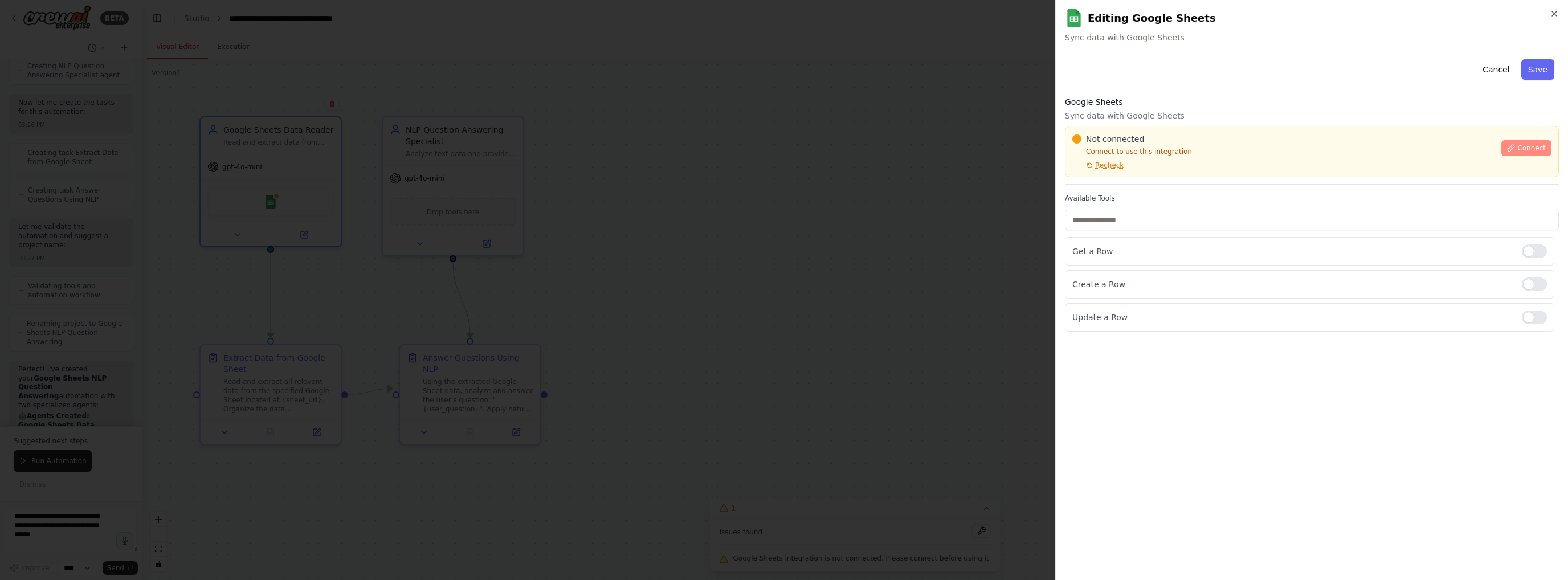
click at [1520, 146] on button "Connect" at bounding box center [1526, 148] width 50 height 16
click at [902, 197] on div at bounding box center [784, 290] width 1568 height 580
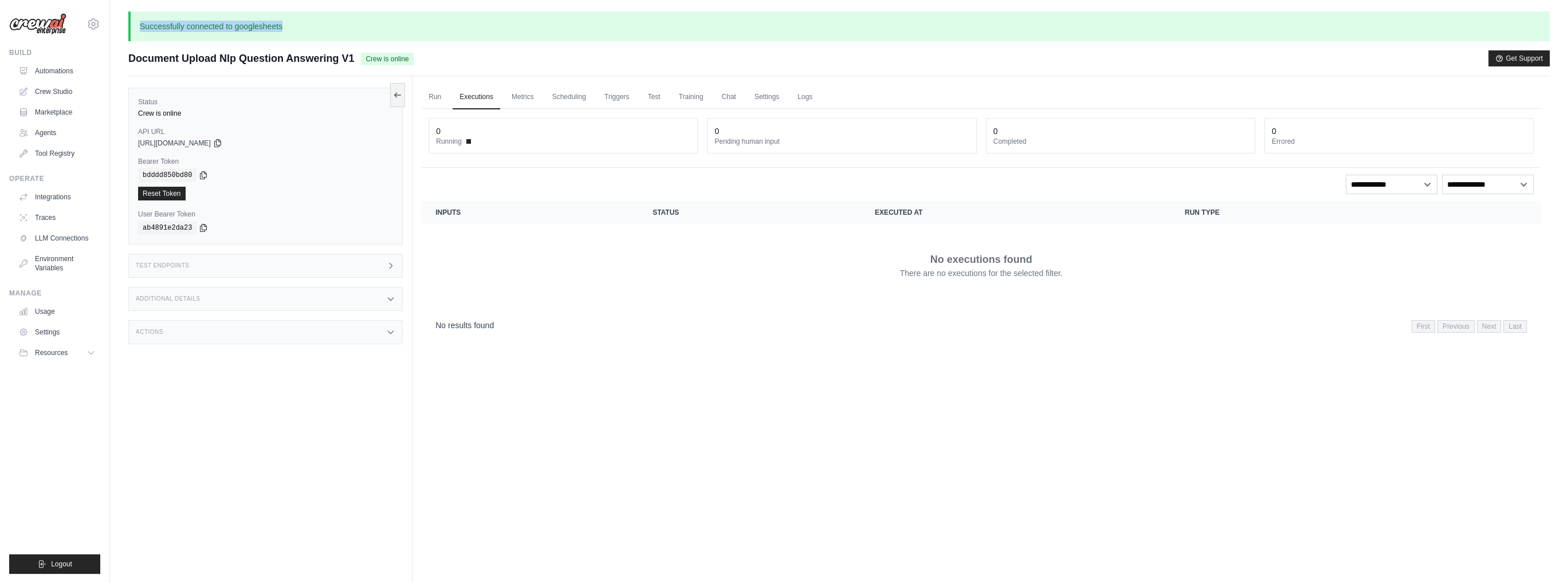
drag, startPoint x: 293, startPoint y: 23, endPoint x: 125, endPoint y: 22, distance: 168.0
click at [125, 22] on div "Successfully connected to googlesheets Submit a support request Describe your i…" at bounding box center [839, 335] width 1458 height 647
click at [207, 18] on p "Successfully connected to googlesheets" at bounding box center [839, 26] width 1422 height 30
click at [60, 67] on link "Automations" at bounding box center [58, 70] width 86 height 18
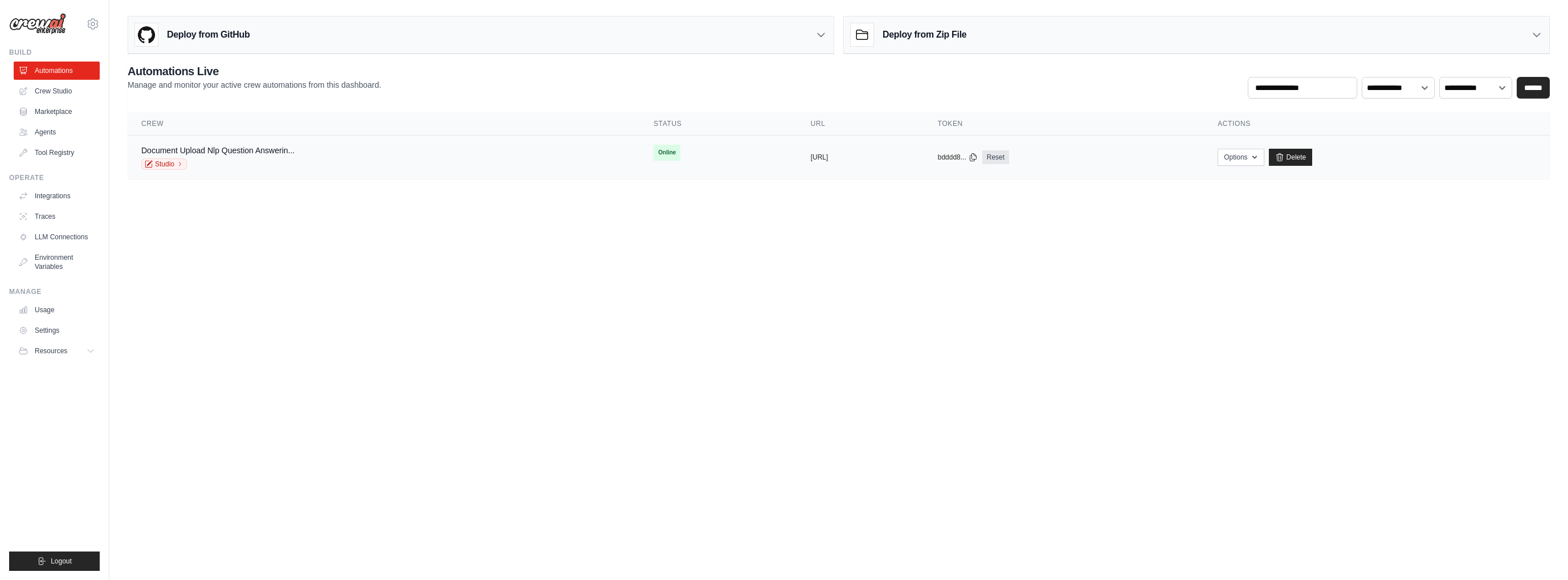
click at [540, 159] on div "Document Upload Nlp Question Answerin... Studio" at bounding box center [383, 157] width 485 height 25
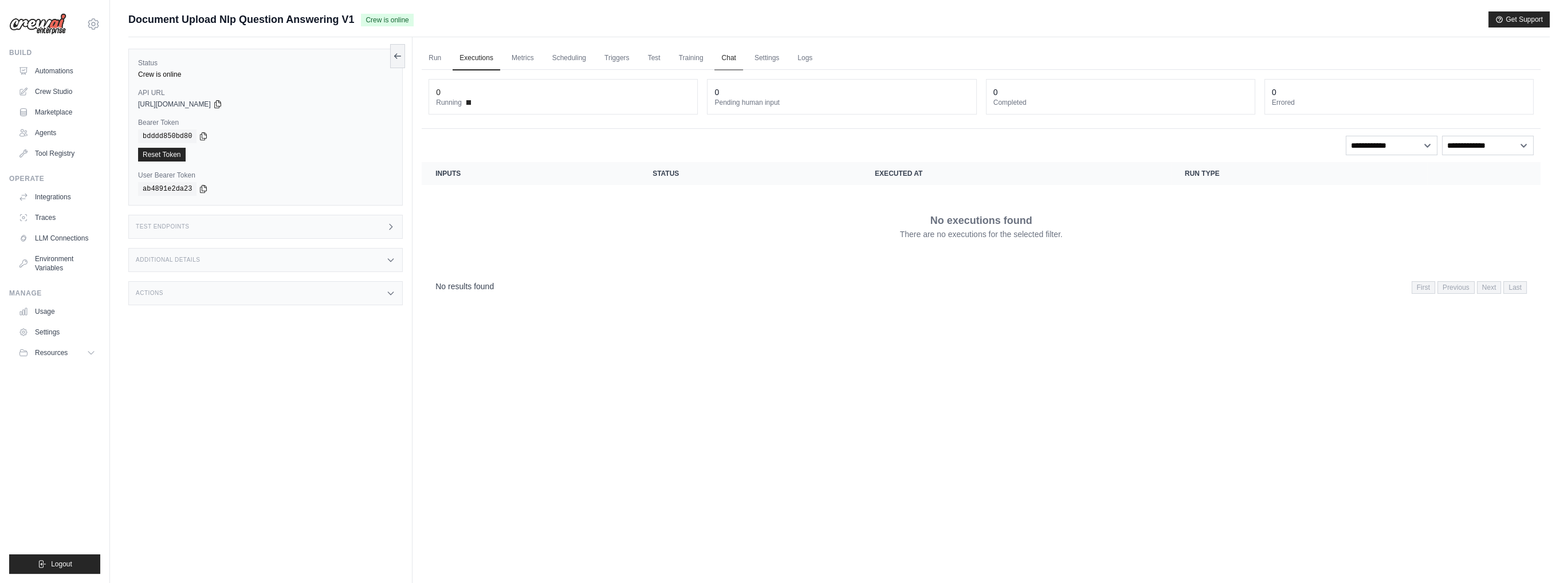
click at [733, 56] on link "Chat" at bounding box center [728, 58] width 28 height 24
click at [437, 61] on link "Run" at bounding box center [435, 58] width 26 height 24
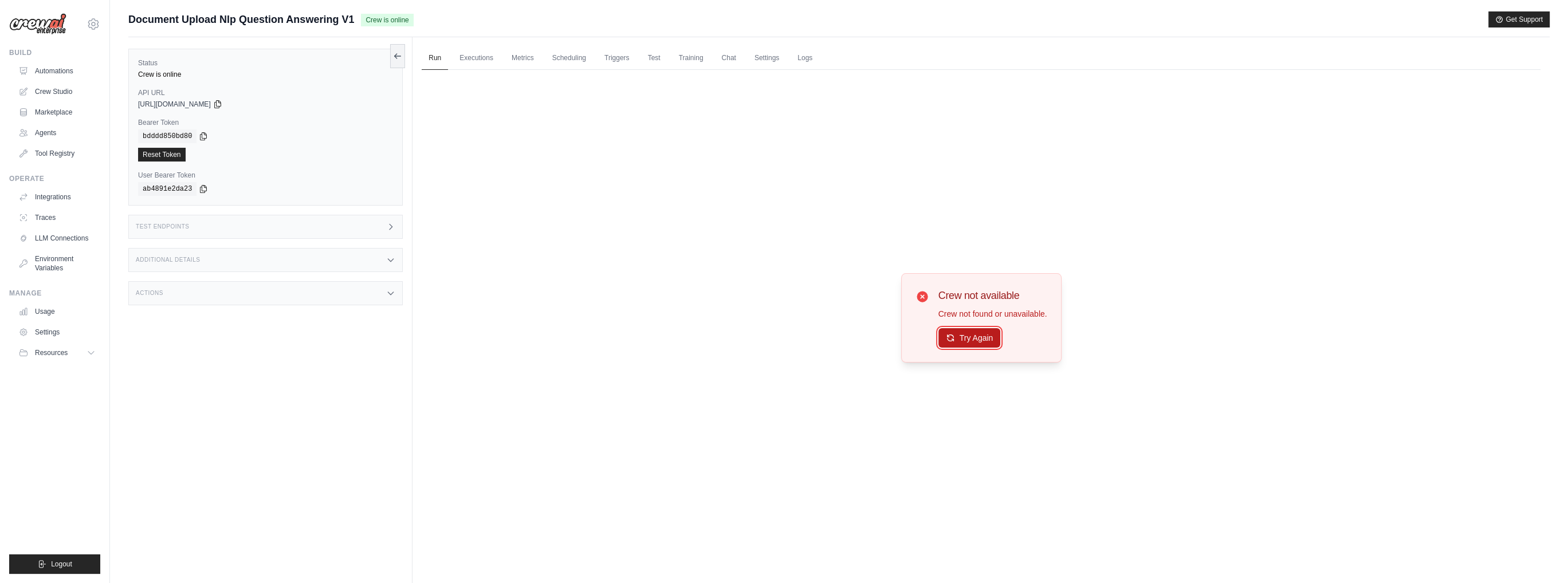
click at [993, 335] on button "Try Again" at bounding box center [969, 337] width 62 height 20
drag, startPoint x: 976, startPoint y: 350, endPoint x: 806, endPoint y: 256, distance: 194.3
click at [974, 348] on div "Crew not available Crew not found or unavailable. Try Again" at bounding box center [981, 317] width 160 height 89
drag, startPoint x: 380, startPoint y: 22, endPoint x: 472, endPoint y: 26, distance: 92.1
click at [449, 22] on div "Document Upload Nlp Question Answering V1 Crew is online Get Support" at bounding box center [839, 20] width 1422 height 16
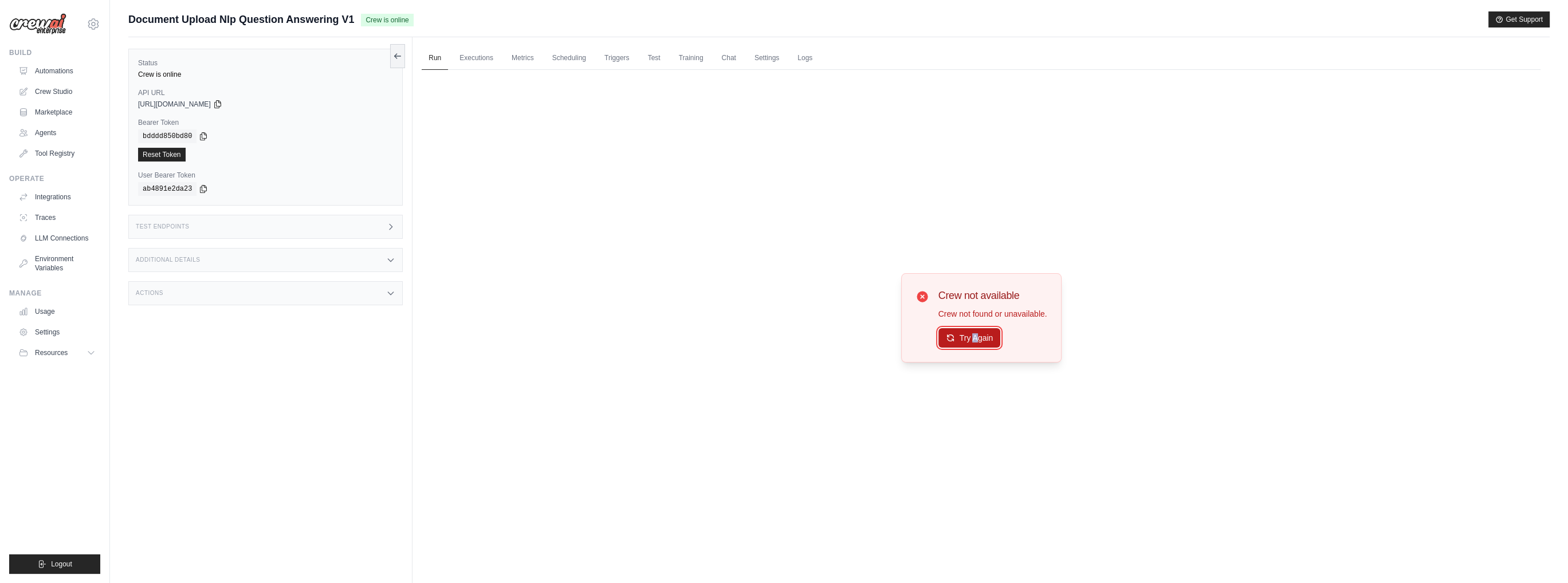
click at [976, 328] on button "Try Again" at bounding box center [969, 337] width 62 height 20
click at [974, 335] on button "Try Again" at bounding box center [969, 337] width 62 height 20
click at [974, 335] on button "Try Again" at bounding box center [969, 338] width 62 height 20
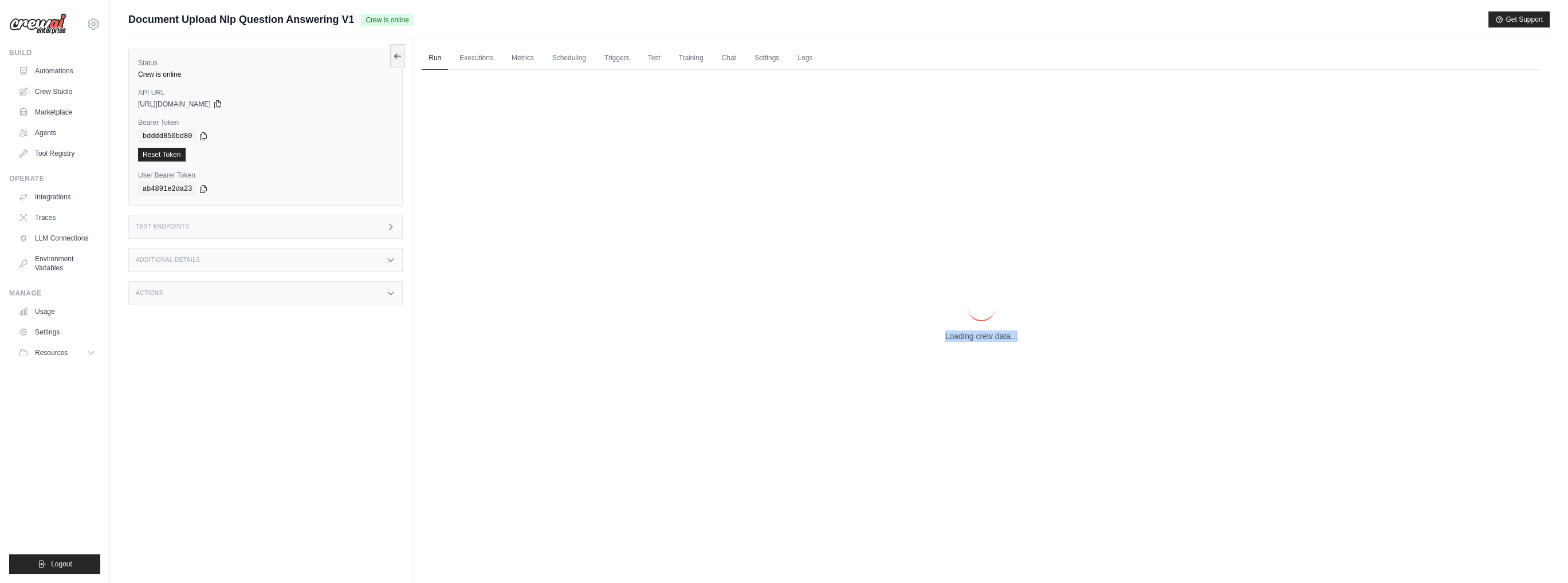
click at [974, 335] on p "Loading crew data..." at bounding box center [982, 336] width 72 height 12
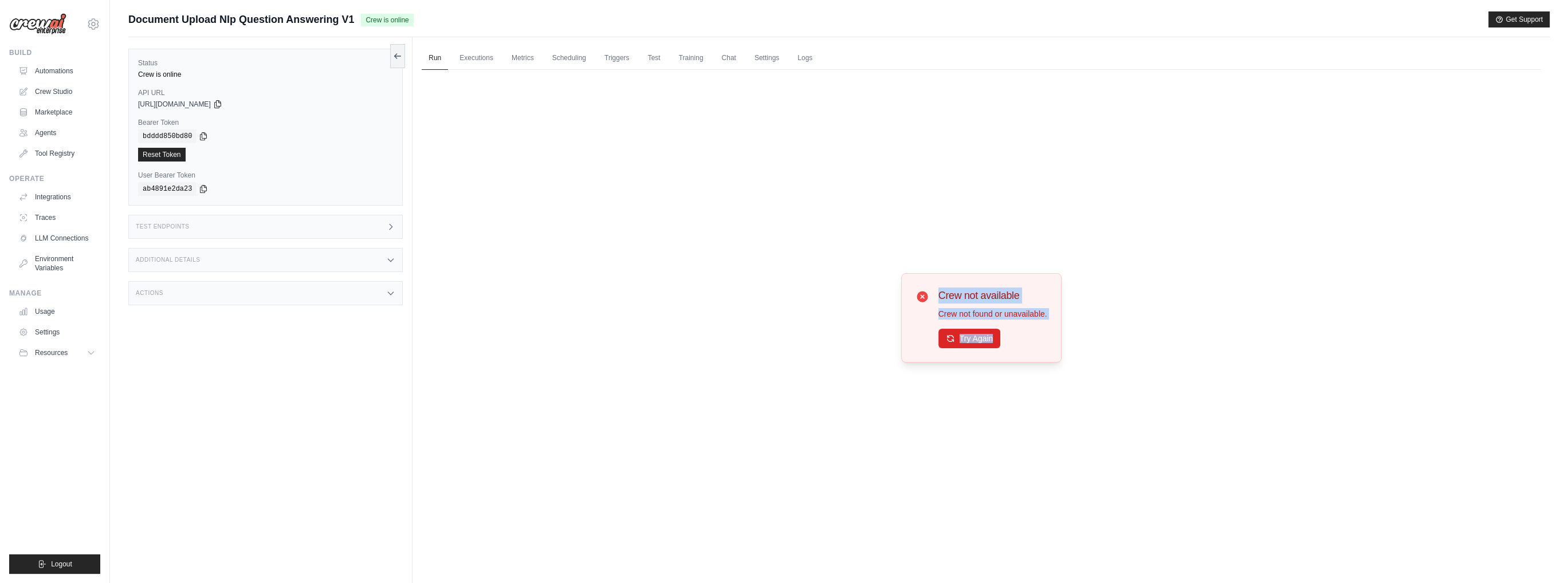
click at [974, 335] on button "Try Again" at bounding box center [969, 338] width 62 height 20
click at [972, 334] on button "Try Again" at bounding box center [969, 337] width 62 height 20
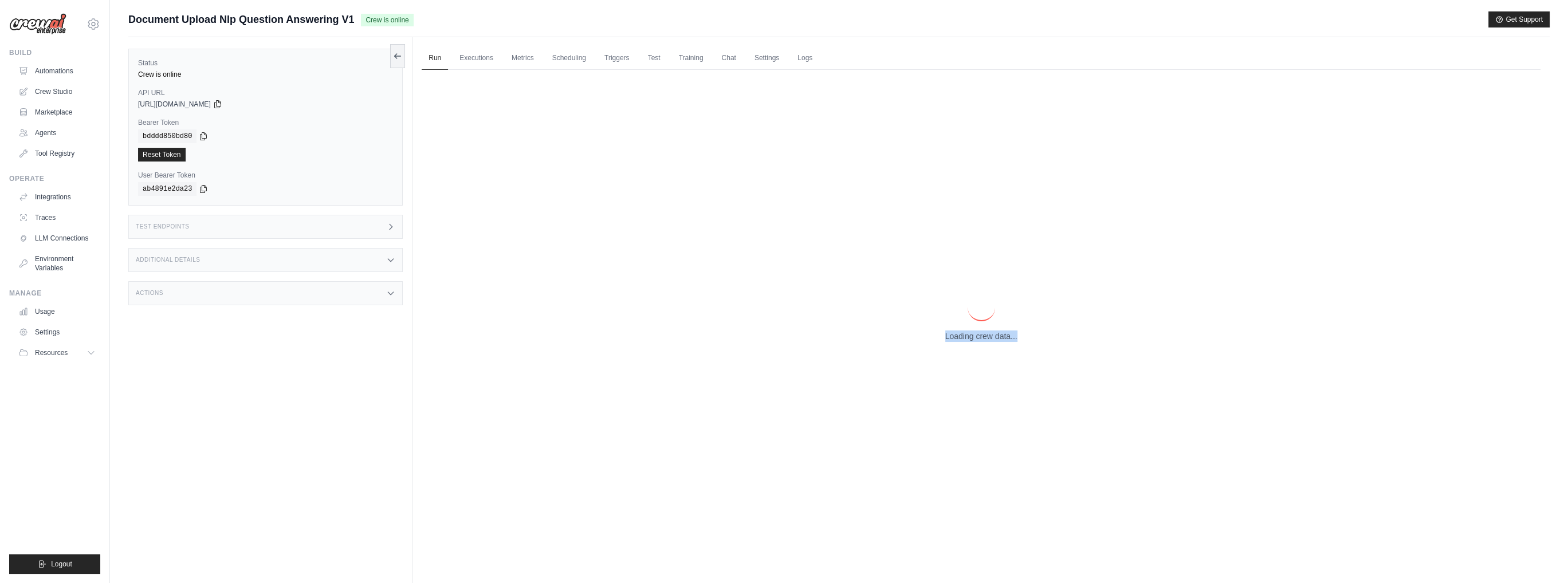
click at [971, 334] on p "Loading crew data..." at bounding box center [982, 336] width 72 height 12
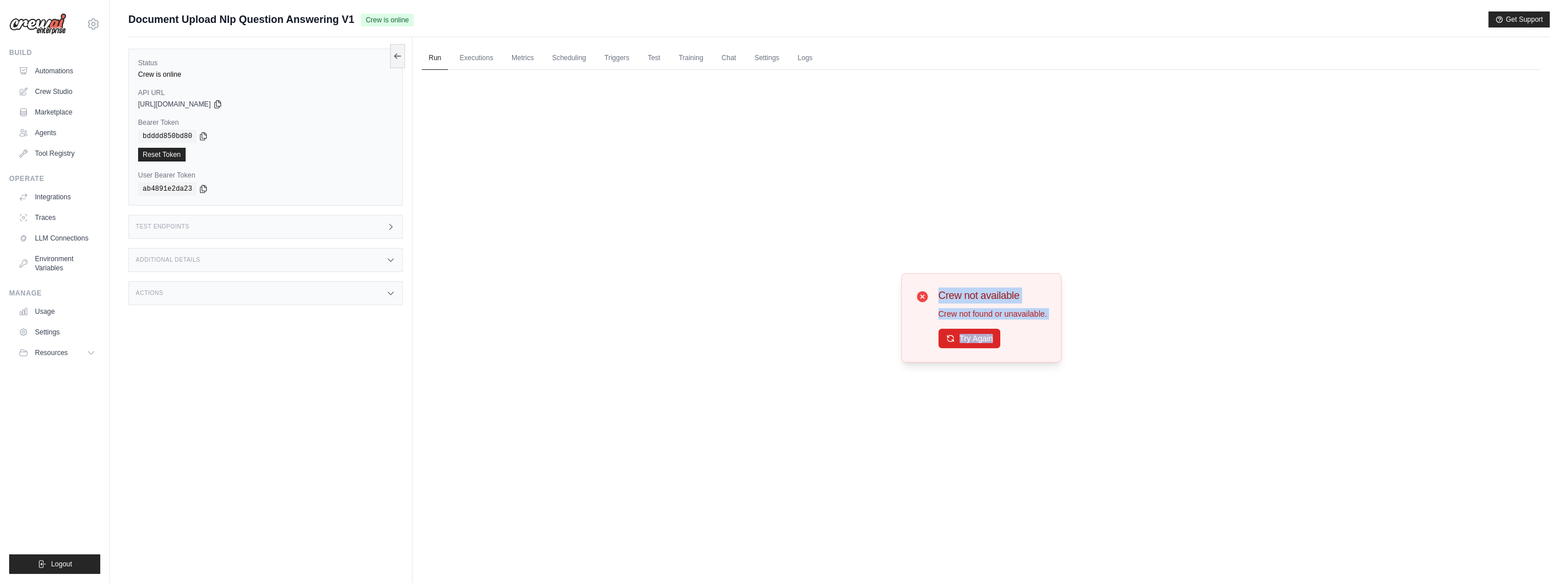
click at [971, 332] on button "Try Again" at bounding box center [969, 338] width 62 height 20
click at [967, 332] on button "Try Again" at bounding box center [969, 338] width 62 height 20
click at [485, 60] on link "Executions" at bounding box center [477, 58] width 48 height 24
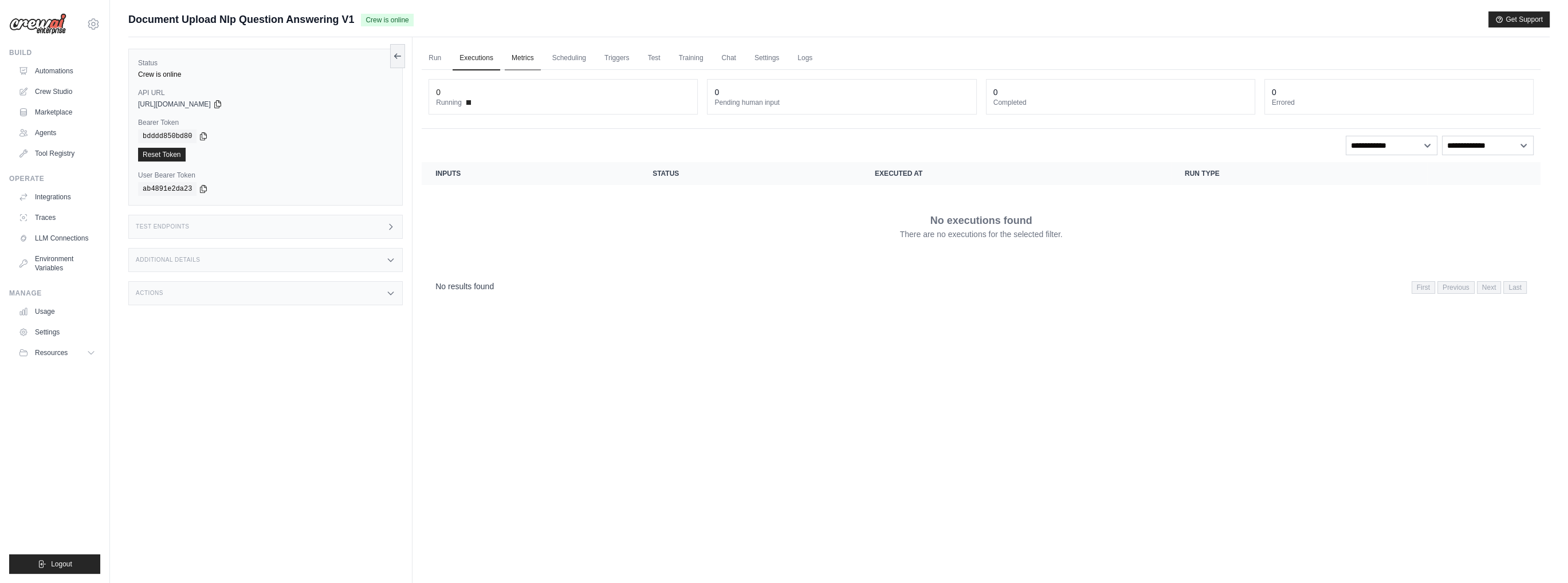
click at [534, 59] on link "Metrics" at bounding box center [523, 58] width 36 height 24
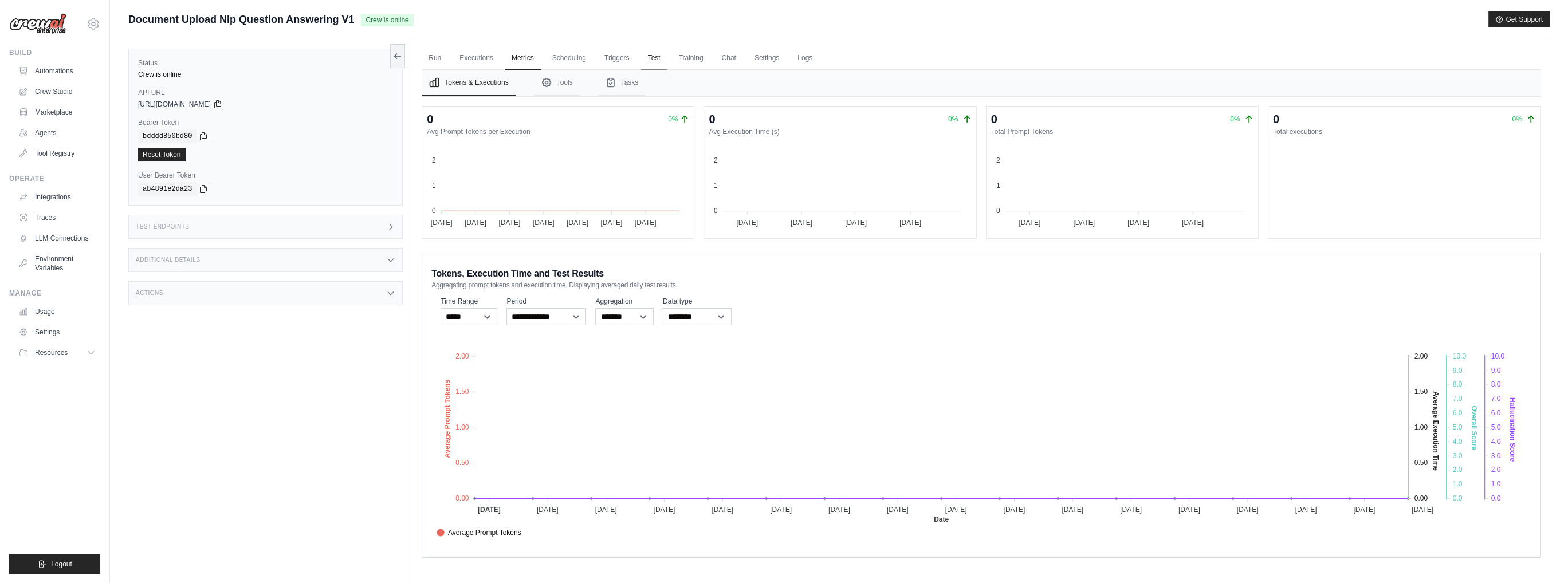
click at [653, 51] on link "Test" at bounding box center [654, 58] width 26 height 24
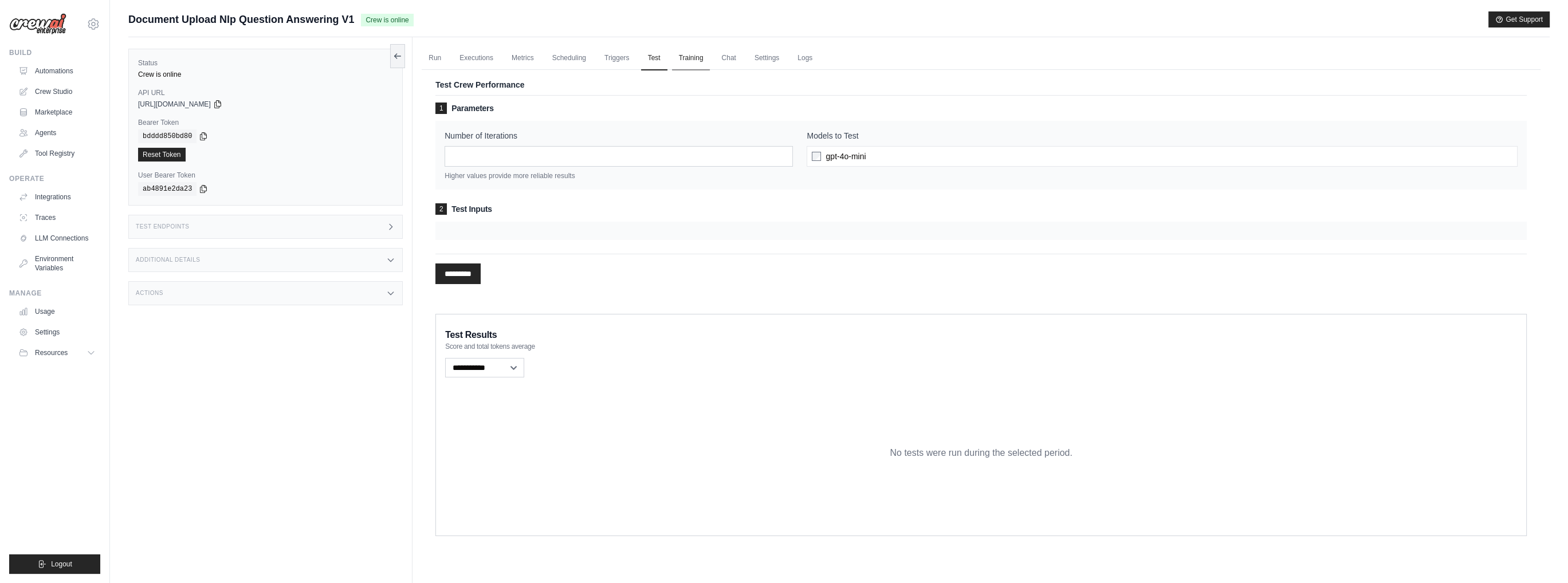
click at [699, 59] on link "Training" at bounding box center [691, 58] width 38 height 24
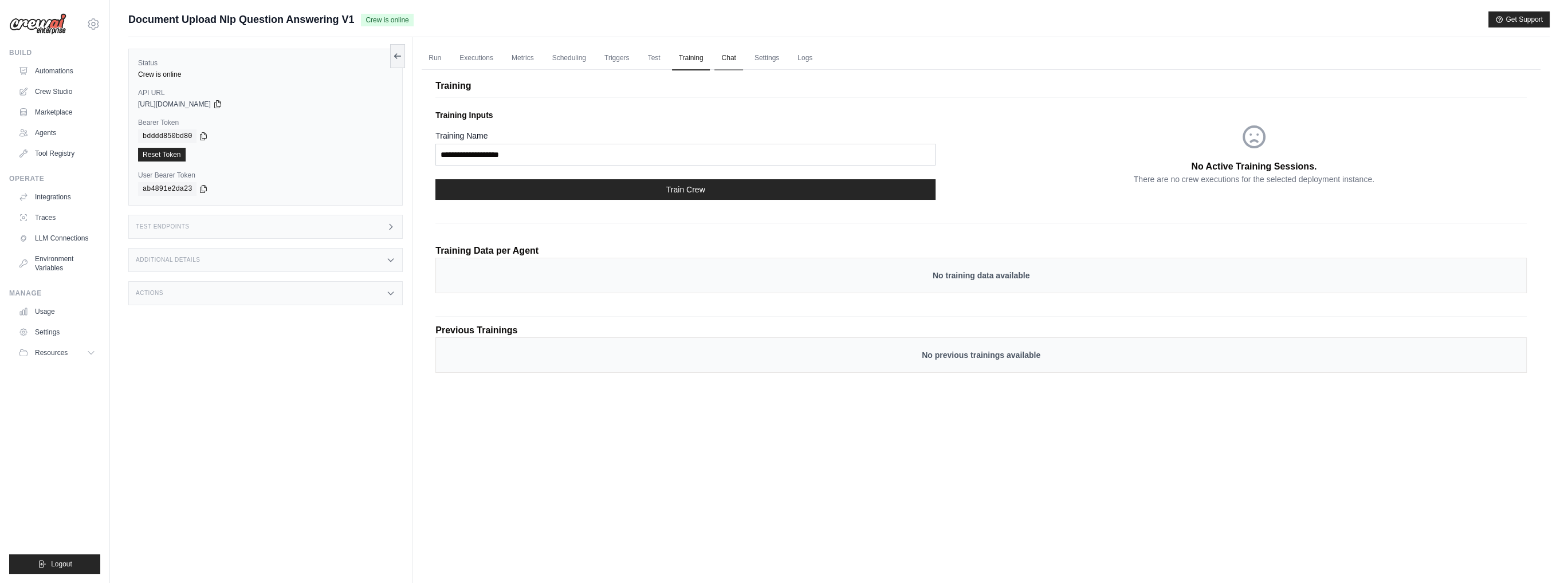
click at [724, 59] on link "Chat" at bounding box center [728, 58] width 28 height 24
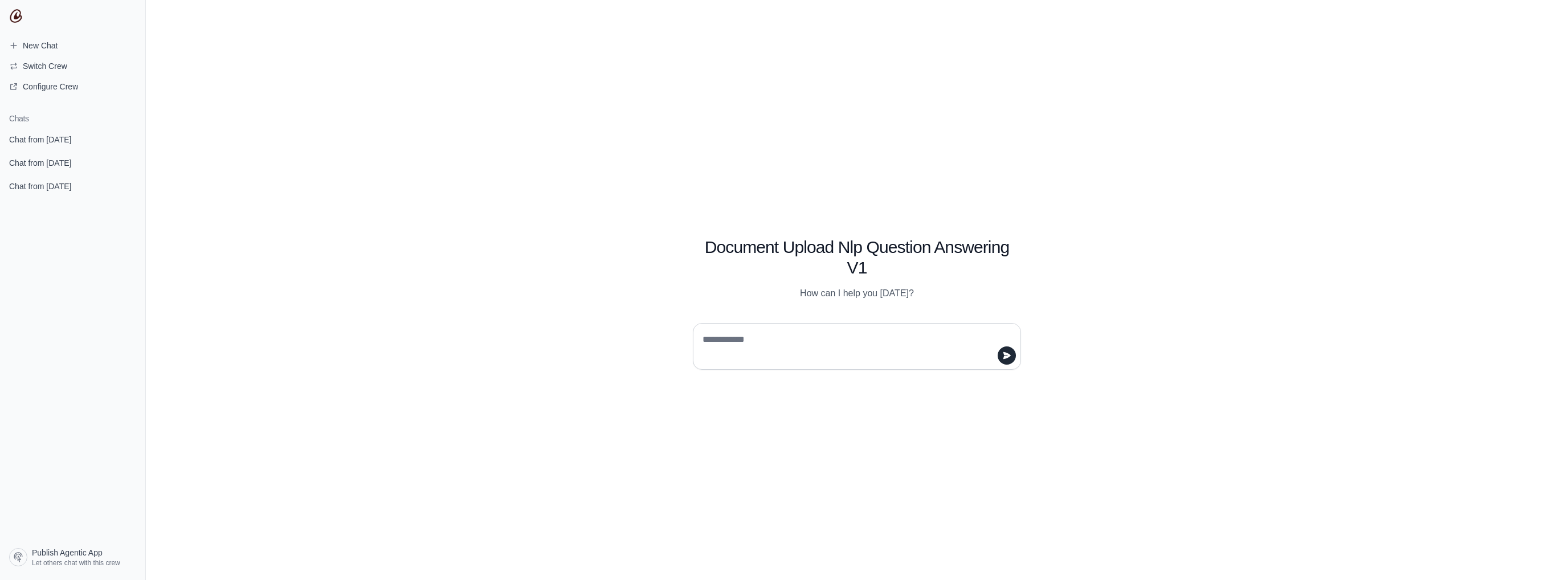
click at [825, 354] on textarea at bounding box center [853, 347] width 306 height 32
type textarea "**********"
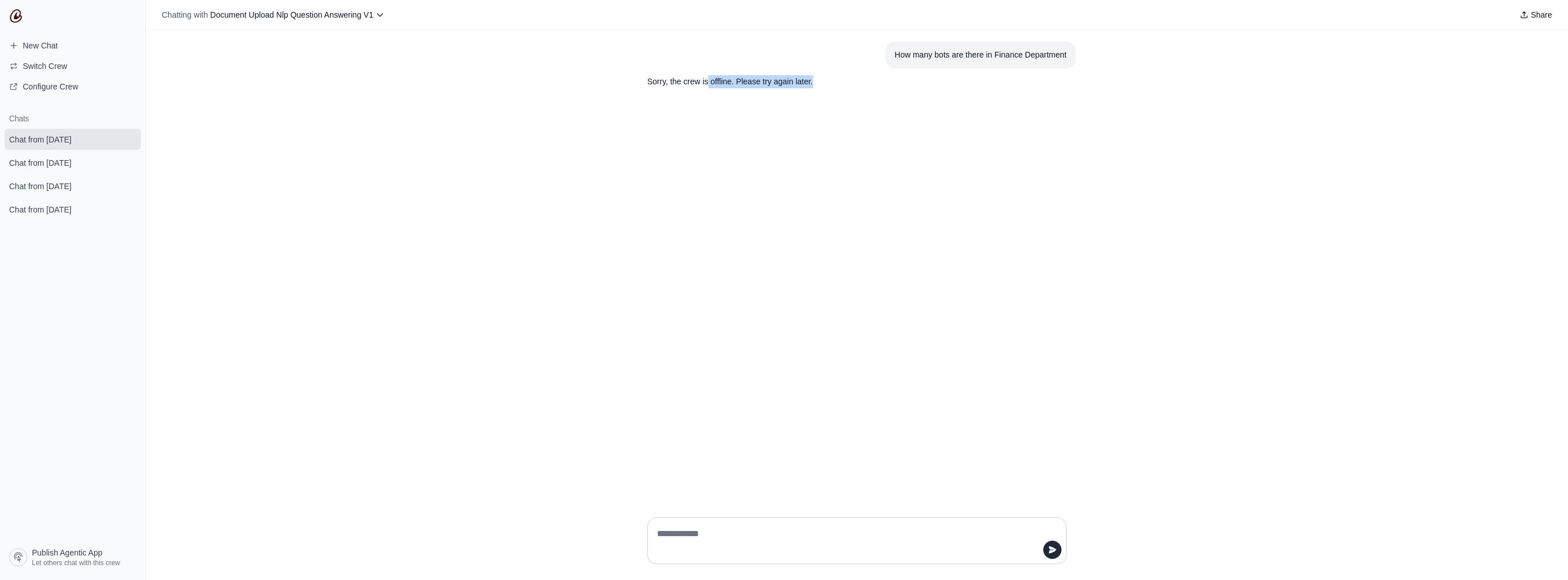
drag, startPoint x: 708, startPoint y: 79, endPoint x: 831, endPoint y: 78, distance: 123.0
click at [831, 78] on p "Sorry, the crew is offline. Please try again later." at bounding box center [829, 81] width 365 height 13
click at [128, 143] on icon "submit" at bounding box center [129, 139] width 9 height 9
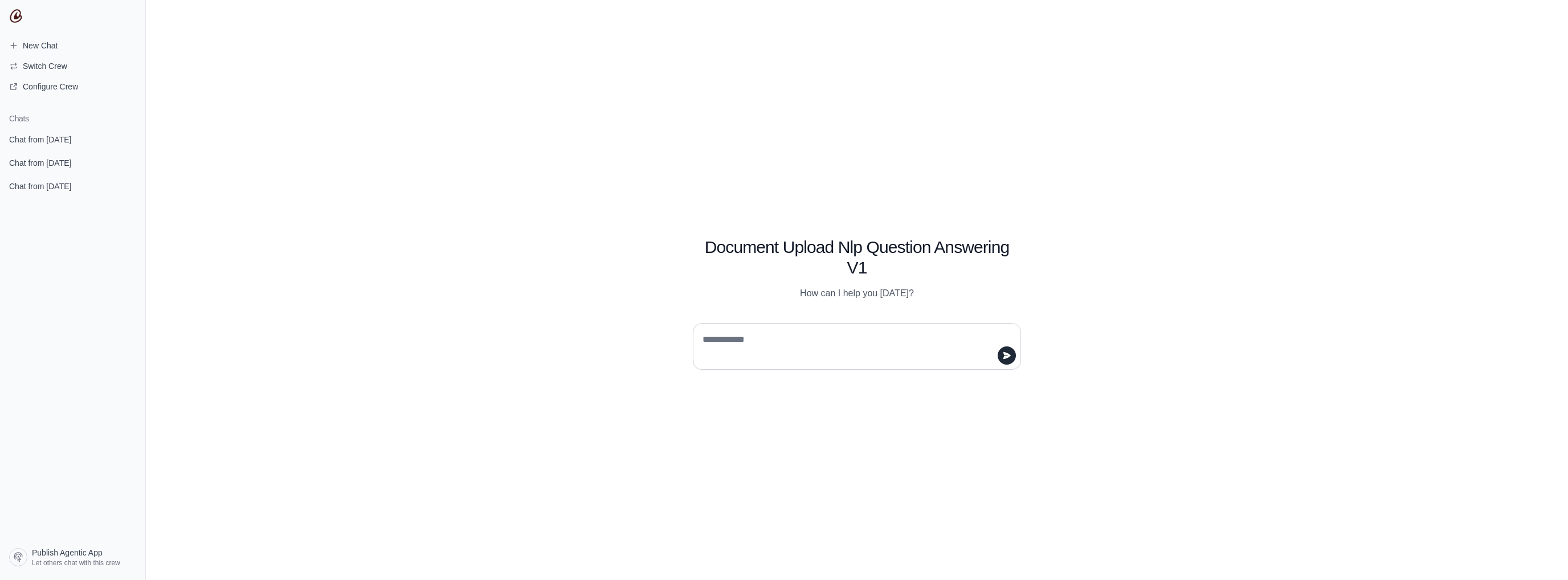
click at [128, 140] on icon "submit" at bounding box center [129, 139] width 9 height 9
click at [128, 142] on icon "submit" at bounding box center [129, 139] width 6 height 7
click at [127, 140] on icon "submit" at bounding box center [129, 139] width 6 height 7
click at [24, 64] on span "Switch Crew" at bounding box center [45, 66] width 45 height 12
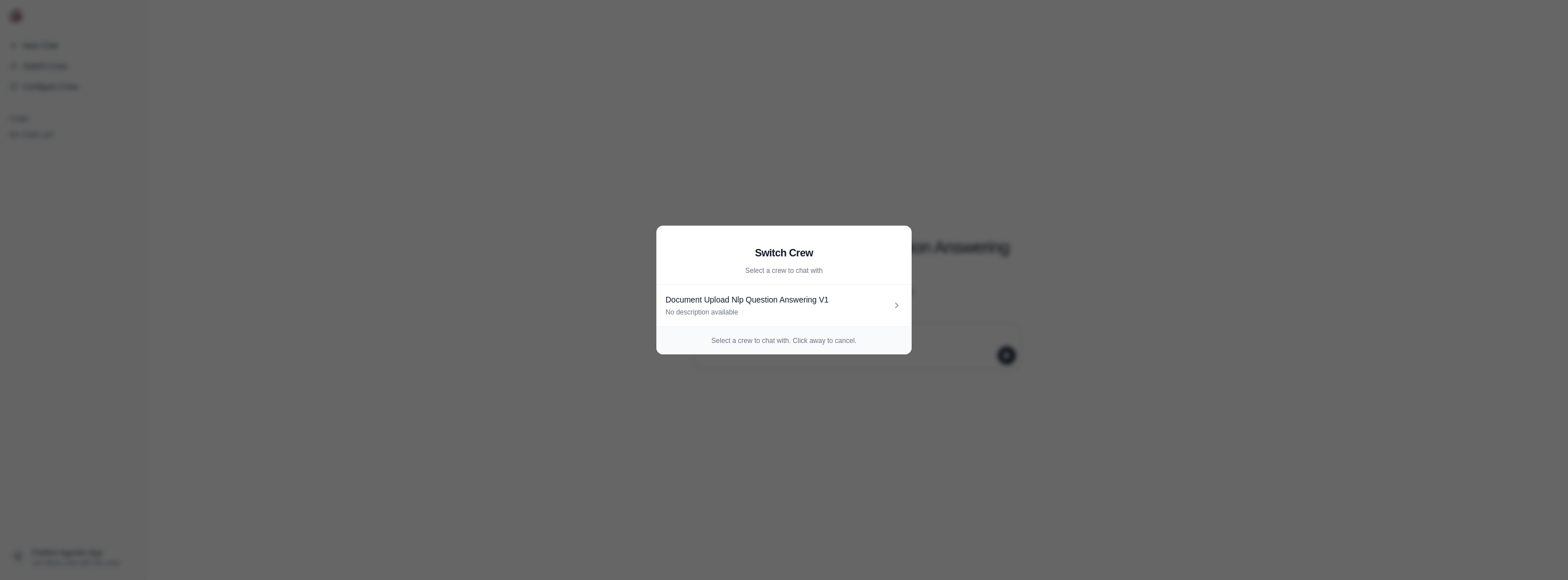
drag, startPoint x: 545, startPoint y: 358, endPoint x: 495, endPoint y: 305, distance: 72.9
click at [531, 341] on aside "Switch Crew Select a crew to chat with Document Upload Nlp Question Answering V…" at bounding box center [784, 290] width 1568 height 580
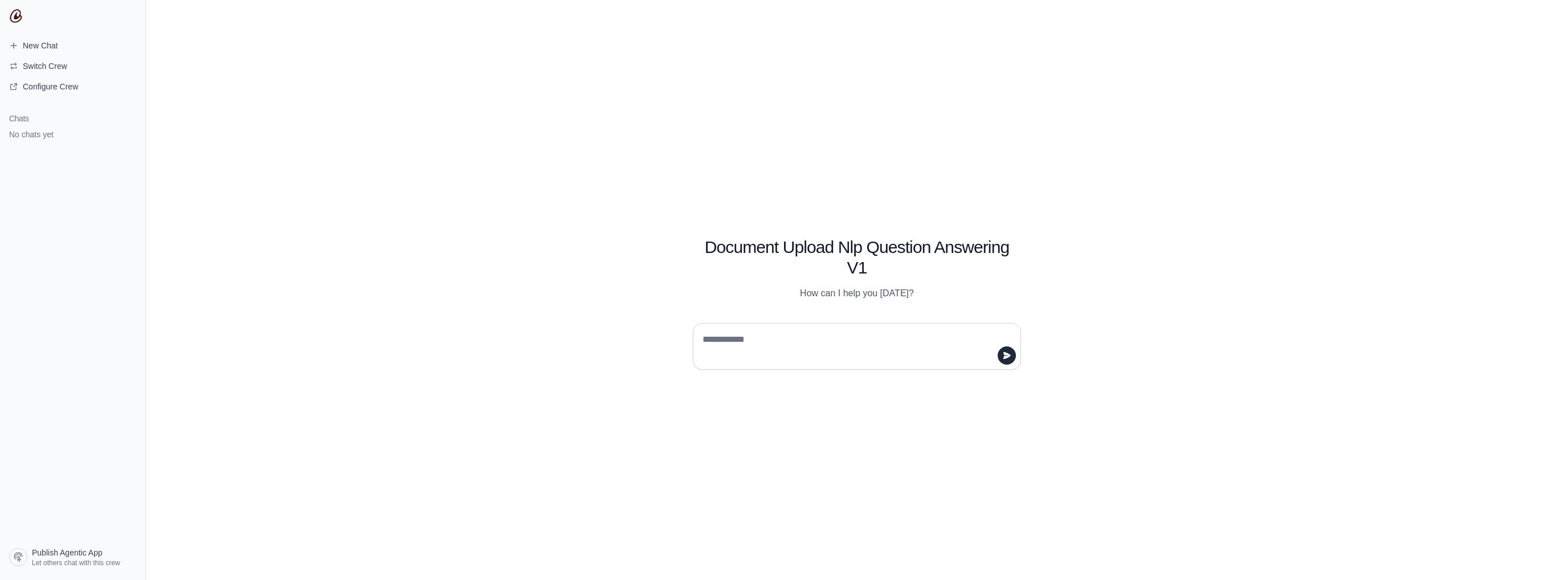
click at [816, 351] on textarea at bounding box center [853, 347] width 306 height 32
type textarea "*******"
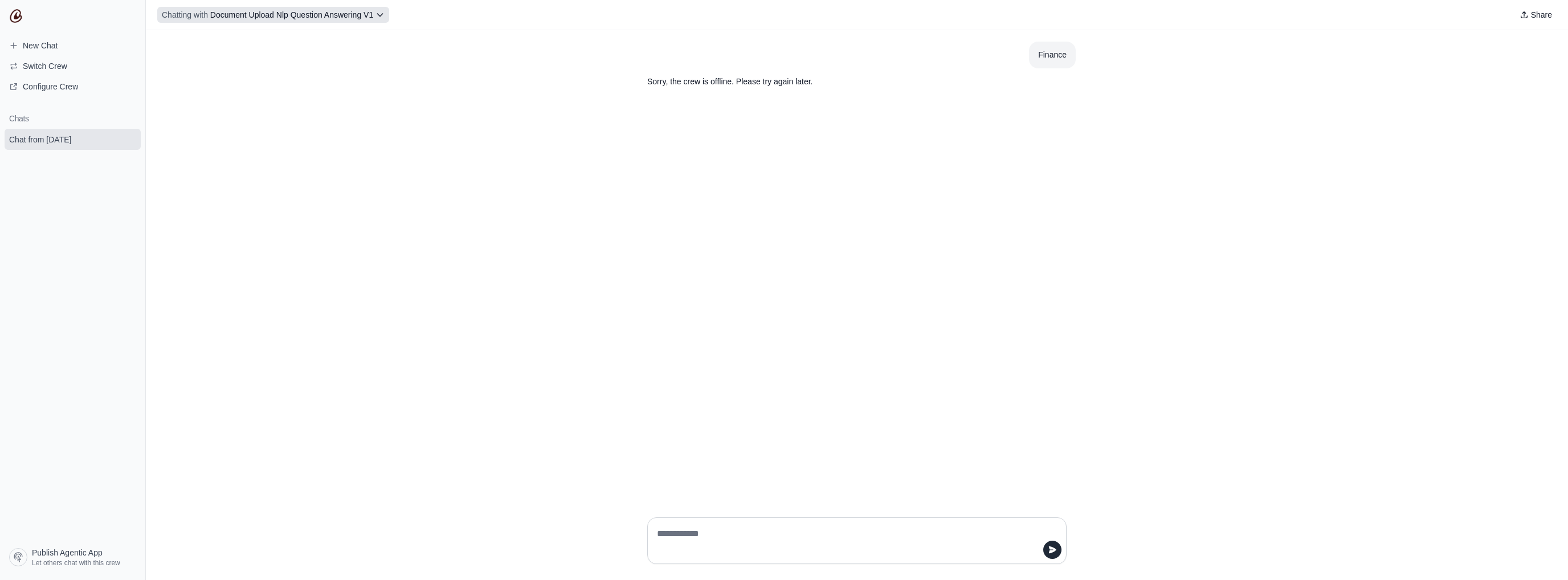
click at [311, 21] on button "Chatting with Document Upload Nlp Question Answering V1" at bounding box center [273, 14] width 232 height 16
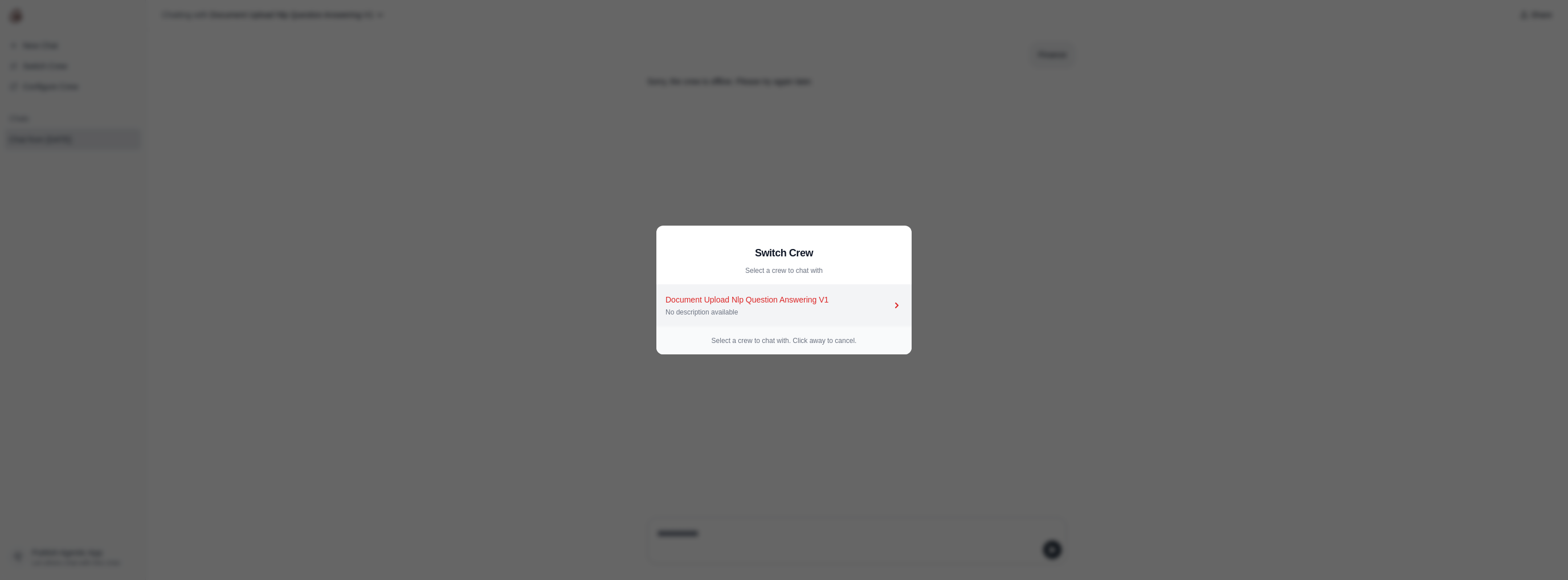
click at [692, 294] on div "Document Upload Nlp Question Answering V1" at bounding box center [778, 300] width 226 height 12
click at [703, 298] on div "Document Upload Nlp Question Answering V1" at bounding box center [778, 300] width 226 height 12
click at [705, 298] on div "Document Upload Nlp Question Answering V1" at bounding box center [778, 300] width 226 height 12
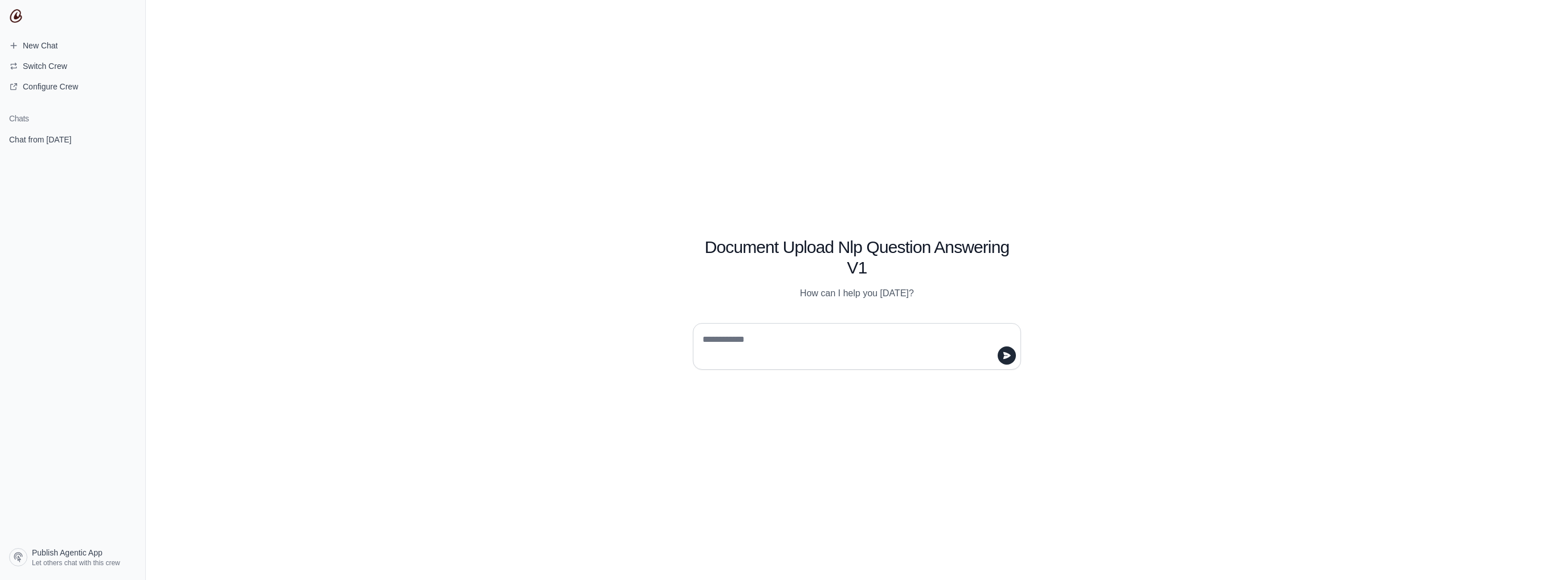
drag, startPoint x: 736, startPoint y: 347, endPoint x: 731, endPoint y: 353, distance: 7.8
click at [732, 347] on textarea at bounding box center [853, 347] width 306 height 32
type textarea "*******"
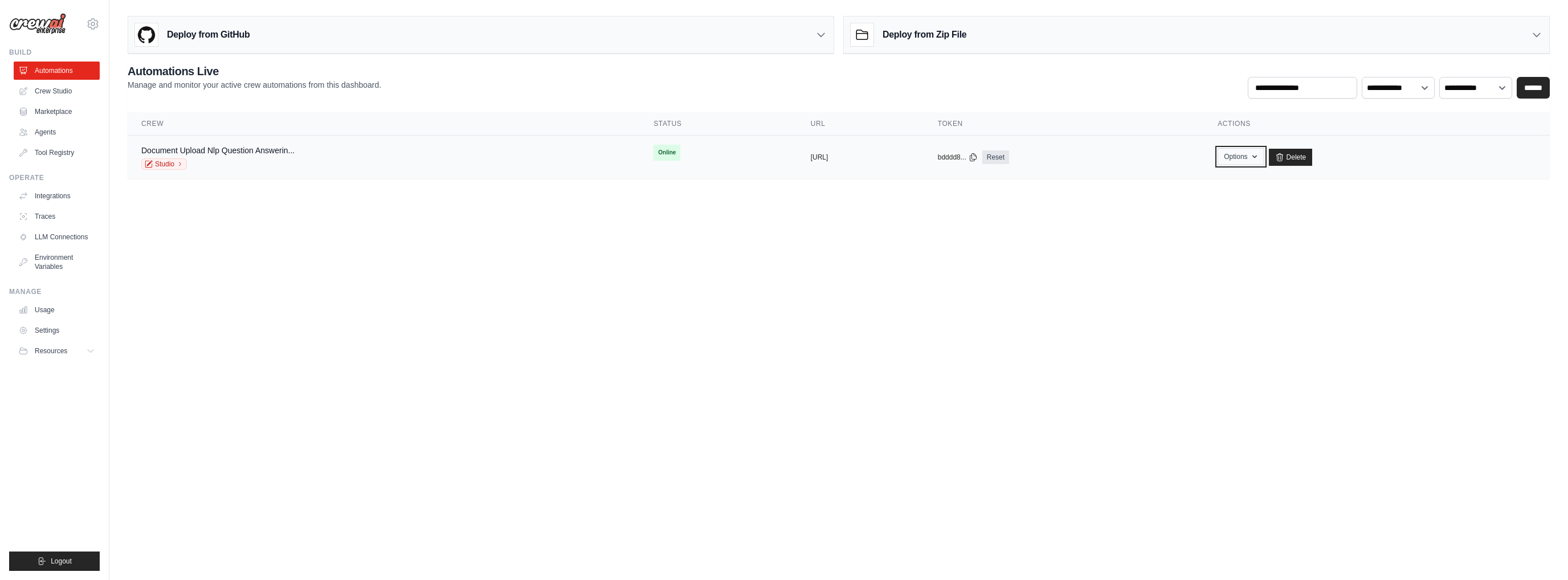
click at [1264, 156] on button "Options" at bounding box center [1241, 157] width 46 height 17
click at [1247, 178] on link "Chat with this Crew" at bounding box center [1200, 183] width 128 height 20
click at [654, 153] on span "Online" at bounding box center [667, 153] width 27 height 16
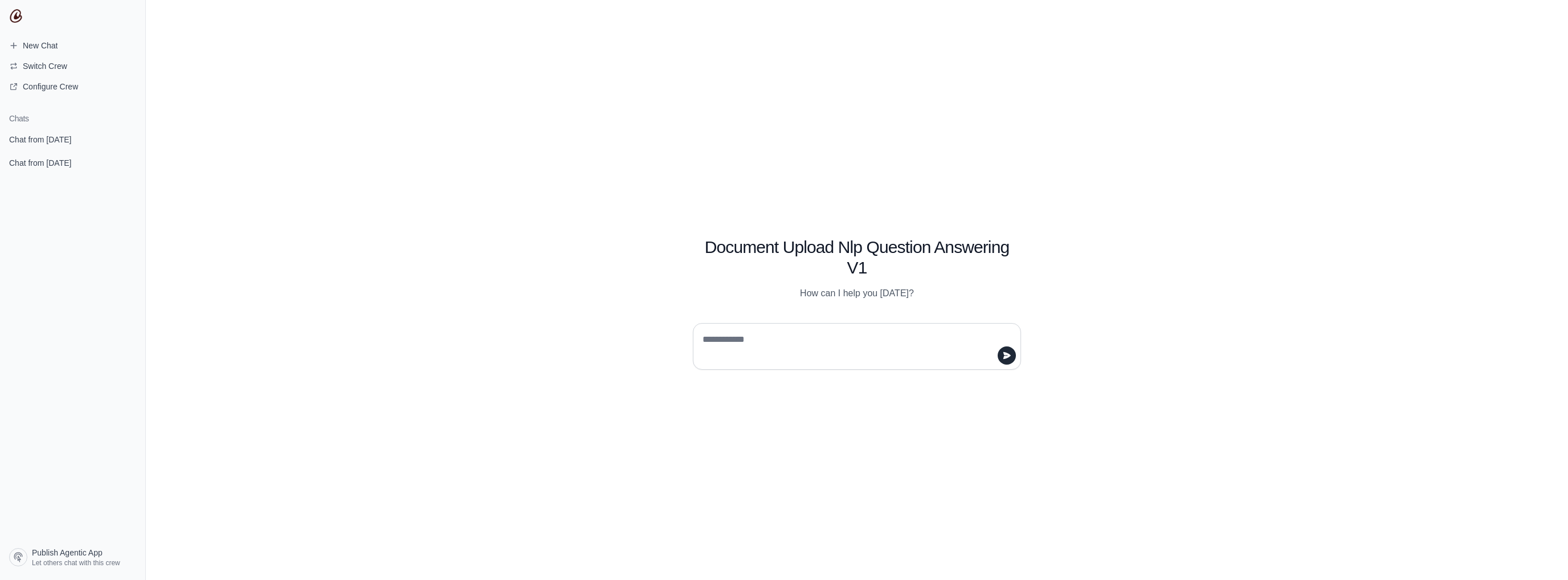
click at [786, 344] on textarea at bounding box center [853, 347] width 306 height 32
type textarea "**********"
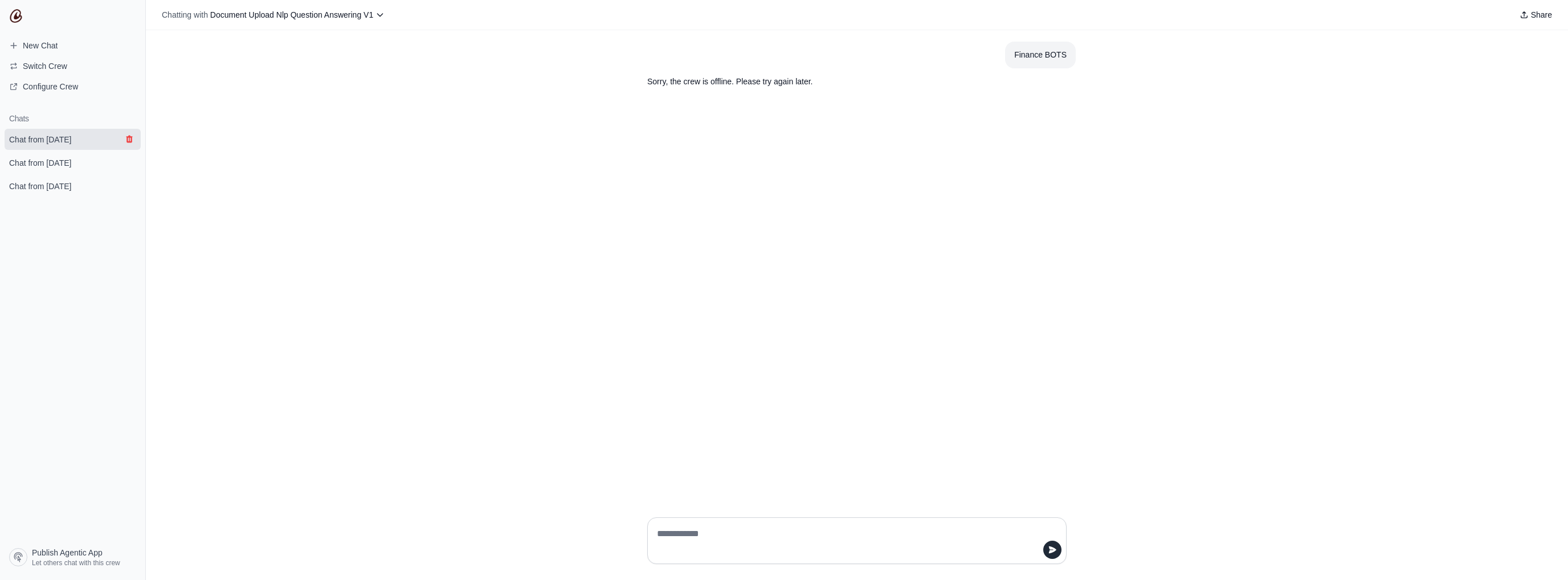
click at [126, 135] on icon "submit" at bounding box center [129, 139] width 9 height 9
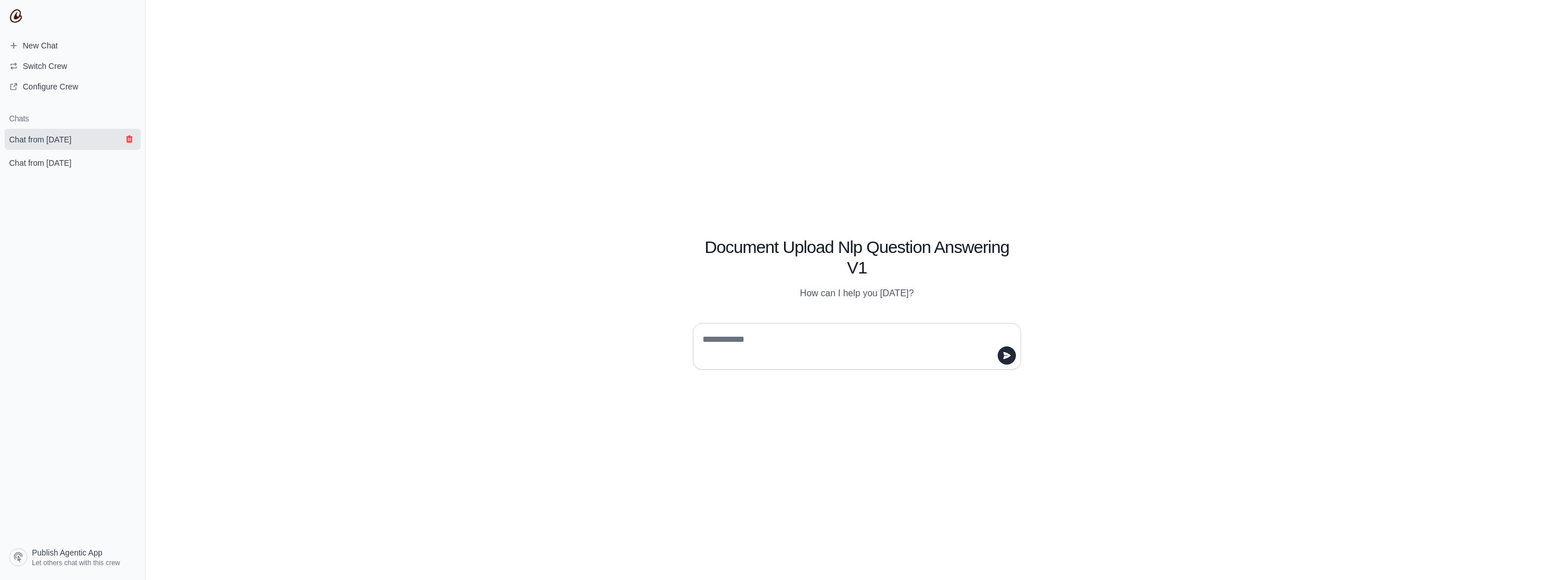
click at [129, 138] on icon "submit" at bounding box center [129, 139] width 6 height 7
click at [130, 136] on icon "submit" at bounding box center [129, 139] width 6 height 7
click at [64, 78] on link "Configure Crew" at bounding box center [72, 86] width 136 height 18
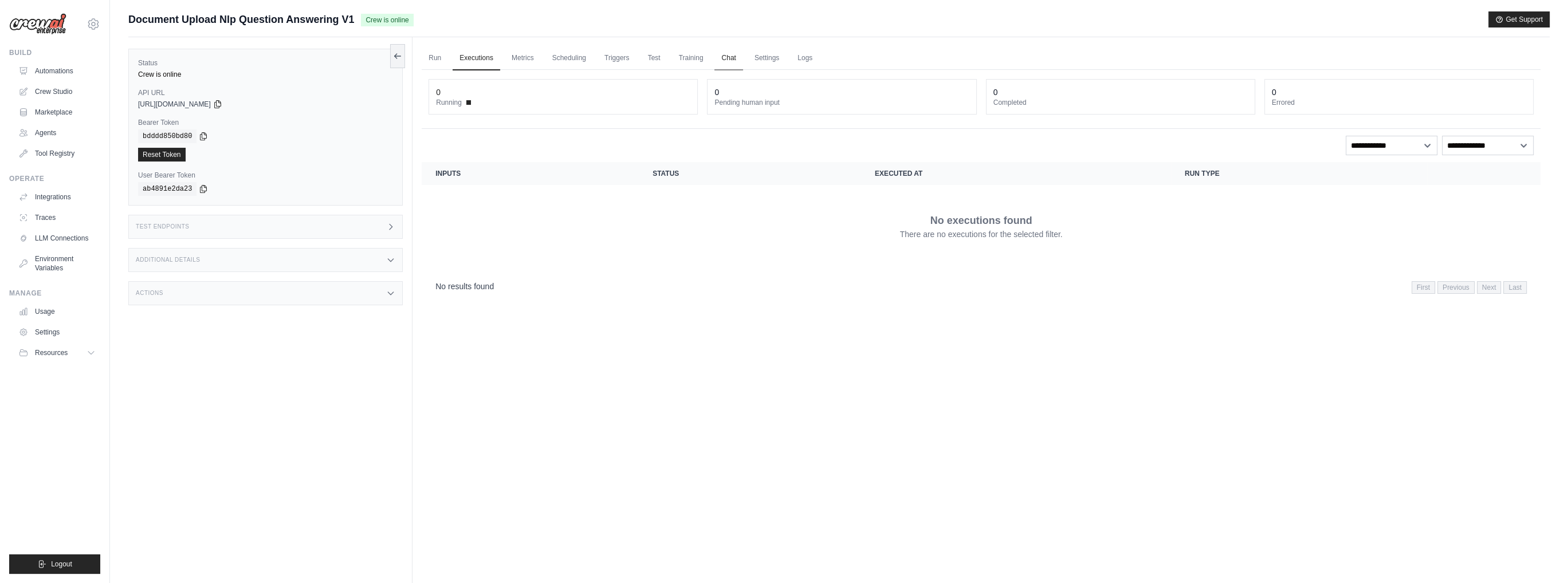
click at [725, 61] on link "Chat" at bounding box center [728, 58] width 28 height 24
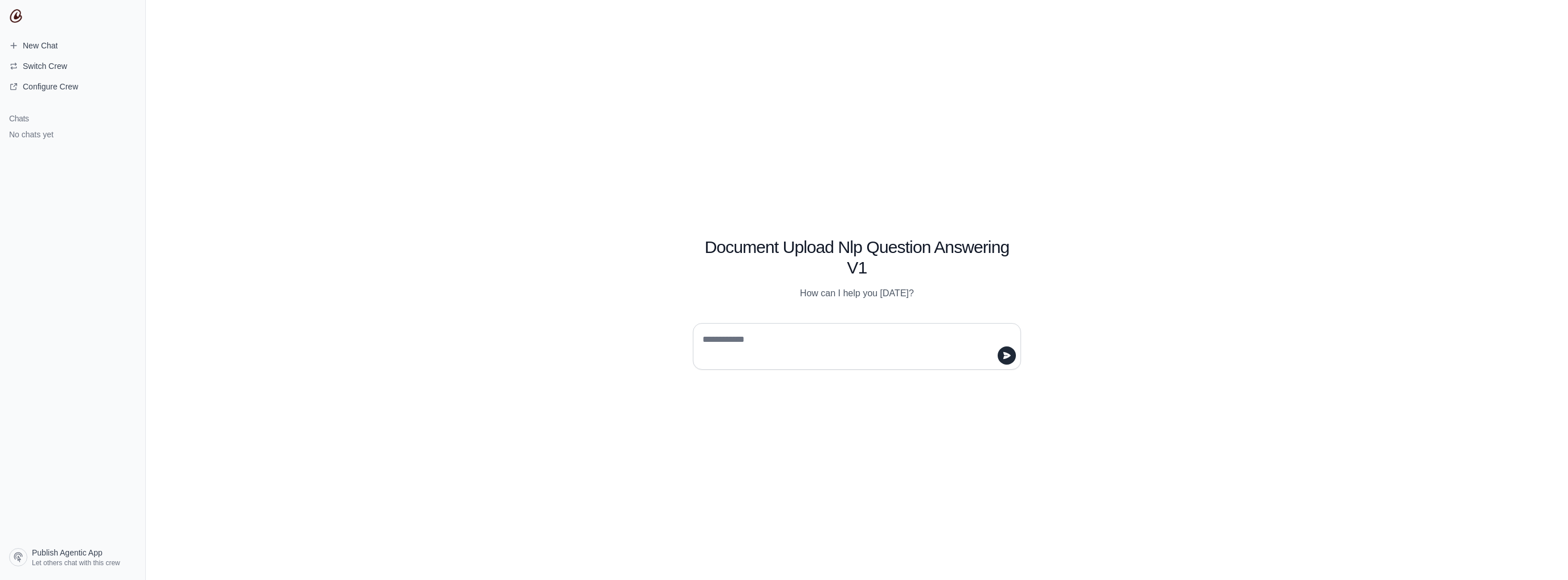
click at [747, 339] on textarea at bounding box center [853, 347] width 306 height 32
click at [50, 556] on span "Publish Agentic App" at bounding box center [67, 553] width 71 height 12
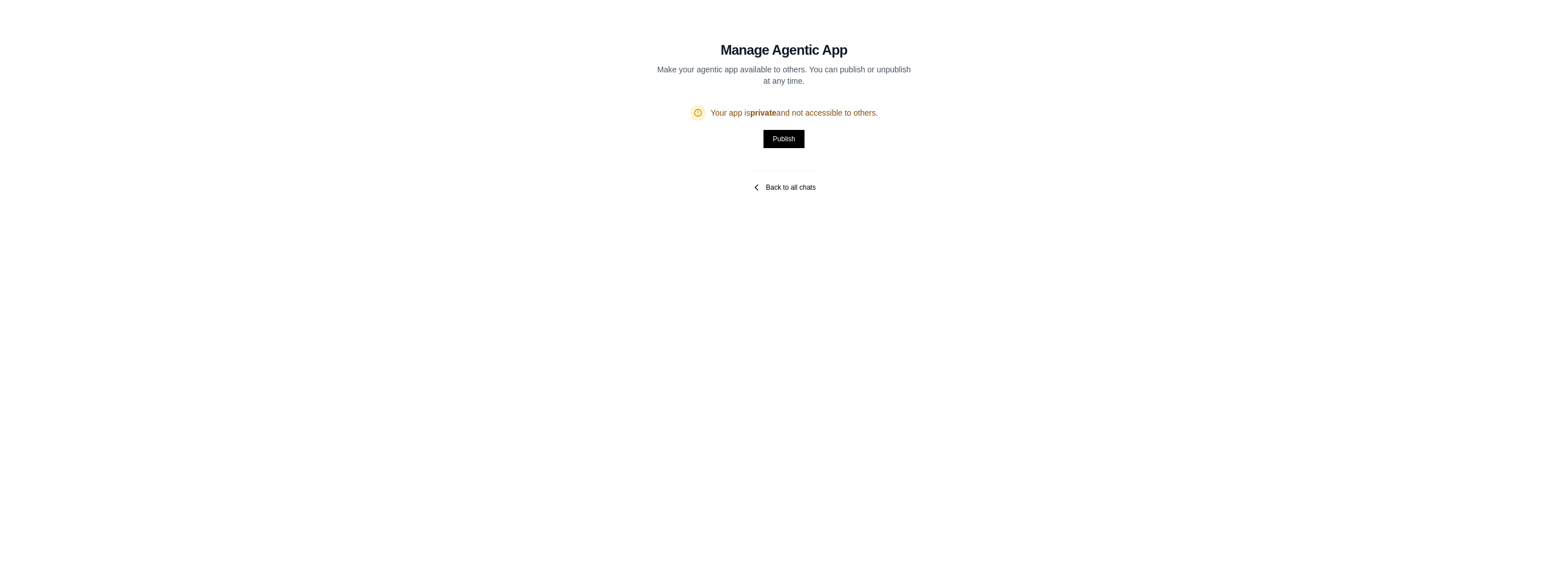
click at [752, 185] on icon at bounding box center [757, 187] width 9 height 9
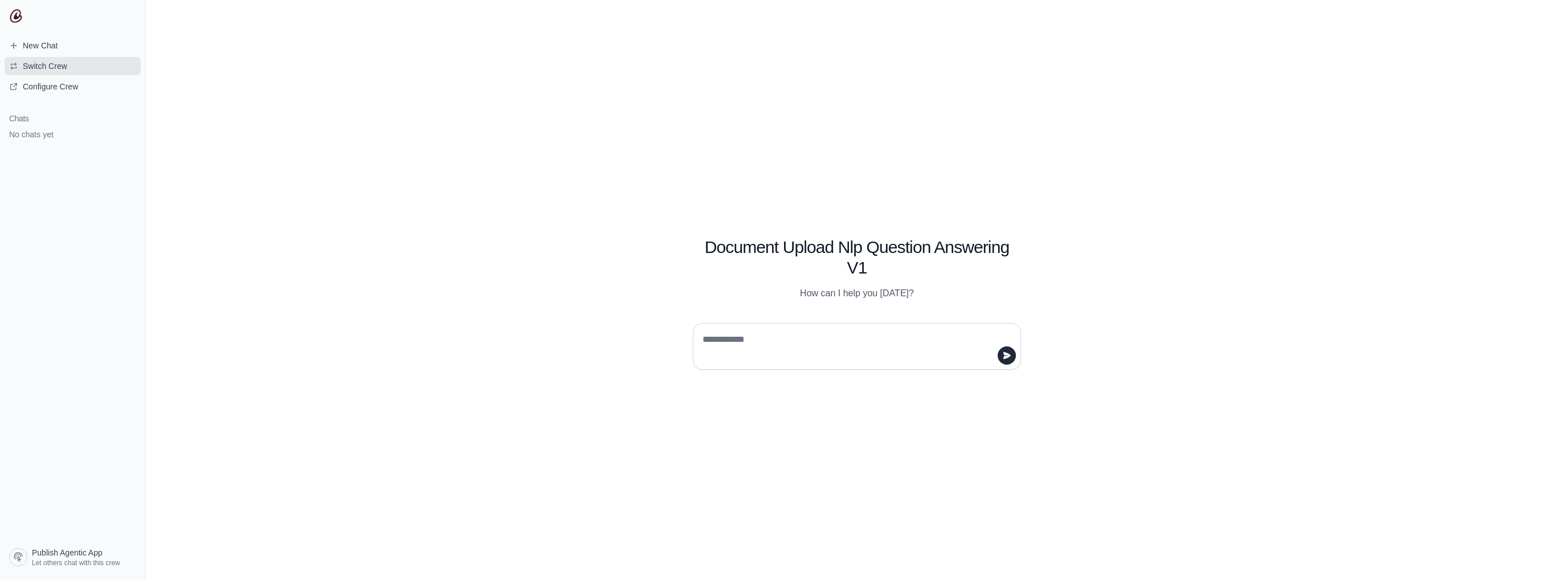
click at [40, 67] on span "Switch Crew" at bounding box center [45, 66] width 45 height 12
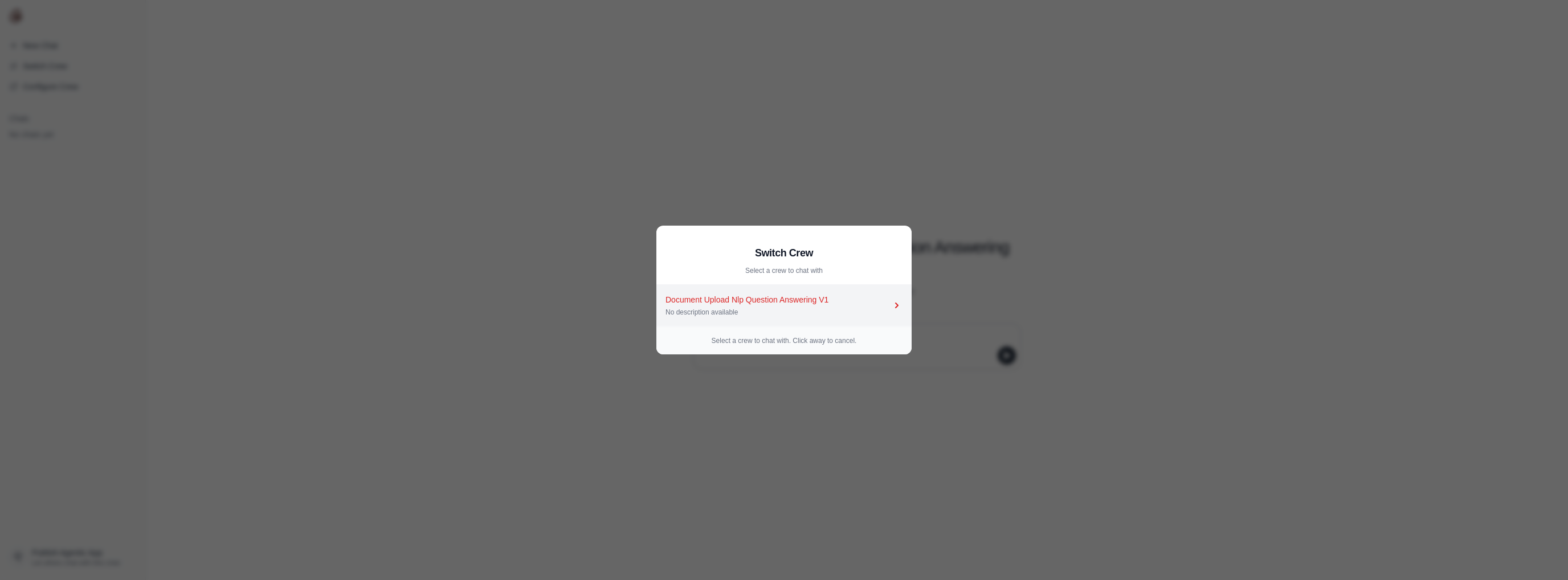
click at [784, 297] on div "Document Upload Nlp Question Answering V1" at bounding box center [778, 300] width 226 height 12
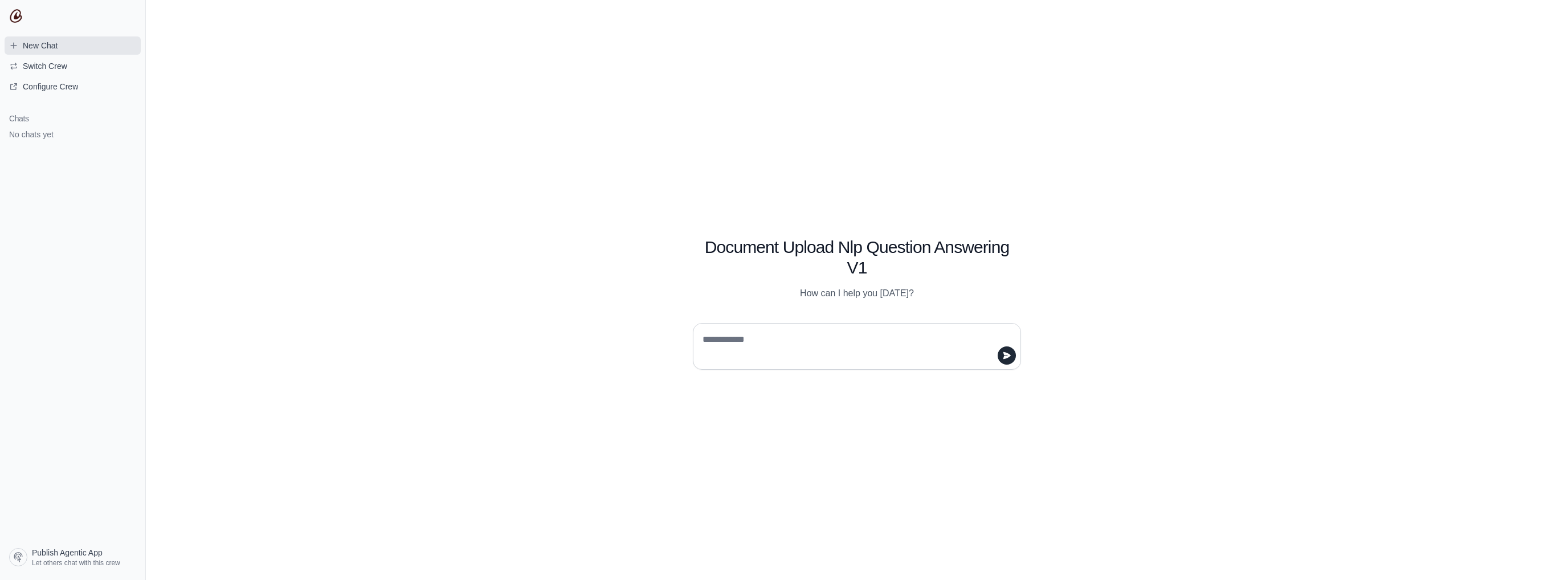
click at [40, 48] on span "New Chat" at bounding box center [40, 45] width 35 height 12
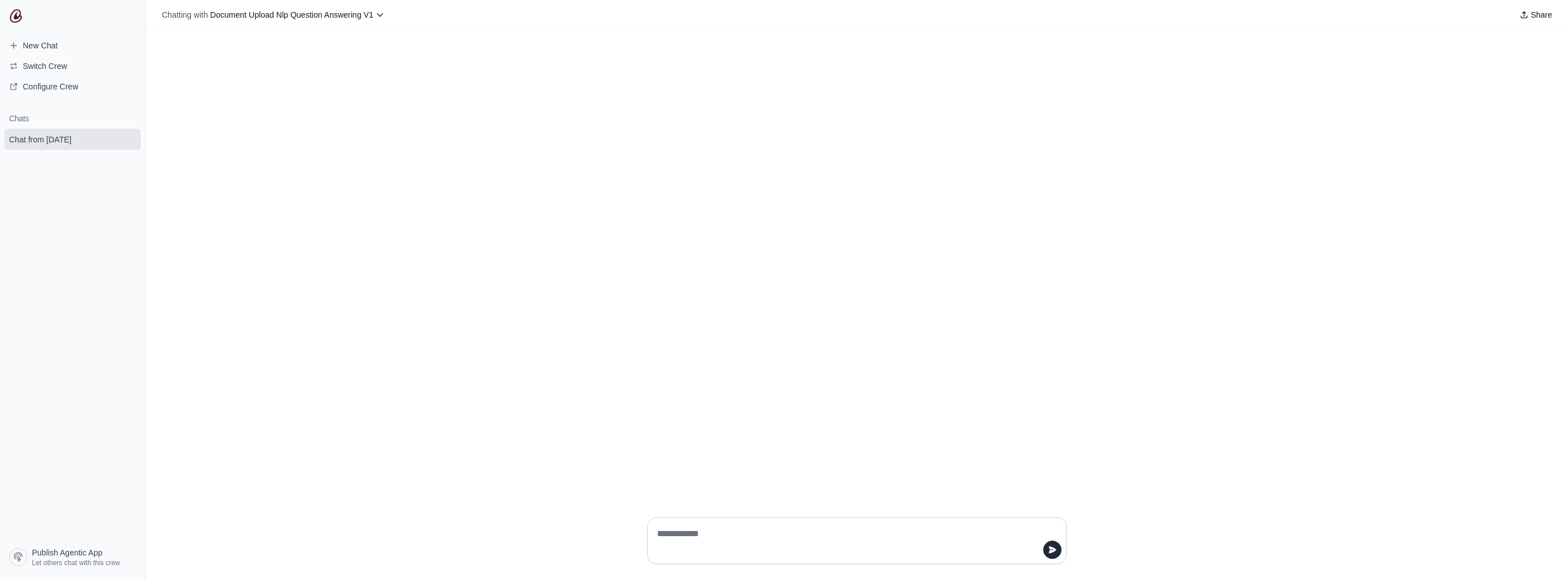
click at [731, 529] on textarea at bounding box center [853, 540] width 398 height 32
type textarea "*"
type textarea "**********"
